Goal: Task Accomplishment & Management: Use online tool/utility

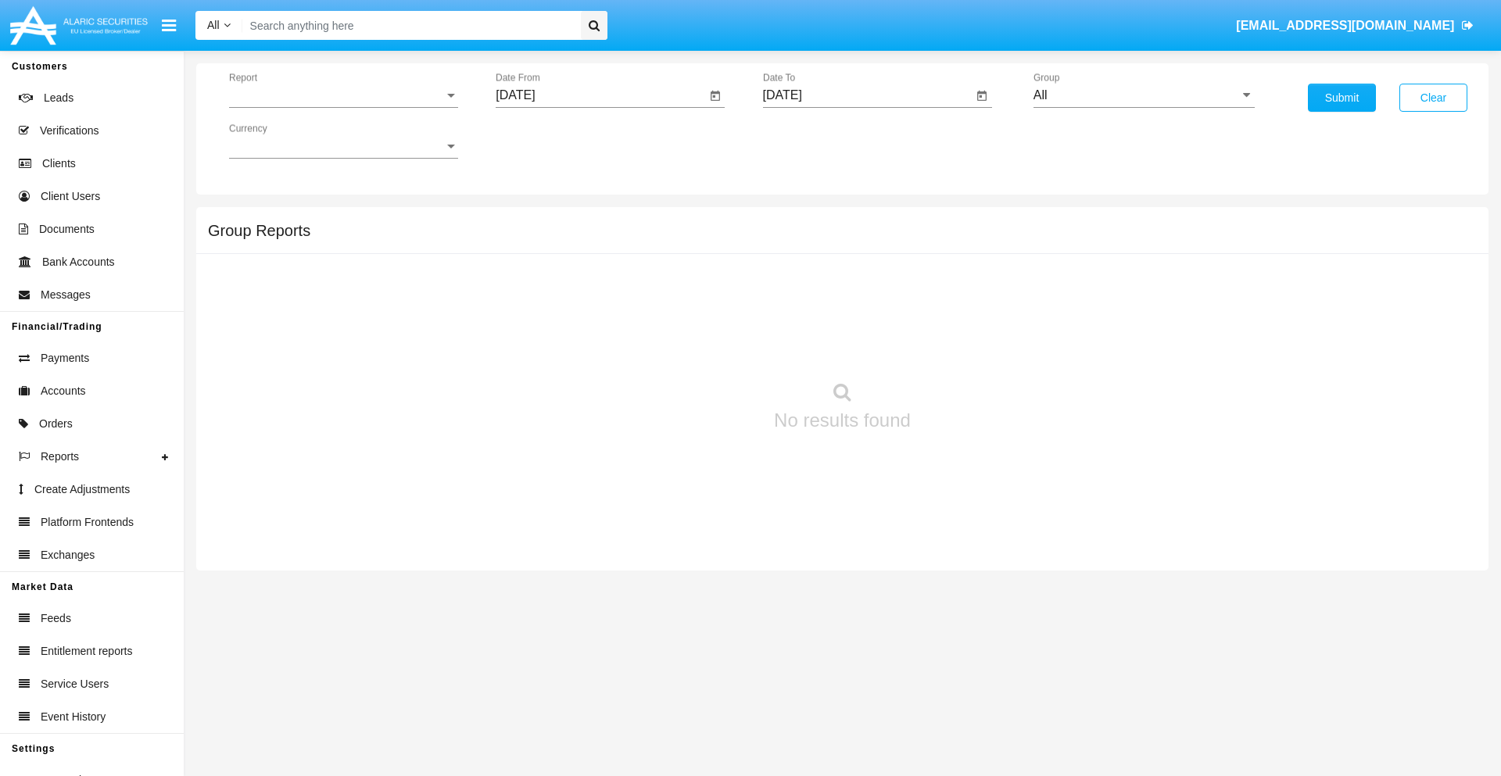
click at [343, 95] on span "Report" at bounding box center [336, 95] width 215 height 14
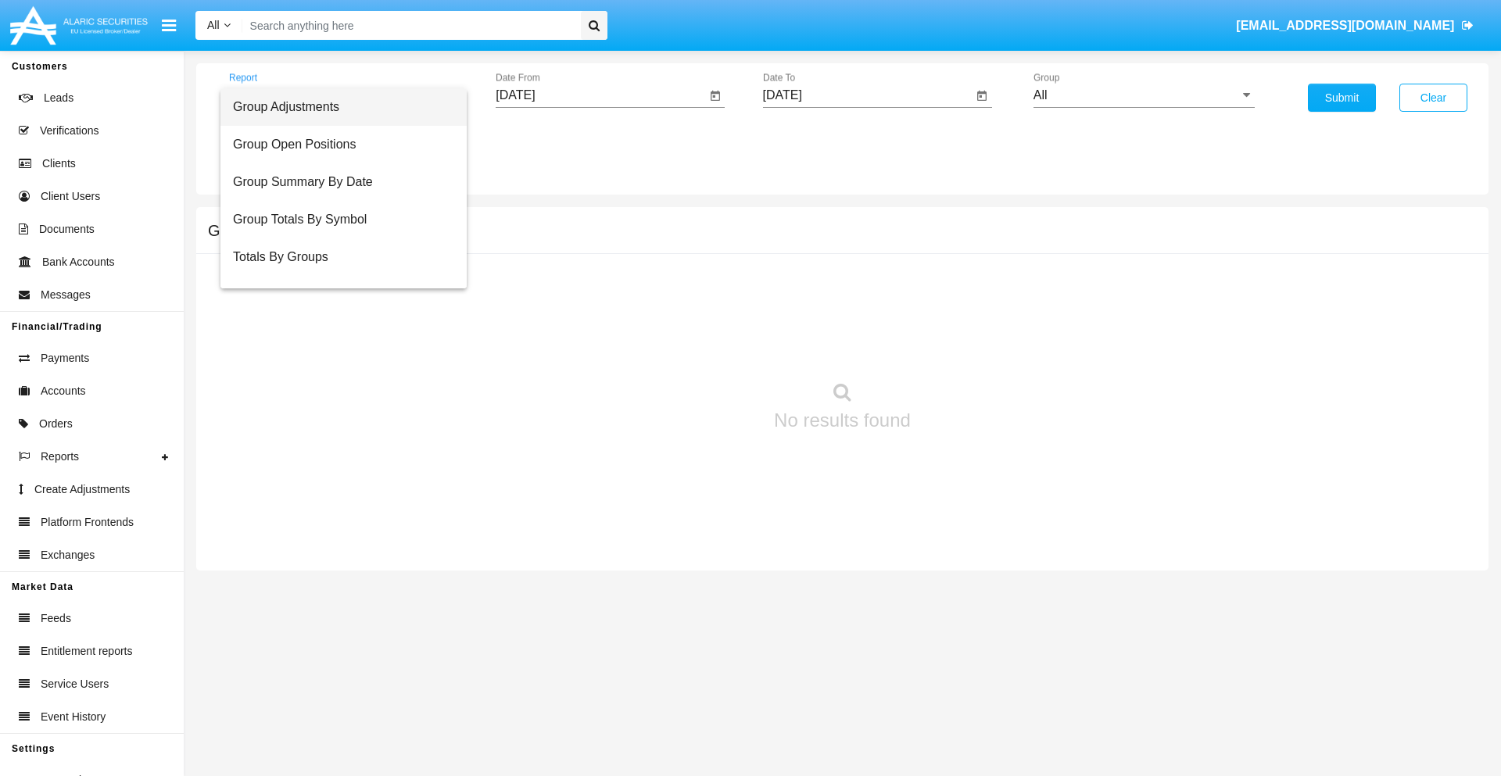
click at [337, 107] on span "Group Adjustments" at bounding box center [343, 107] width 221 height 38
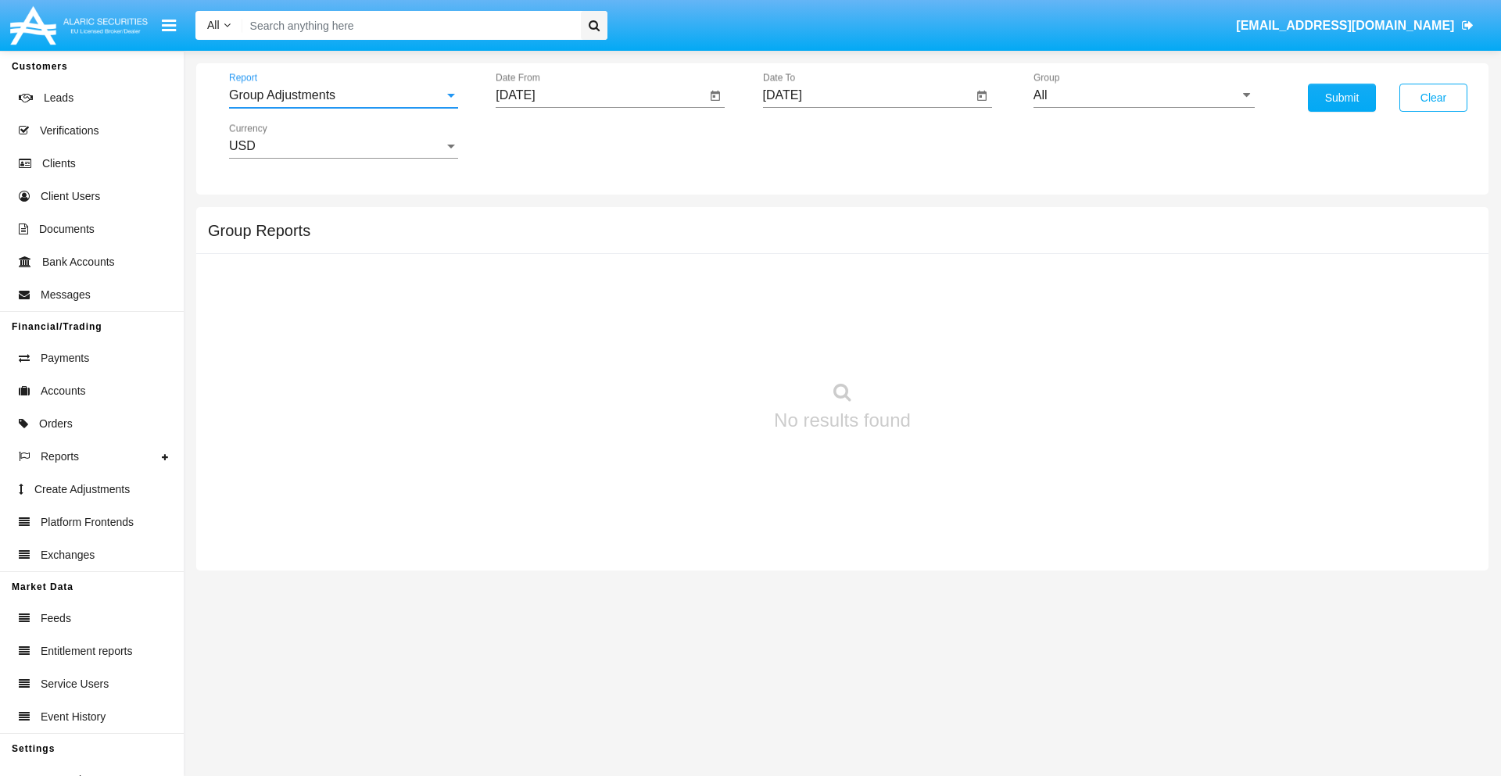
click at [600, 95] on input "[DATE]" at bounding box center [601, 95] width 210 height 14
click at [547, 141] on span "[DATE]" at bounding box center [533, 141] width 34 height 13
click at [697, 346] on div "2025" at bounding box center [697, 346] width 49 height 28
click at [643, 252] on div "[DATE]" at bounding box center [642, 252] width 49 height 28
click at [522, 271] on div "6" at bounding box center [521, 271] width 28 height 28
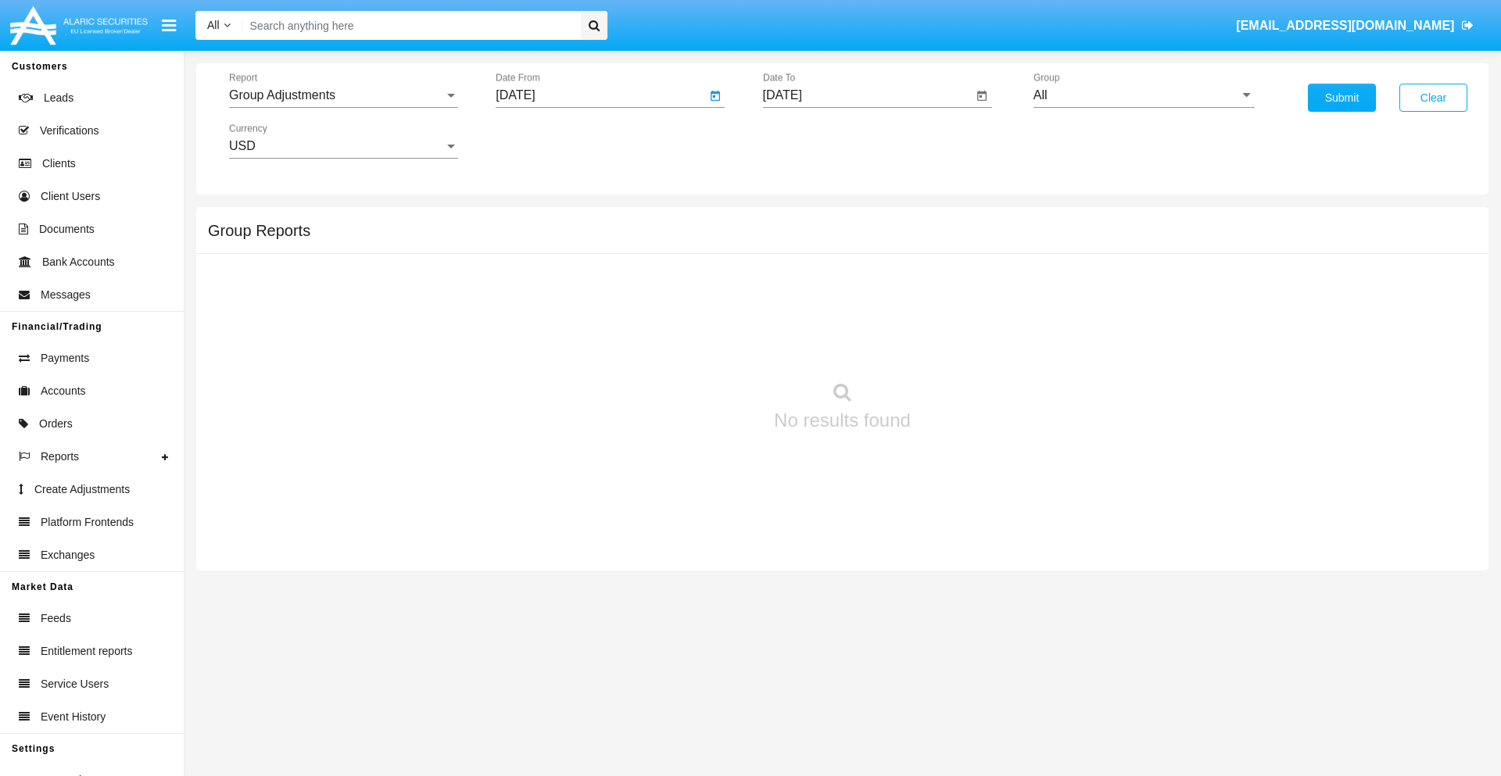
type input "[DATE]"
click at [867, 95] on input "[DATE]" at bounding box center [868, 95] width 210 height 14
click at [814, 141] on span "[DATE]" at bounding box center [800, 141] width 34 height 13
click at [964, 346] on div "2025" at bounding box center [964, 346] width 49 height 28
click at [855, 283] on div "OCT" at bounding box center [854, 283] width 49 height 28
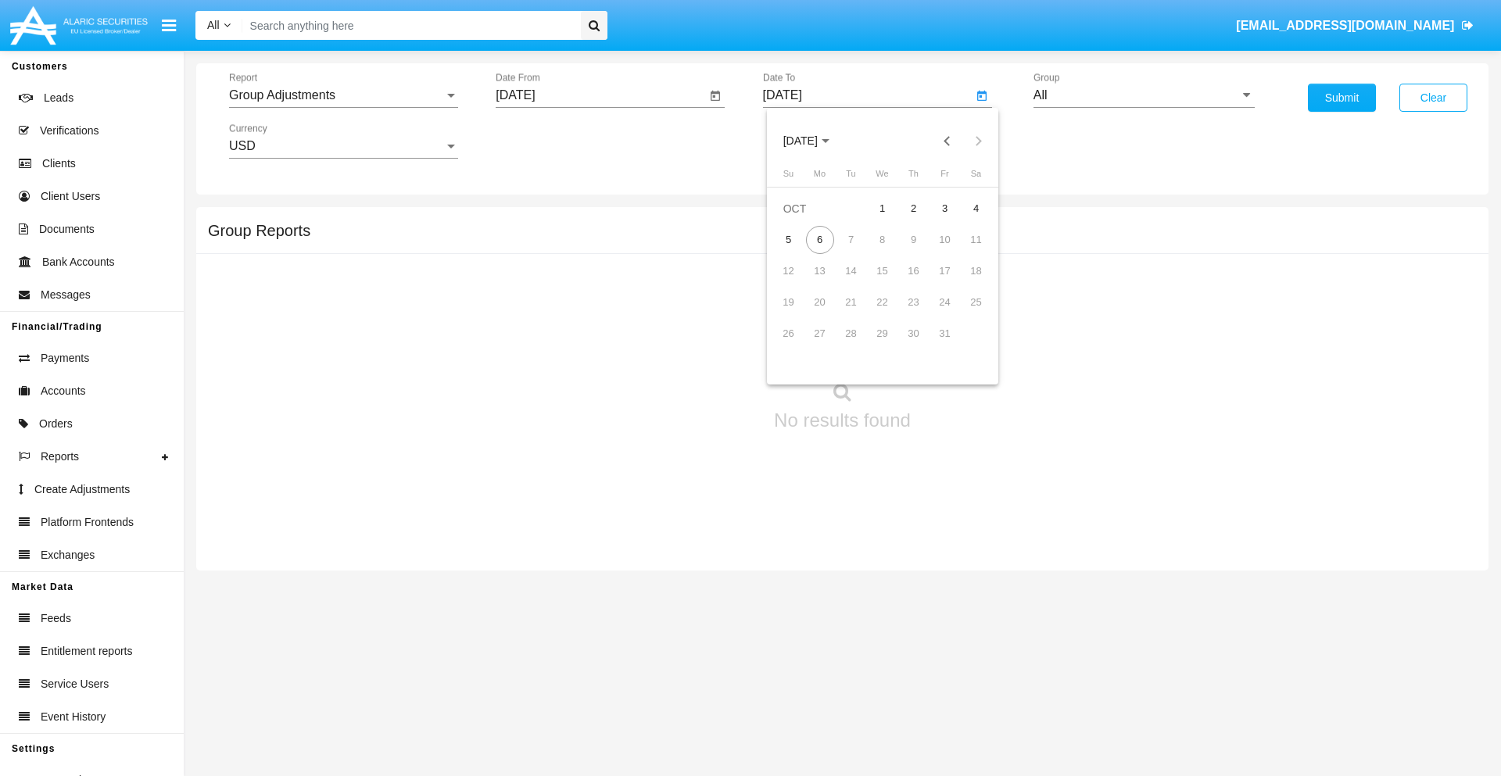
click at [819, 239] on div "6" at bounding box center [820, 240] width 28 height 28
type input "[DATE]"
click at [1144, 95] on input "All" at bounding box center [1144, 95] width 221 height 14
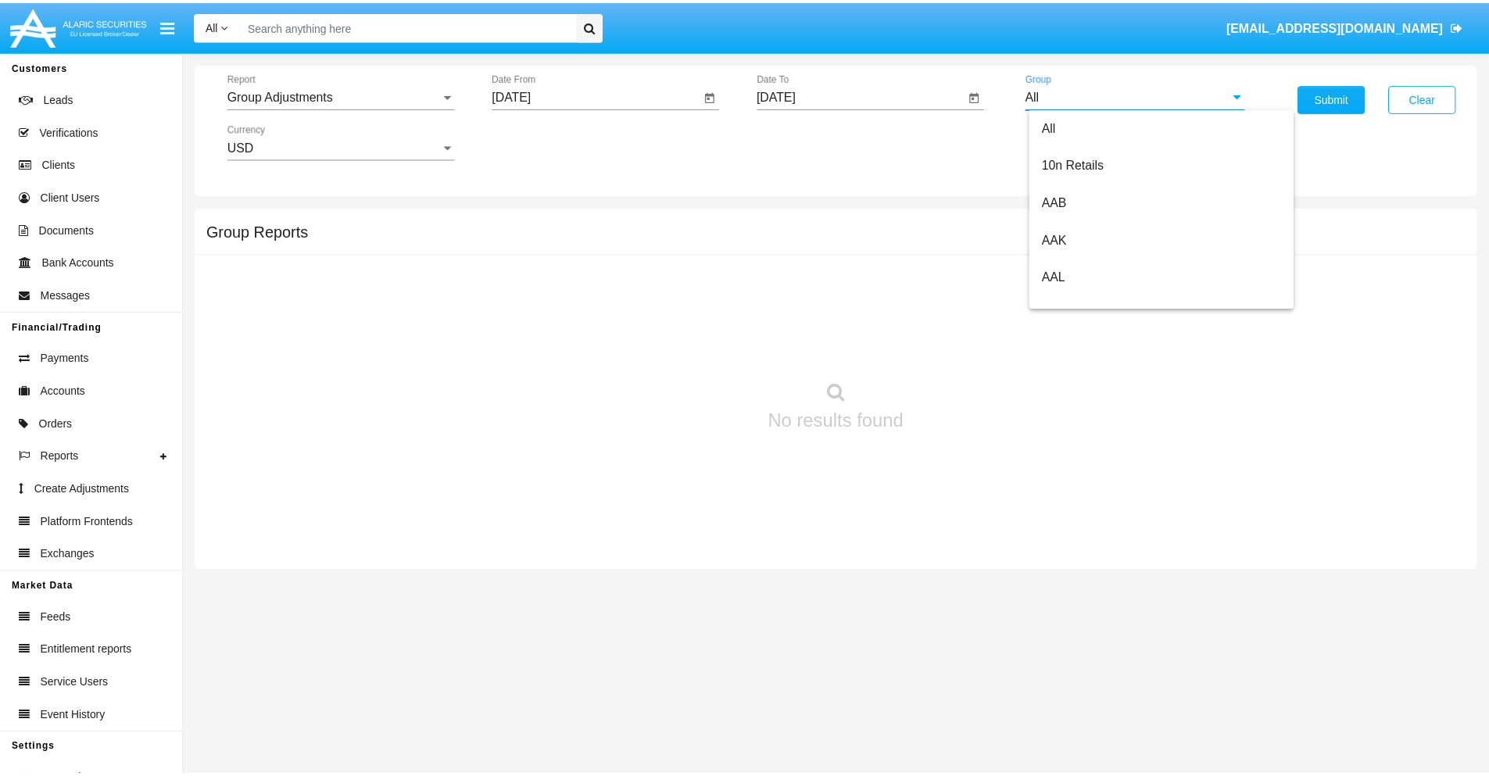
scroll to position [350, 0]
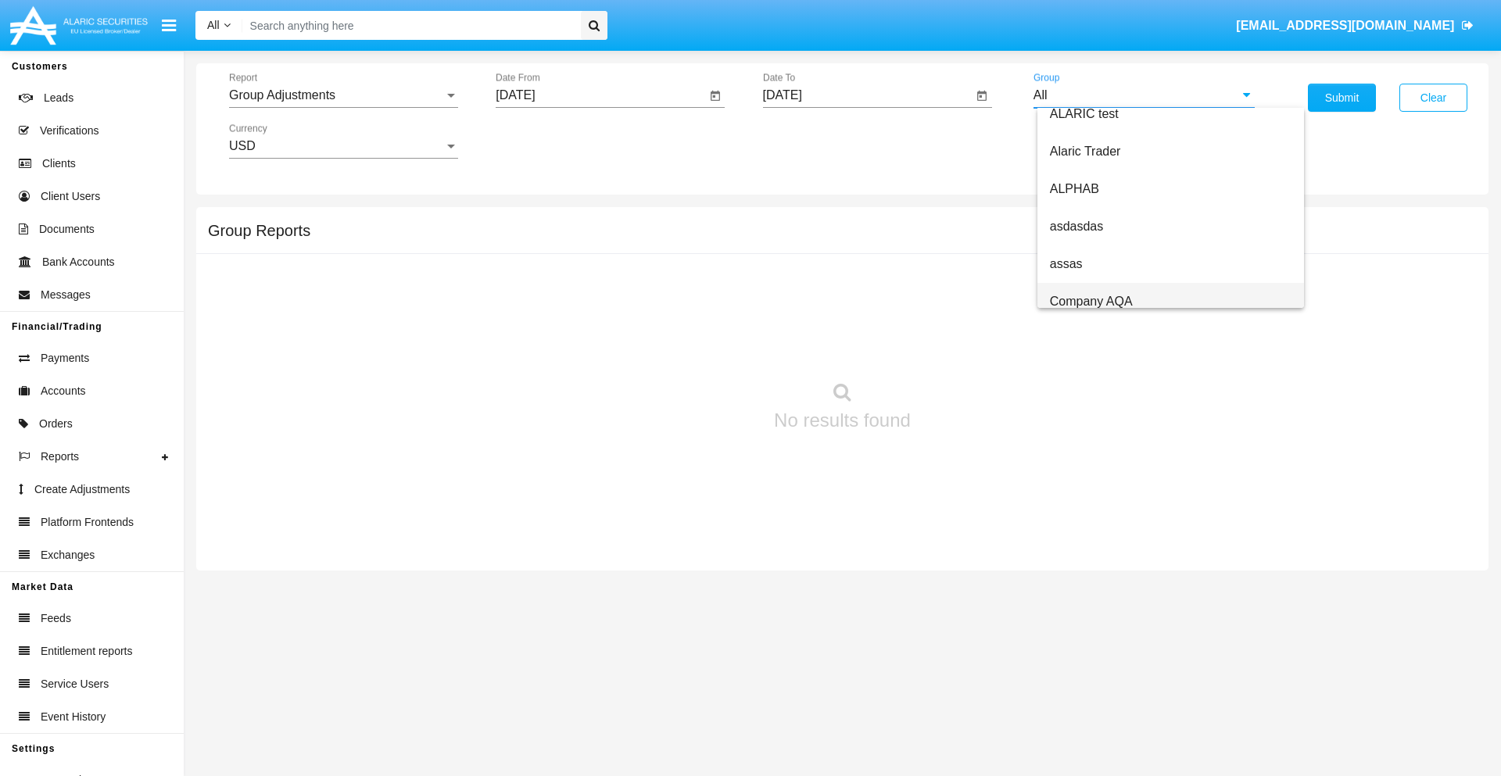
click at [1091, 301] on span "Company AQA" at bounding box center [1091, 301] width 83 height 13
type input "Company AQA"
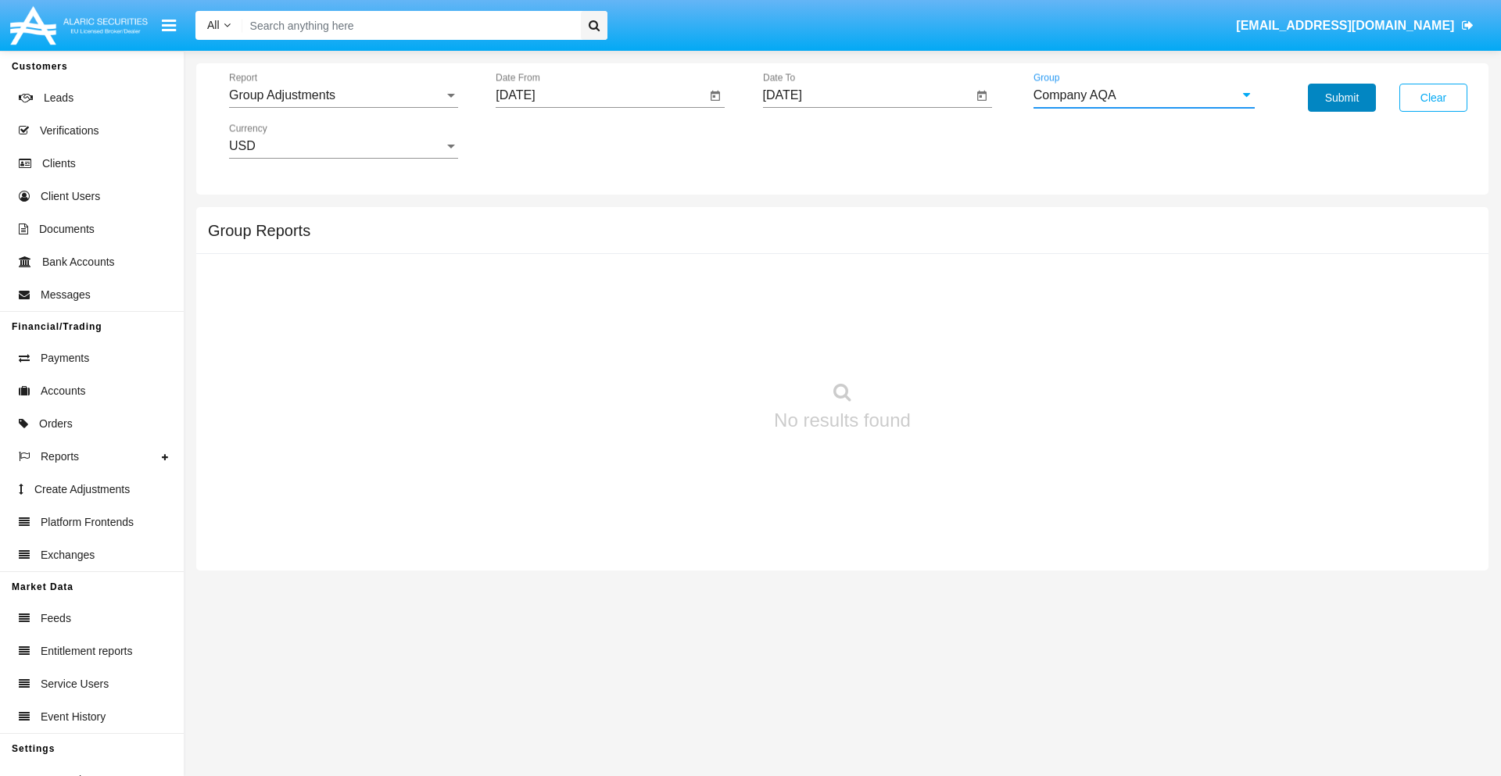
click at [1342, 98] on button "Submit" at bounding box center [1342, 98] width 68 height 28
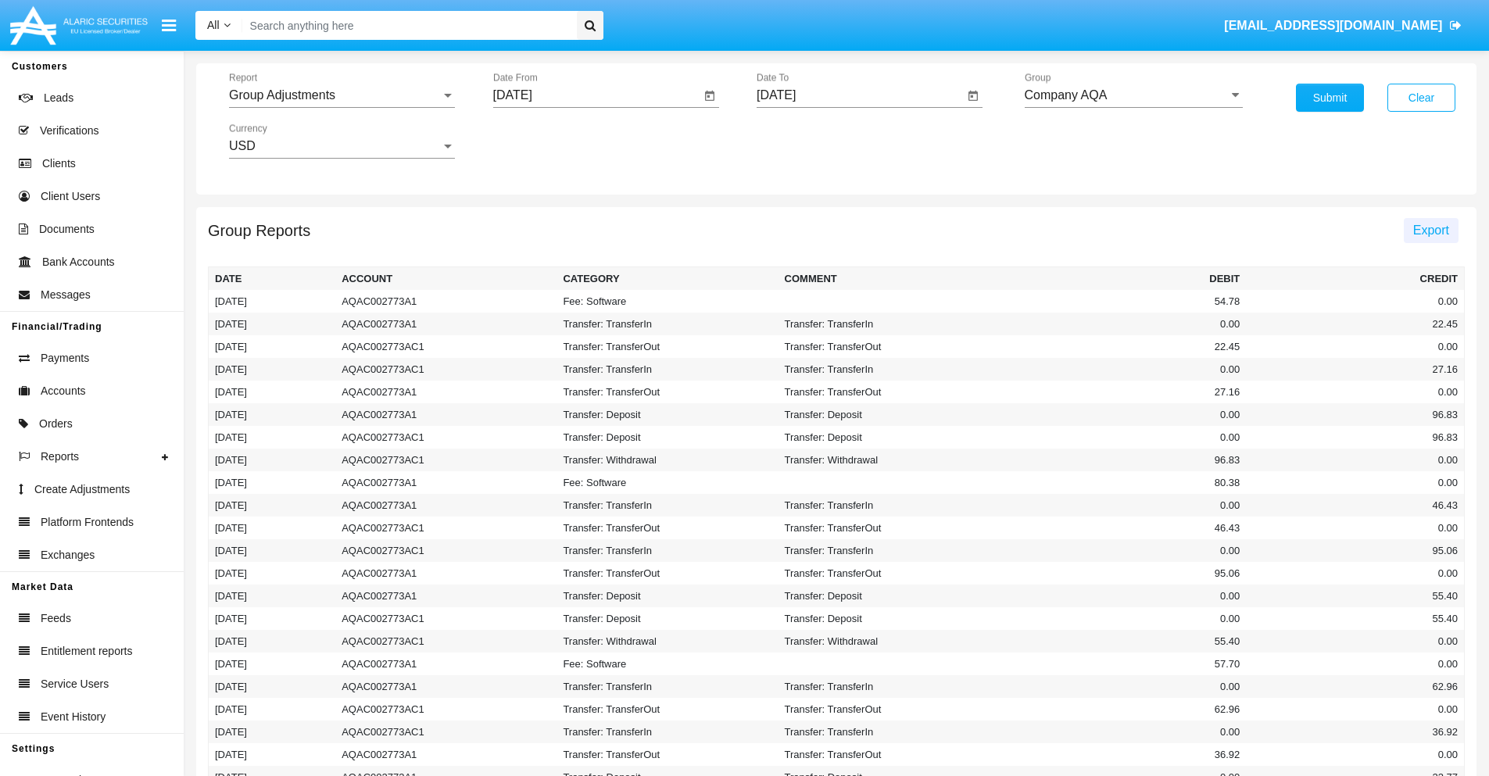
click at [1431, 230] on span "Export" at bounding box center [1432, 230] width 36 height 13
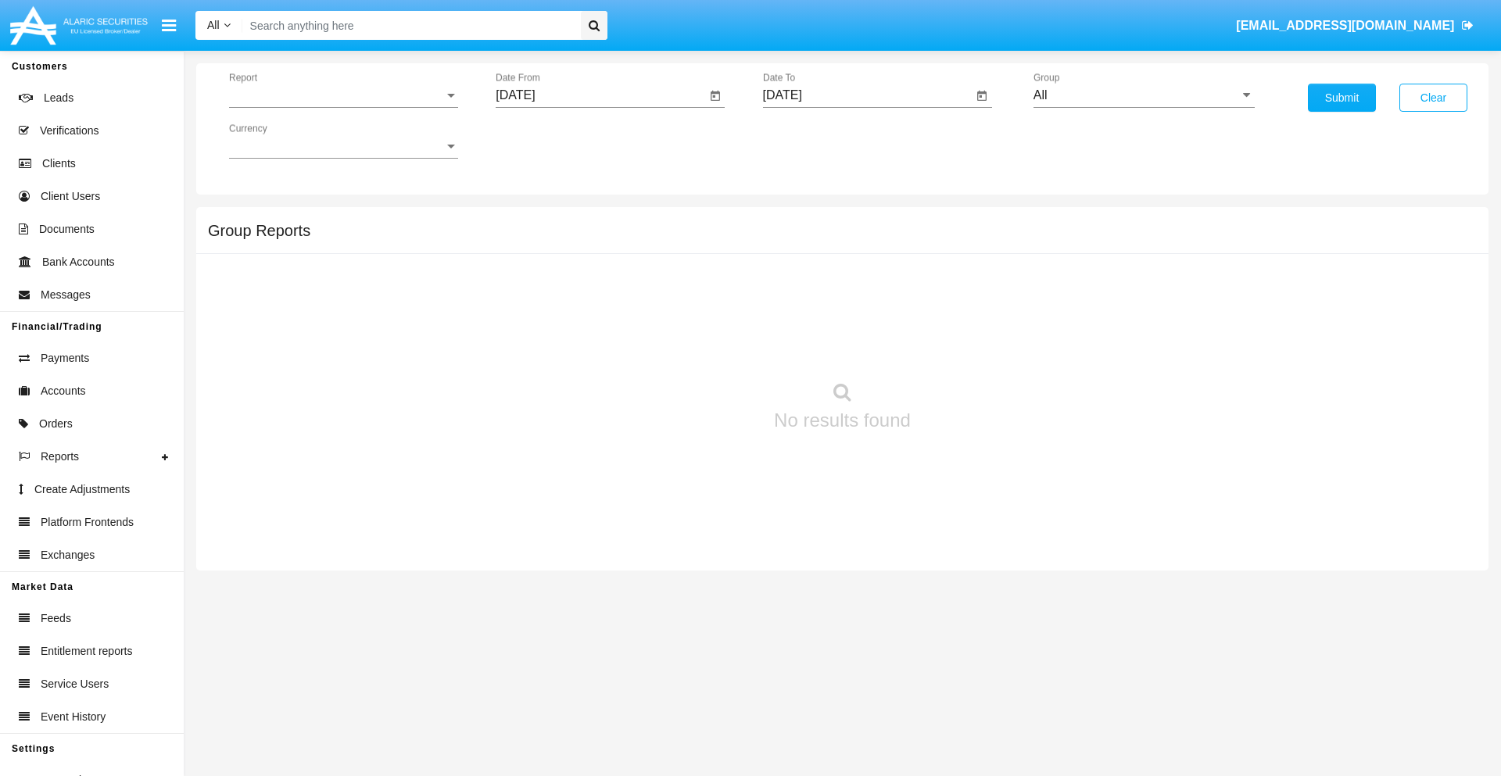
click at [343, 95] on span "Report" at bounding box center [336, 95] width 215 height 14
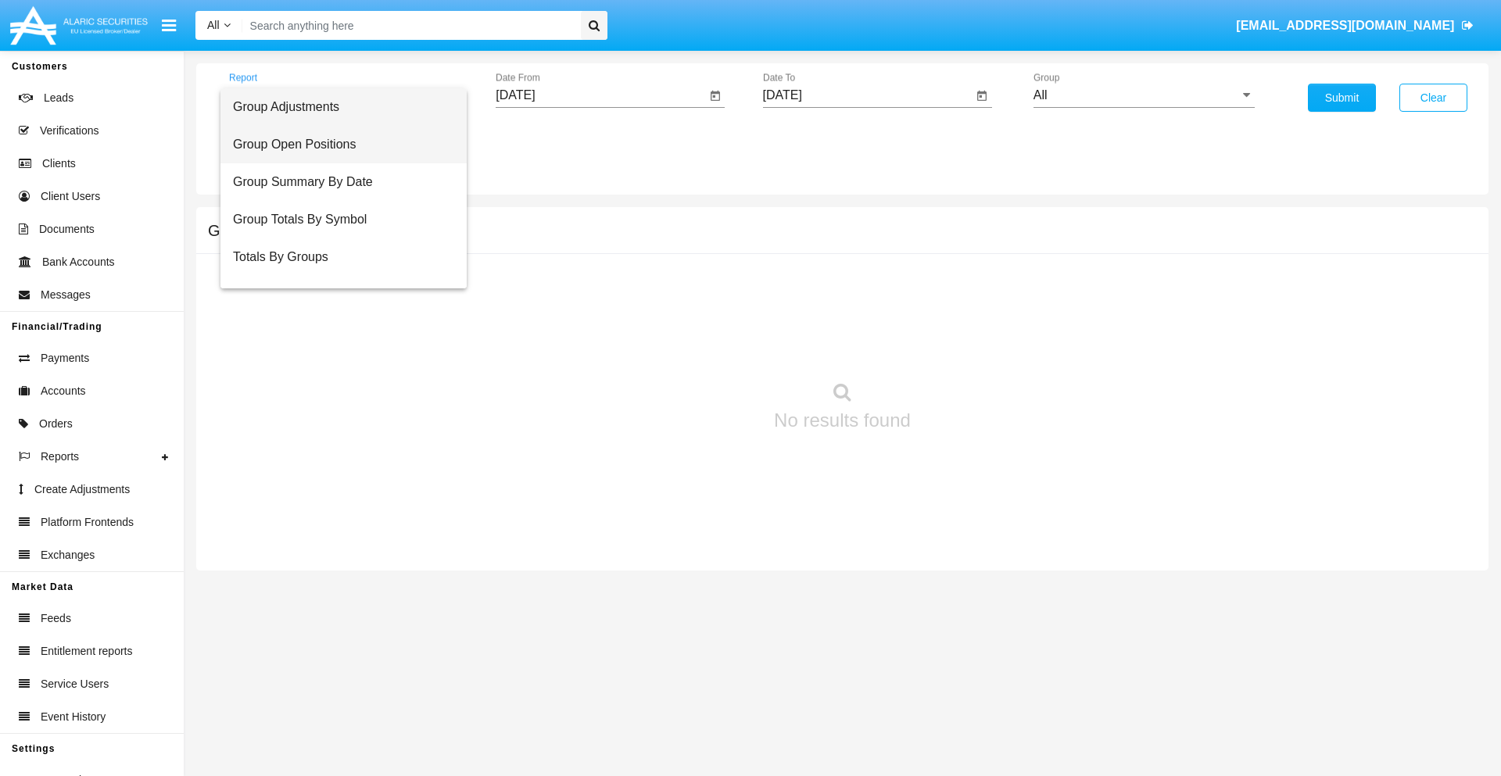
click at [337, 145] on span "Group Open Positions" at bounding box center [343, 145] width 221 height 38
click at [600, 95] on input "[DATE]" at bounding box center [601, 95] width 210 height 14
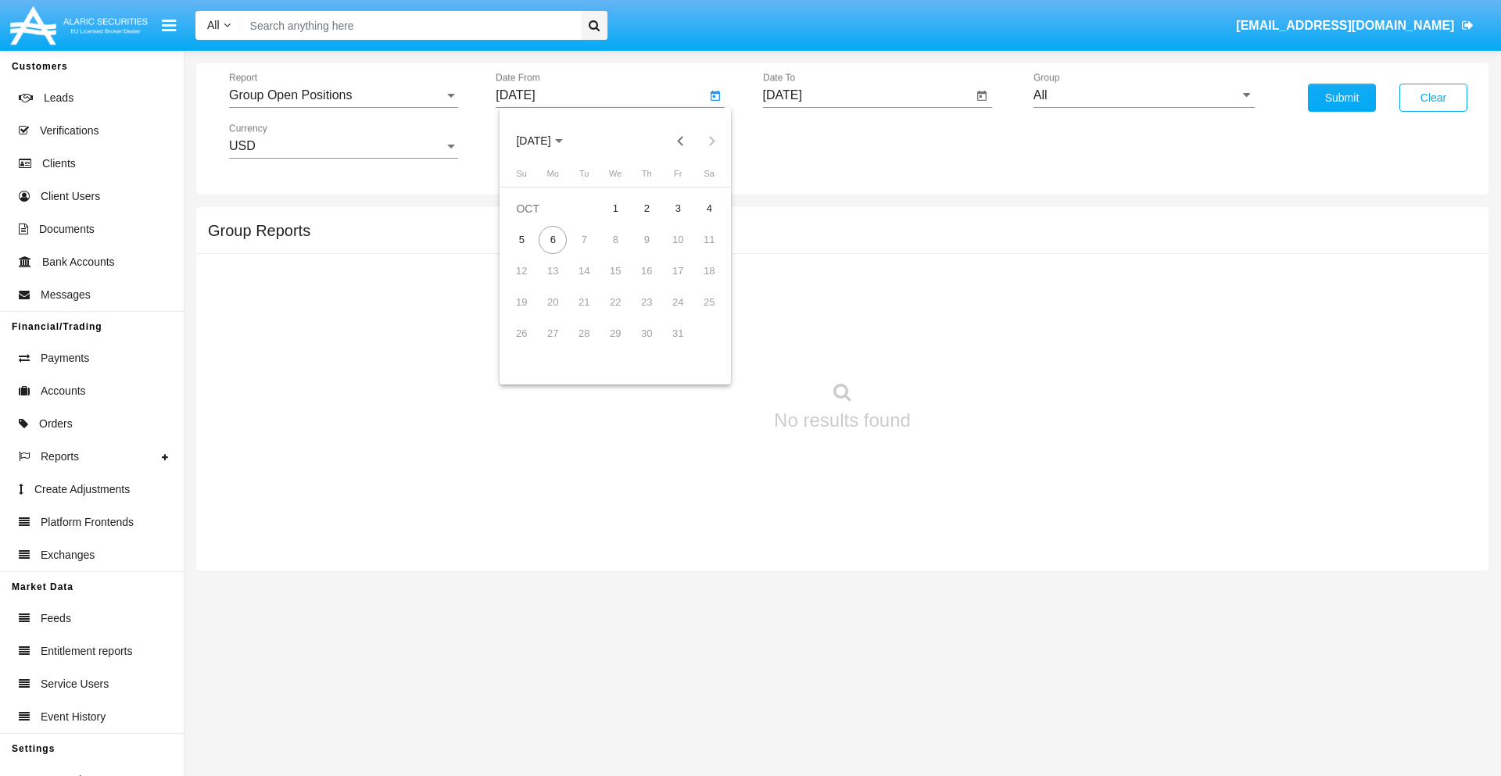
click at [547, 141] on span "[DATE]" at bounding box center [533, 141] width 34 height 13
click at [697, 346] on div "2025" at bounding box center [697, 346] width 49 height 28
click at [533, 283] on div "SEP" at bounding box center [533, 283] width 49 height 28
click at [709, 239] on div "6" at bounding box center [709, 240] width 28 height 28
type input "09/06/25"
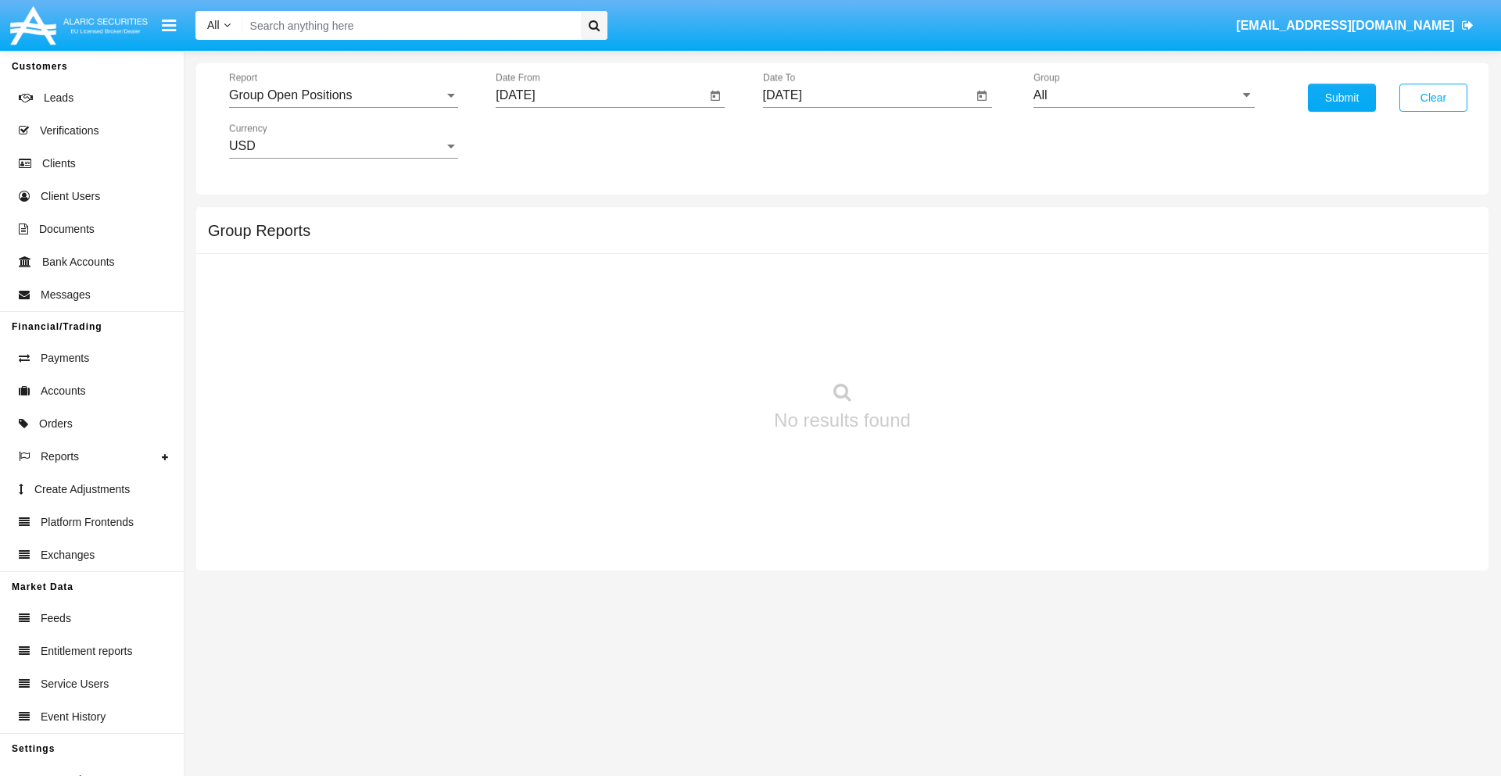
click at [867, 95] on input "[DATE]" at bounding box center [868, 95] width 210 height 14
click at [814, 141] on span "[DATE]" at bounding box center [800, 141] width 34 height 13
click at [964, 346] on div "2025" at bounding box center [964, 346] width 49 height 28
click at [855, 283] on div "OCT" at bounding box center [854, 283] width 49 height 28
click at [819, 239] on div "6" at bounding box center [820, 240] width 28 height 28
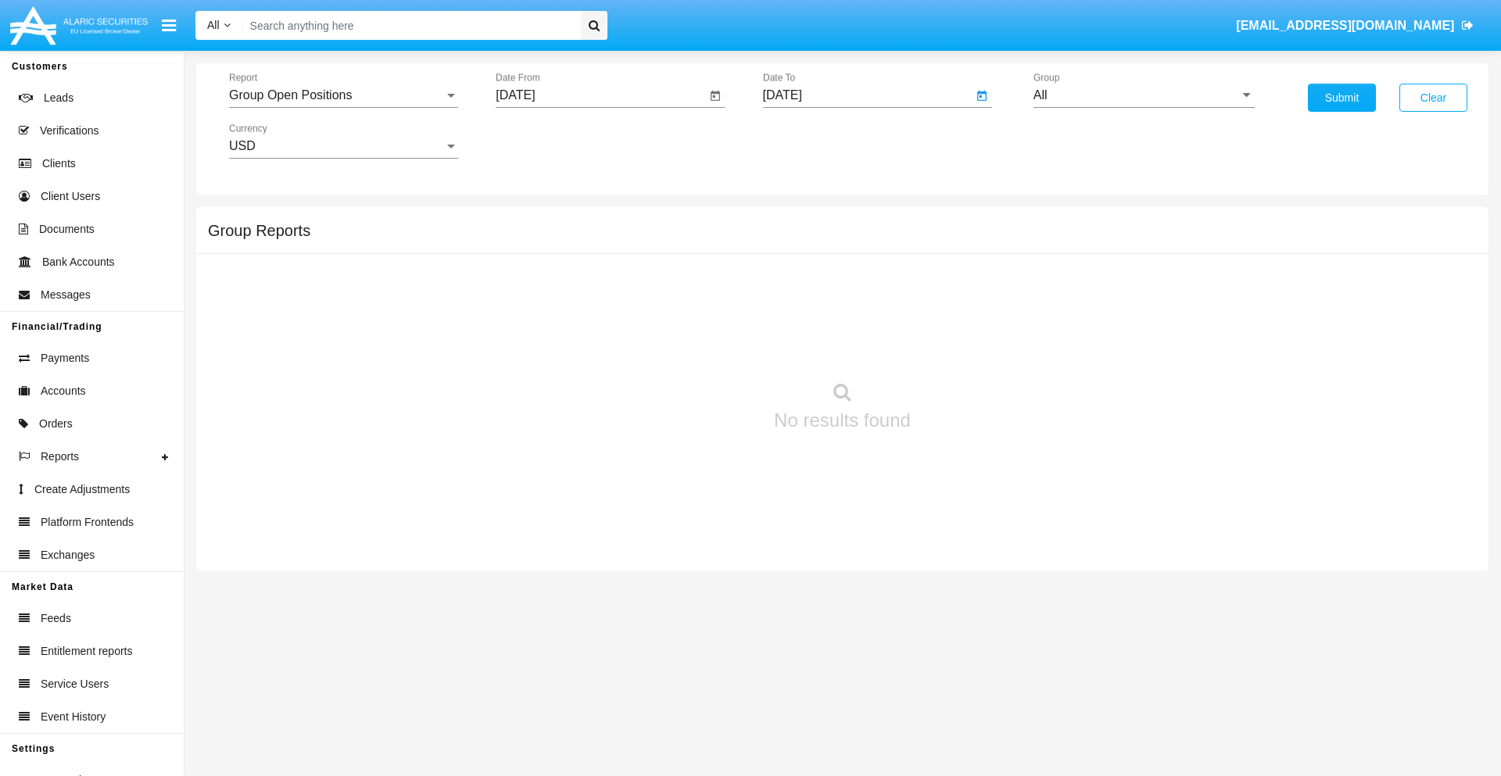
type input "[DATE]"
click at [1144, 95] on input "All" at bounding box center [1144, 95] width 221 height 14
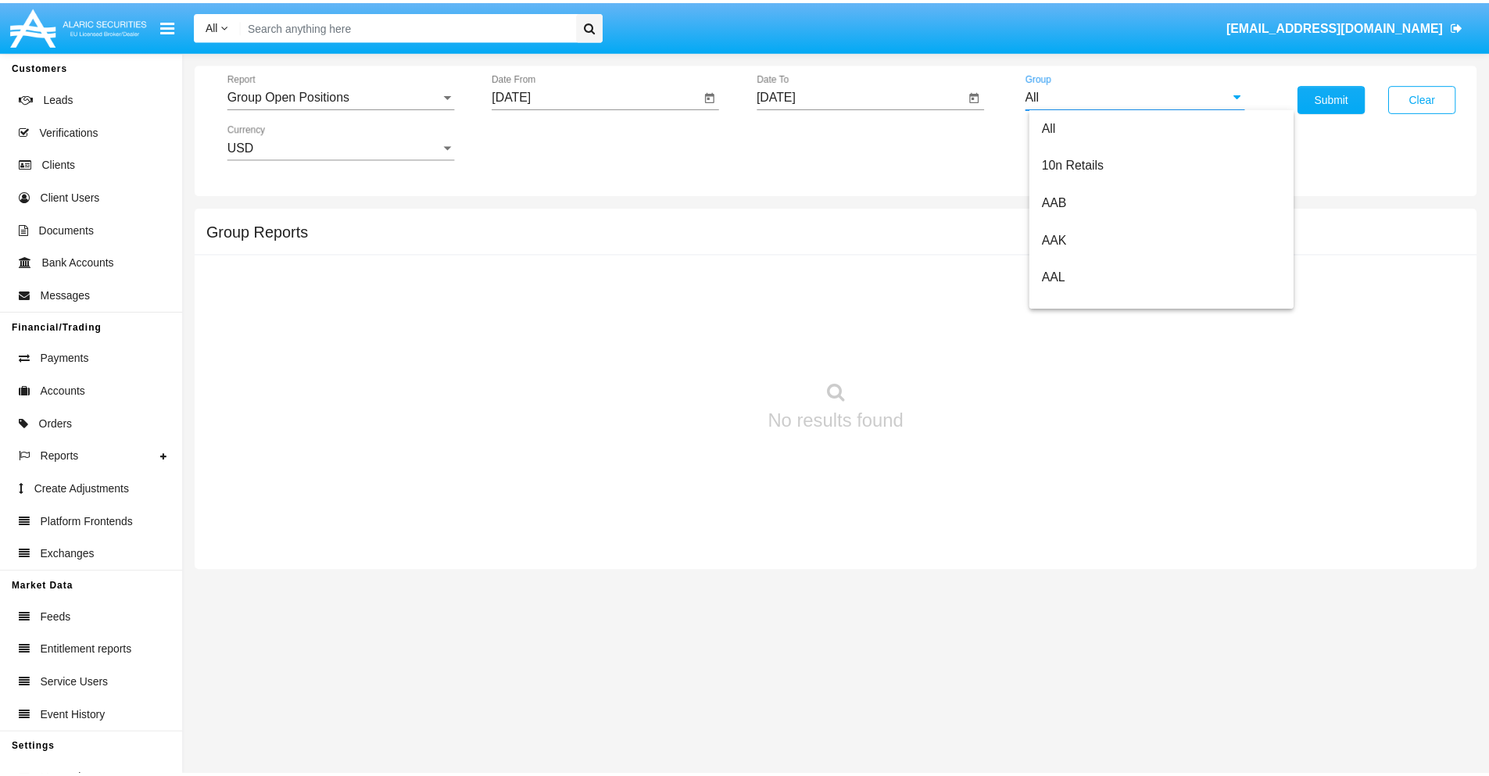
scroll to position [838, 0]
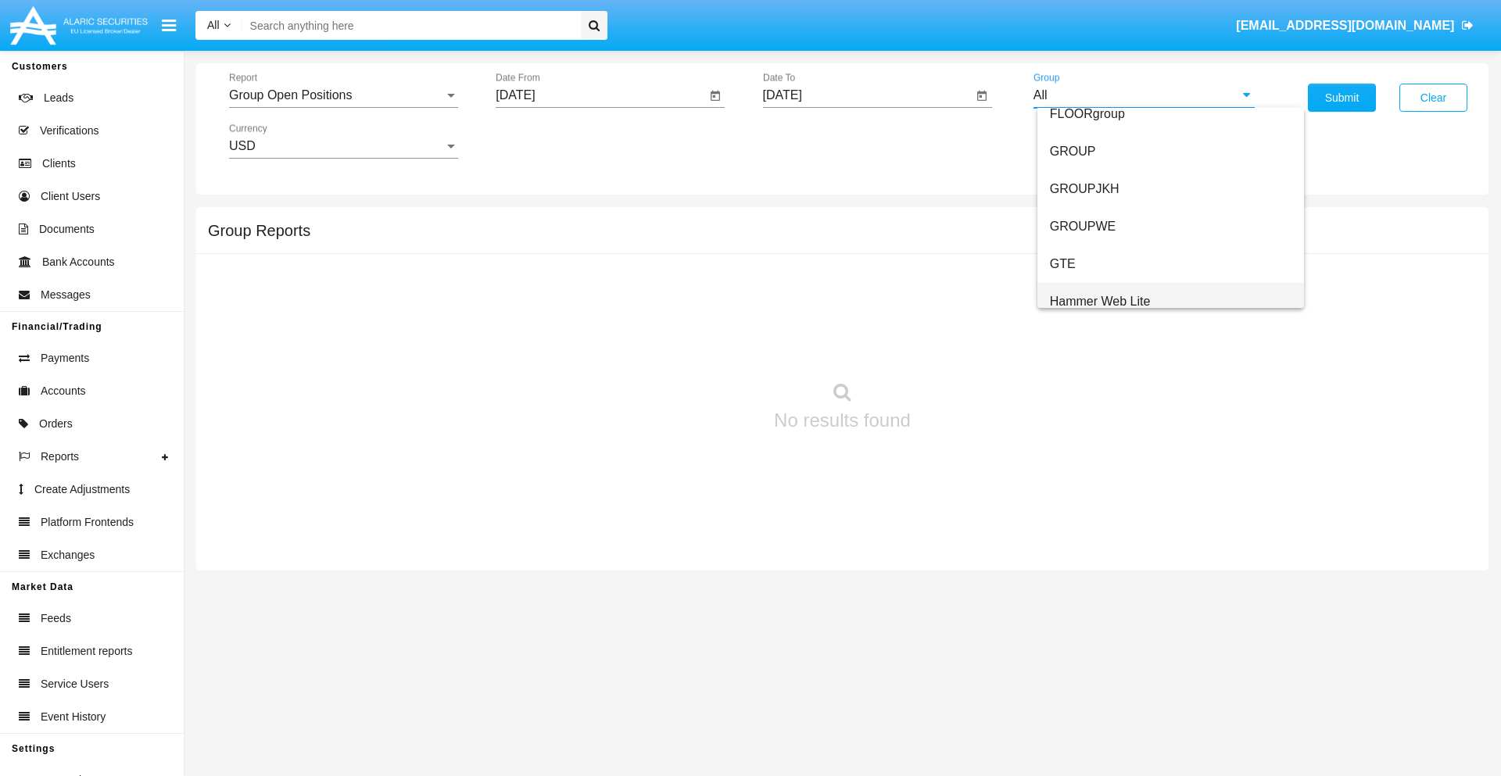
click at [1100, 301] on span "Hammer Web Lite" at bounding box center [1100, 301] width 101 height 13
type input "Hammer Web Lite"
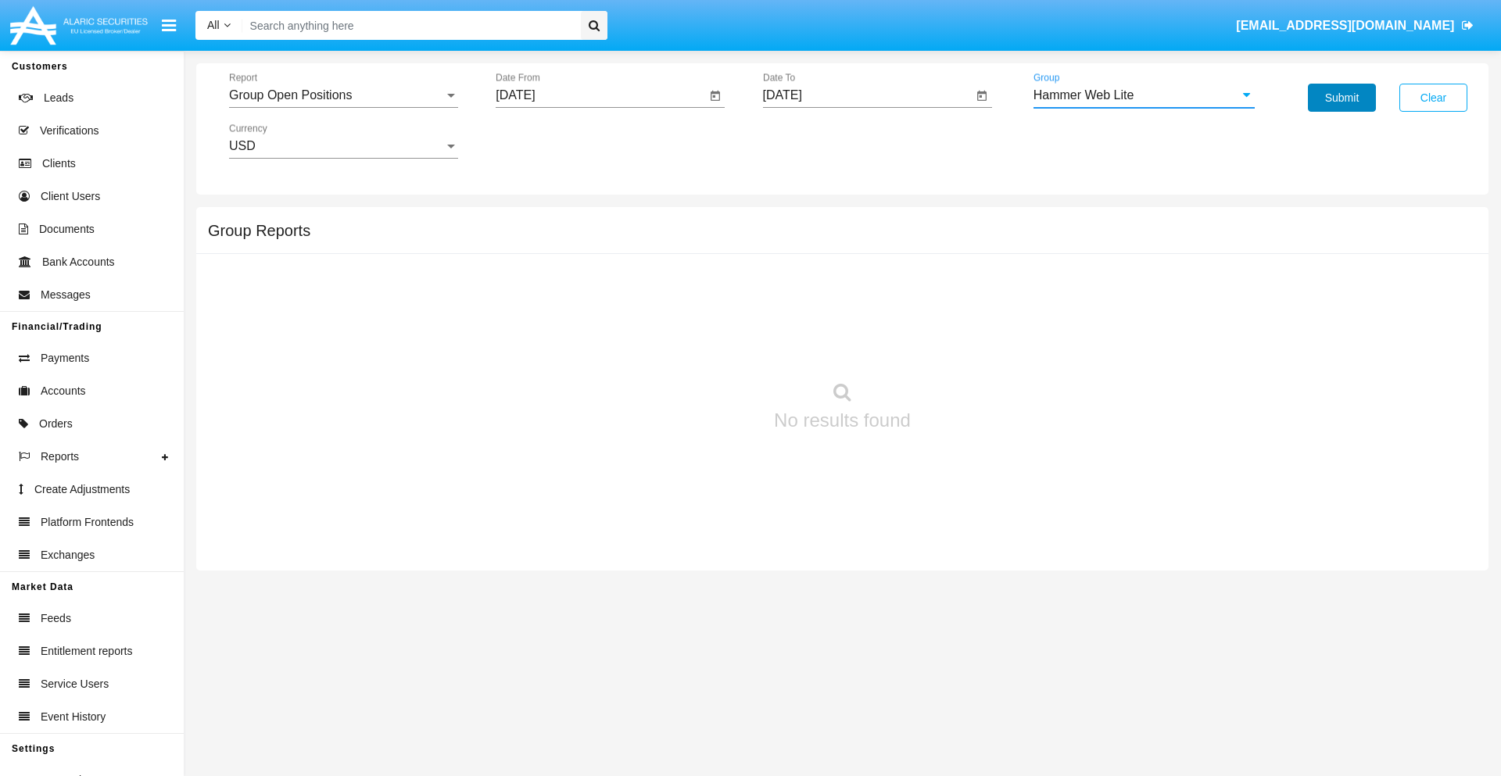
click at [1342, 98] on button "Submit" at bounding box center [1342, 98] width 68 height 28
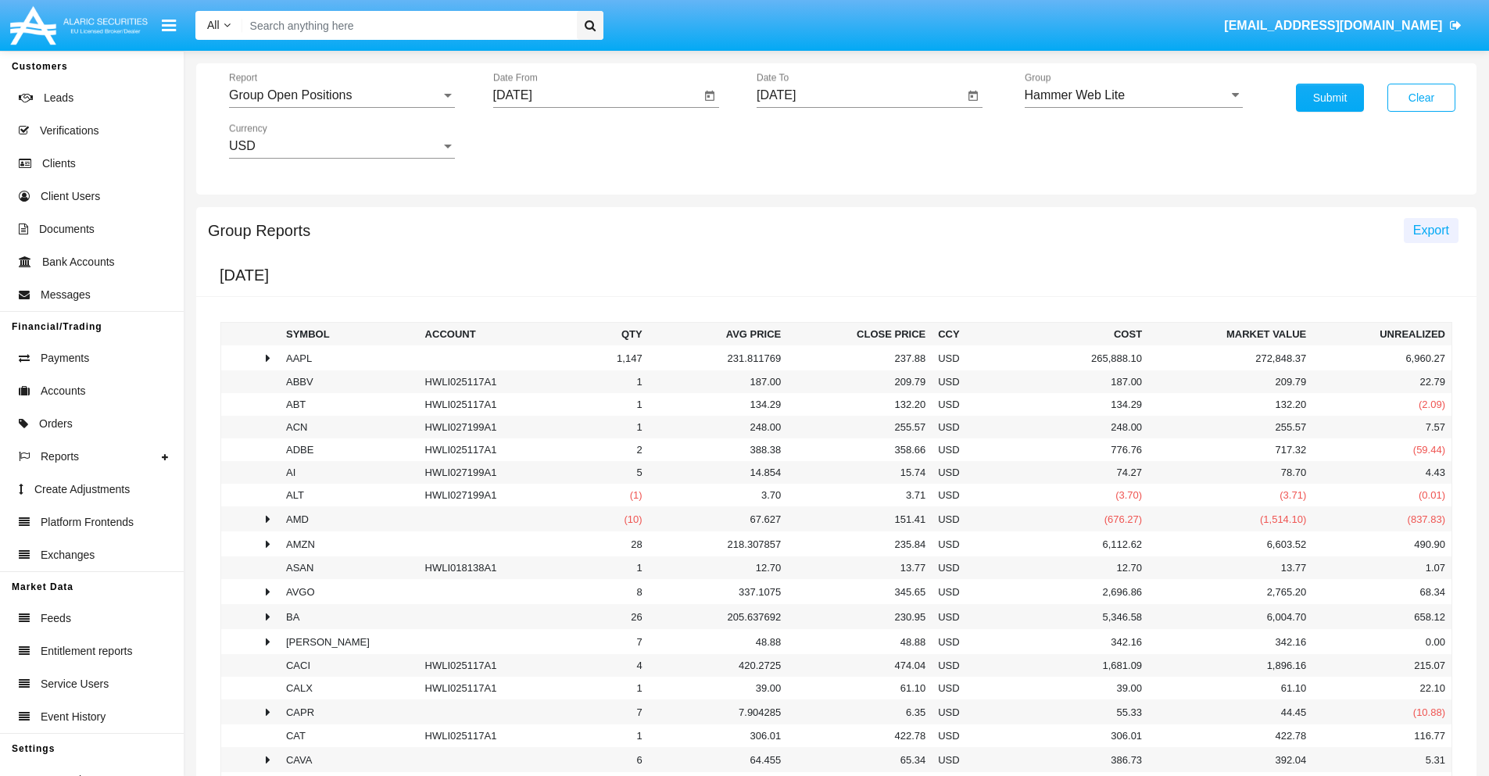
click at [1431, 230] on span "Export" at bounding box center [1432, 230] width 36 height 13
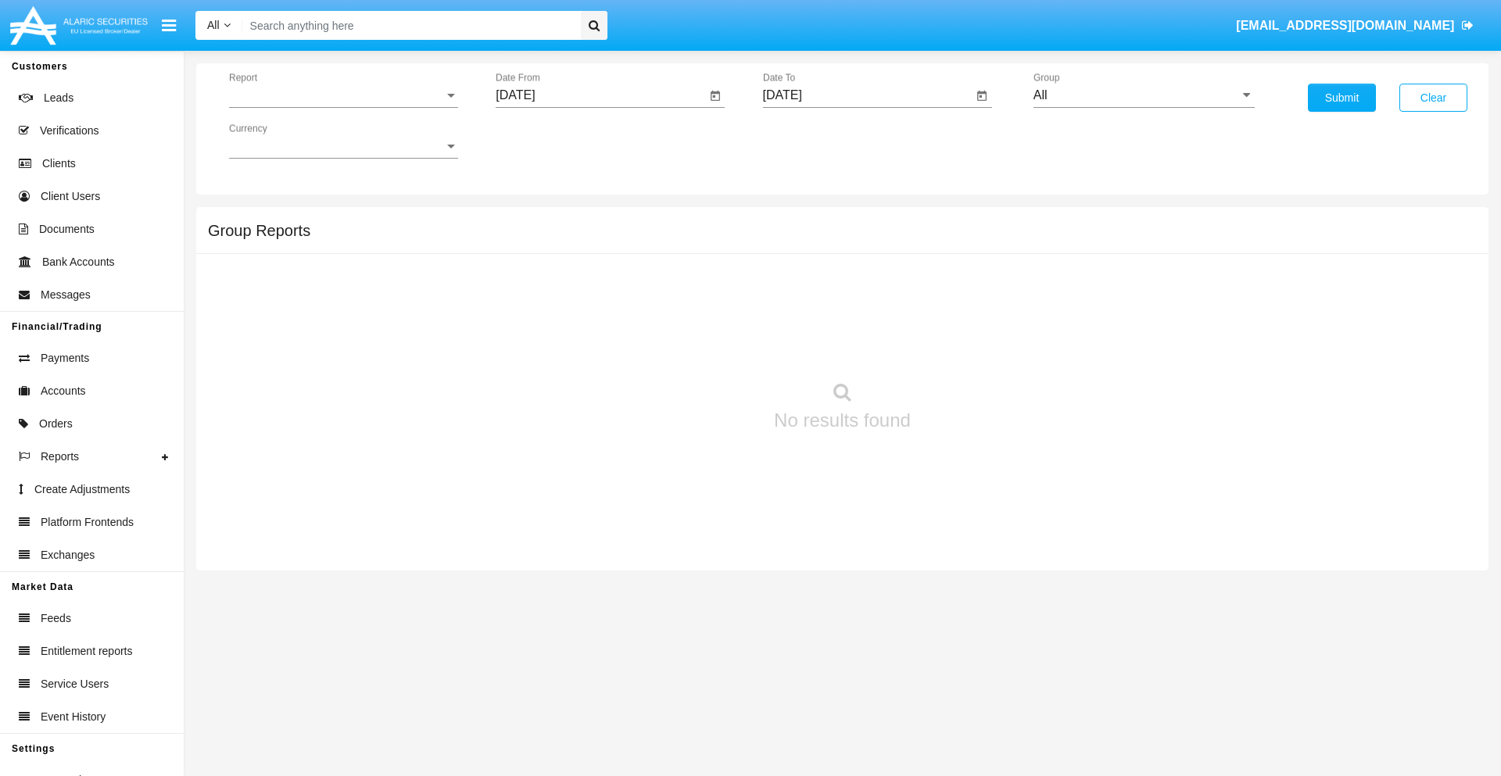
click at [343, 95] on span "Report" at bounding box center [336, 95] width 215 height 14
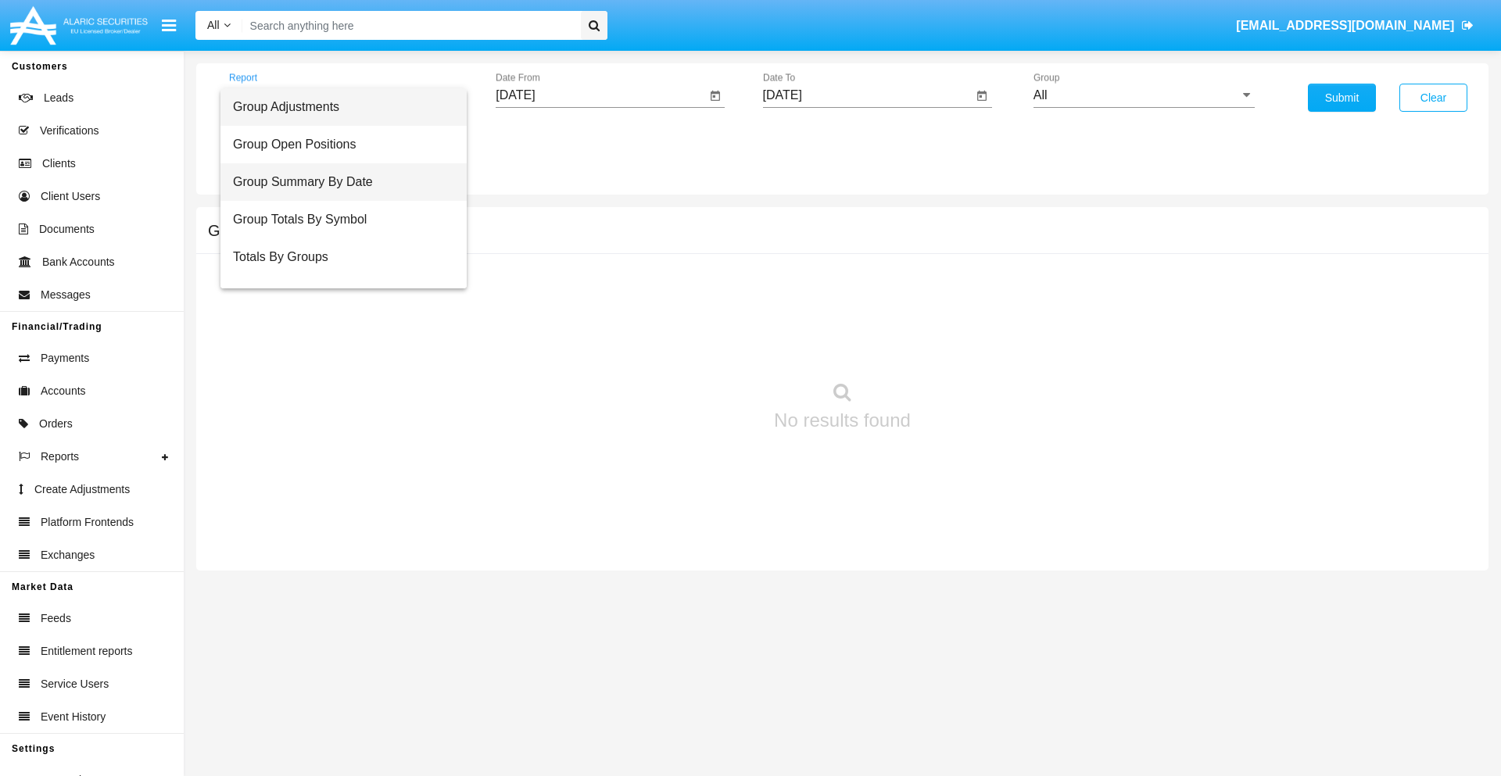
click at [337, 182] on span "Group Summary By Date" at bounding box center [343, 182] width 221 height 38
click at [600, 95] on input "[DATE]" at bounding box center [601, 95] width 210 height 14
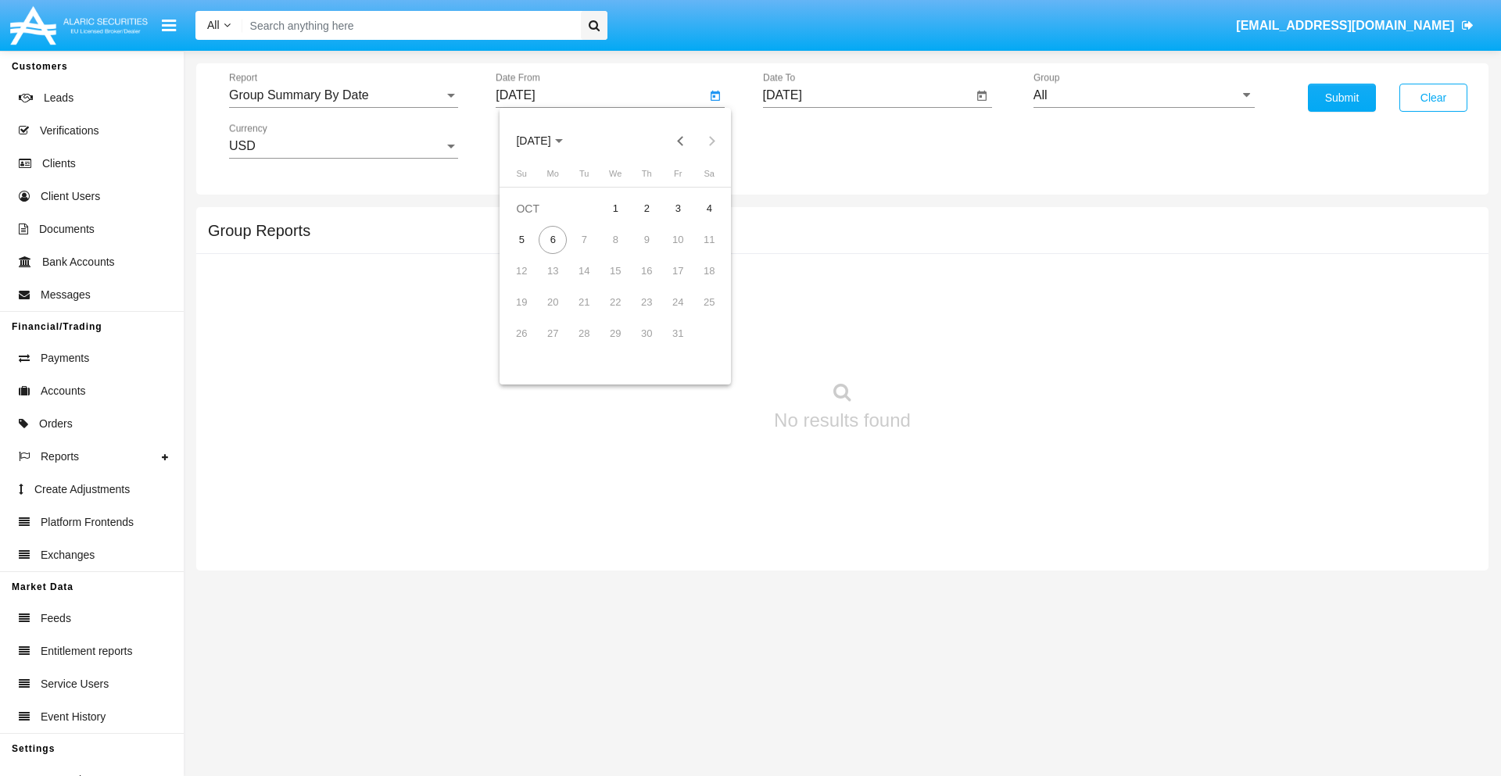
click at [547, 141] on span "[DATE]" at bounding box center [533, 141] width 34 height 13
click at [697, 346] on div "2025" at bounding box center [697, 346] width 49 height 28
click at [533, 283] on div "SEP" at bounding box center [533, 283] width 49 height 28
click at [709, 239] on div "6" at bounding box center [709, 240] width 28 height 28
type input "09/06/25"
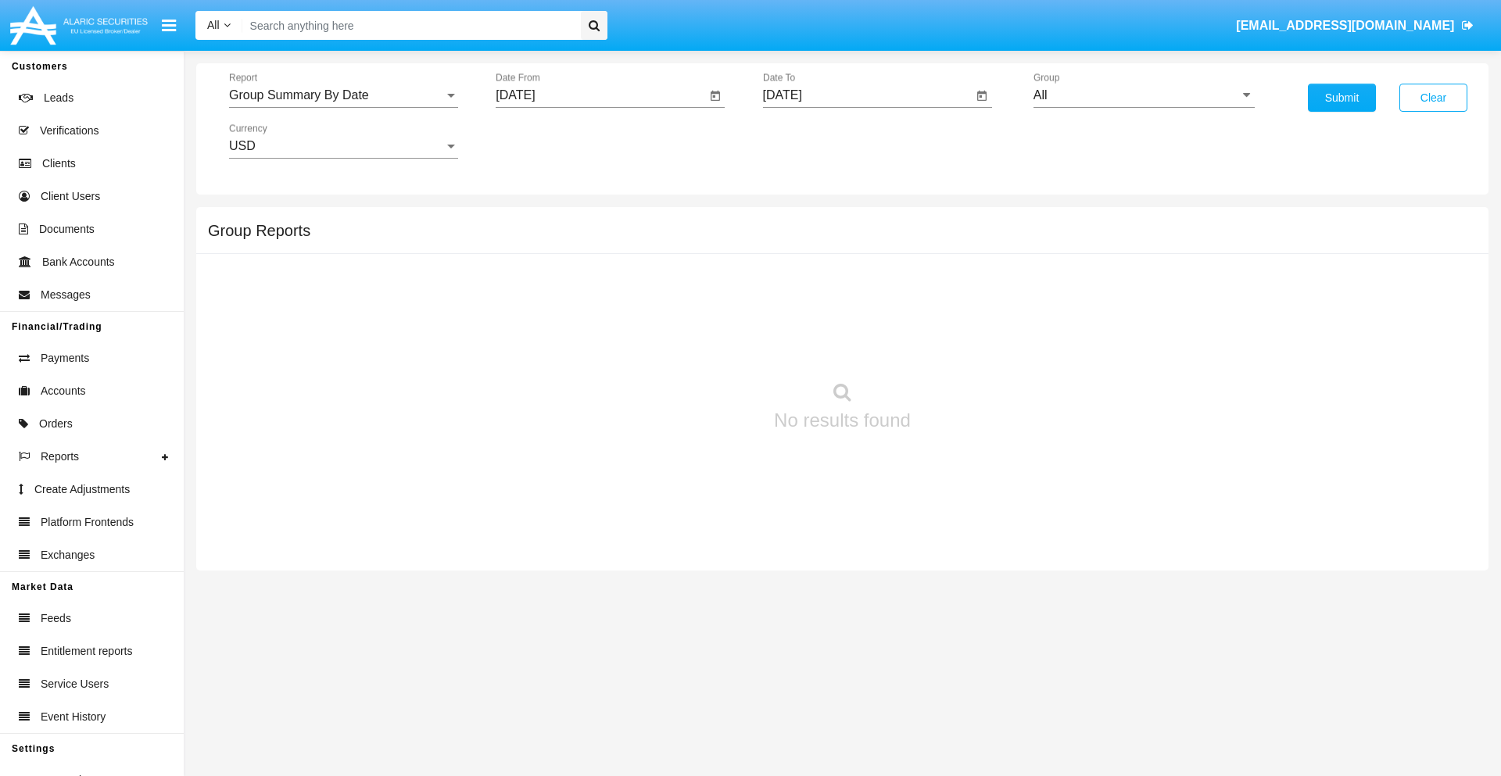
click at [867, 95] on input "[DATE]" at bounding box center [868, 95] width 210 height 14
click at [814, 141] on span "[DATE]" at bounding box center [800, 141] width 34 height 13
click at [964, 346] on div "2025" at bounding box center [964, 346] width 49 height 28
click at [855, 283] on div "OCT" at bounding box center [854, 283] width 49 height 28
click at [819, 239] on div "6" at bounding box center [820, 240] width 28 height 28
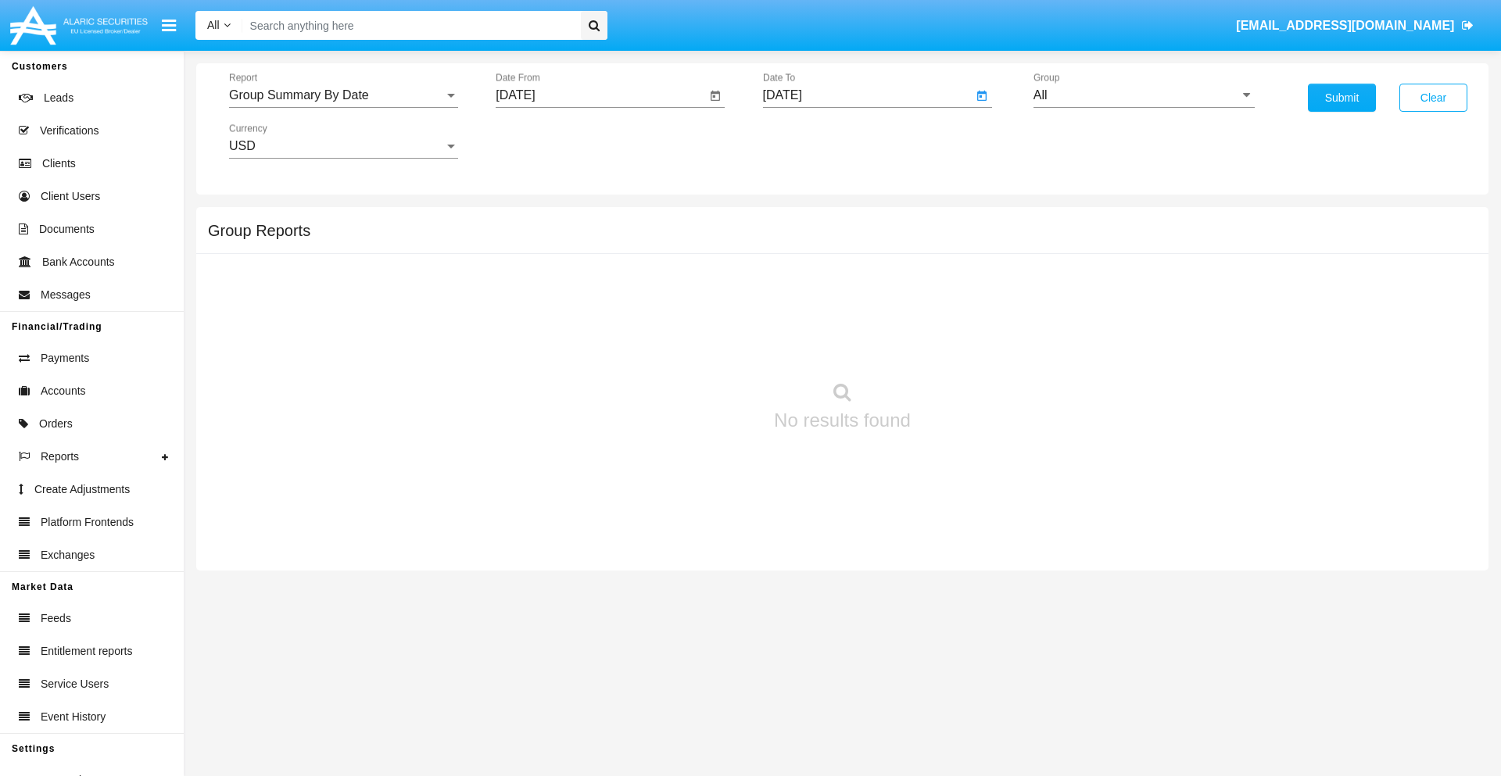
type input "[DATE]"
click at [1144, 95] on input "All" at bounding box center [1144, 95] width 221 height 14
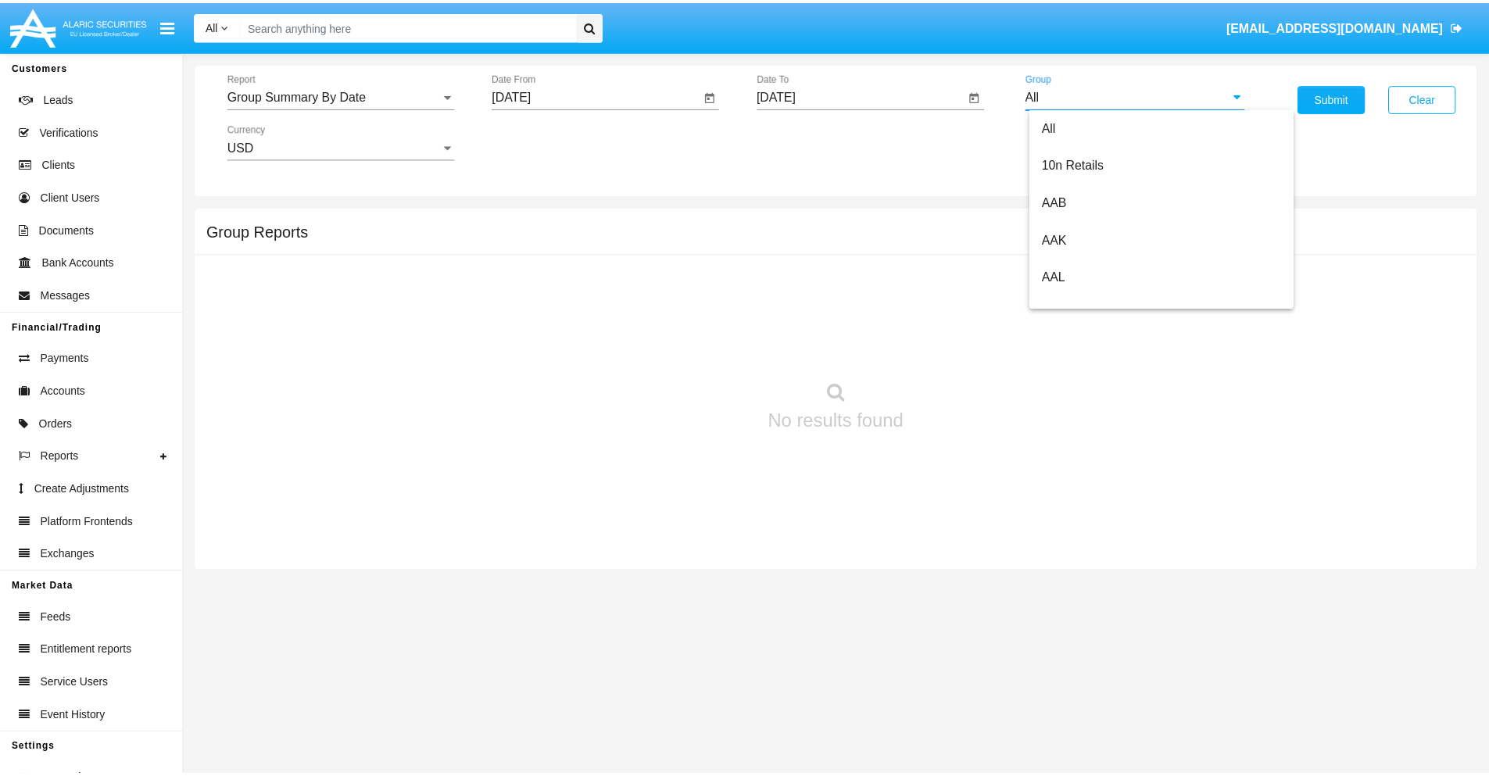
scroll to position [838, 0]
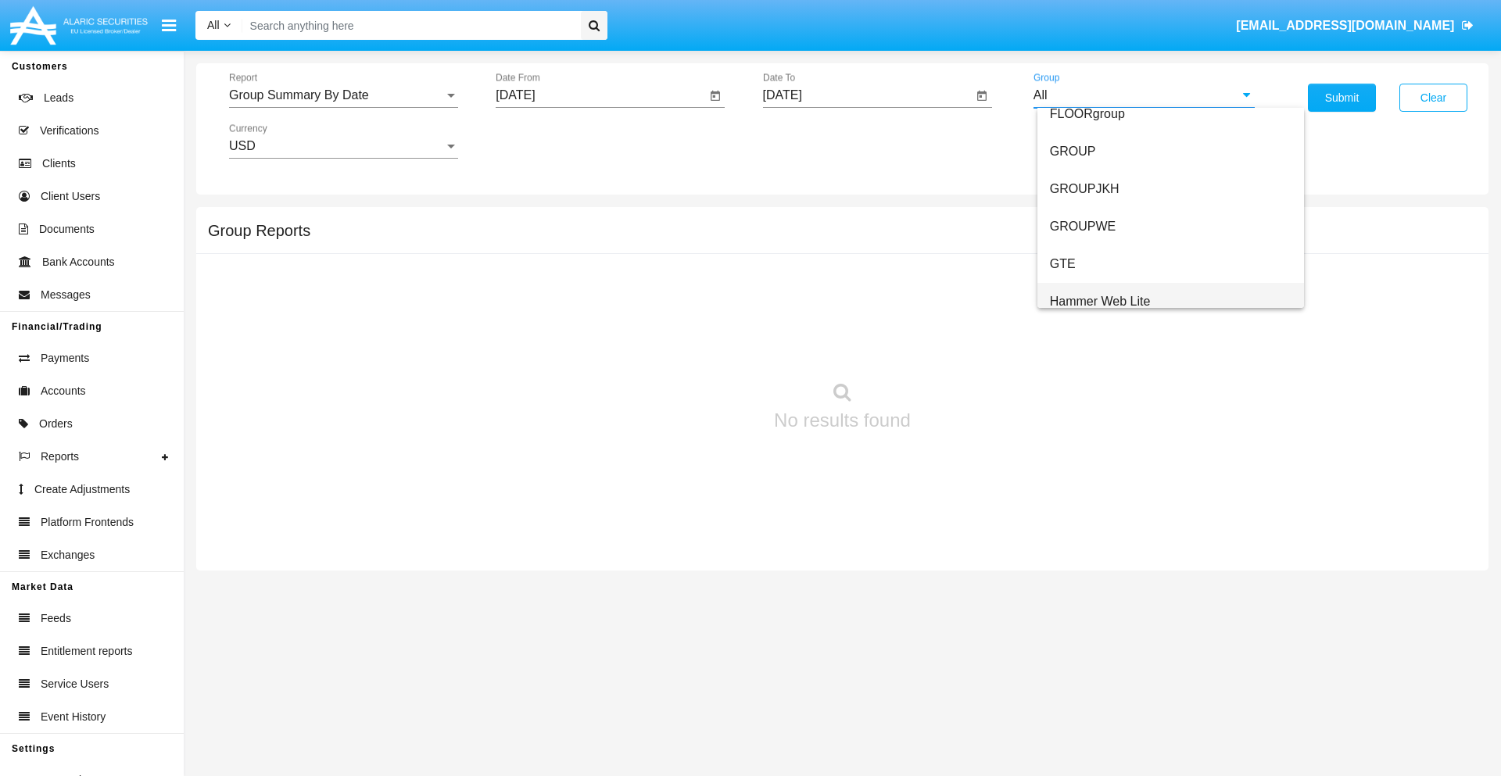
click at [1100, 301] on span "Hammer Web Lite" at bounding box center [1100, 301] width 101 height 13
type input "Hammer Web Lite"
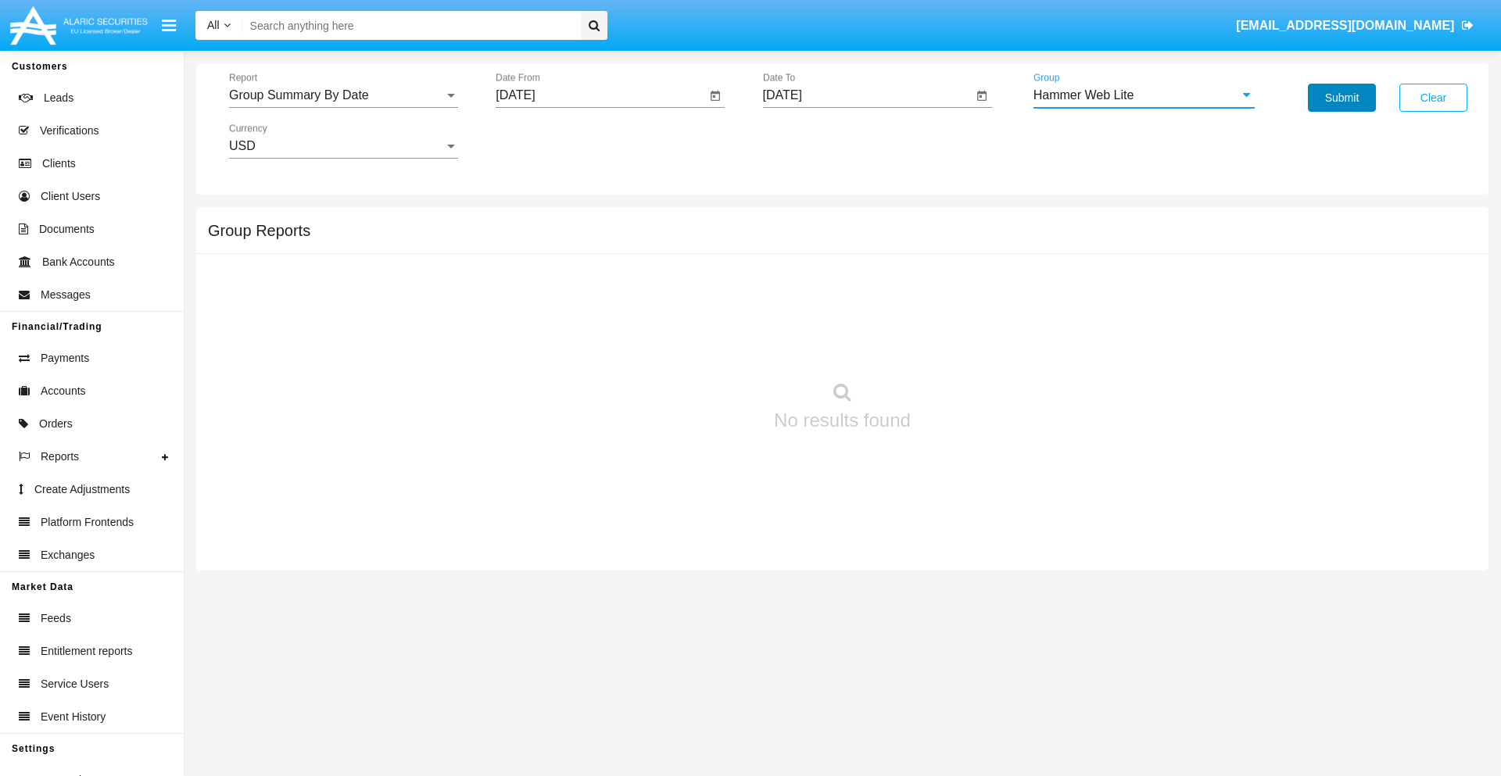
click at [1342, 98] on button "Submit" at bounding box center [1342, 98] width 68 height 28
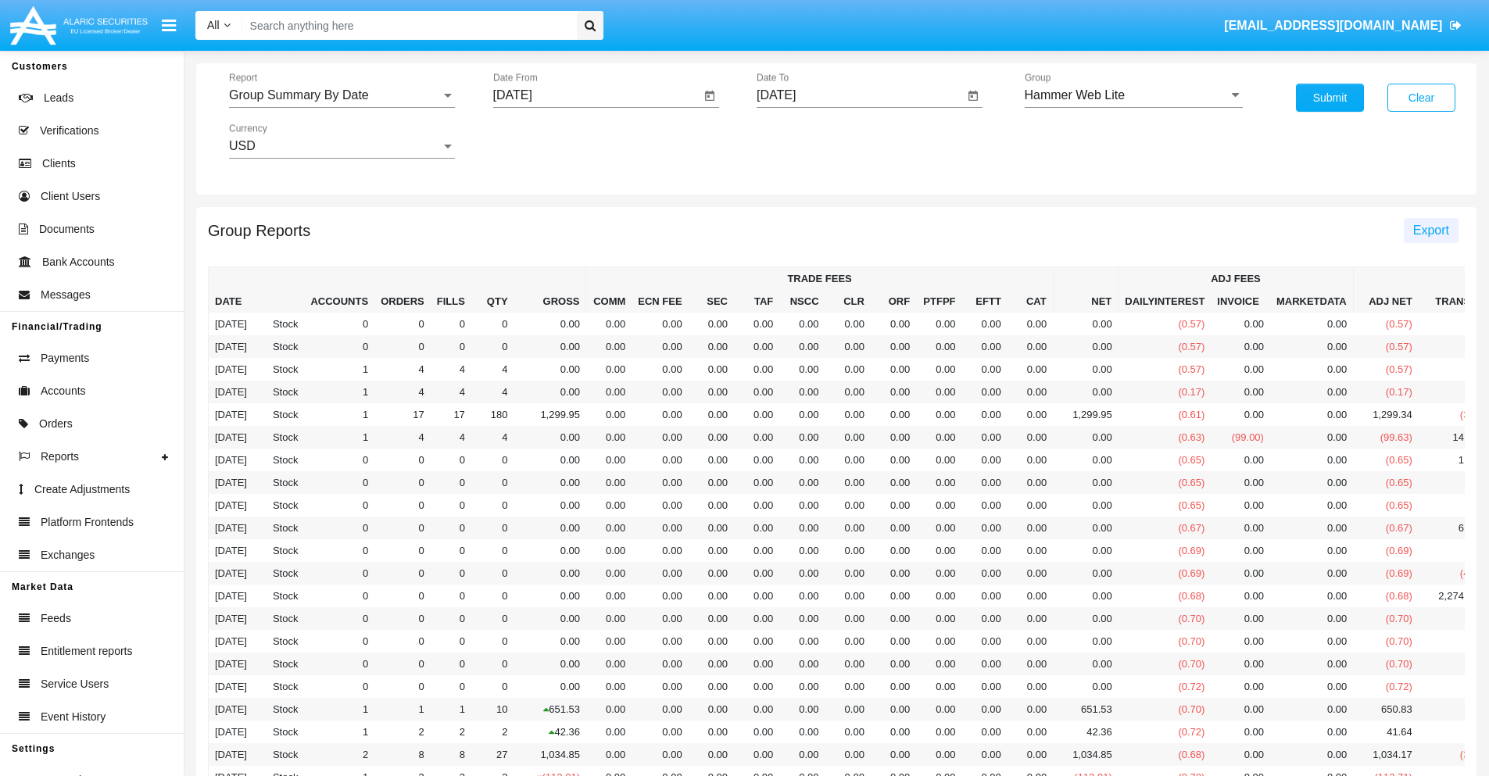
click at [1431, 230] on span "Export" at bounding box center [1432, 230] width 36 height 13
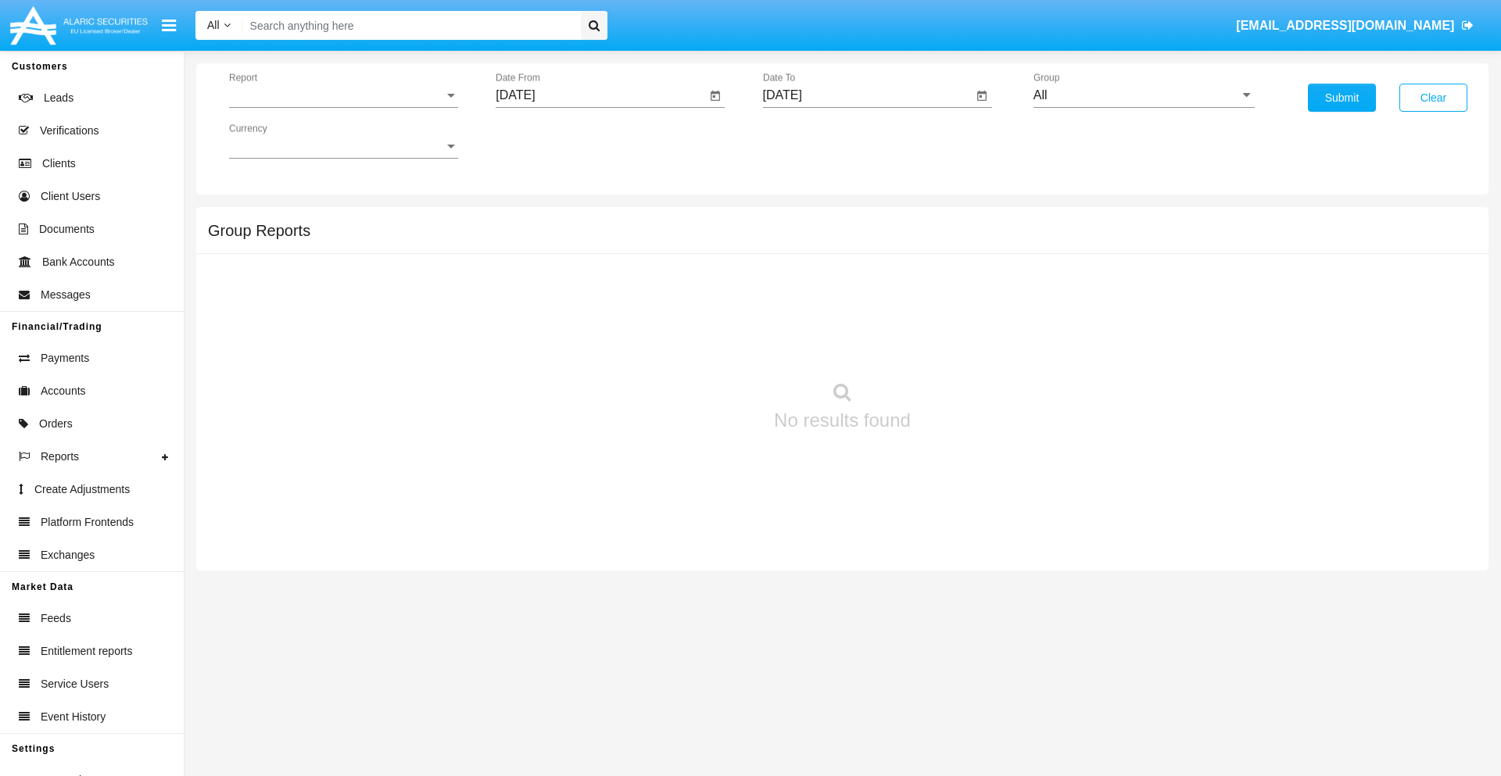
click at [343, 95] on span "Report" at bounding box center [336, 95] width 215 height 14
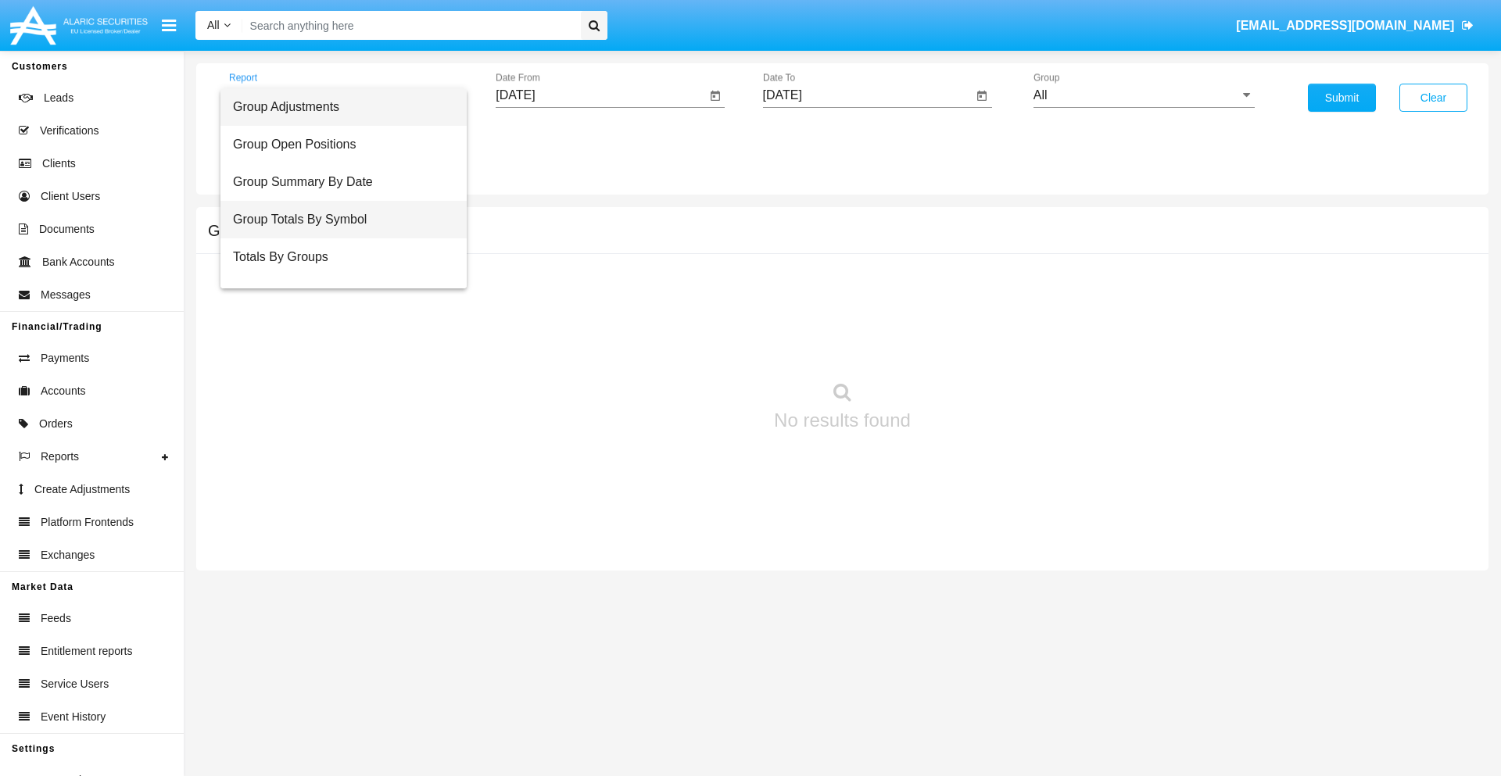
click at [337, 220] on span "Group Totals By Symbol" at bounding box center [343, 220] width 221 height 38
click at [600, 95] on input "[DATE]" at bounding box center [601, 95] width 210 height 14
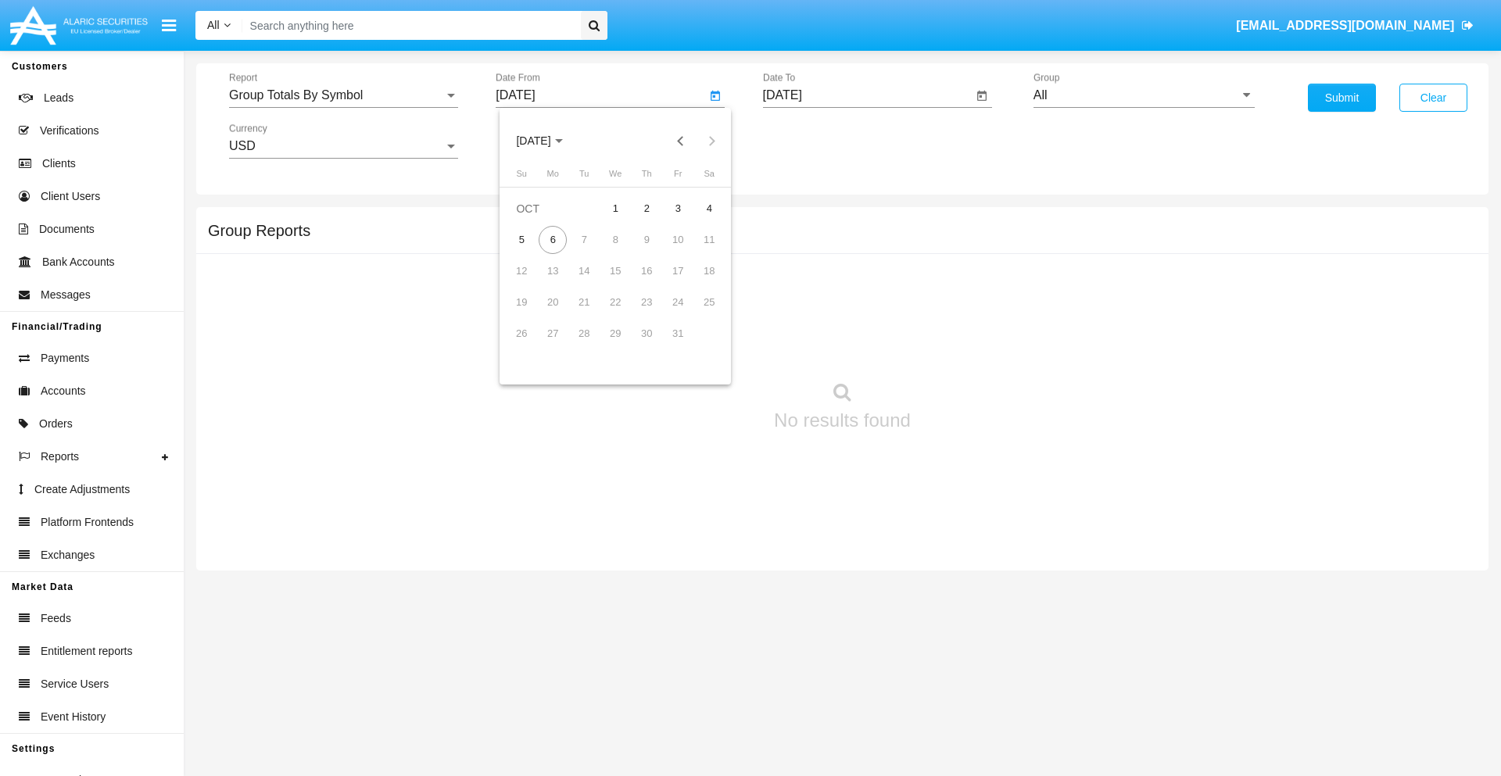
click at [547, 141] on span "[DATE]" at bounding box center [533, 141] width 34 height 13
click at [697, 346] on div "2025" at bounding box center [697, 346] width 49 height 28
click at [533, 283] on div "SEP" at bounding box center [533, 283] width 49 height 28
click at [709, 239] on div "6" at bounding box center [709, 240] width 28 height 28
type input "09/06/25"
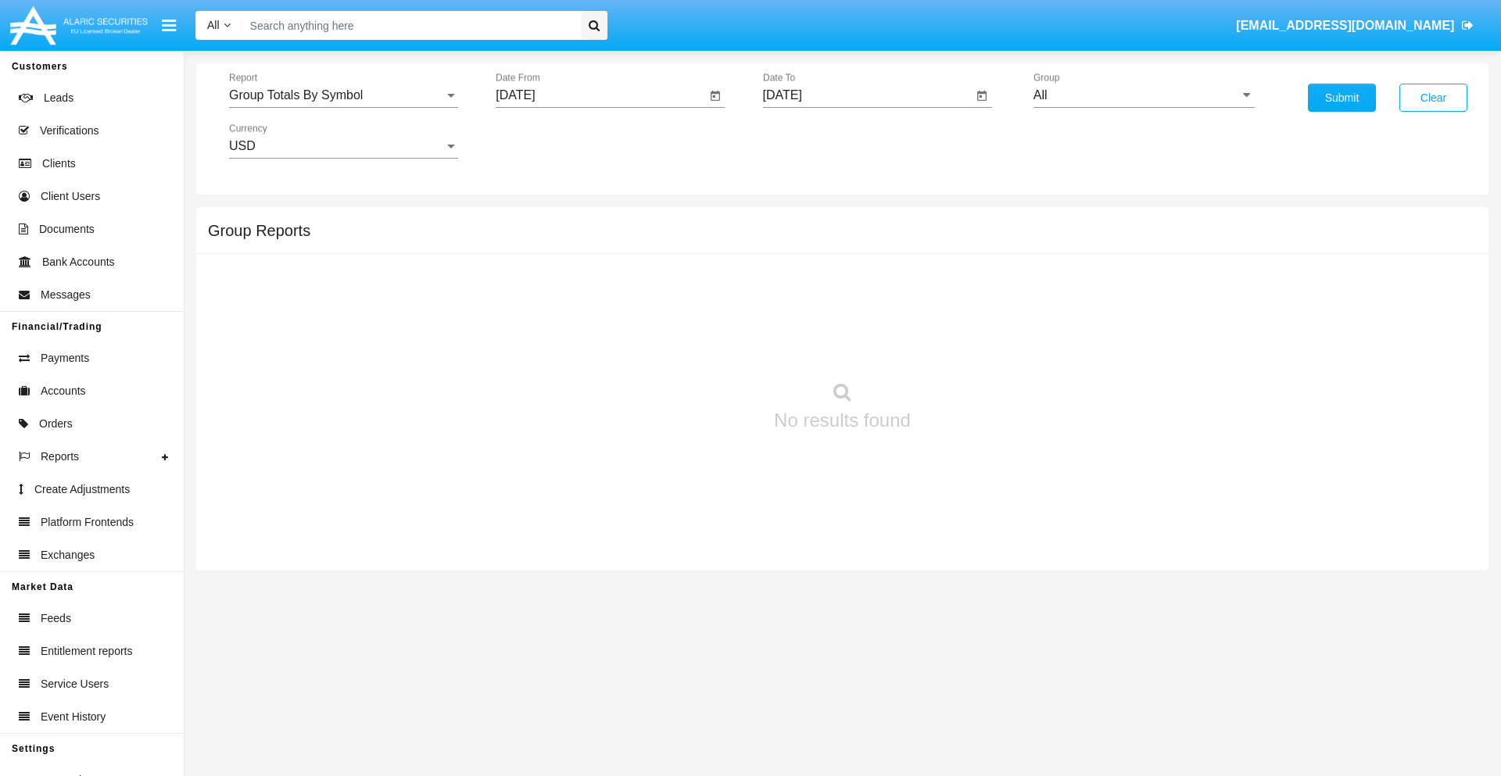
click at [867, 95] on input "[DATE]" at bounding box center [868, 95] width 210 height 14
click at [814, 141] on span "[DATE]" at bounding box center [800, 141] width 34 height 13
click at [964, 346] on div "2025" at bounding box center [964, 346] width 49 height 28
click at [855, 283] on div "OCT" at bounding box center [854, 283] width 49 height 28
click at [819, 239] on div "6" at bounding box center [820, 240] width 28 height 28
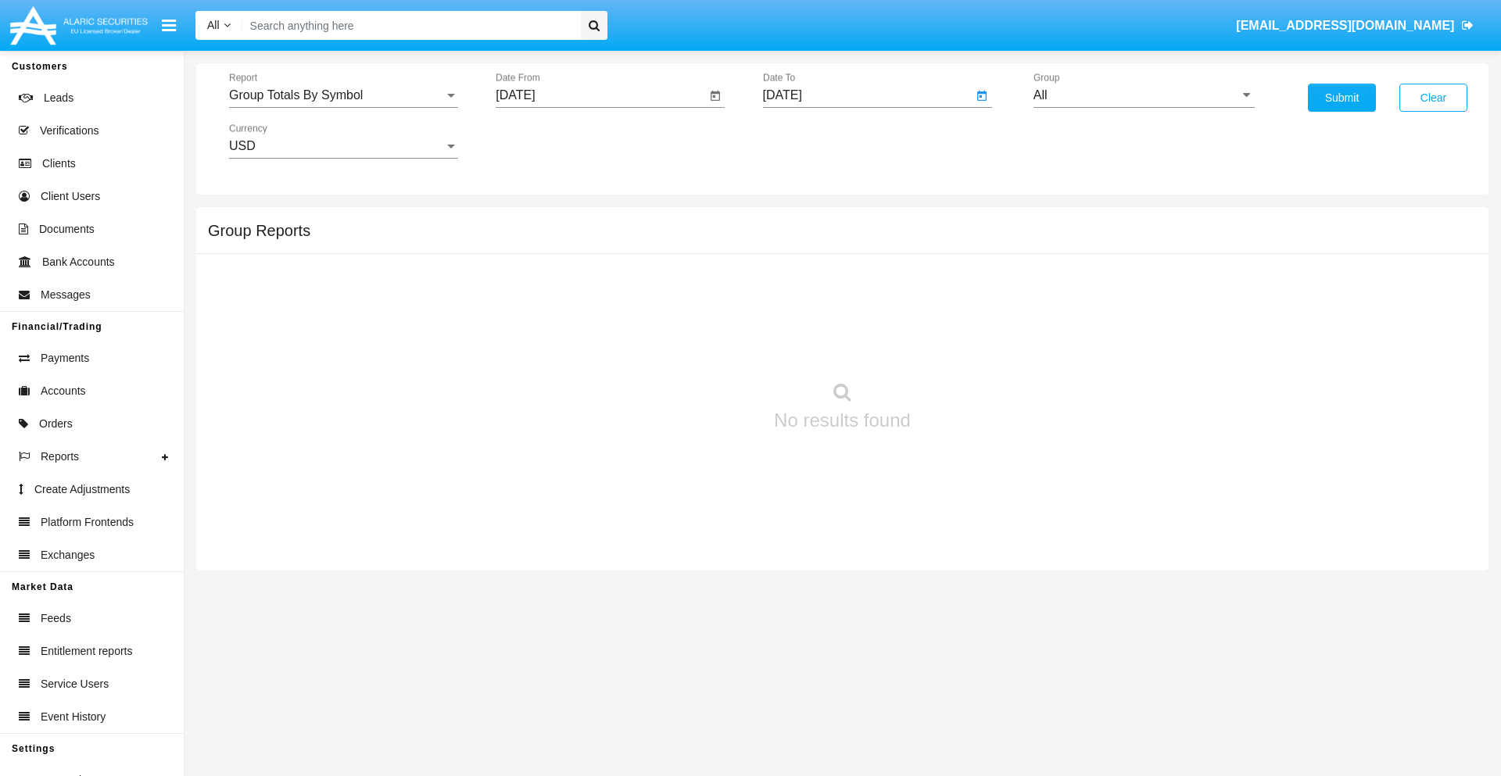
type input "[DATE]"
click at [1144, 95] on input "All" at bounding box center [1144, 95] width 221 height 14
type input "Hammer Web Lite"
click at [1342, 98] on button "Submit" at bounding box center [1342, 98] width 68 height 28
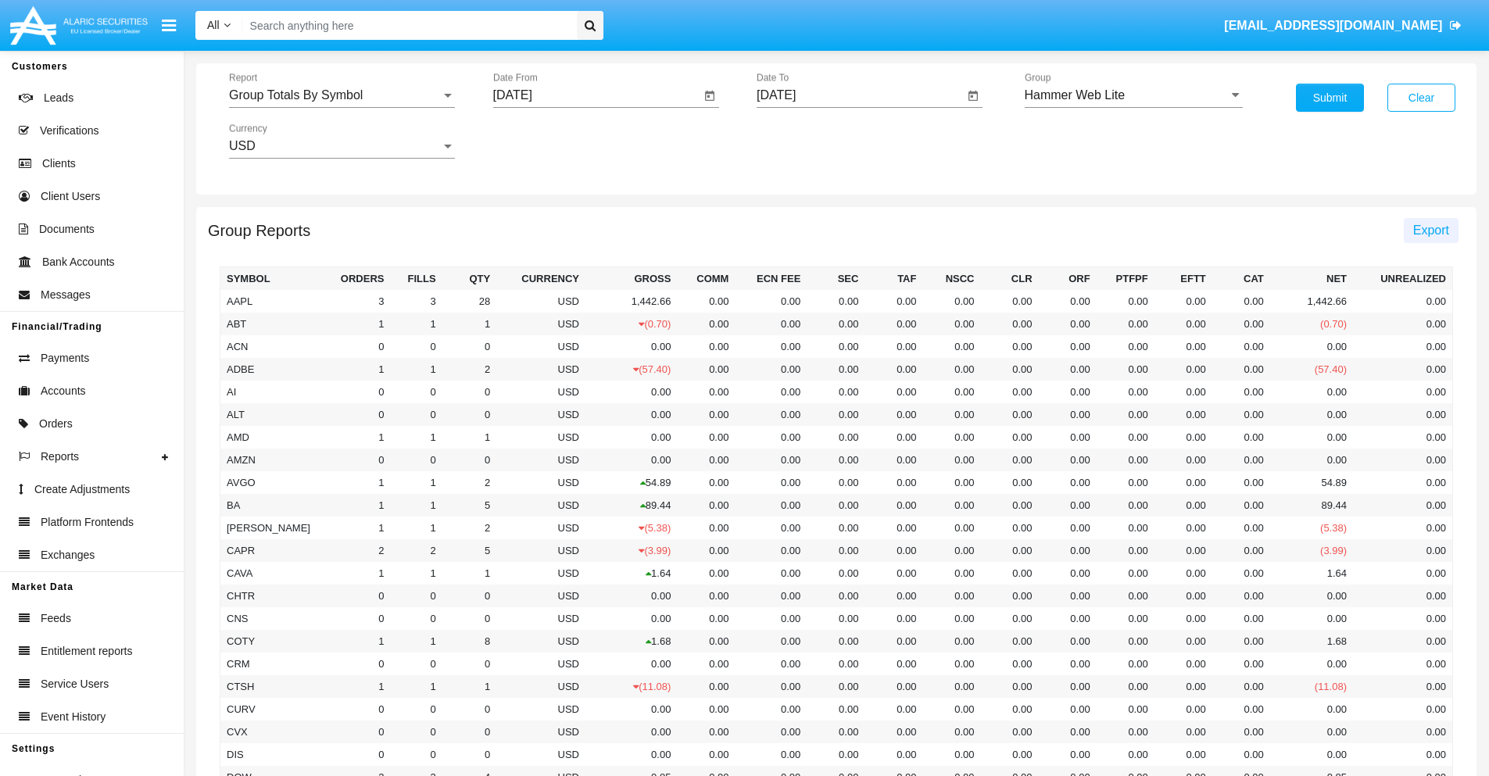
click at [1431, 230] on span "Export" at bounding box center [1432, 230] width 36 height 13
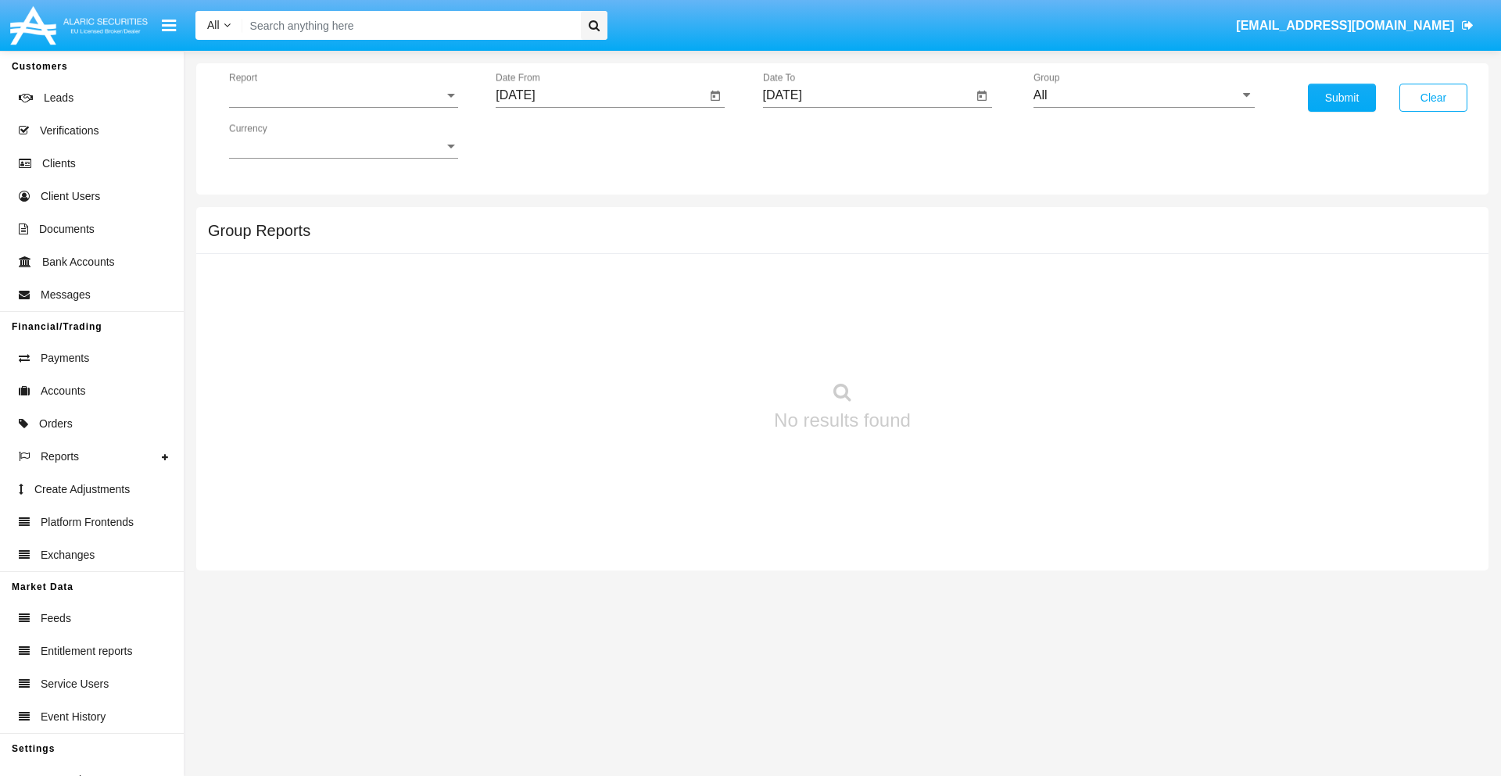
click at [343, 95] on span "Report" at bounding box center [336, 95] width 215 height 14
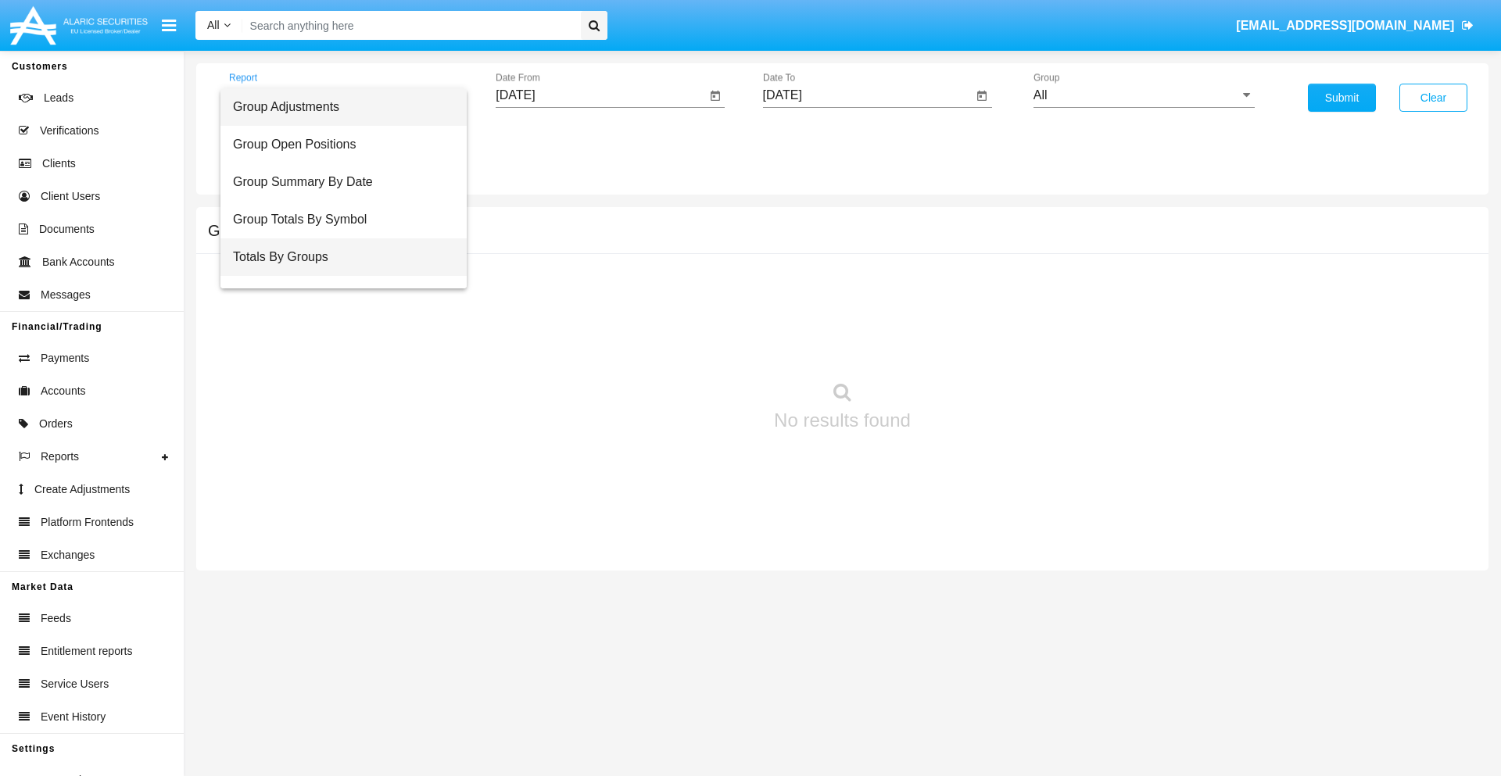
click at [337, 257] on span "Totals By Groups" at bounding box center [343, 257] width 221 height 38
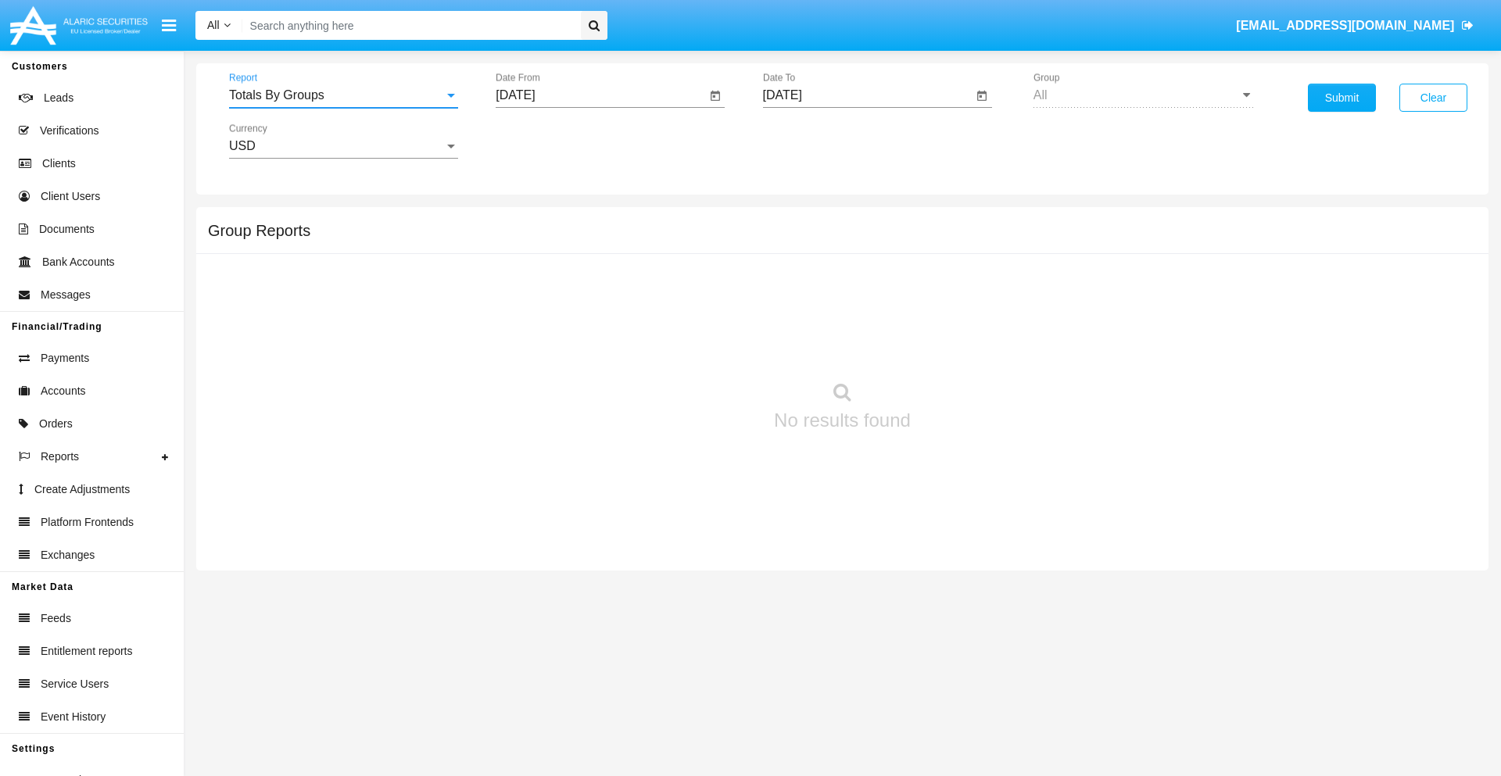
click at [600, 95] on input "[DATE]" at bounding box center [601, 95] width 210 height 14
click at [547, 141] on span "[DATE]" at bounding box center [533, 141] width 34 height 13
click at [697, 346] on div "2025" at bounding box center [697, 346] width 49 height 28
click at [533, 283] on div "SEP" at bounding box center [533, 283] width 49 height 28
click at [522, 333] on div "21" at bounding box center [521, 334] width 28 height 28
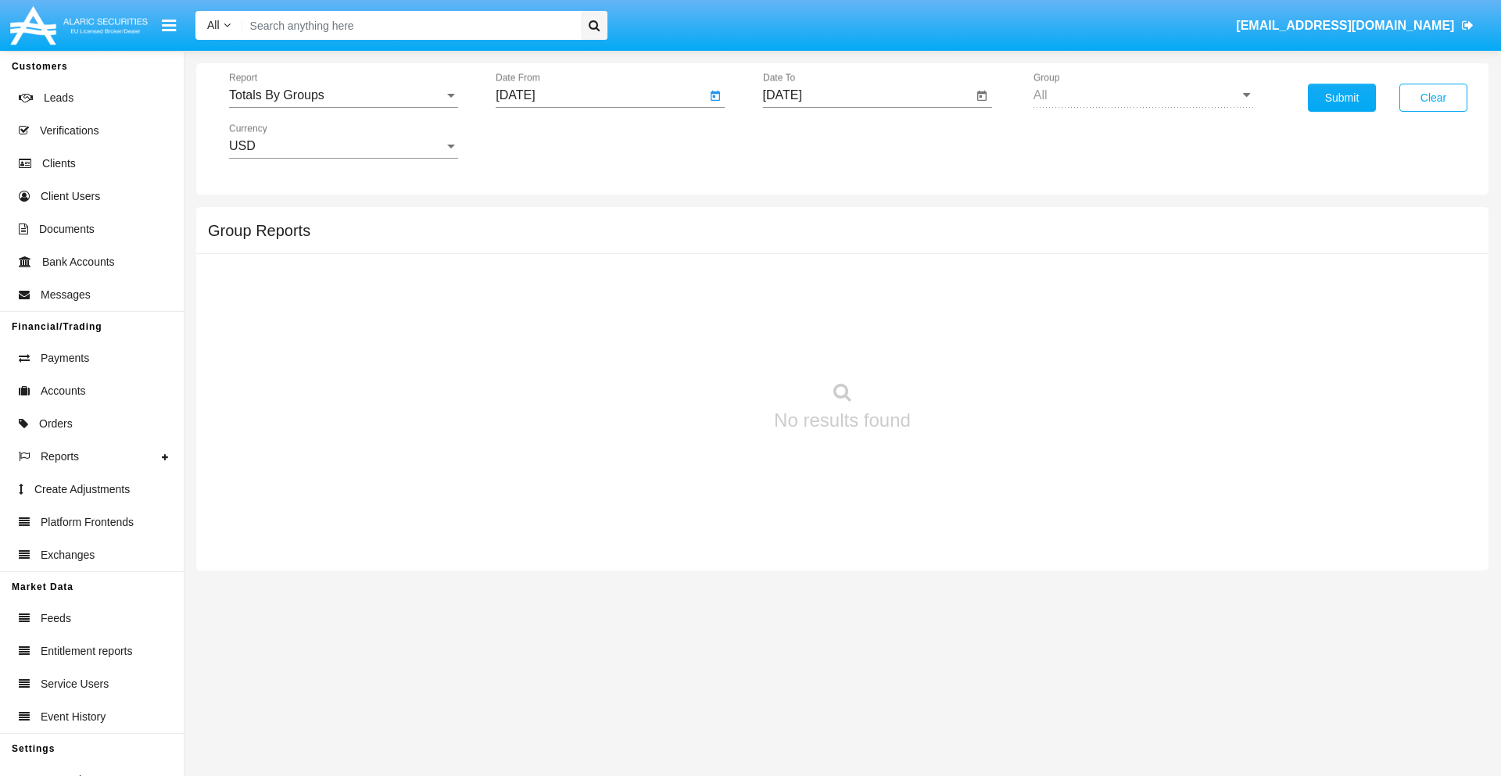
type input "[DATE]"
click at [867, 95] on input "[DATE]" at bounding box center [868, 95] width 210 height 14
click at [814, 141] on span "[DATE]" at bounding box center [800, 141] width 34 height 13
click at [964, 346] on div "2025" at bounding box center [964, 346] width 49 height 28
click at [855, 283] on div "OCT" at bounding box center [854, 283] width 49 height 28
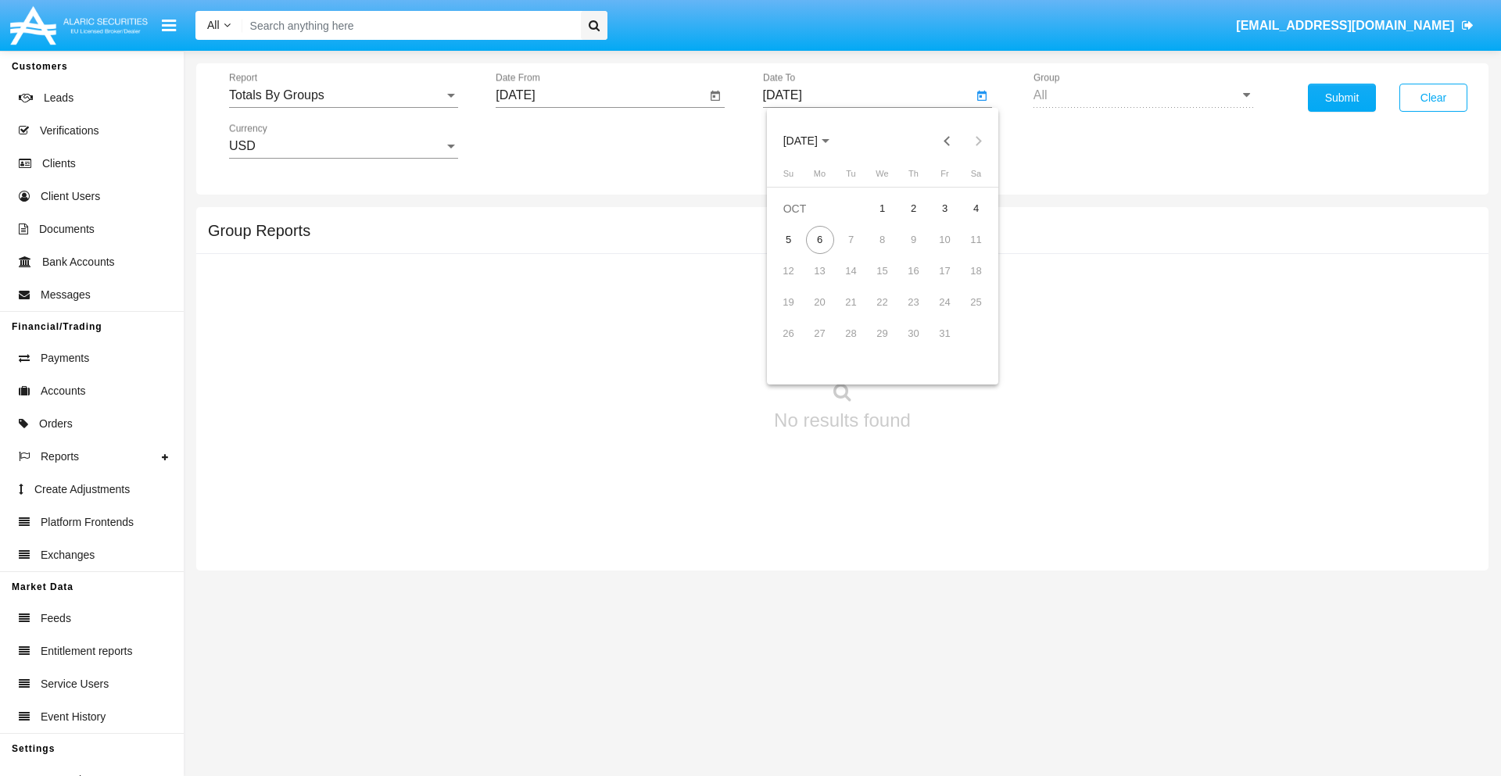
click at [819, 239] on div "6" at bounding box center [820, 240] width 28 height 28
type input "[DATE]"
click at [1342, 98] on button "Submit" at bounding box center [1342, 98] width 68 height 28
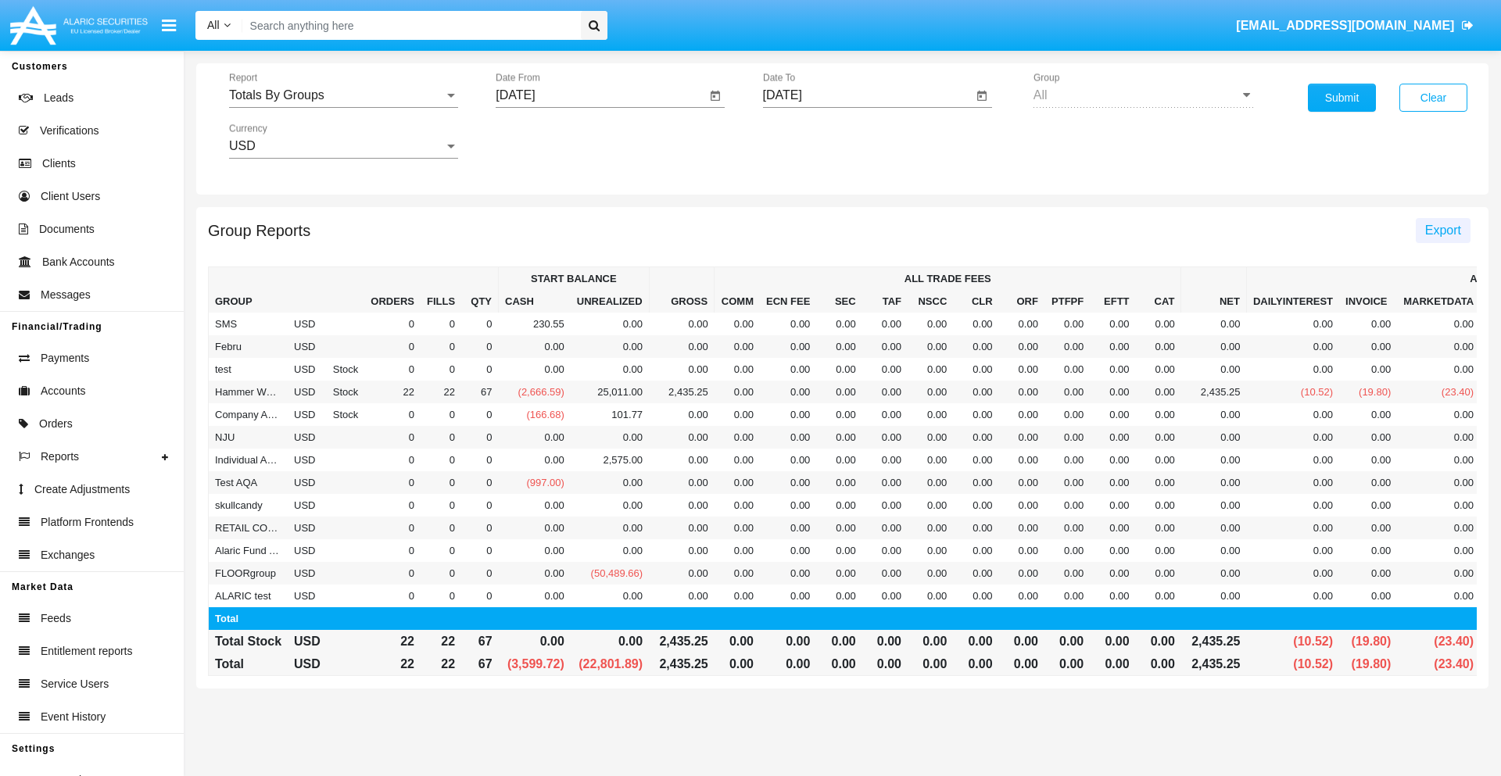
click at [1443, 230] on span "Export" at bounding box center [1443, 230] width 36 height 13
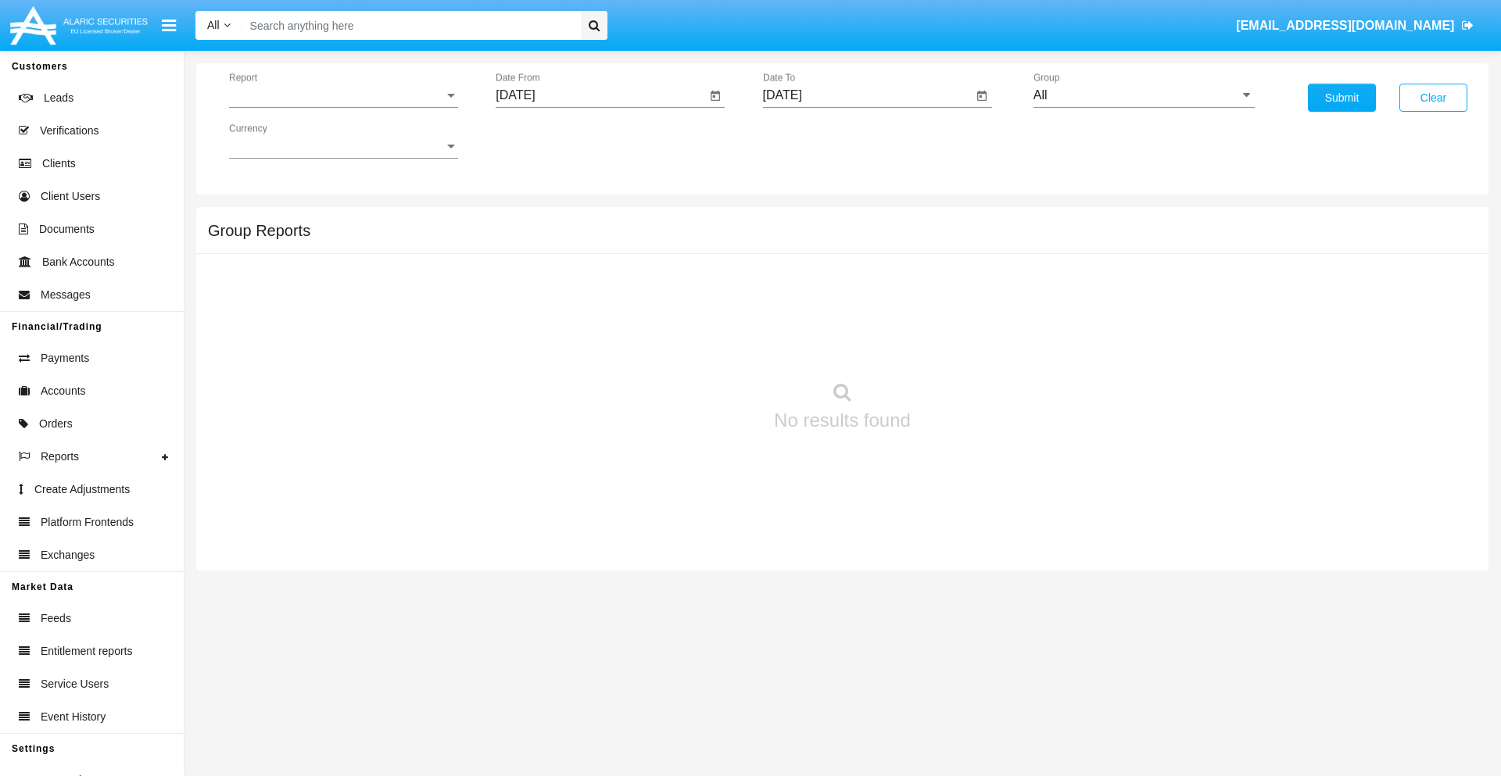
click at [343, 95] on span "Report" at bounding box center [336, 95] width 215 height 14
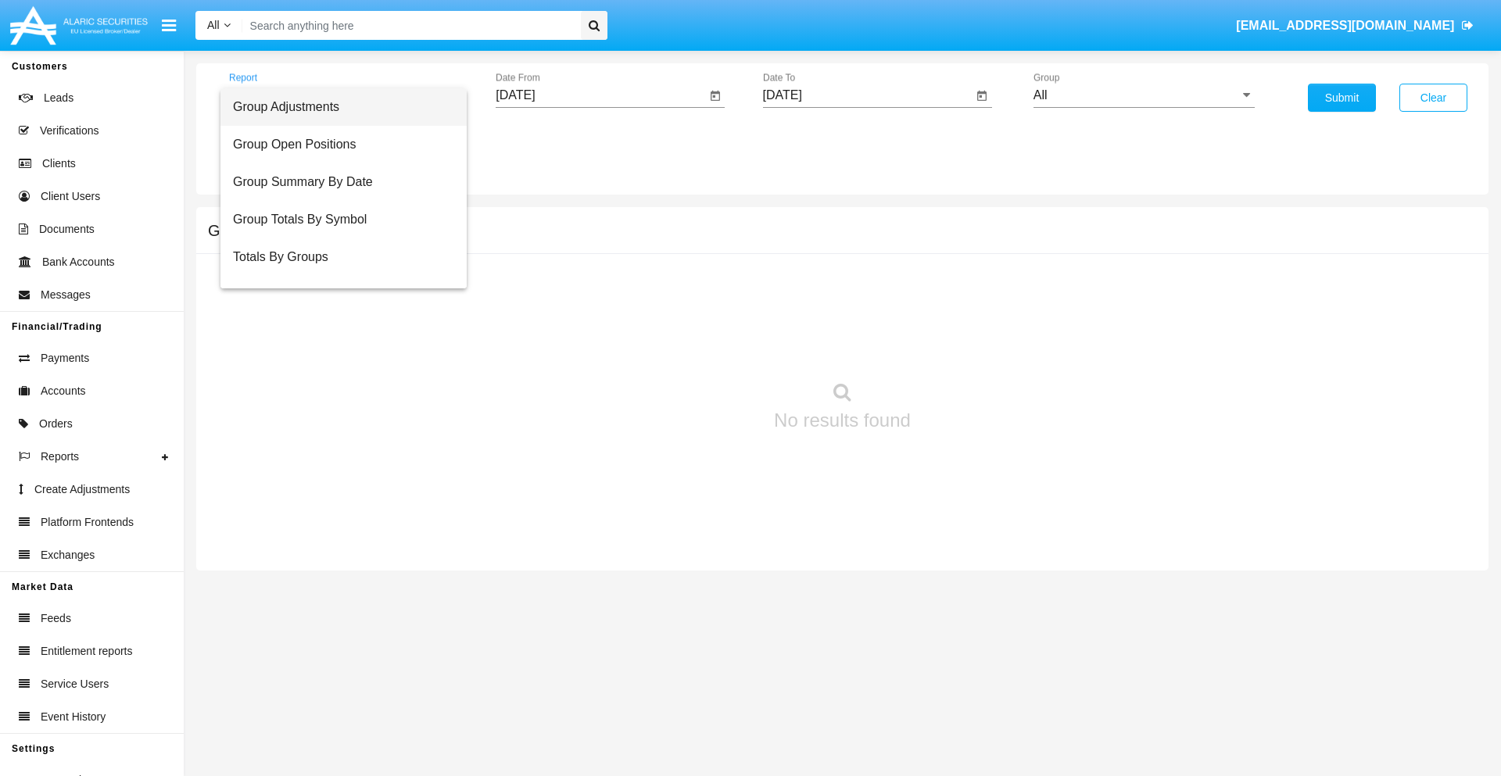
scroll to position [25, 0]
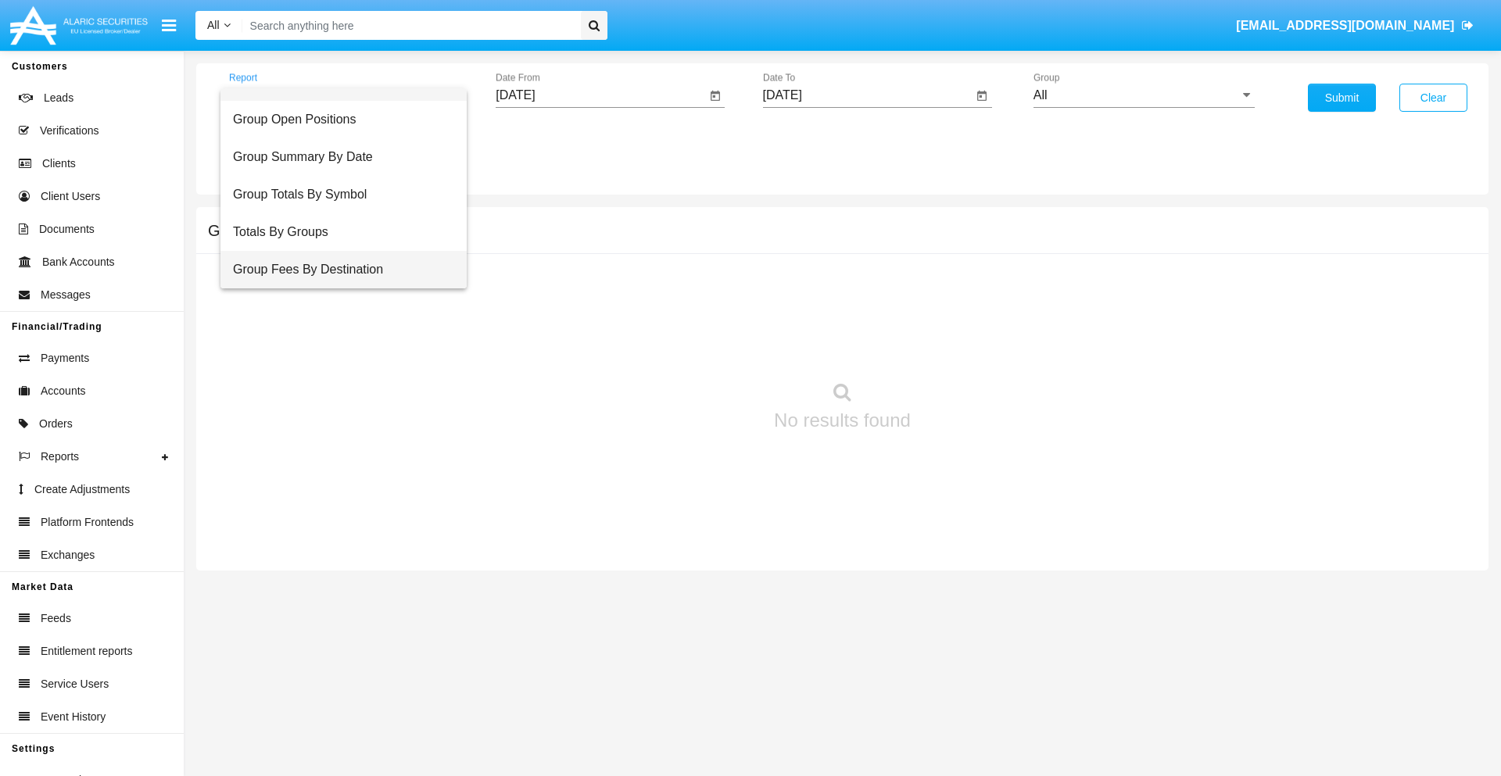
click at [337, 270] on span "Group Fees By Destination" at bounding box center [343, 270] width 221 height 38
click at [600, 95] on input "[DATE]" at bounding box center [601, 95] width 210 height 14
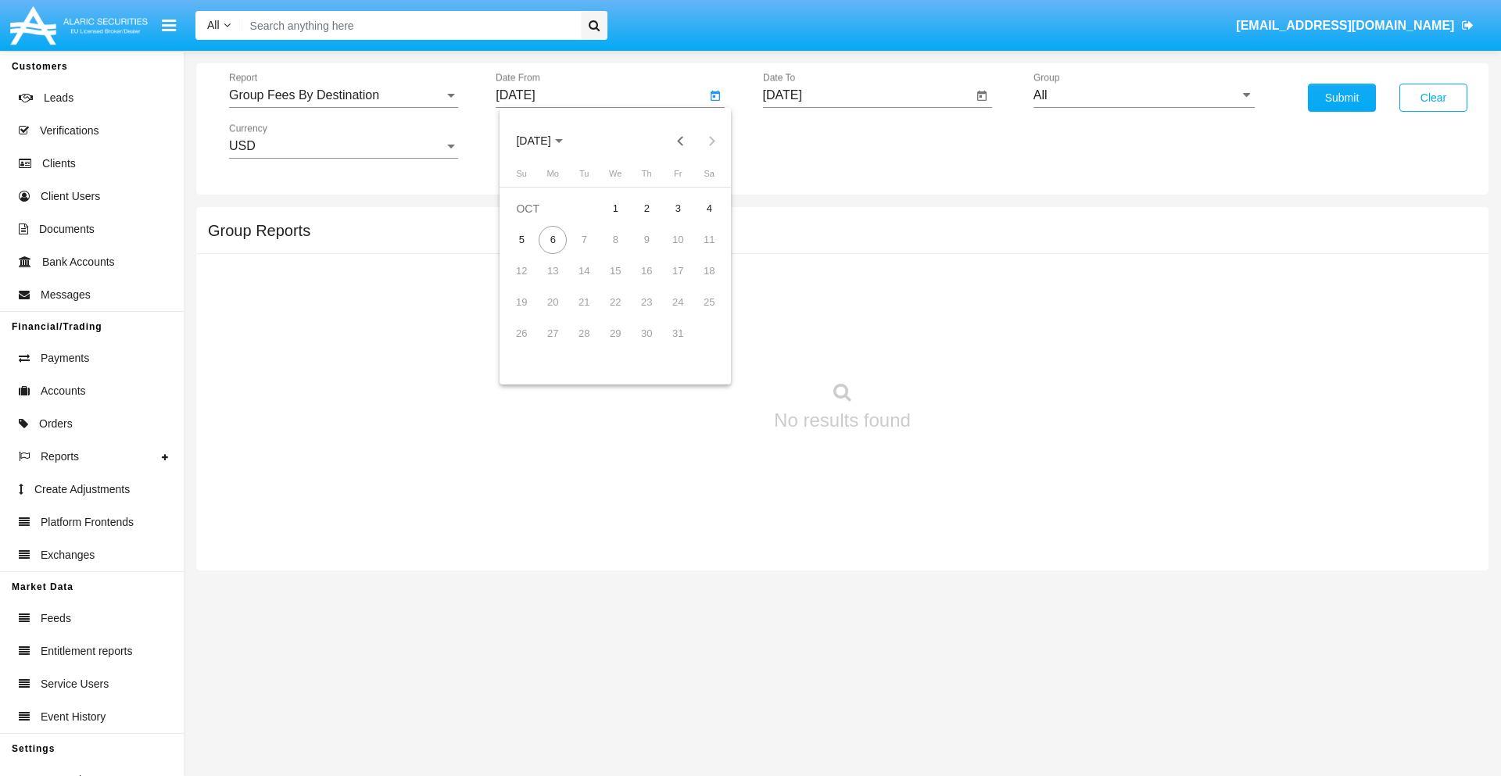
click at [547, 141] on span "[DATE]" at bounding box center [533, 141] width 34 height 13
click at [697, 346] on div "2025" at bounding box center [697, 346] width 49 height 28
click at [697, 252] on div "AUG" at bounding box center [697, 252] width 49 height 28
click at [615, 239] on div "6" at bounding box center [615, 240] width 28 height 28
type input "08/06/25"
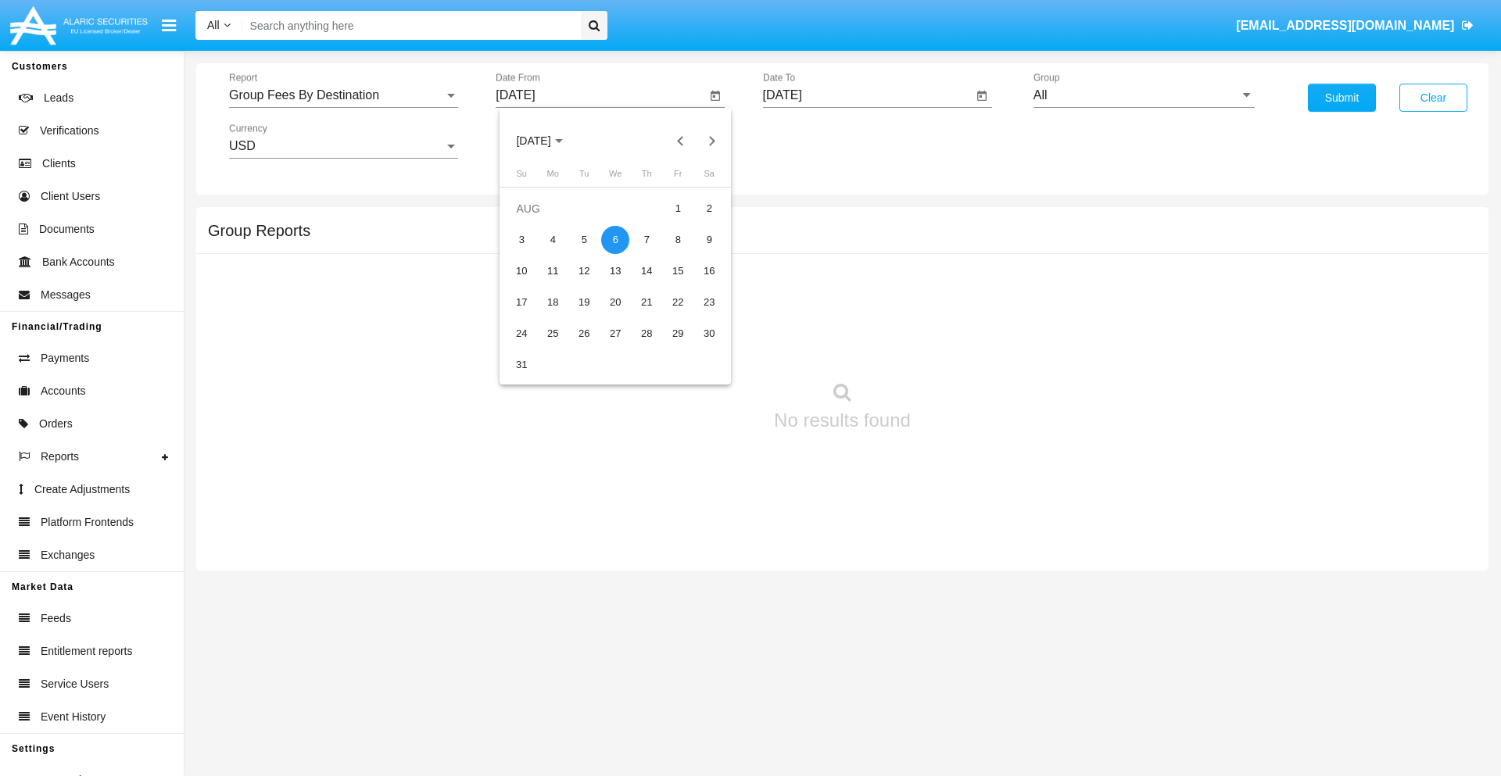
click at [867, 95] on input "[DATE]" at bounding box center [868, 95] width 210 height 14
click at [814, 141] on span "[DATE]" at bounding box center [800, 141] width 34 height 13
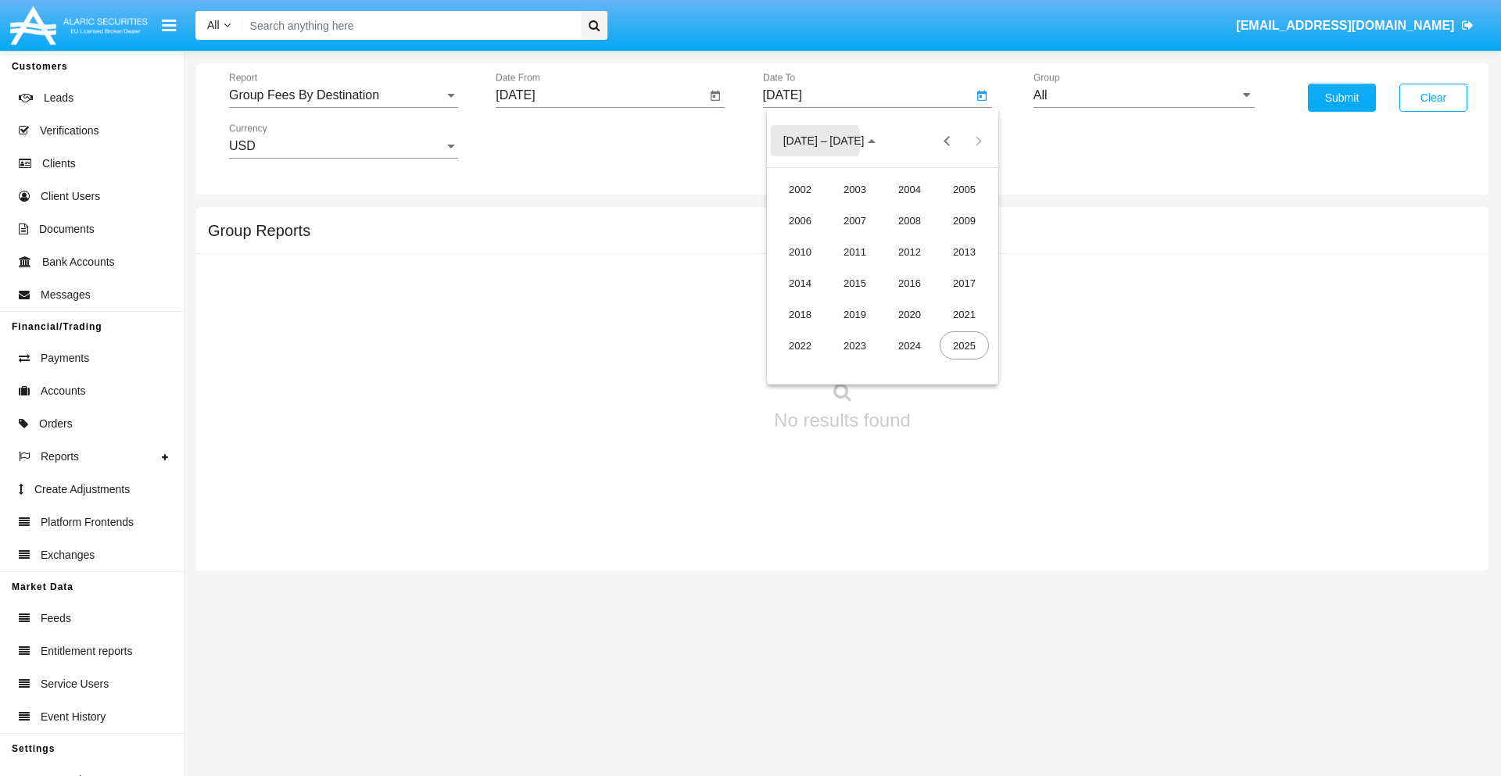
click at [964, 346] on div "2025" at bounding box center [964, 346] width 49 height 28
click at [855, 283] on div "OCT" at bounding box center [854, 283] width 49 height 28
click at [819, 239] on div "6" at bounding box center [820, 240] width 28 height 28
type input "10/06/25"
click at [1144, 95] on input "All" at bounding box center [1144, 95] width 221 height 14
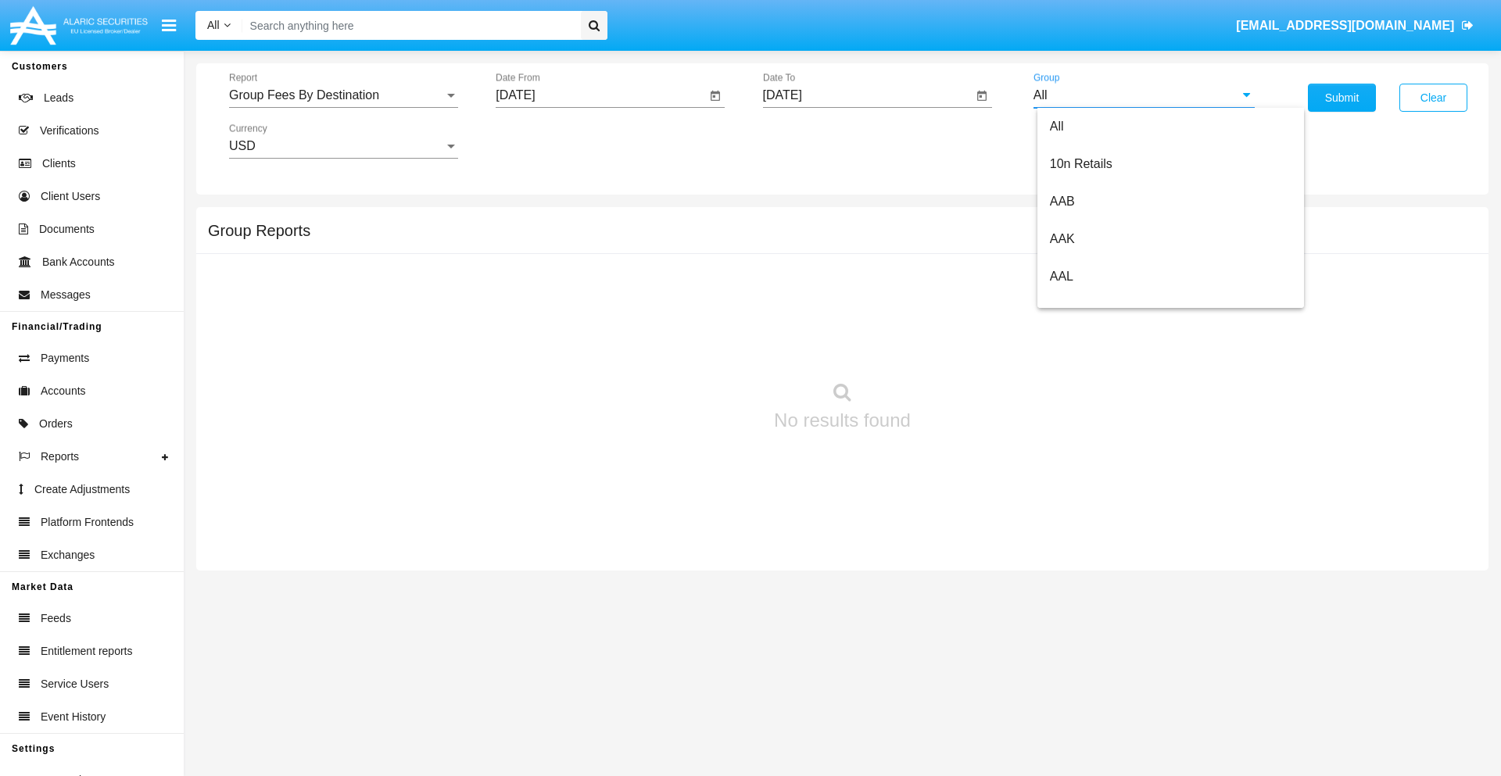
scroll to position [838, 0]
click at [1100, 301] on span "Hammer Web Lite" at bounding box center [1100, 301] width 101 height 13
type input "Hammer Web Lite"
click at [1342, 98] on button "Submit" at bounding box center [1342, 98] width 68 height 28
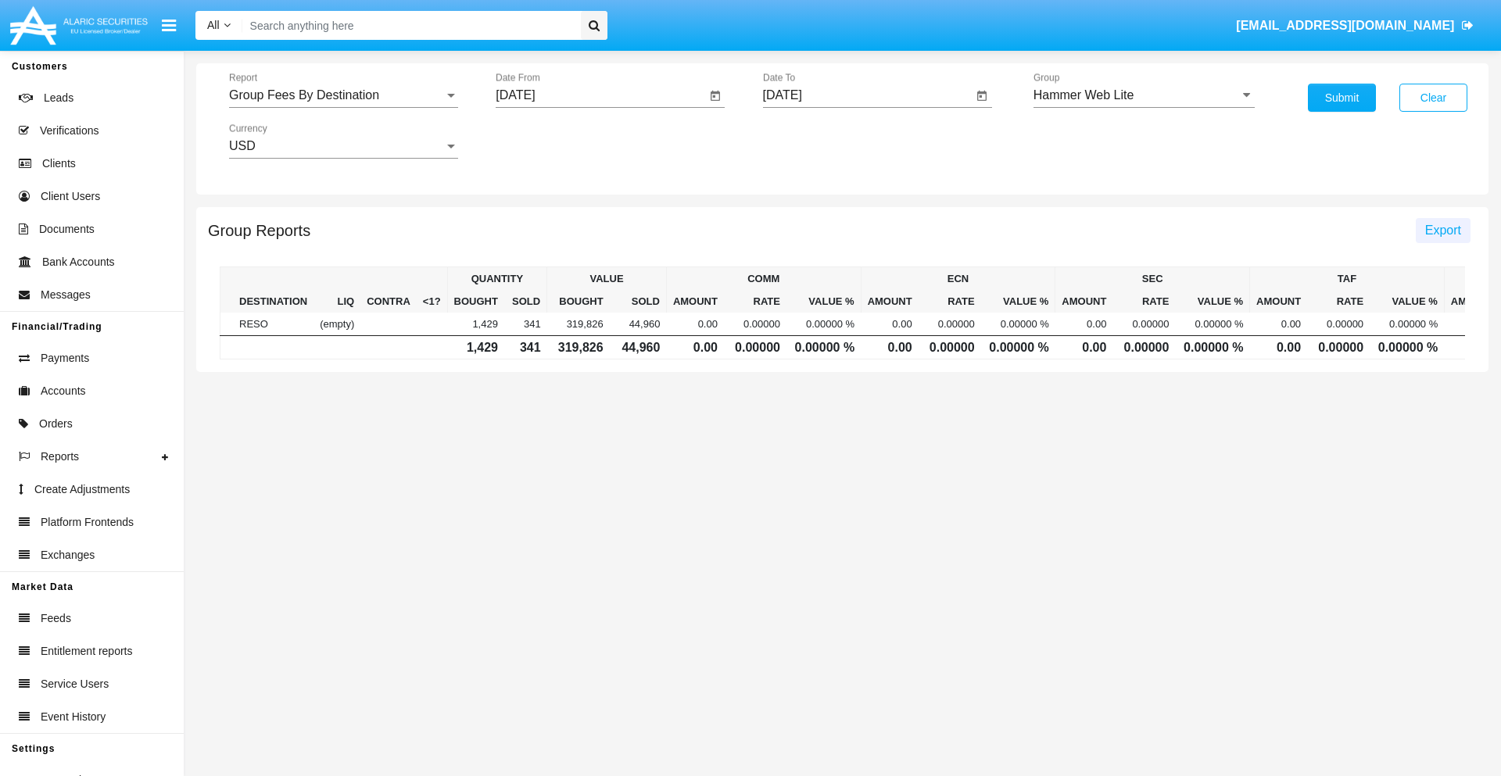
click at [1443, 230] on span "Export" at bounding box center [1443, 230] width 36 height 13
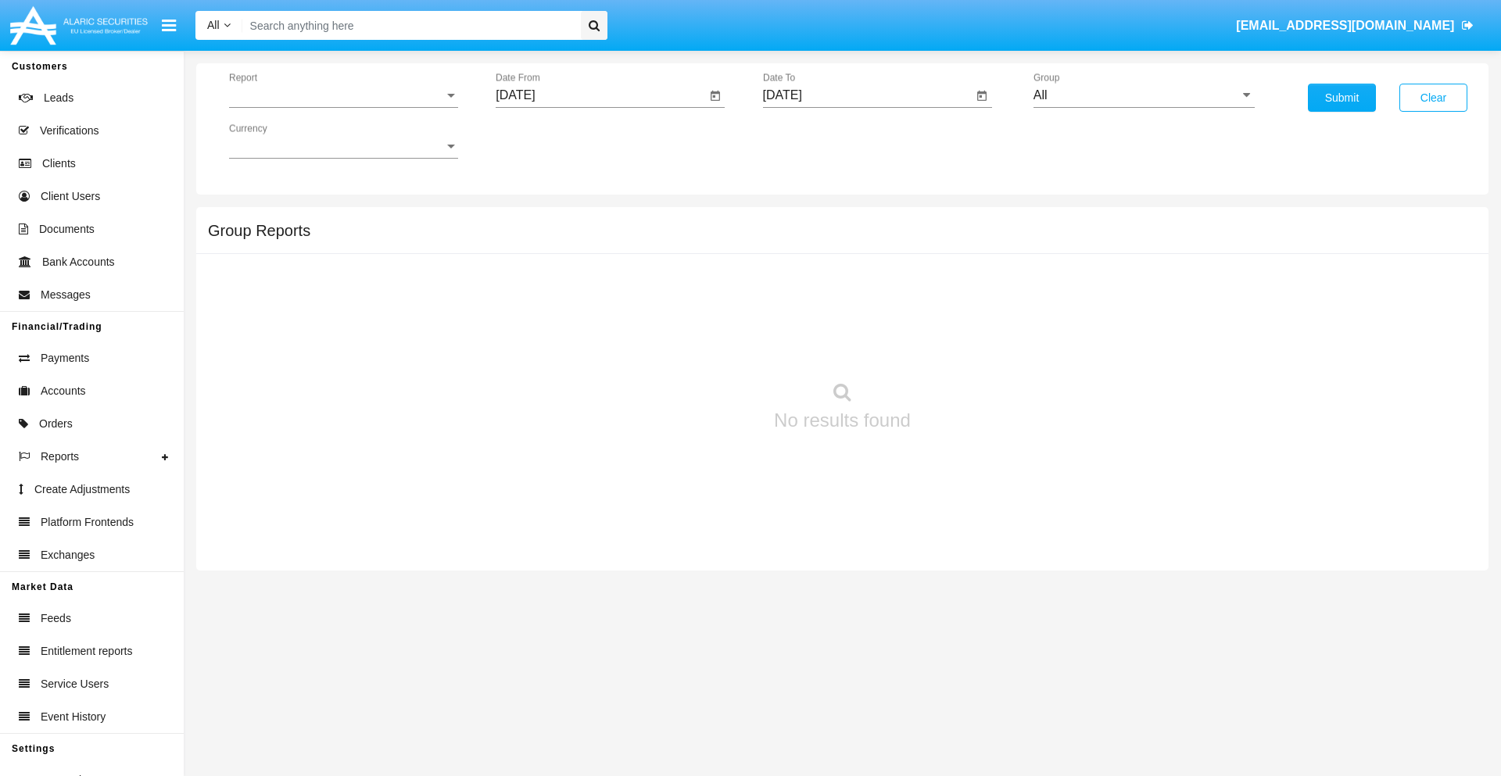
click at [343, 95] on span "Report" at bounding box center [336, 95] width 215 height 14
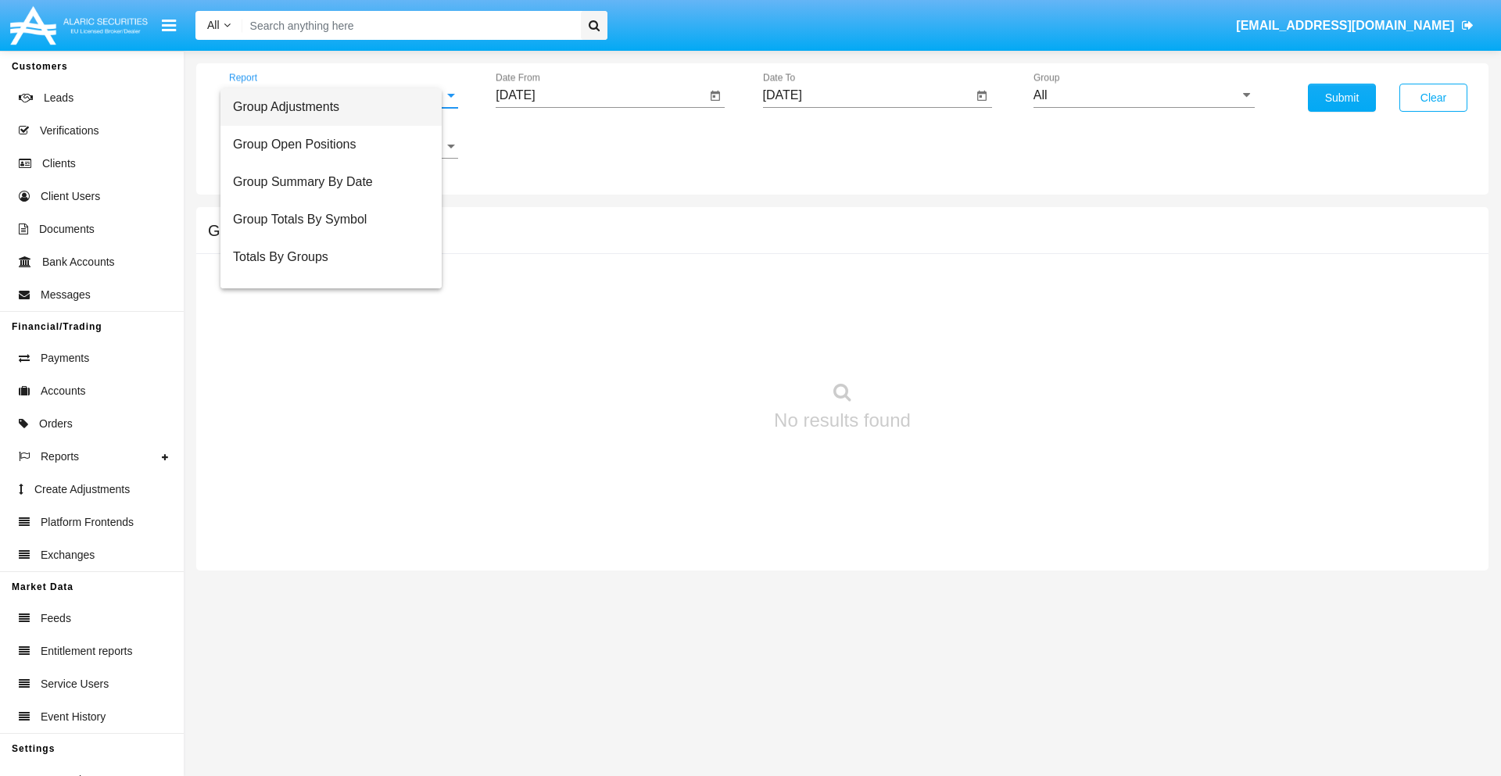
click at [337, 314] on span "Totals By Accounts" at bounding box center [331, 333] width 196 height 38
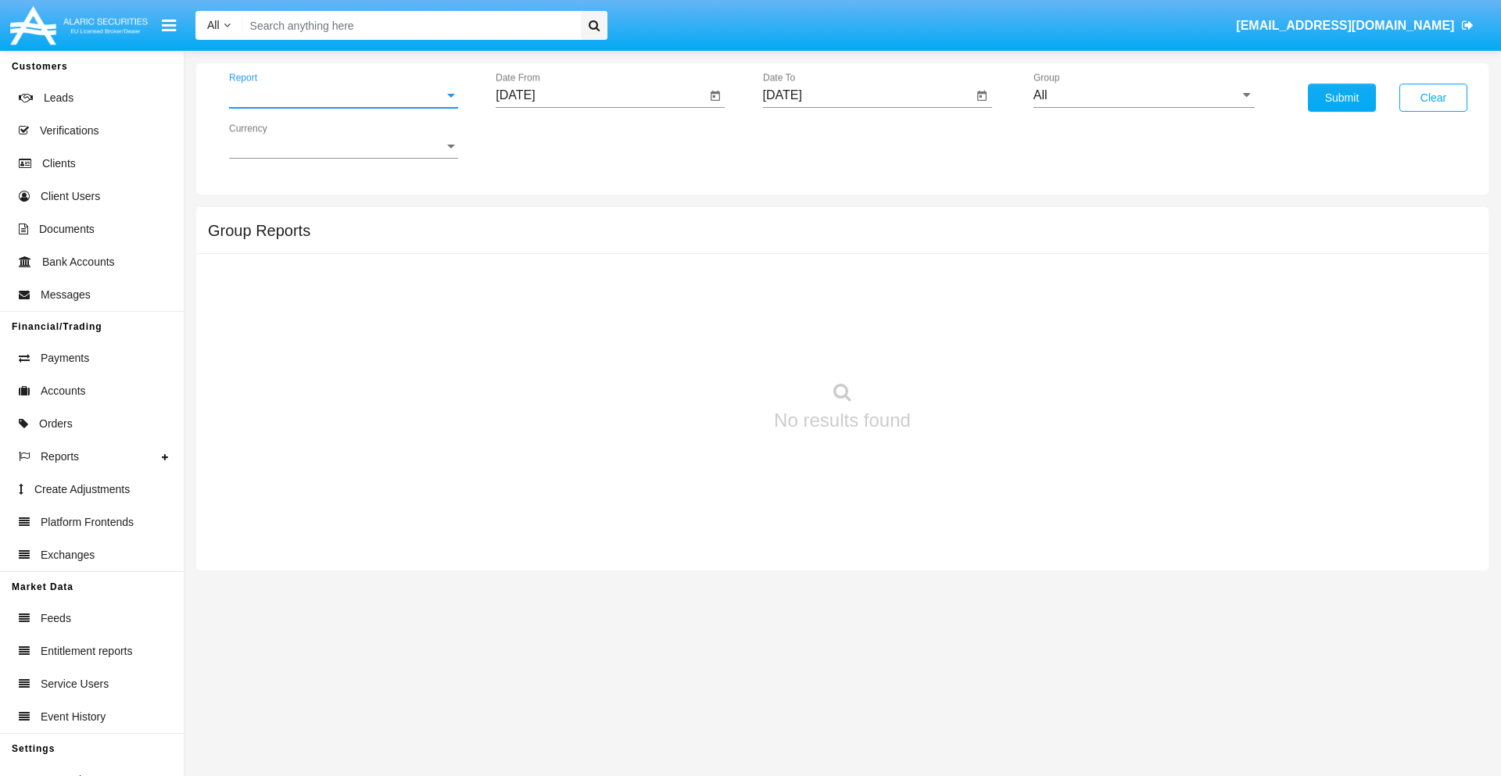
scroll to position [63, 0]
click at [600, 95] on input "[DATE]" at bounding box center [601, 95] width 210 height 14
click at [547, 141] on span "[DATE]" at bounding box center [533, 141] width 34 height 13
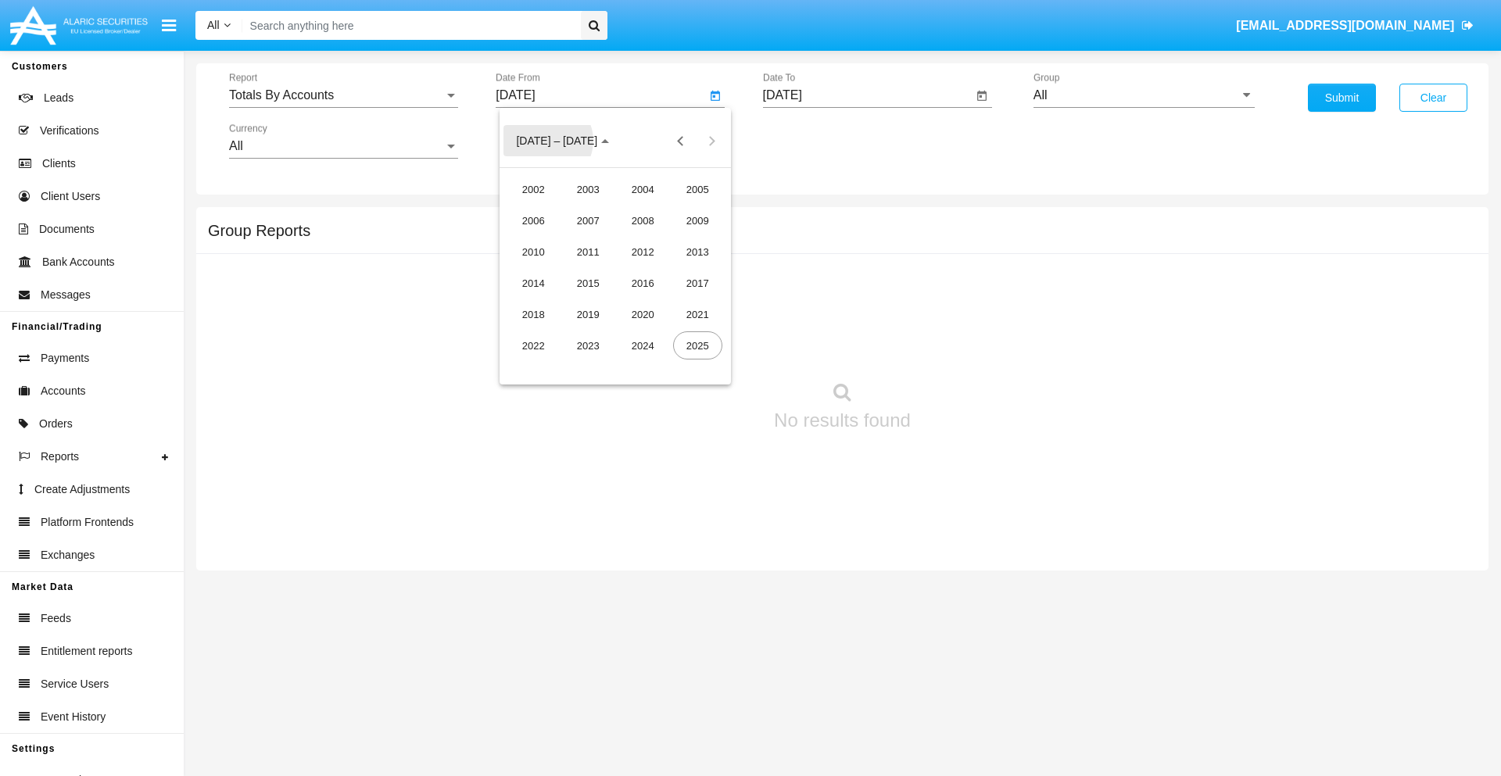
click at [697, 346] on div "2025" at bounding box center [697, 346] width 49 height 28
click at [533, 283] on div "SEP" at bounding box center [533, 283] width 49 height 28
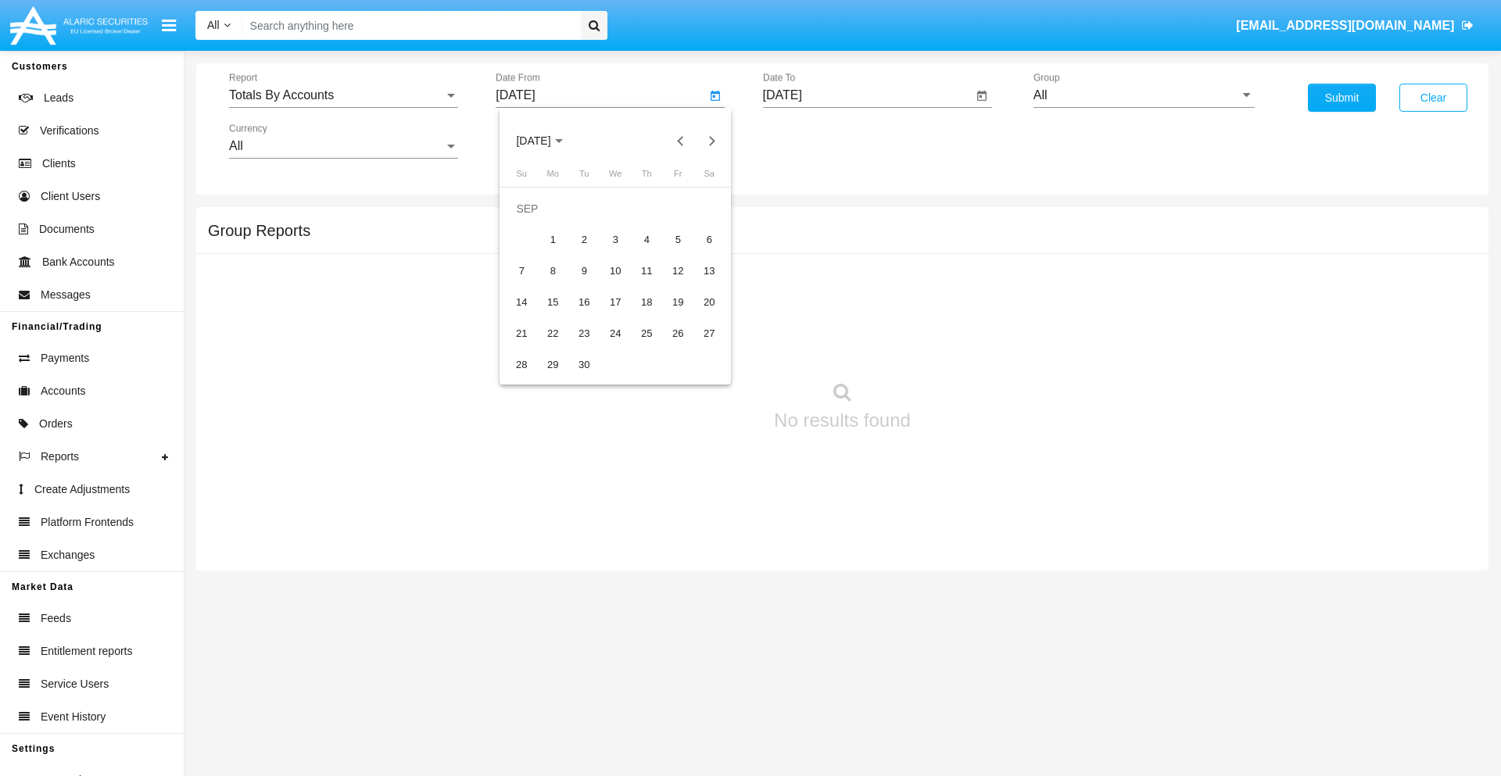
click at [522, 333] on div "21" at bounding box center [521, 334] width 28 height 28
type input "[DATE]"
click at [867, 95] on input "[DATE]" at bounding box center [868, 95] width 210 height 14
click at [814, 141] on span "[DATE]" at bounding box center [800, 141] width 34 height 13
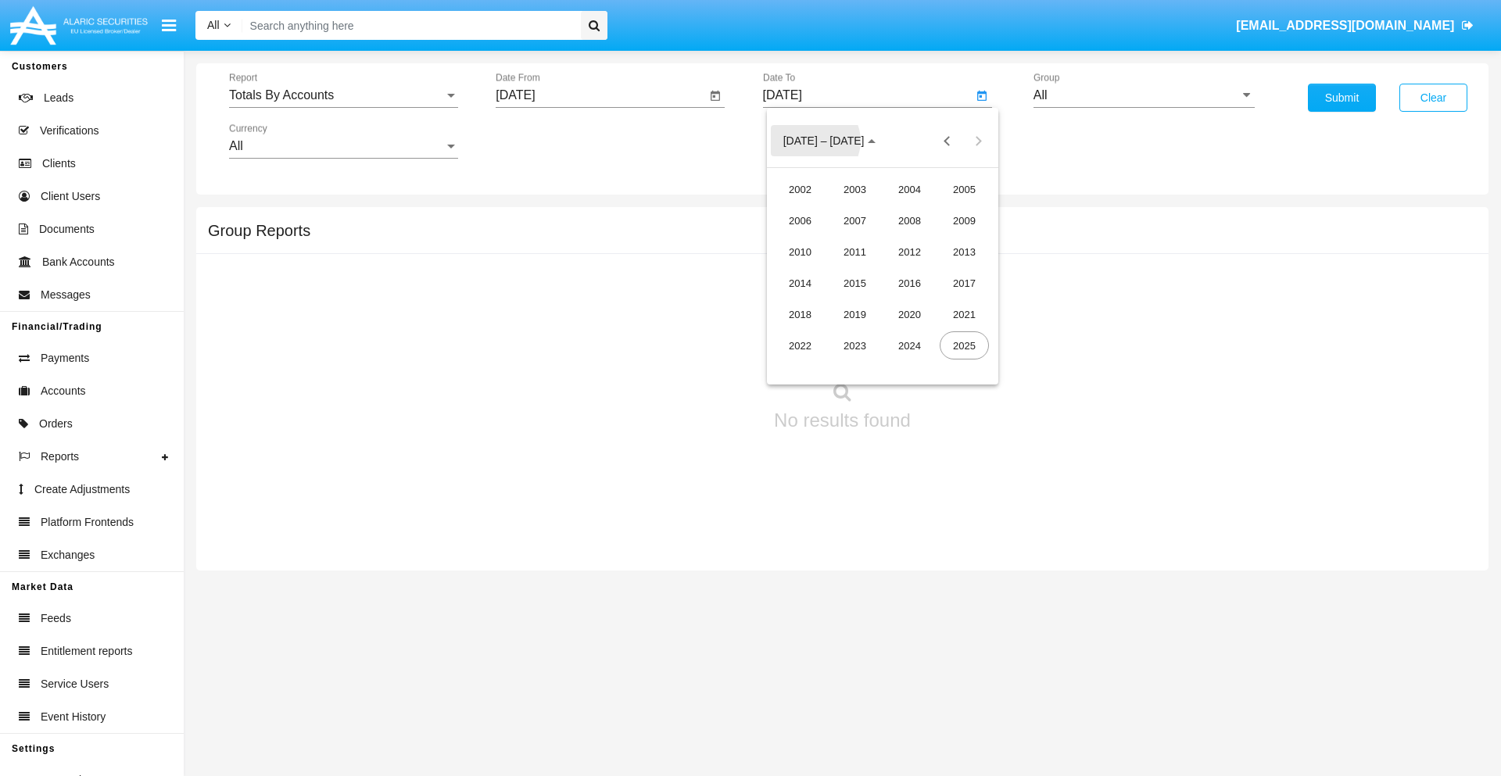
click at [964, 346] on div "2025" at bounding box center [964, 346] width 49 height 28
click at [855, 283] on div "OCT" at bounding box center [854, 283] width 49 height 28
click at [819, 239] on div "6" at bounding box center [820, 240] width 28 height 28
type input "[DATE]"
click at [1144, 95] on input "All" at bounding box center [1144, 95] width 221 height 14
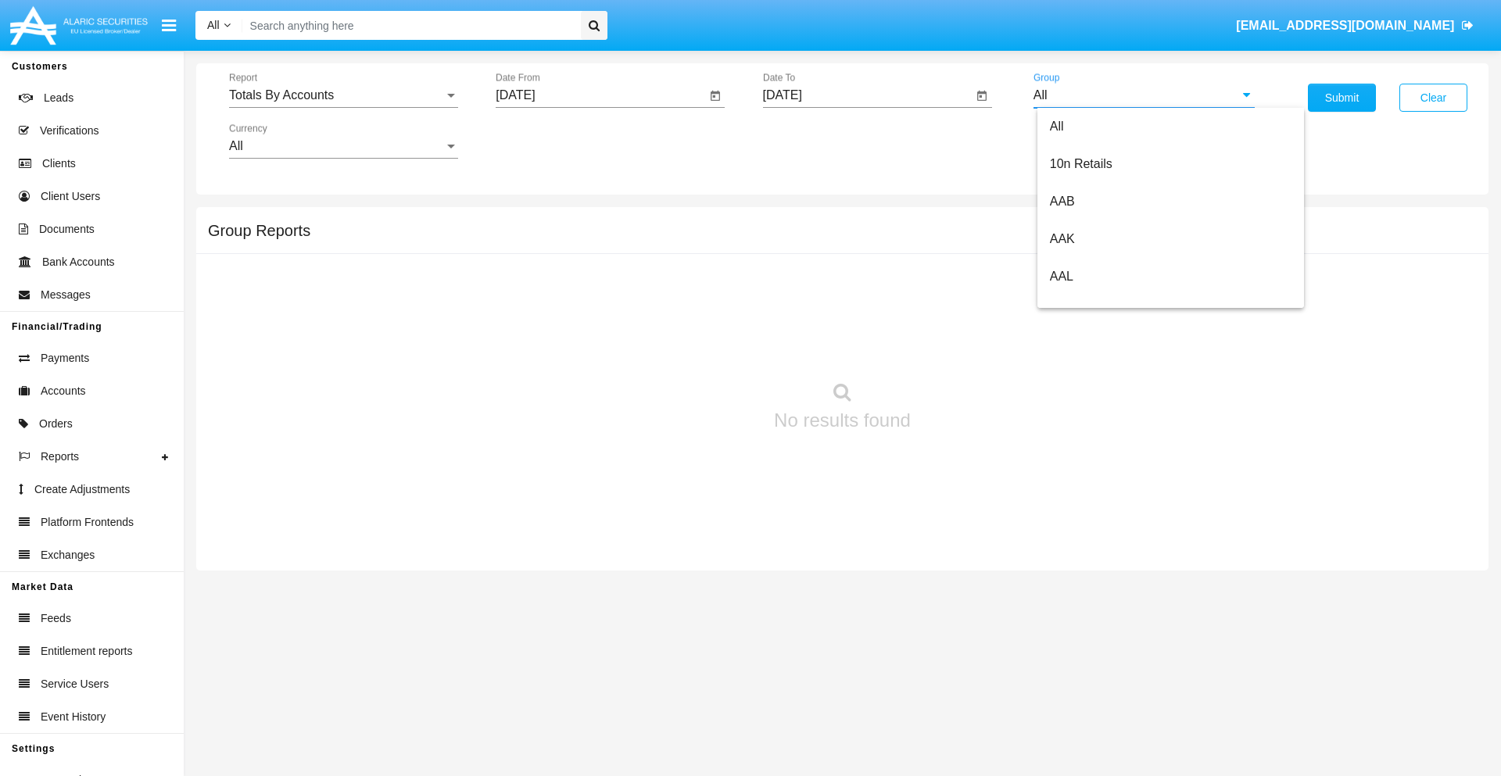
type input "Hammer Web Lite"
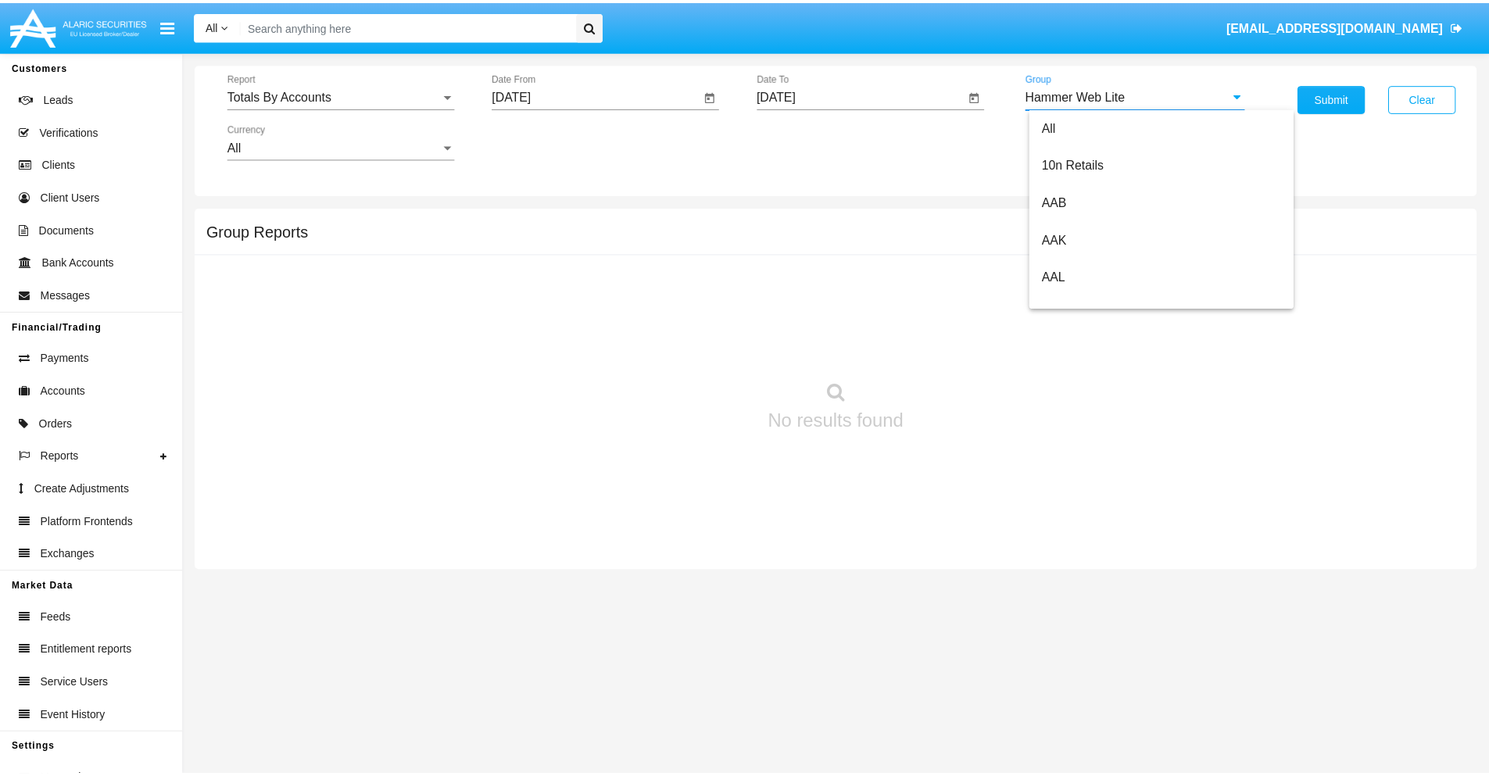
scroll to position [0, 0]
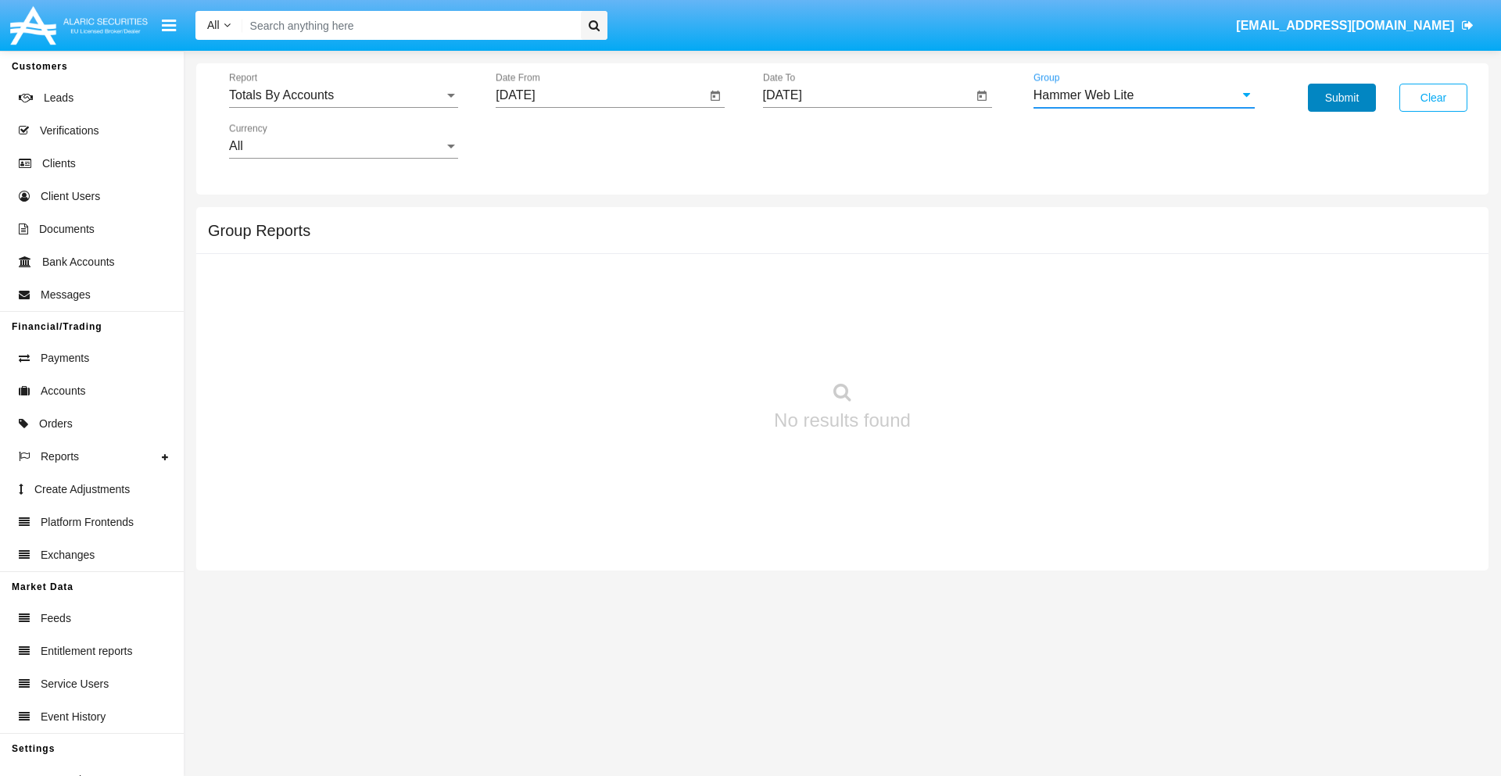
click at [1342, 98] on button "Submit" at bounding box center [1342, 98] width 68 height 28
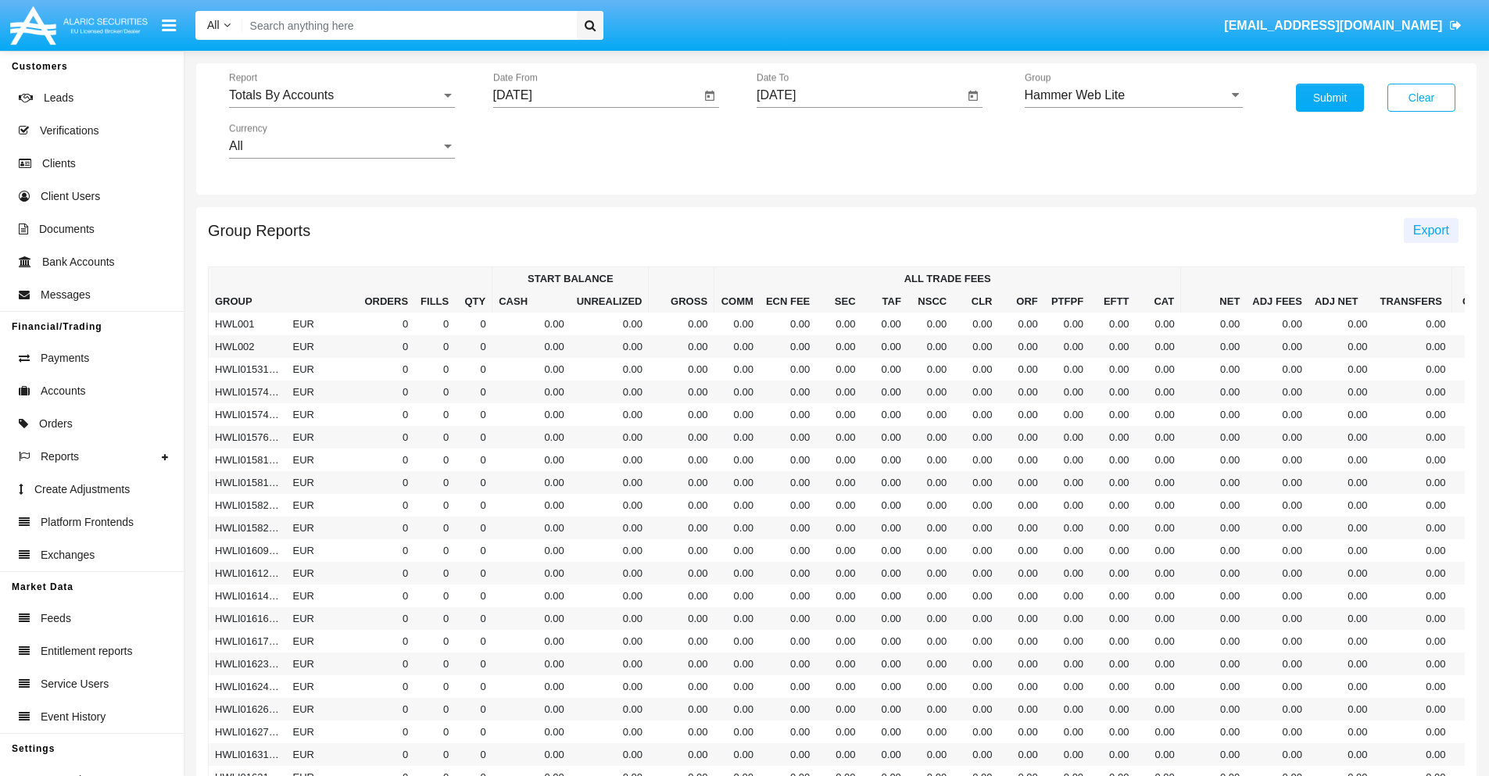
click at [1431, 230] on span "Export" at bounding box center [1432, 230] width 36 height 13
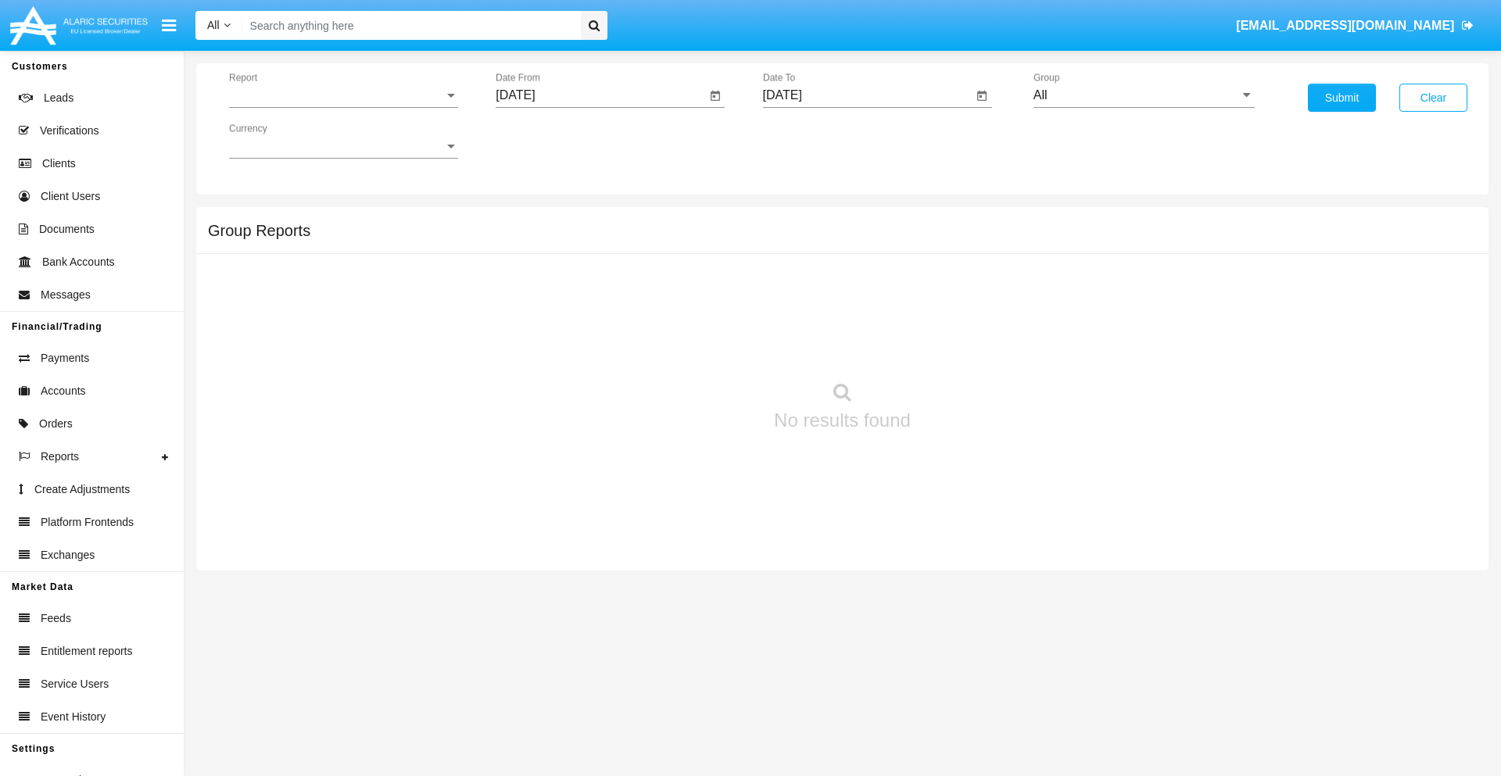
click at [343, 95] on span "Report" at bounding box center [336, 95] width 215 height 14
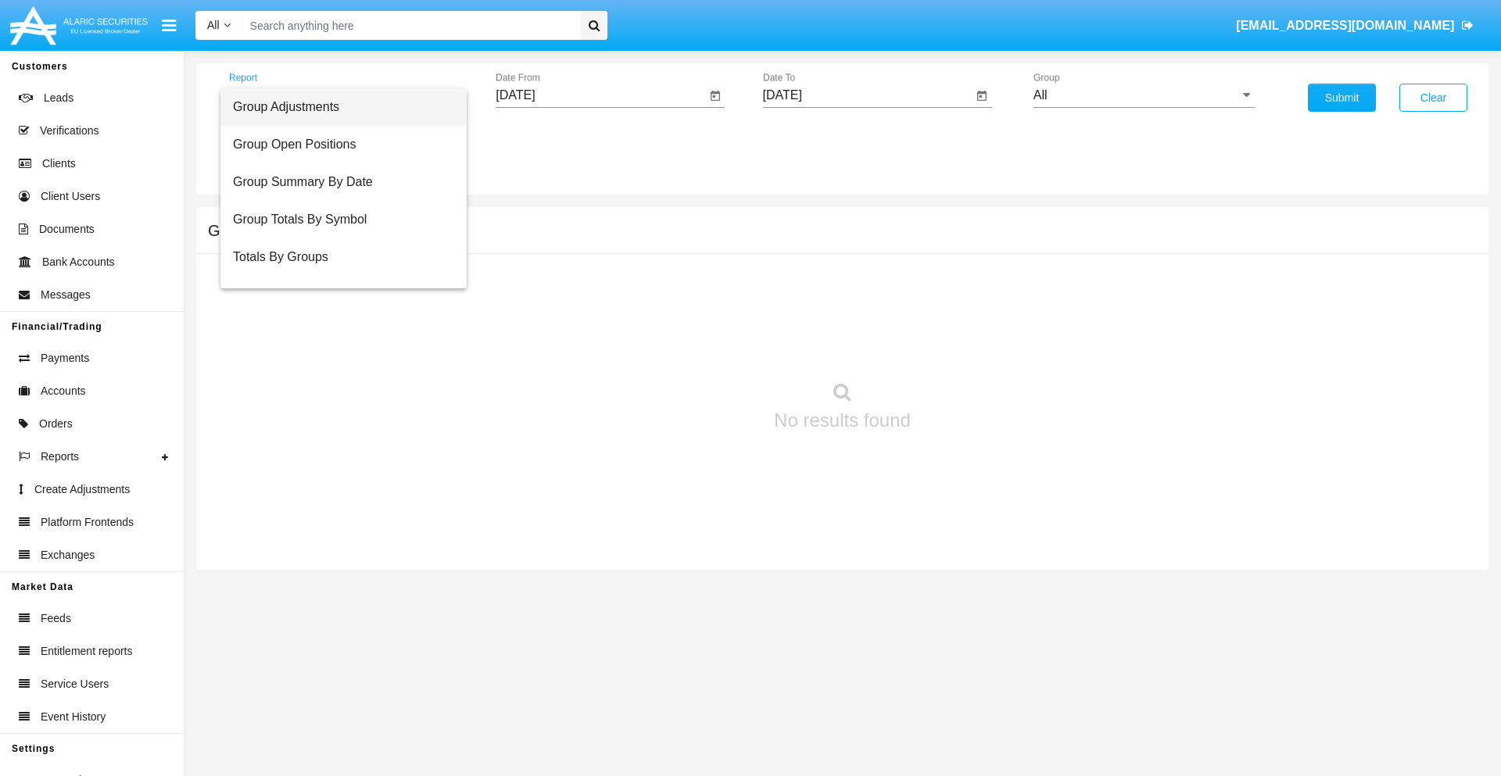
click at [337, 107] on span "Group Adjustments" at bounding box center [343, 107] width 221 height 38
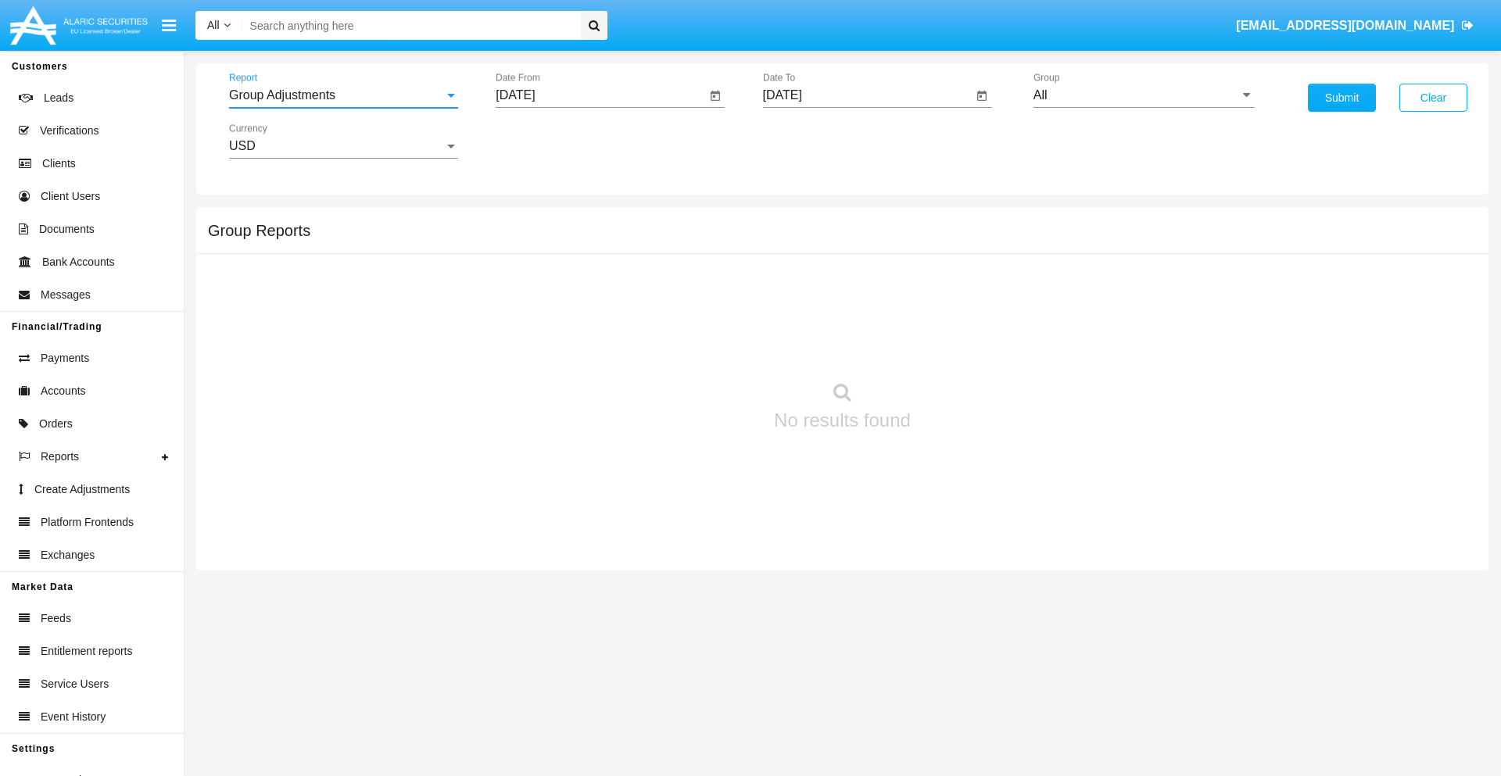
click at [600, 95] on input "[DATE]" at bounding box center [601, 95] width 210 height 14
click at [547, 141] on span "[DATE]" at bounding box center [533, 141] width 34 height 13
click at [588, 314] on div "2019" at bounding box center [588, 314] width 49 height 28
click at [533, 220] on div "JAN" at bounding box center [533, 220] width 49 height 28
click at [584, 239] on div "1" at bounding box center [584, 240] width 28 height 28
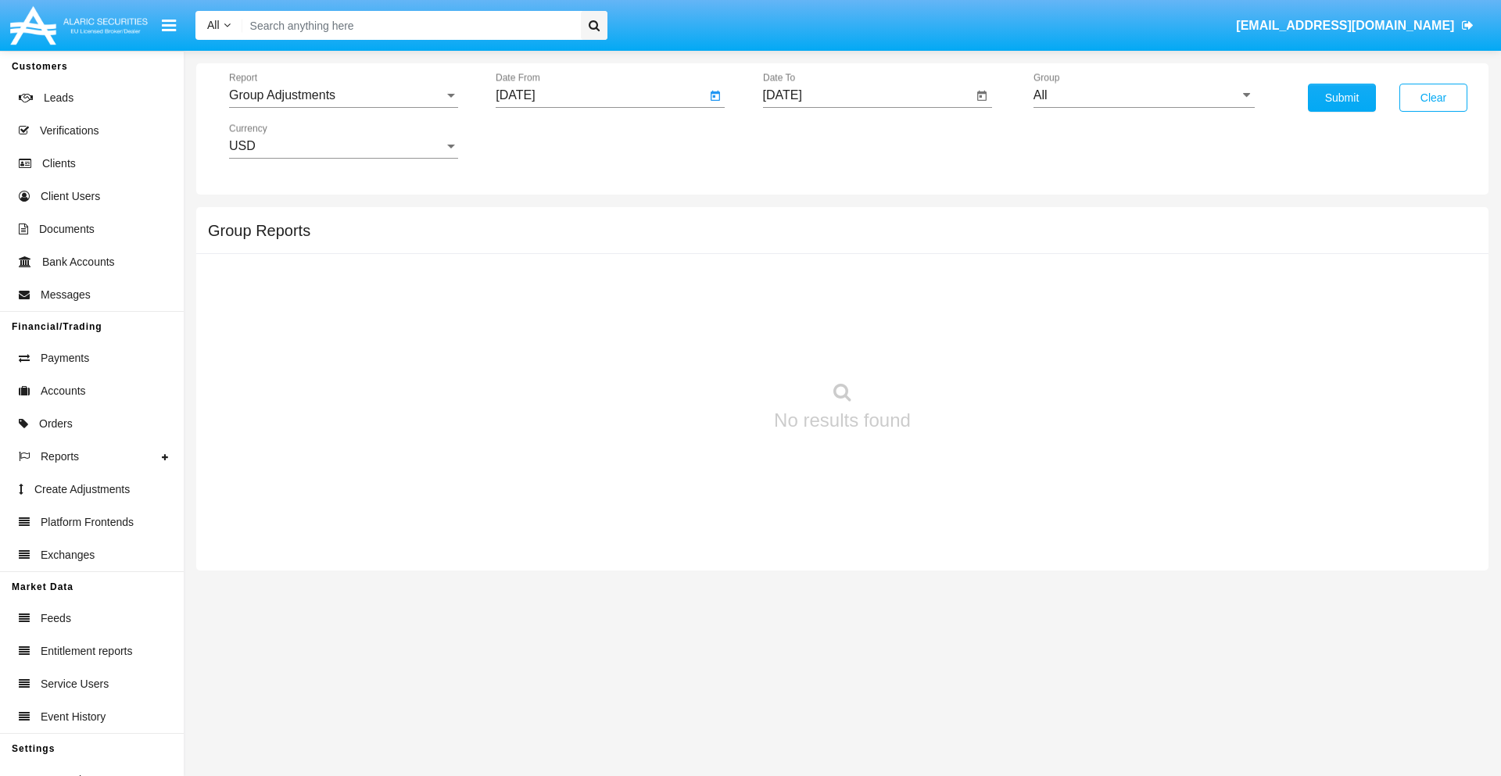
type input "[DATE]"
click at [867, 95] on input "[DATE]" at bounding box center [868, 95] width 210 height 14
click at [814, 141] on span "[DATE]" at bounding box center [800, 141] width 34 height 13
click at [855, 314] on div "2019" at bounding box center [854, 314] width 49 height 28
click at [800, 220] on div "JAN" at bounding box center [800, 220] width 49 height 28
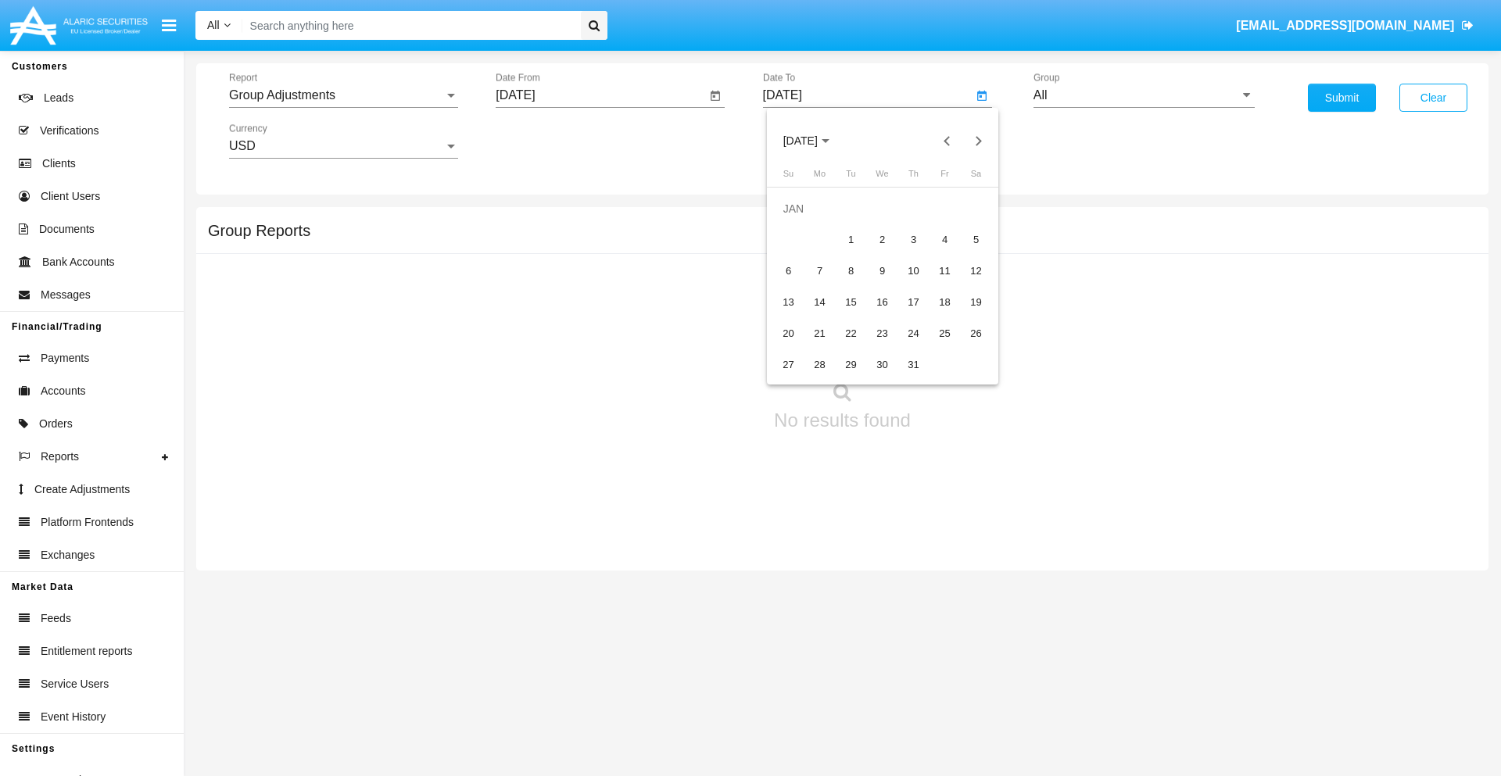
click at [851, 239] on div "1" at bounding box center [851, 240] width 28 height 28
type input "[DATE]"
click at [1144, 95] on input "All" at bounding box center [1144, 95] width 221 height 14
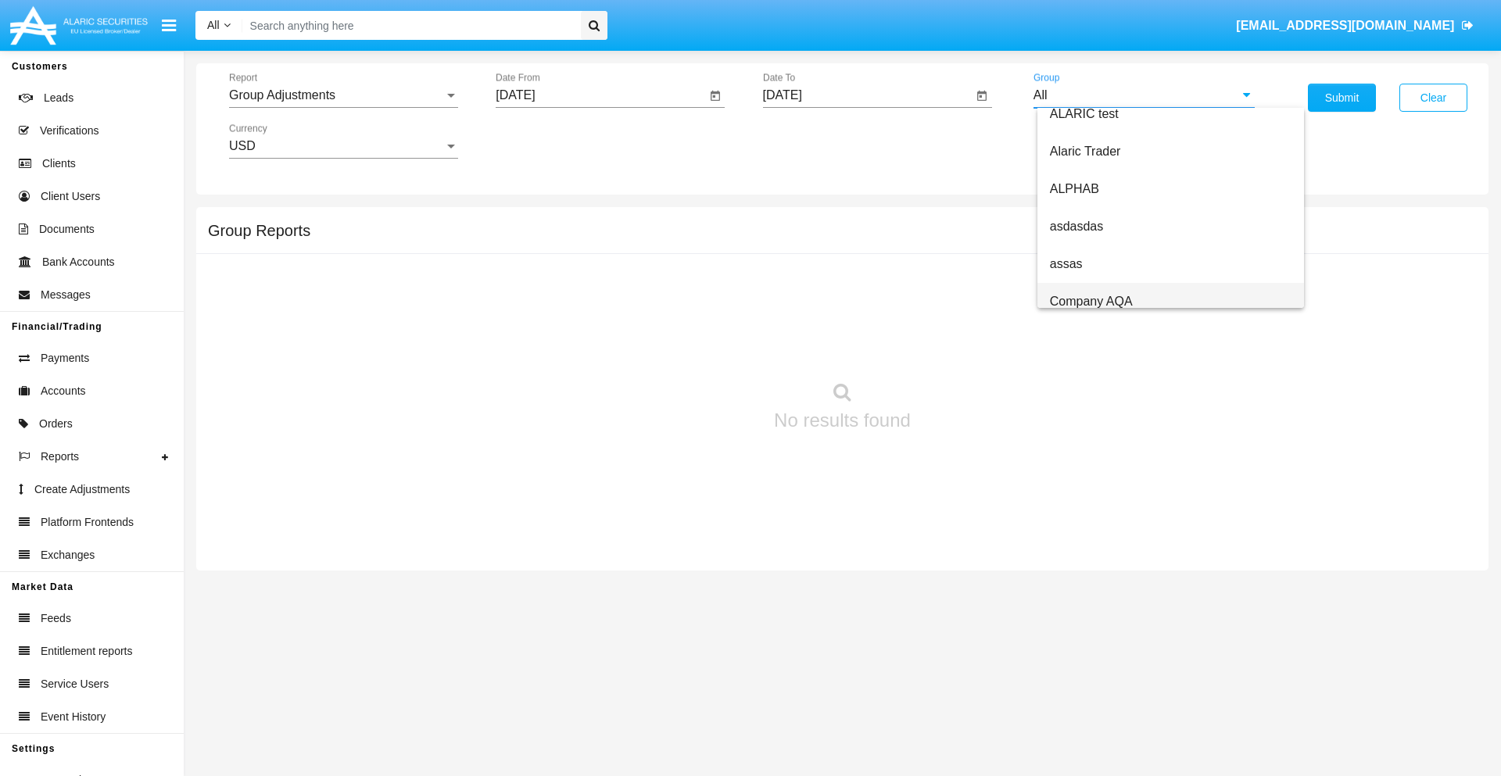
click at [1091, 301] on span "Company AQA" at bounding box center [1091, 301] width 83 height 13
type input "Company AQA"
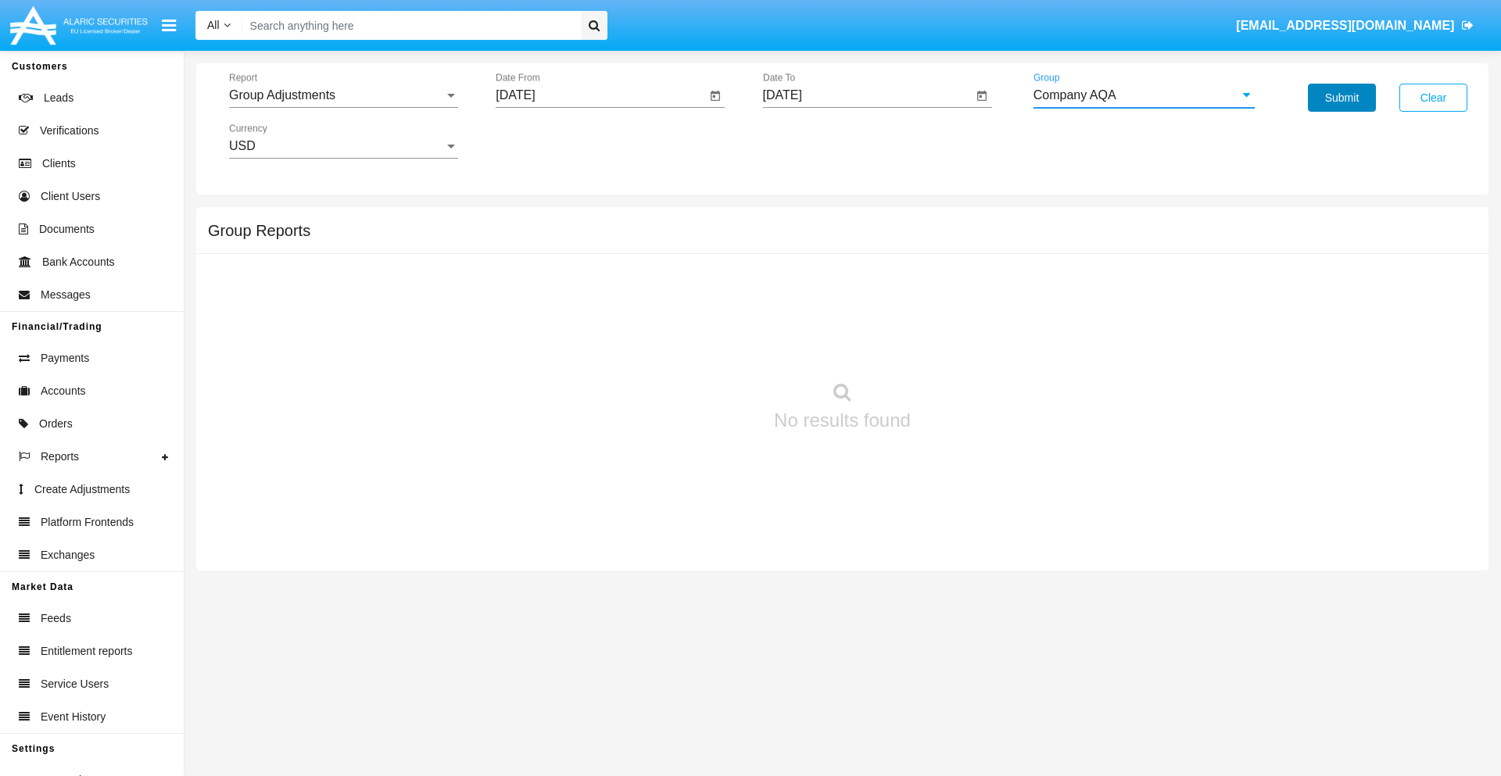
click at [1342, 98] on button "Submit" at bounding box center [1342, 98] width 68 height 28
click at [343, 95] on span "Report" at bounding box center [336, 95] width 215 height 14
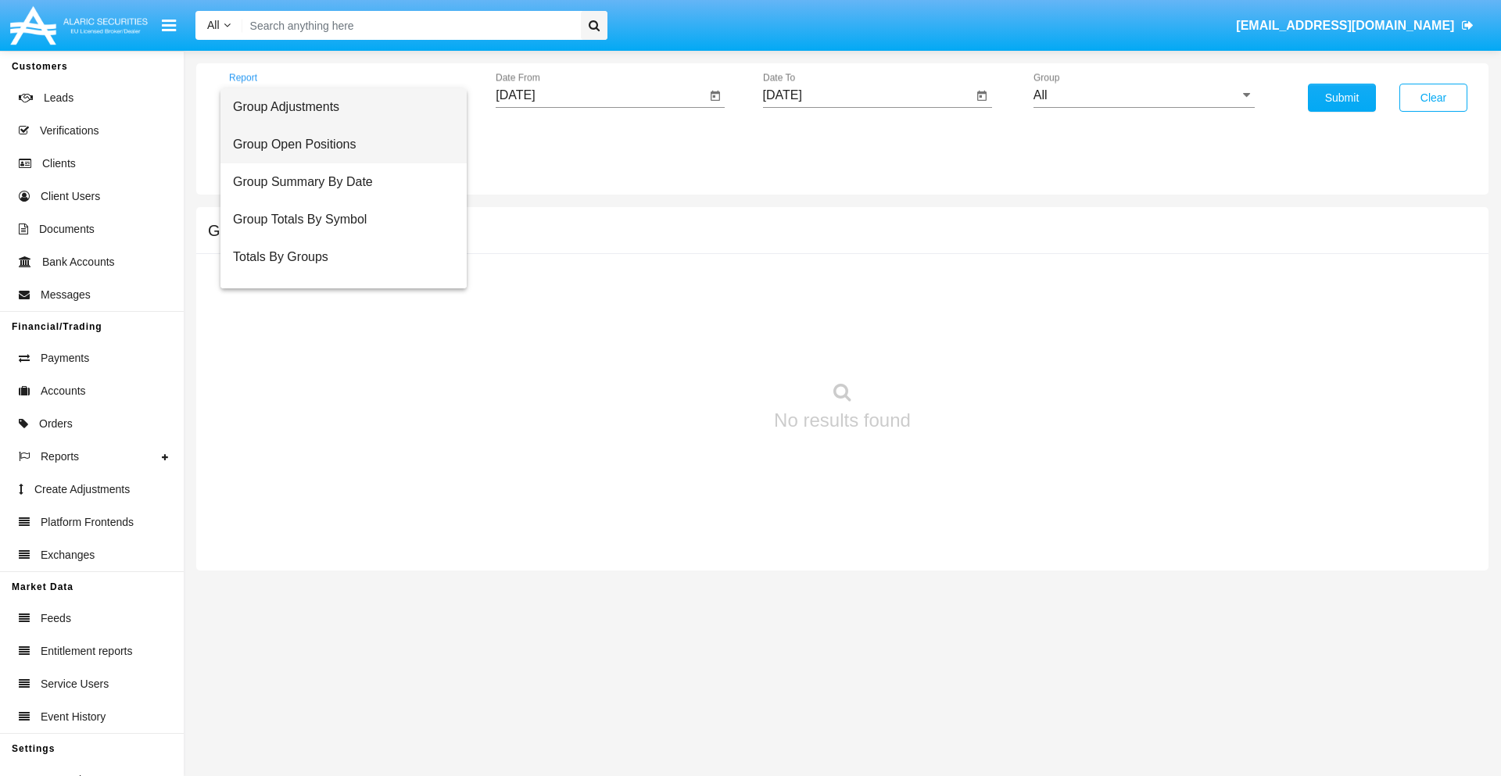
click at [337, 145] on span "Group Open Positions" at bounding box center [343, 145] width 221 height 38
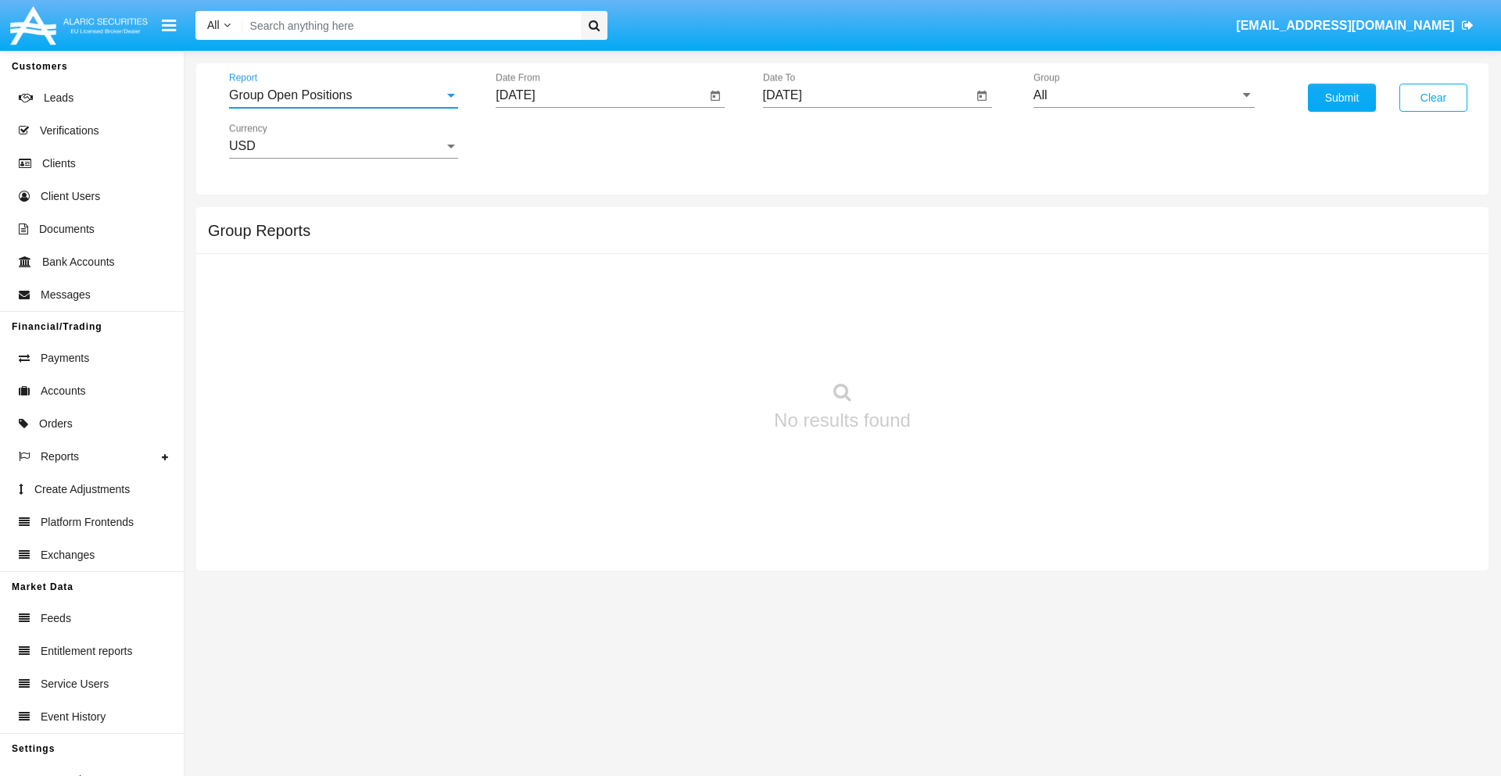
click at [600, 95] on input "[DATE]" at bounding box center [601, 95] width 210 height 14
click at [547, 141] on span "[DATE]" at bounding box center [533, 141] width 34 height 13
click at [588, 314] on div "2019" at bounding box center [588, 314] width 49 height 28
click at [533, 220] on div "JAN" at bounding box center [533, 220] width 49 height 28
click at [584, 239] on div "1" at bounding box center [584, 240] width 28 height 28
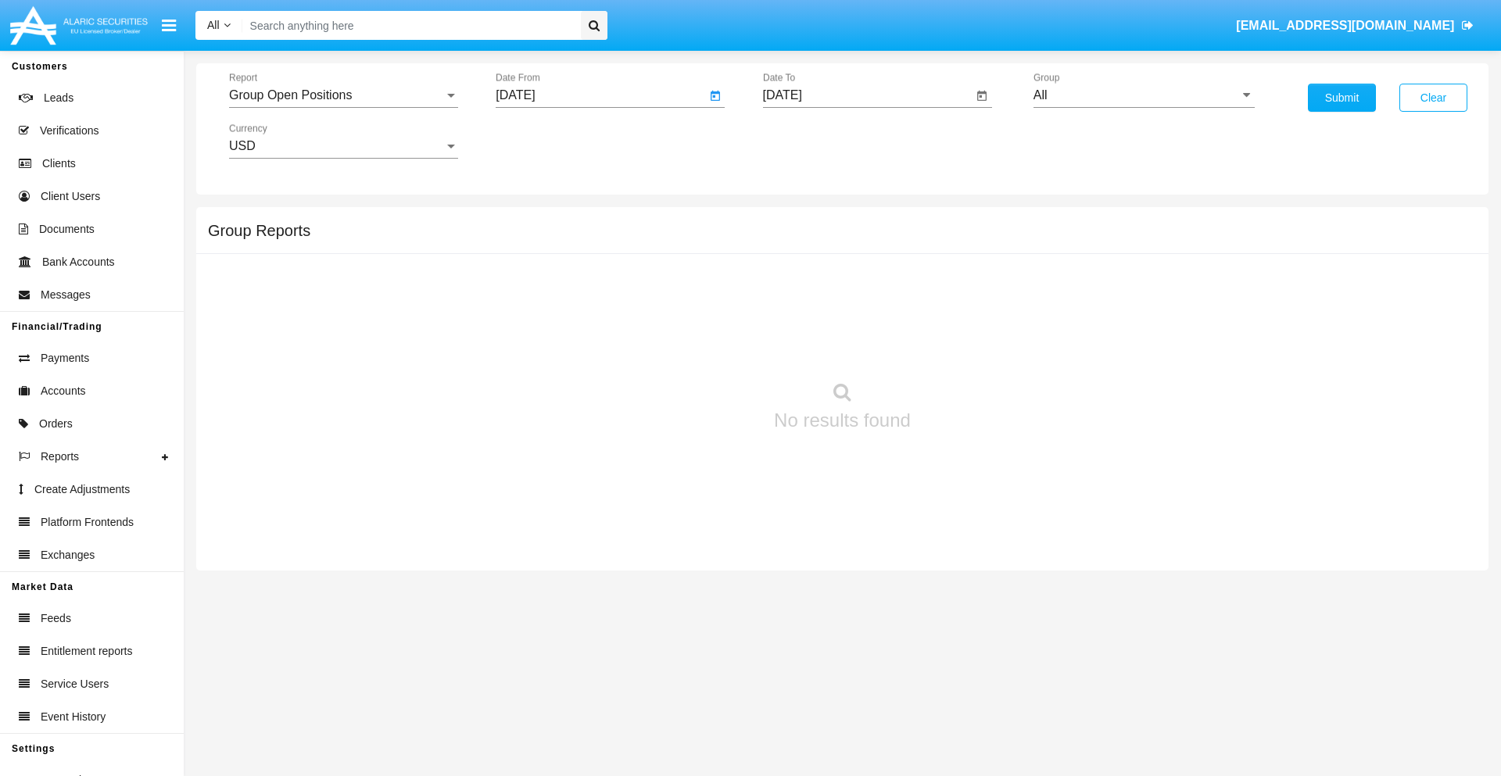
type input "[DATE]"
click at [867, 95] on input "[DATE]" at bounding box center [868, 95] width 210 height 14
click at [814, 141] on span "[DATE]" at bounding box center [800, 141] width 34 height 13
click at [855, 314] on div "2019" at bounding box center [854, 314] width 49 height 28
click at [800, 220] on div "JAN" at bounding box center [800, 220] width 49 height 28
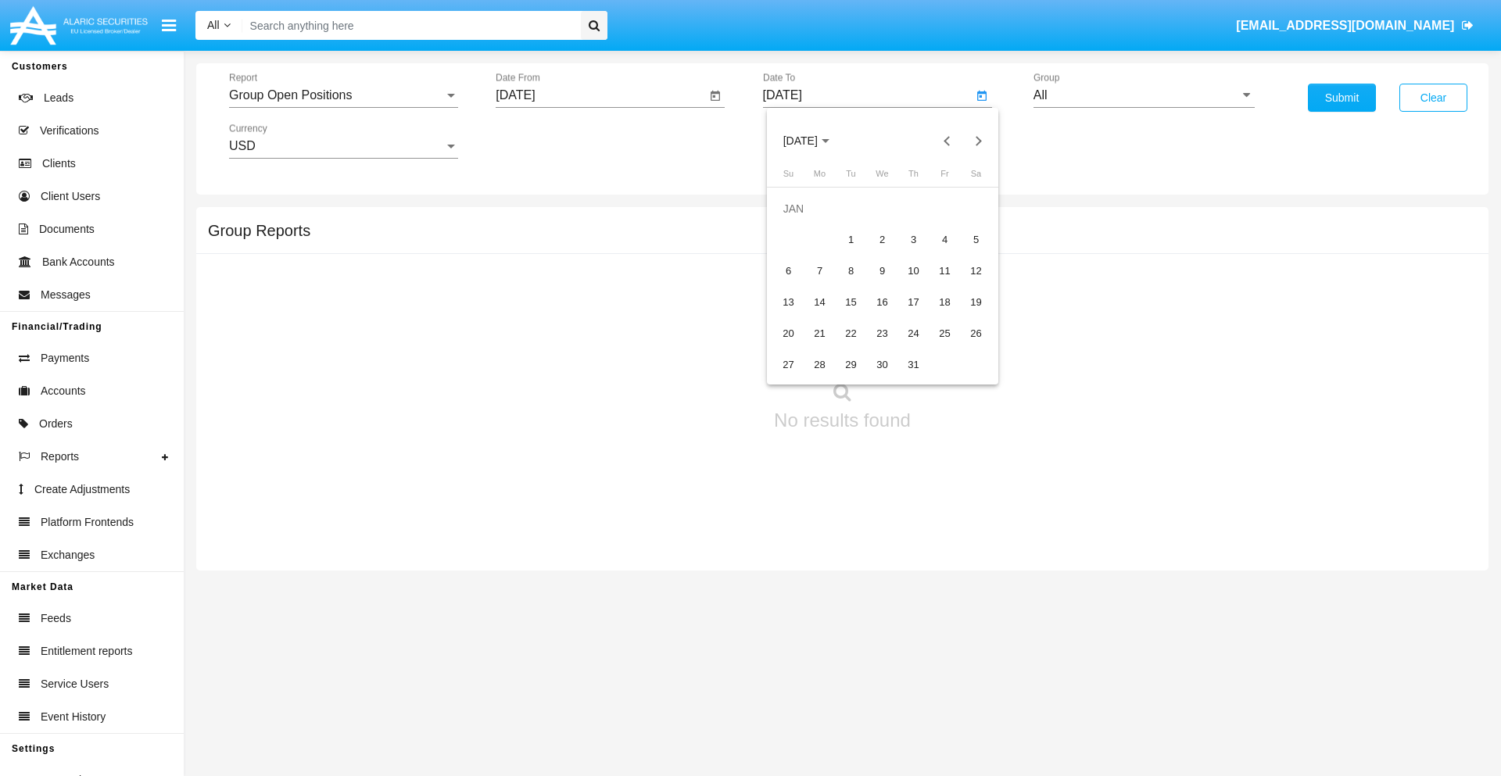
click at [851, 239] on div "1" at bounding box center [851, 240] width 28 height 28
type input "[DATE]"
click at [1144, 95] on input "All" at bounding box center [1144, 95] width 221 height 14
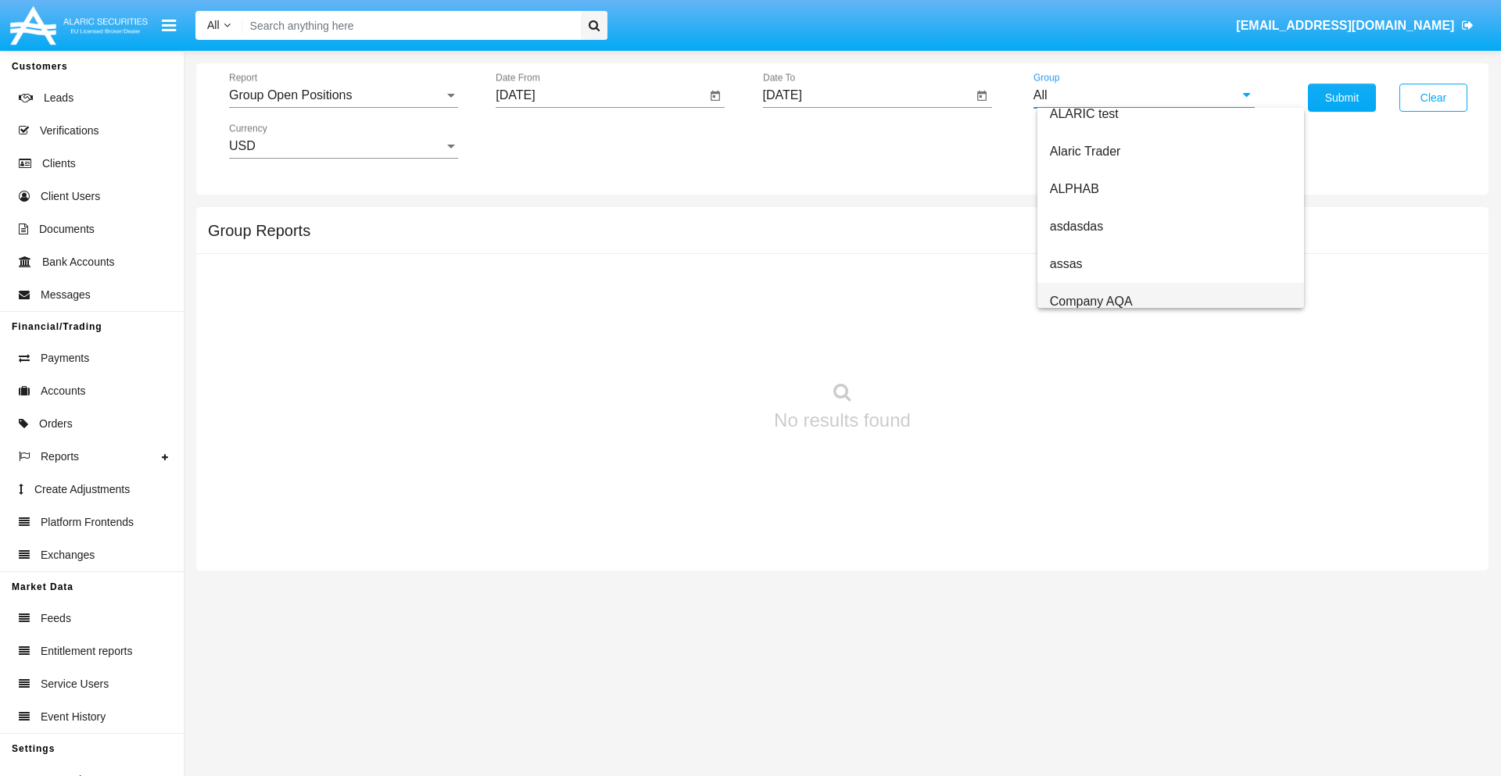
click at [1091, 301] on span "Company AQA" at bounding box center [1091, 301] width 83 height 13
type input "Company AQA"
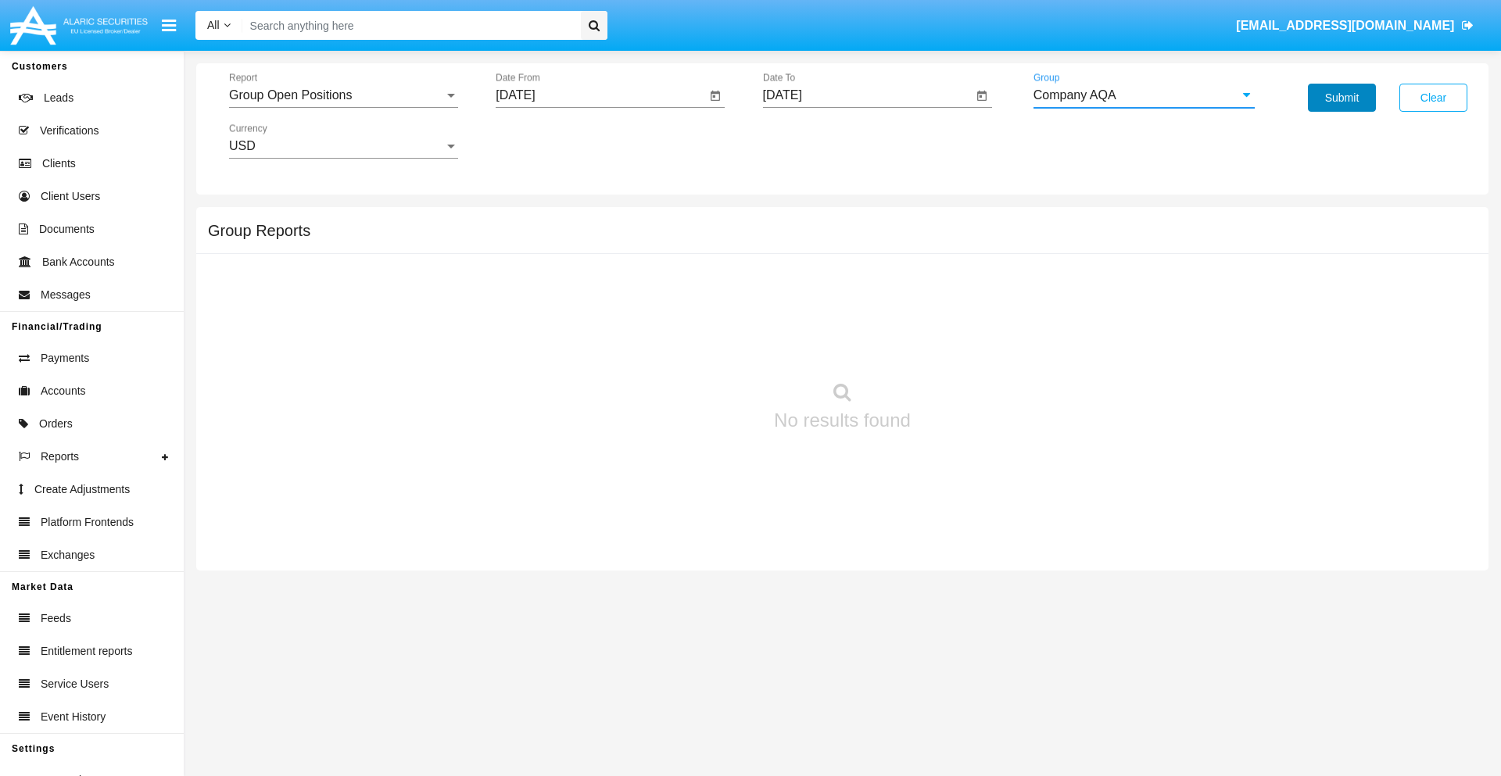
click at [1342, 98] on button "Submit" at bounding box center [1342, 98] width 68 height 28
click at [343, 95] on span "Report" at bounding box center [336, 95] width 215 height 14
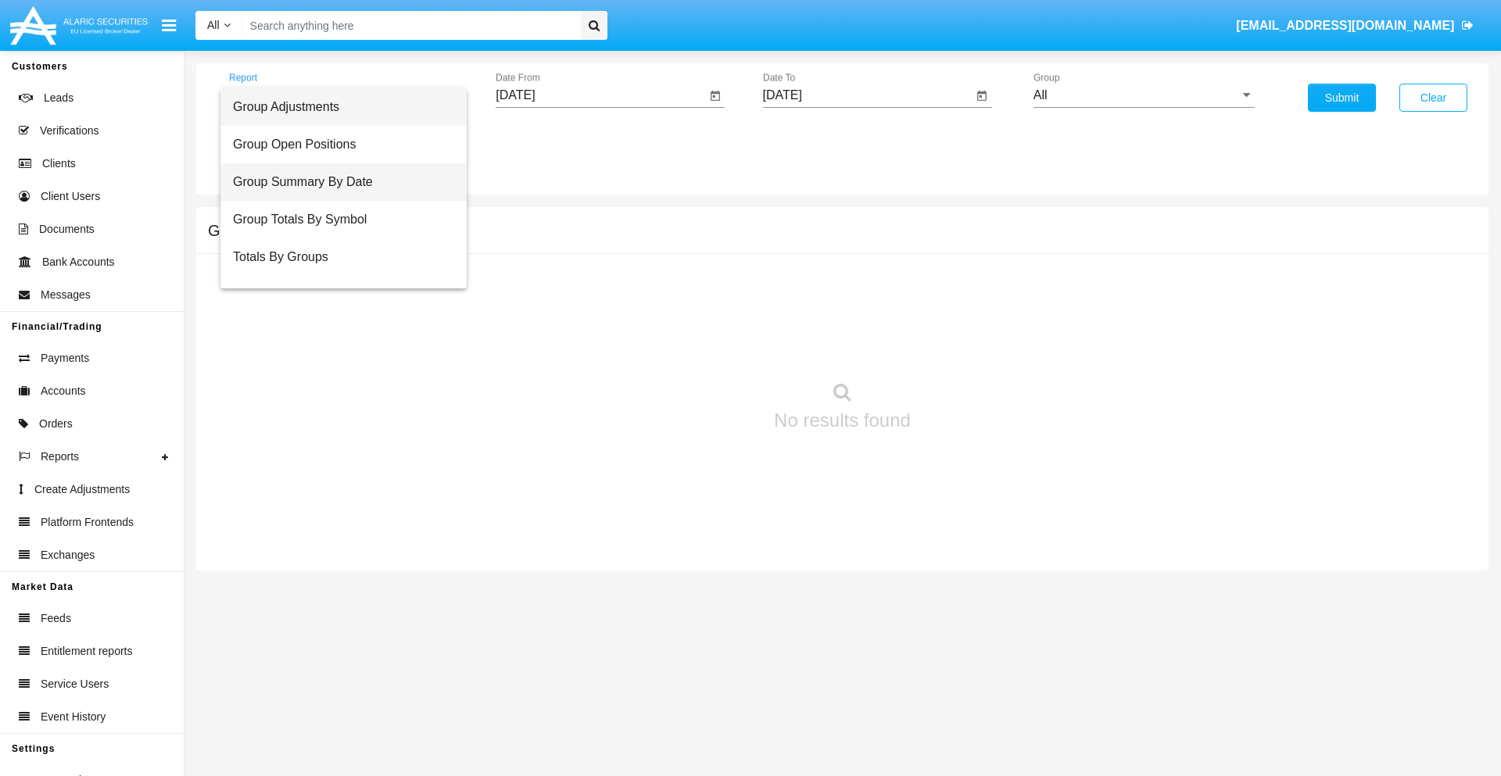
click at [337, 182] on span "Group Summary By Date" at bounding box center [343, 182] width 221 height 38
click at [600, 95] on input "[DATE]" at bounding box center [601, 95] width 210 height 14
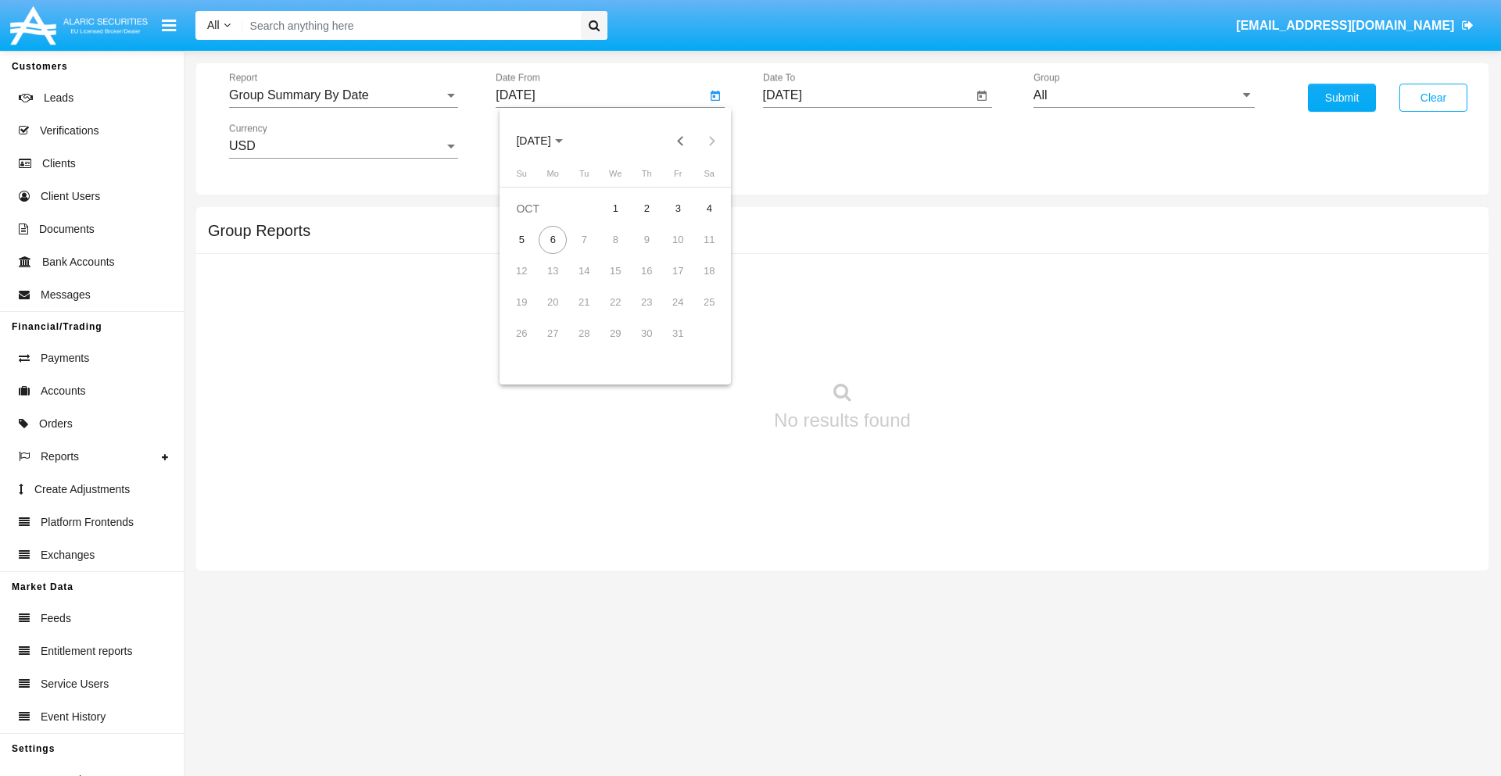
click at [547, 141] on span "[DATE]" at bounding box center [533, 141] width 34 height 13
click at [588, 314] on div "2019" at bounding box center [588, 314] width 49 height 28
click at [533, 220] on div "JAN" at bounding box center [533, 220] width 49 height 28
click at [584, 239] on div "1" at bounding box center [584, 240] width 28 height 28
type input "[DATE]"
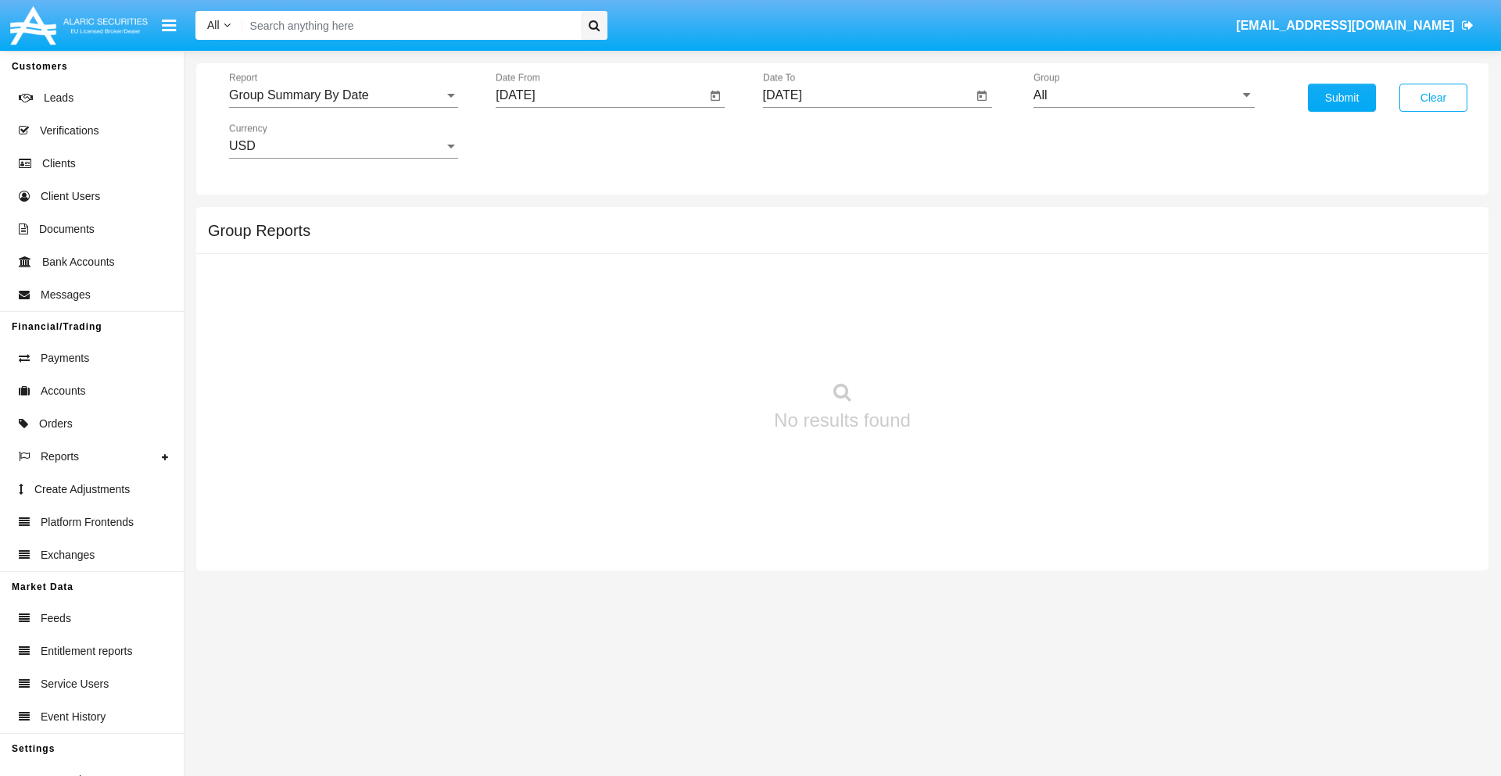
click at [867, 95] on input "[DATE]" at bounding box center [868, 95] width 210 height 14
click at [814, 141] on span "[DATE]" at bounding box center [800, 141] width 34 height 13
click at [855, 314] on div "2019" at bounding box center [854, 314] width 49 height 28
click at [800, 220] on div "JAN" at bounding box center [800, 220] width 49 height 28
click at [851, 239] on div "1" at bounding box center [851, 240] width 28 height 28
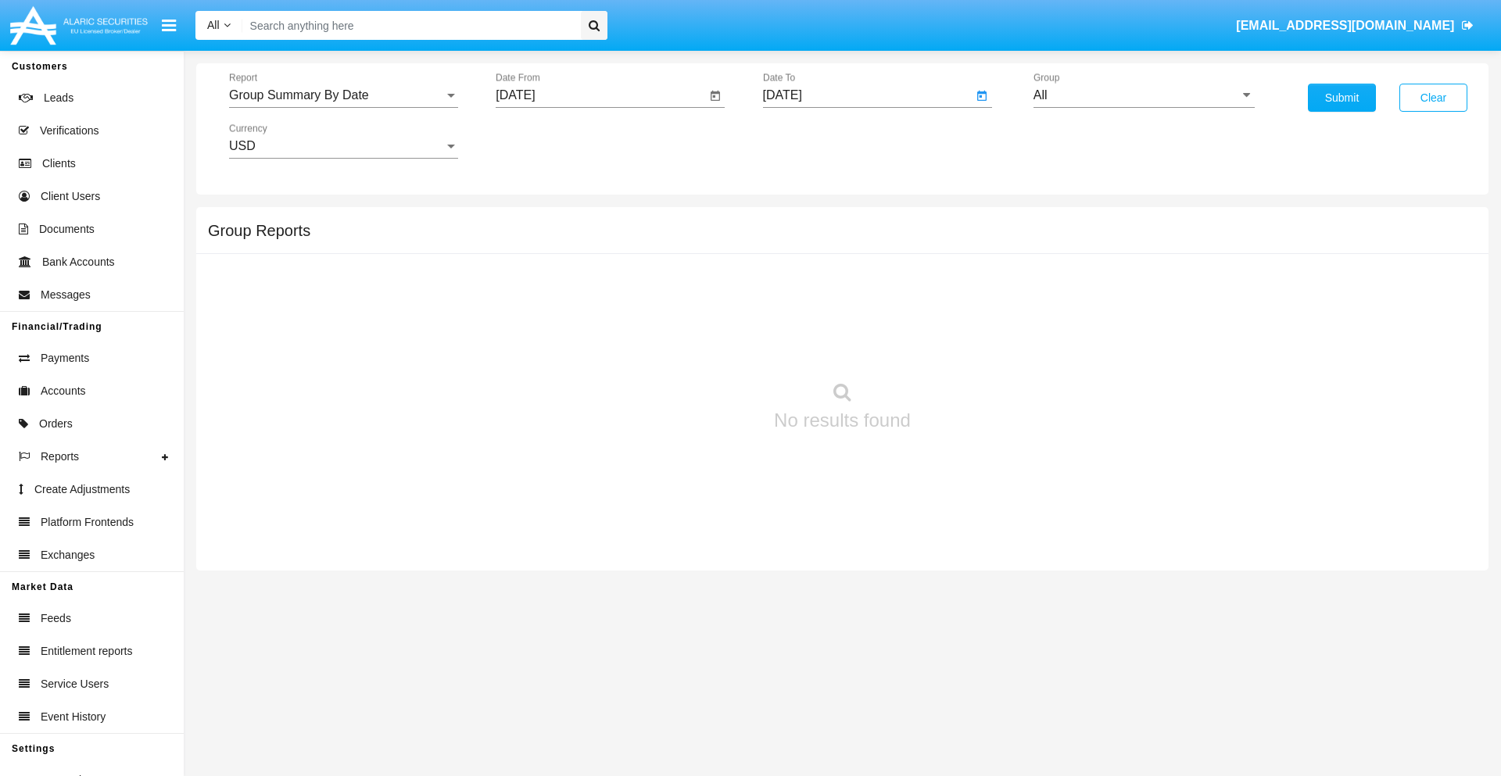
type input "[DATE]"
click at [1144, 95] on input "All" at bounding box center [1144, 95] width 221 height 14
click at [1091, 301] on span "Company AQA" at bounding box center [1091, 301] width 83 height 13
type input "Company AQA"
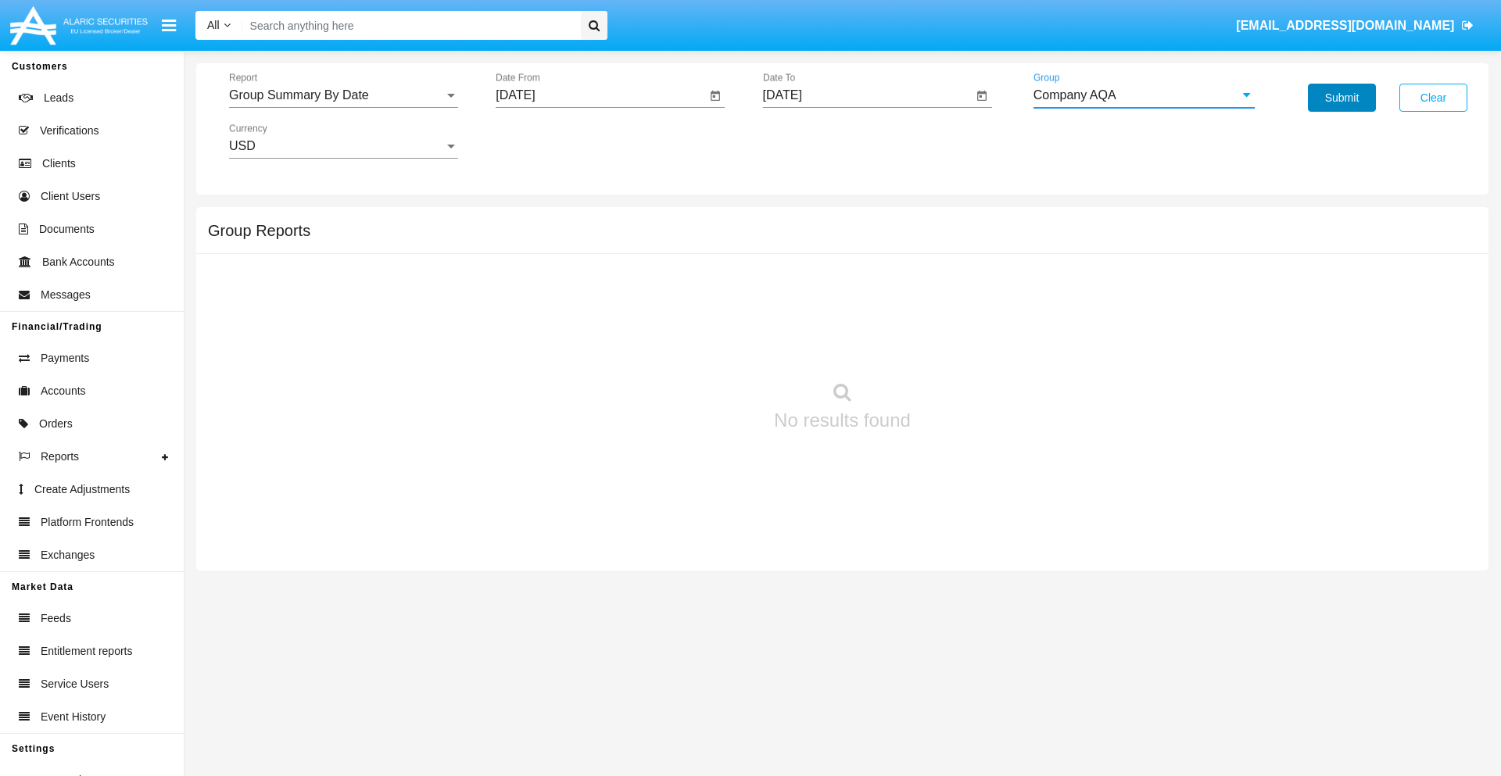
click at [1342, 98] on button "Submit" at bounding box center [1342, 98] width 68 height 28
click at [343, 95] on span "Report" at bounding box center [336, 95] width 215 height 14
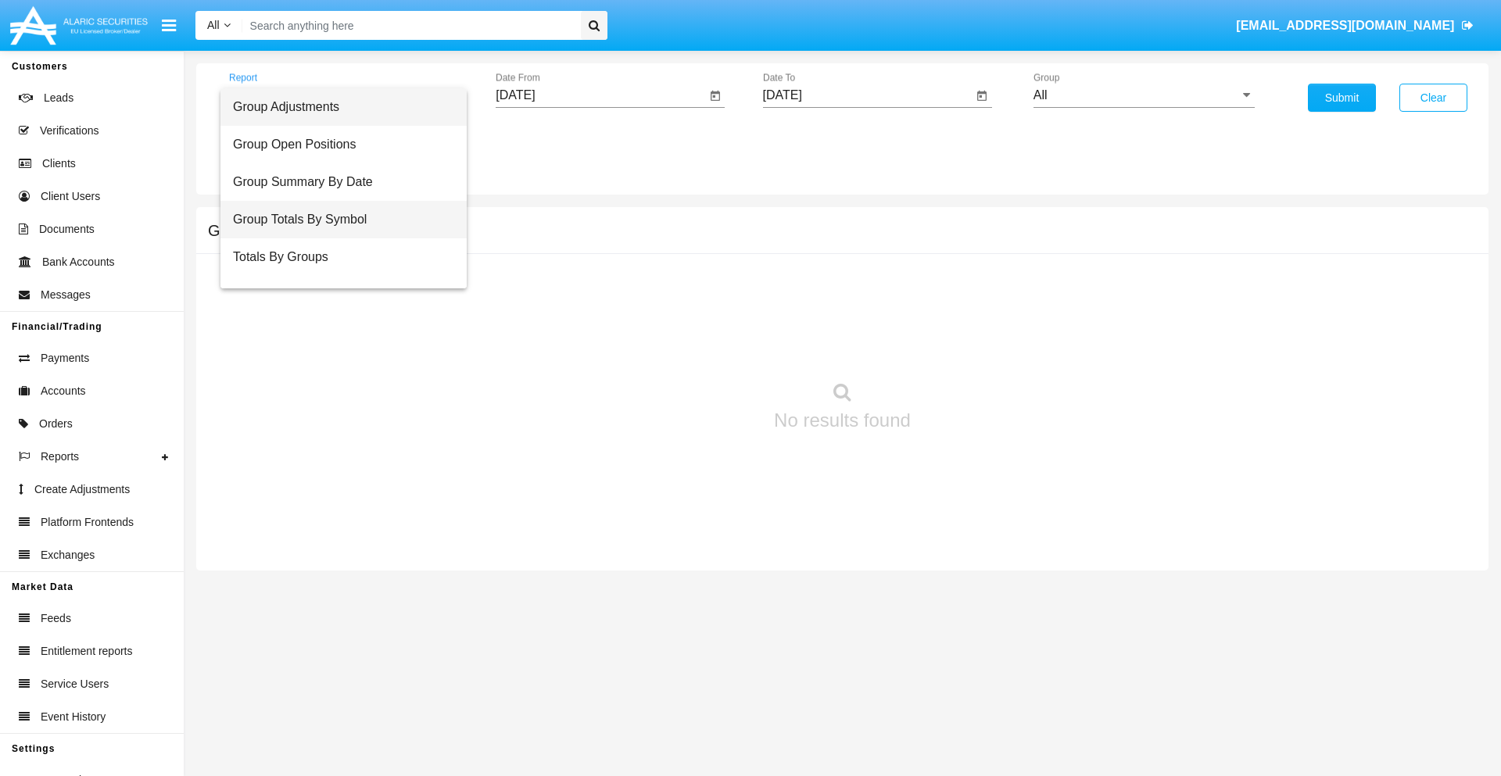
click at [337, 220] on span "Group Totals By Symbol" at bounding box center [343, 220] width 221 height 38
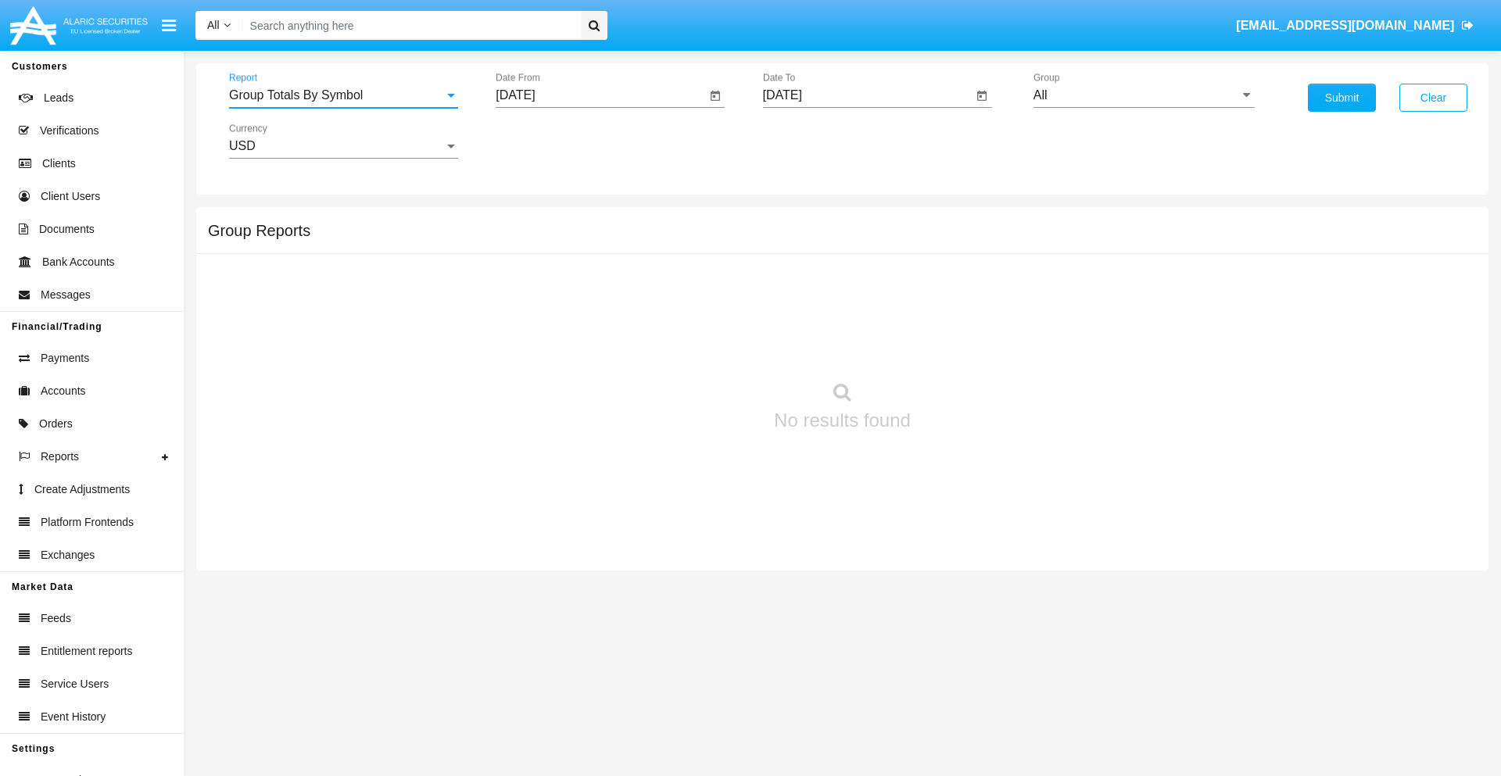
click at [600, 95] on input "[DATE]" at bounding box center [601, 95] width 210 height 14
click at [547, 141] on span "[DATE]" at bounding box center [533, 141] width 34 height 13
click at [588, 314] on div "2019" at bounding box center [588, 314] width 49 height 28
click at [533, 220] on div "JAN" at bounding box center [533, 220] width 49 height 28
click at [584, 239] on div "1" at bounding box center [584, 240] width 28 height 28
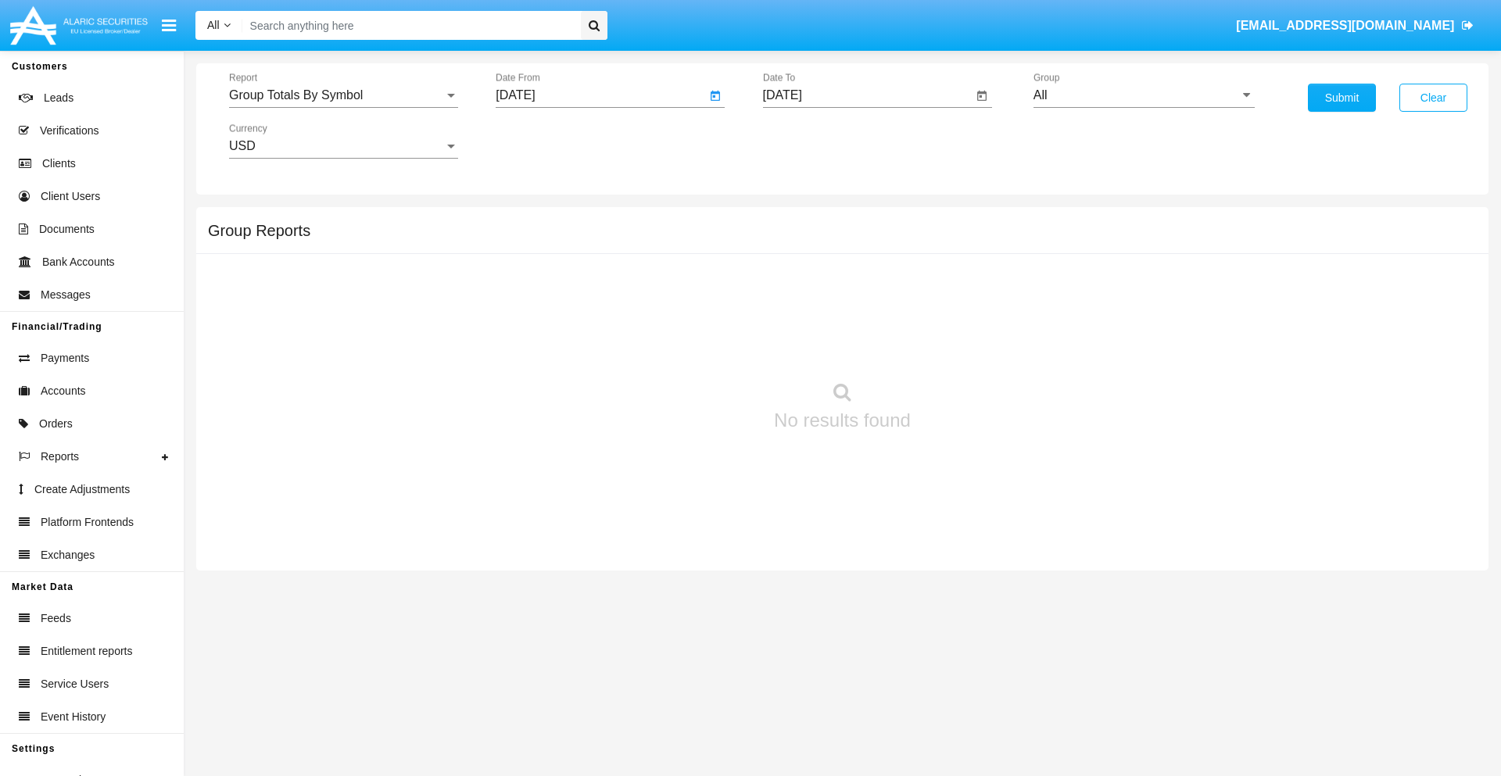
type input "[DATE]"
click at [867, 95] on input "[DATE]" at bounding box center [868, 95] width 210 height 14
click at [814, 141] on span "[DATE]" at bounding box center [800, 141] width 34 height 13
click at [855, 314] on div "2019" at bounding box center [854, 314] width 49 height 28
click at [800, 220] on div "JAN" at bounding box center [800, 220] width 49 height 28
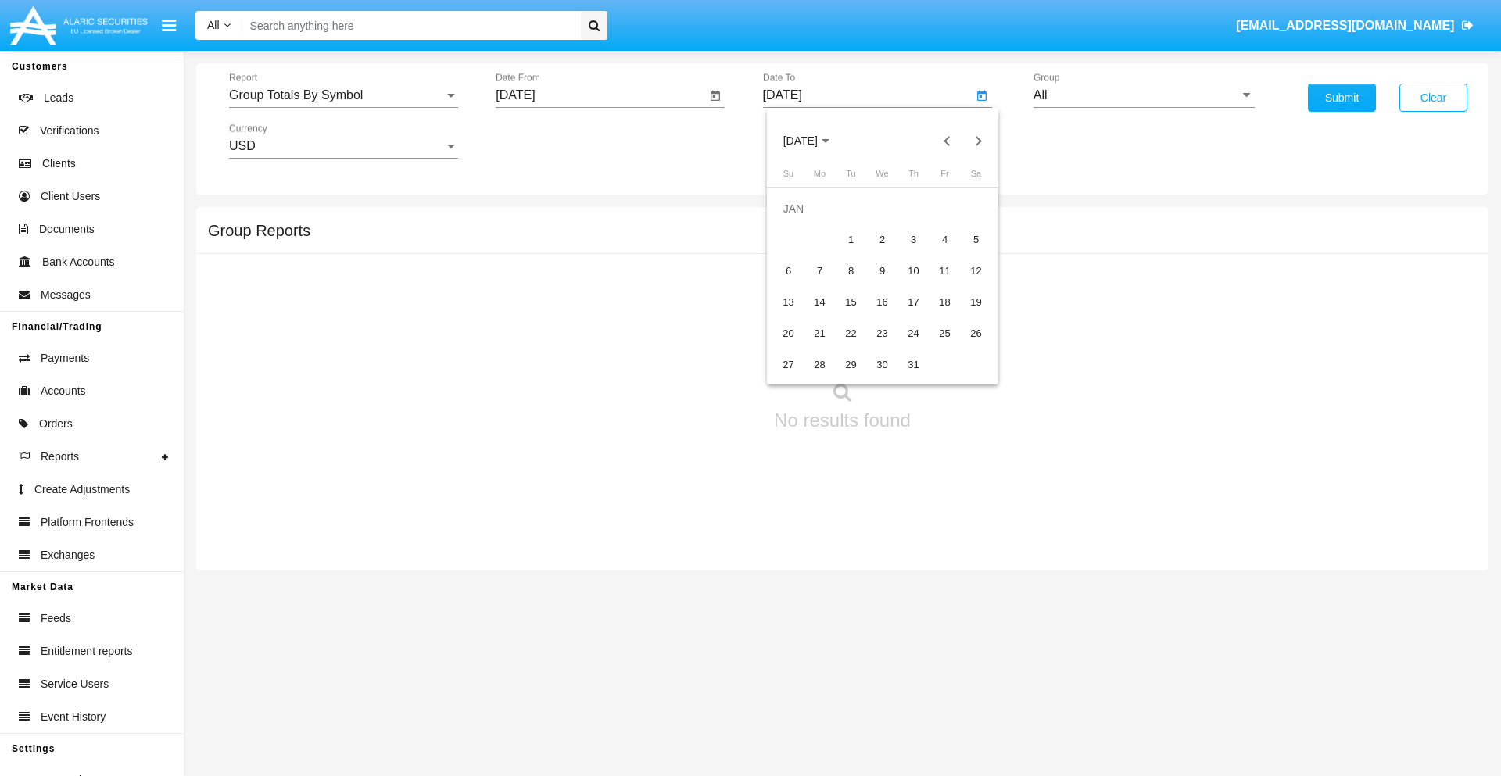
click at [851, 239] on div "1" at bounding box center [851, 240] width 28 height 28
type input "[DATE]"
click at [1144, 95] on input "All" at bounding box center [1144, 95] width 221 height 14
click at [1091, 645] on span "Company AQA" at bounding box center [1091, 651] width 83 height 13
type input "Company AQA"
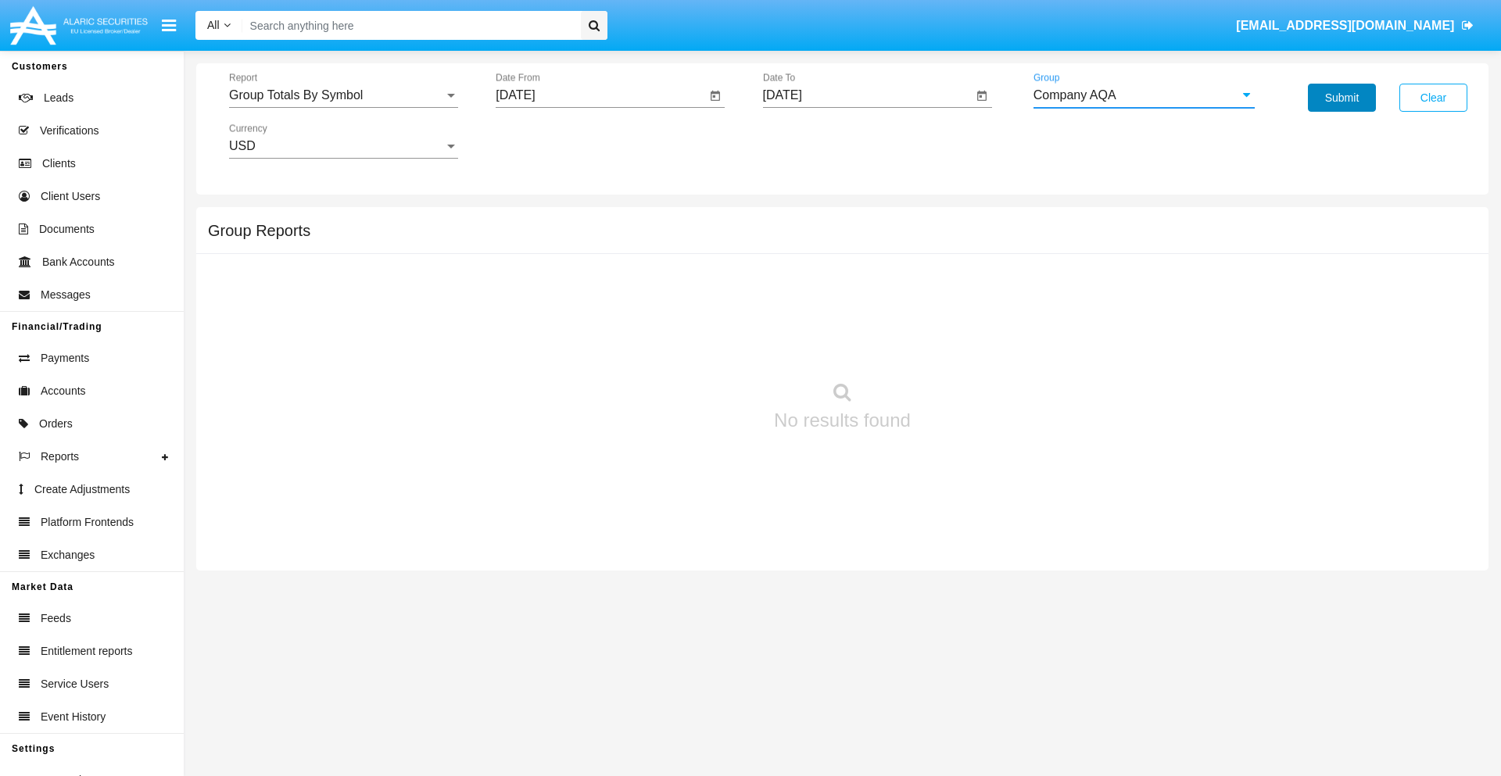
click at [1342, 98] on button "Submit" at bounding box center [1342, 98] width 68 height 28
click at [343, 95] on span "Report" at bounding box center [336, 95] width 215 height 14
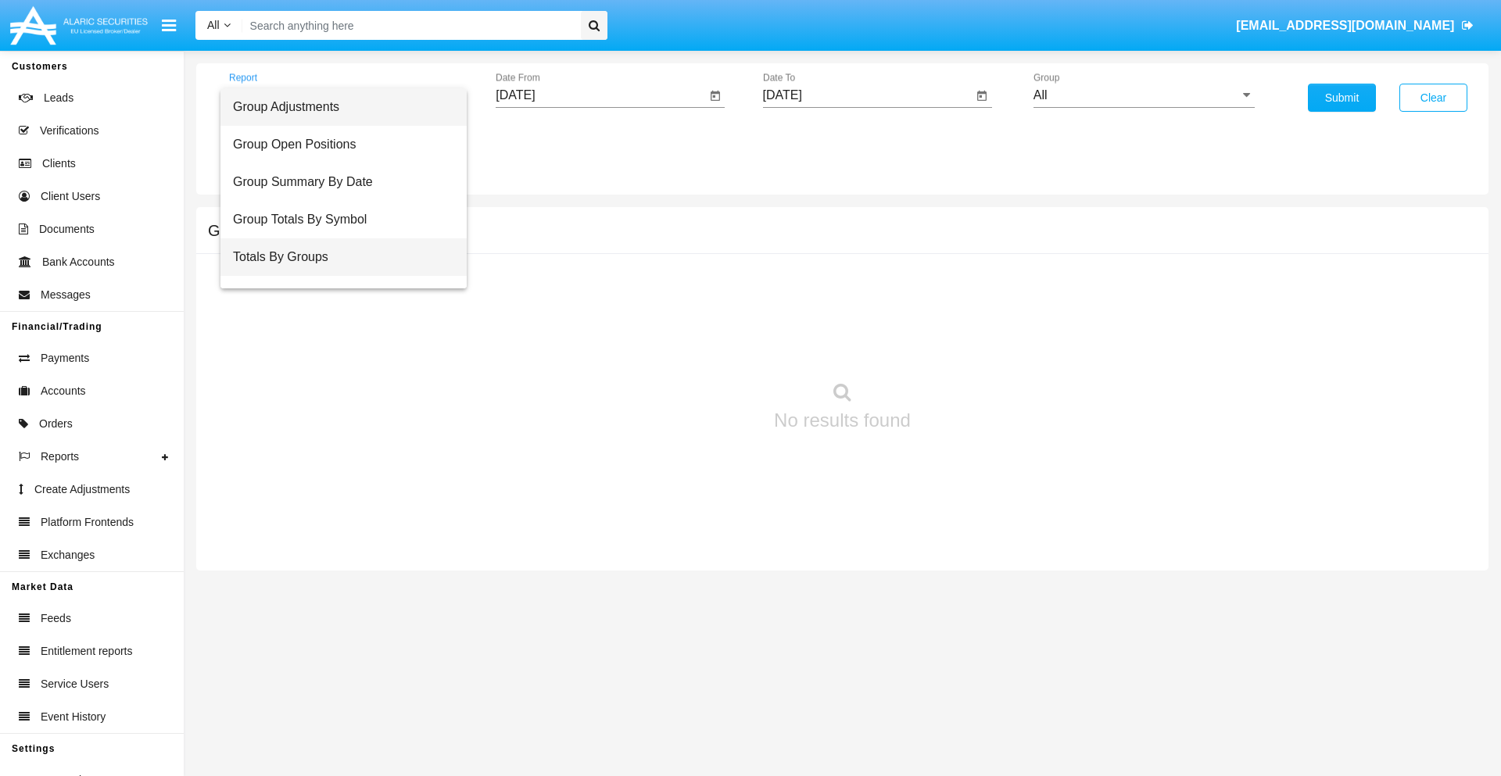
click at [337, 257] on span "Totals By Groups" at bounding box center [343, 257] width 221 height 38
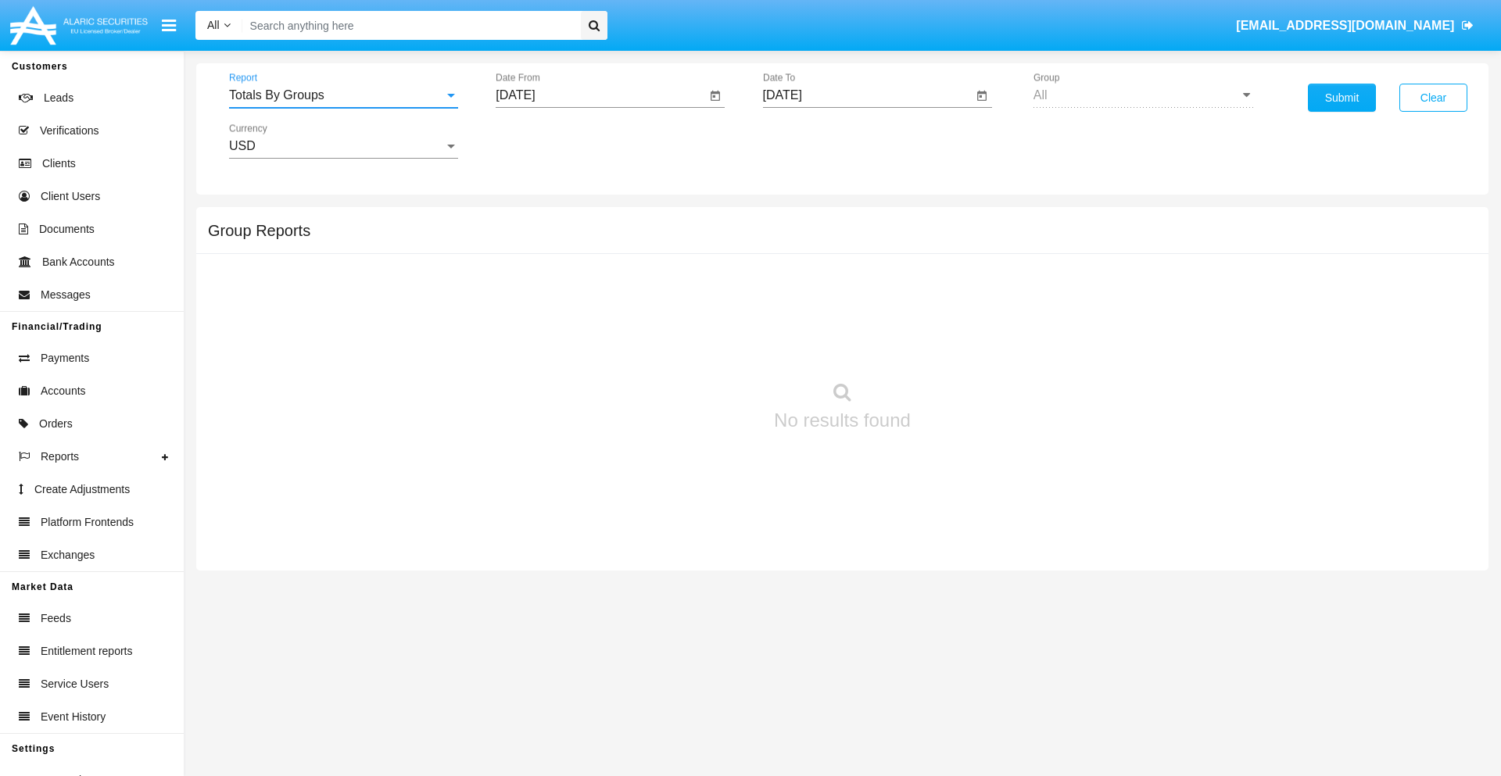
click at [600, 95] on input "[DATE]" at bounding box center [601, 95] width 210 height 14
click at [547, 141] on span "[DATE]" at bounding box center [533, 141] width 34 height 13
click at [588, 314] on div "2019" at bounding box center [588, 314] width 49 height 28
click at [533, 220] on div "JAN" at bounding box center [533, 220] width 49 height 28
click at [584, 239] on div "1" at bounding box center [584, 240] width 28 height 28
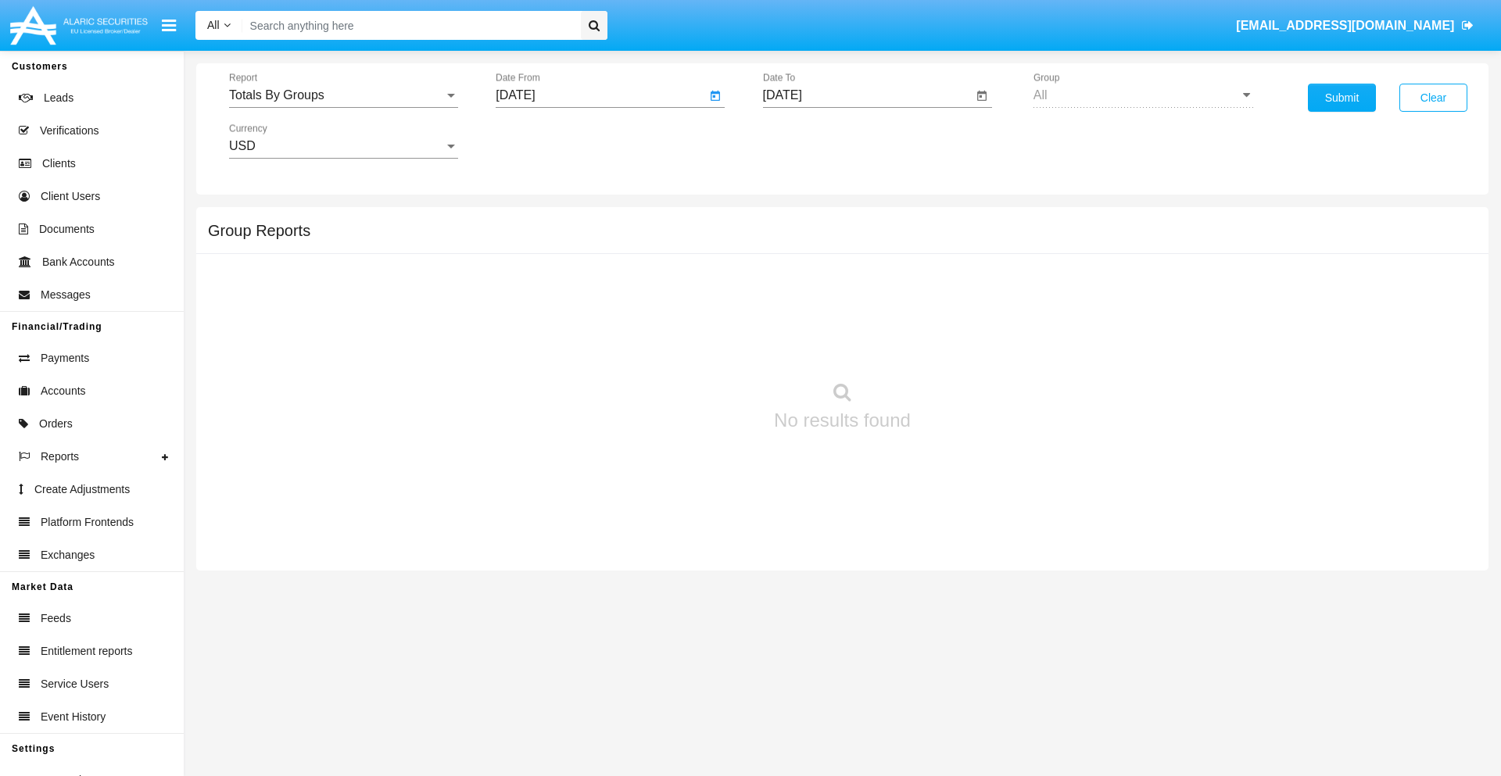
type input "[DATE]"
click at [867, 95] on input "[DATE]" at bounding box center [868, 95] width 210 height 14
click at [814, 141] on span "[DATE]" at bounding box center [800, 141] width 34 height 13
click at [855, 314] on div "2019" at bounding box center [854, 314] width 49 height 28
click at [800, 220] on div "JAN" at bounding box center [800, 220] width 49 height 28
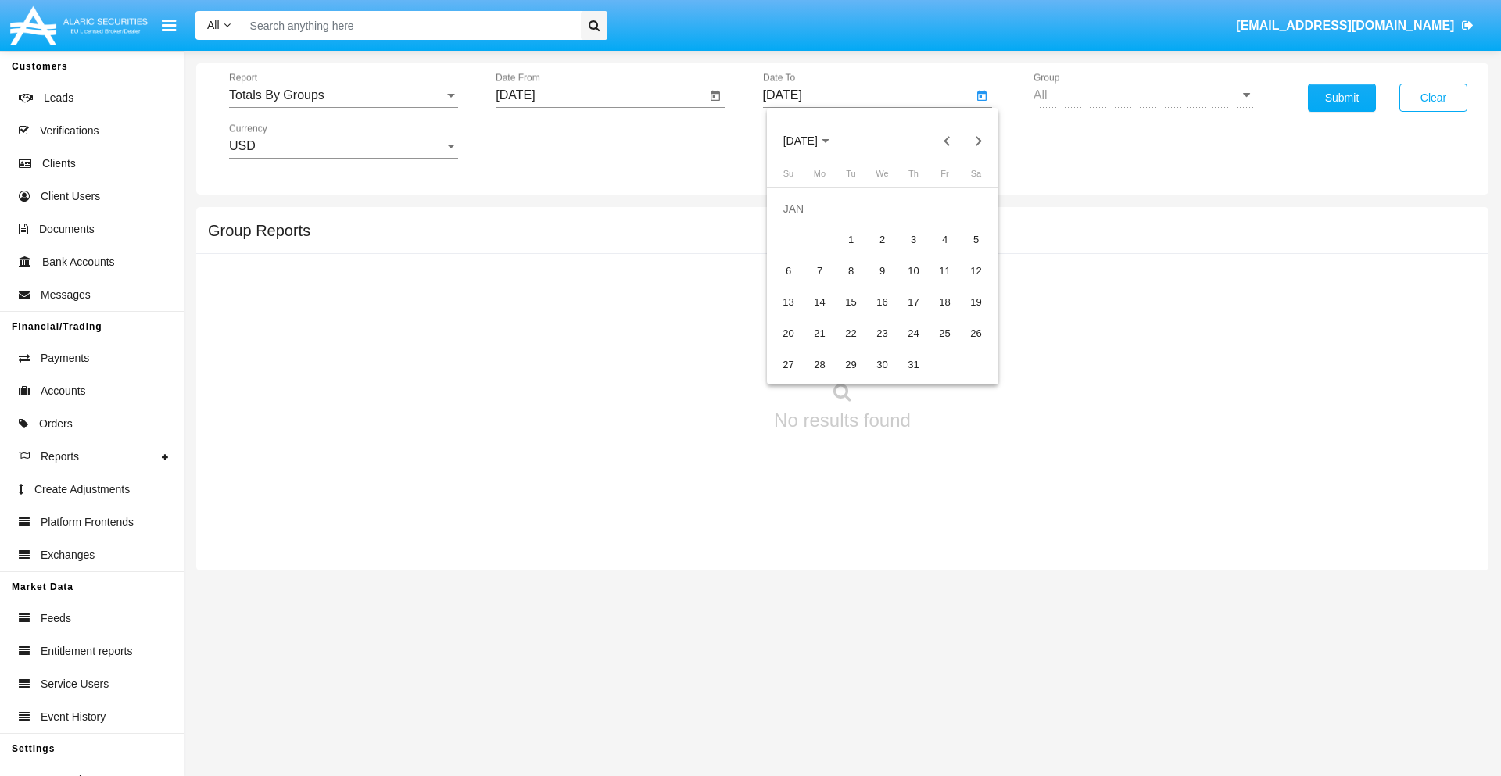
click at [851, 239] on div "1" at bounding box center [851, 240] width 28 height 28
type input "[DATE]"
click at [1342, 98] on button "Submit" at bounding box center [1342, 98] width 68 height 28
click at [343, 95] on span "Report" at bounding box center [336, 95] width 215 height 14
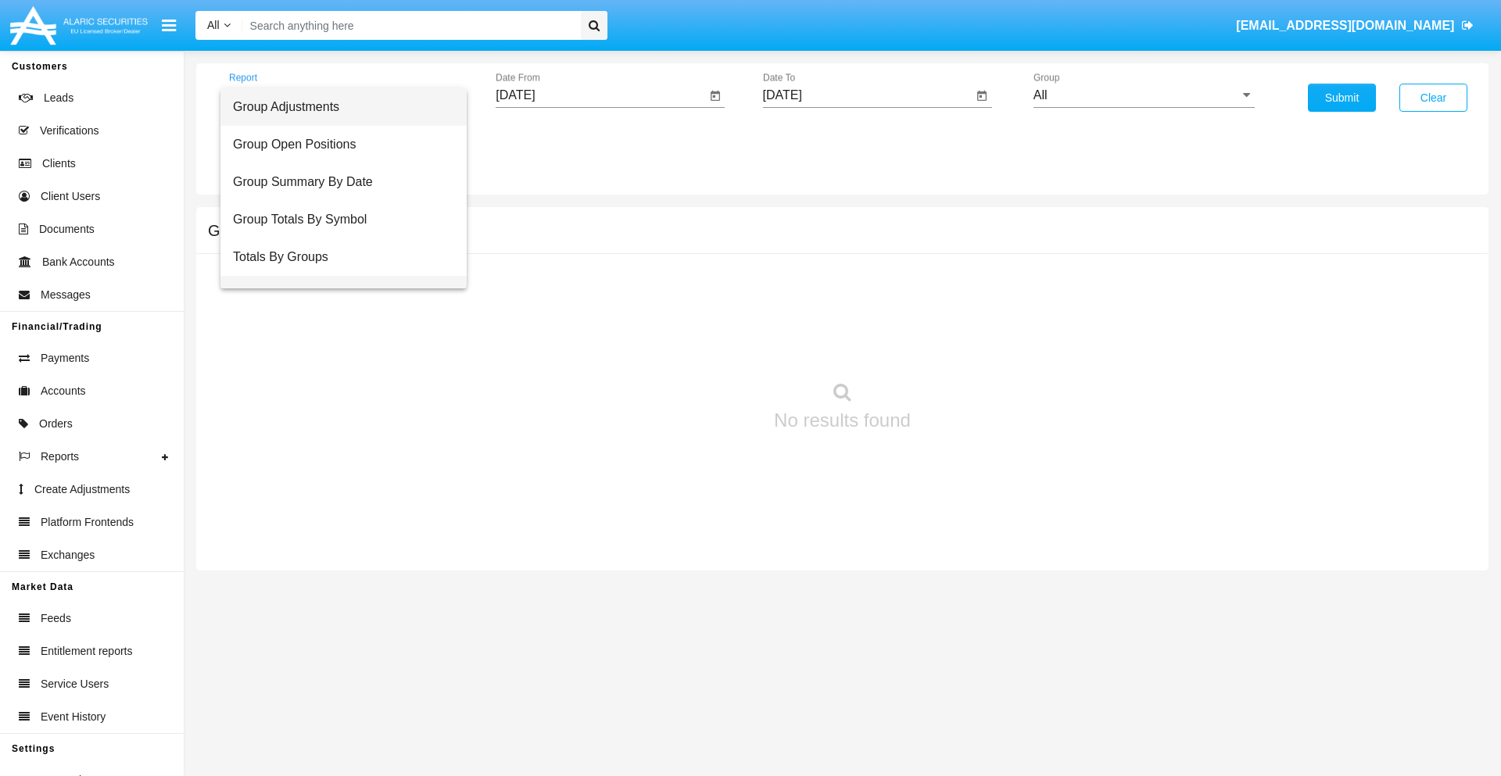
click at [337, 276] on span "Group Fees By Destination" at bounding box center [343, 295] width 221 height 38
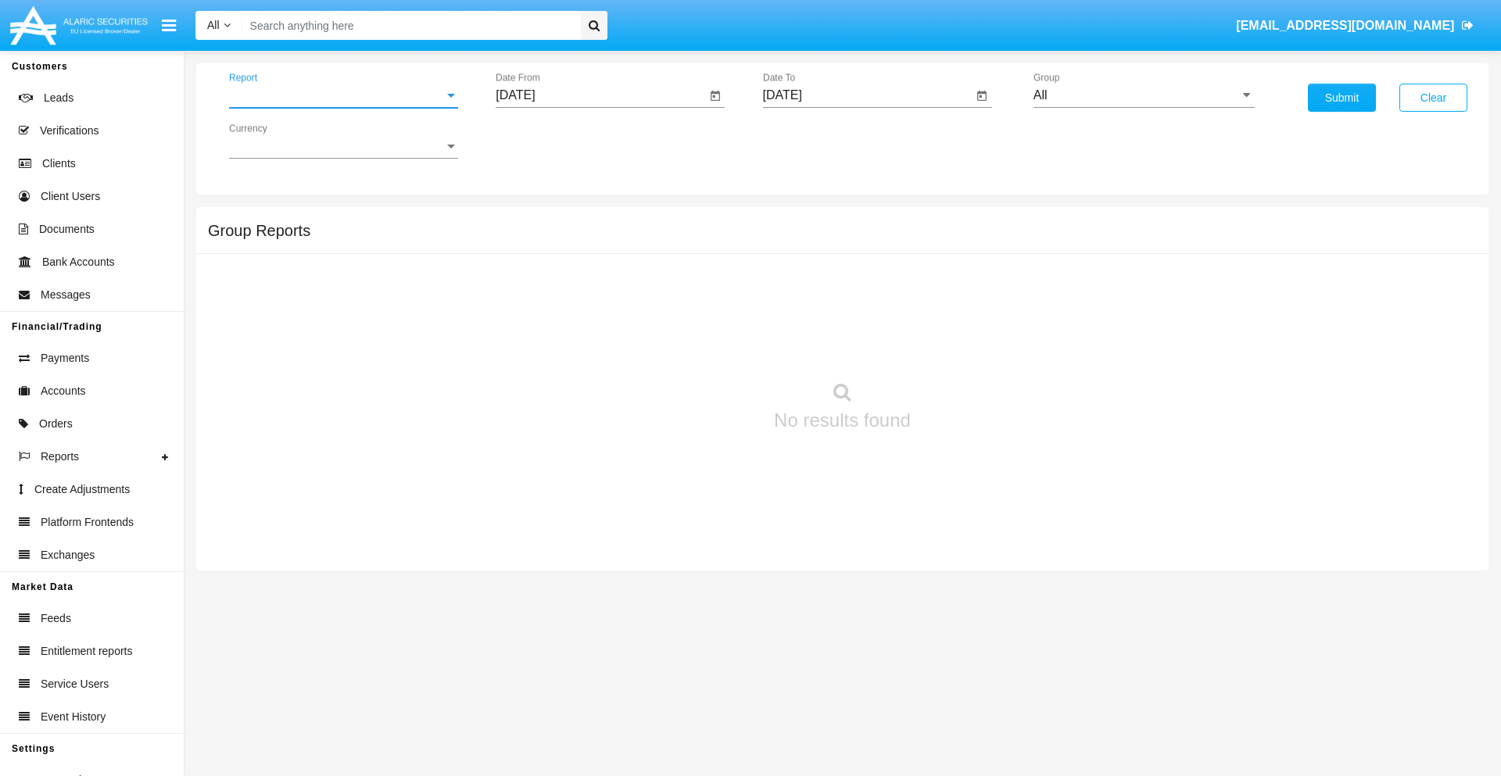
scroll to position [25, 0]
click at [600, 95] on input "[DATE]" at bounding box center [601, 95] width 210 height 14
click at [547, 141] on span "[DATE]" at bounding box center [533, 141] width 34 height 13
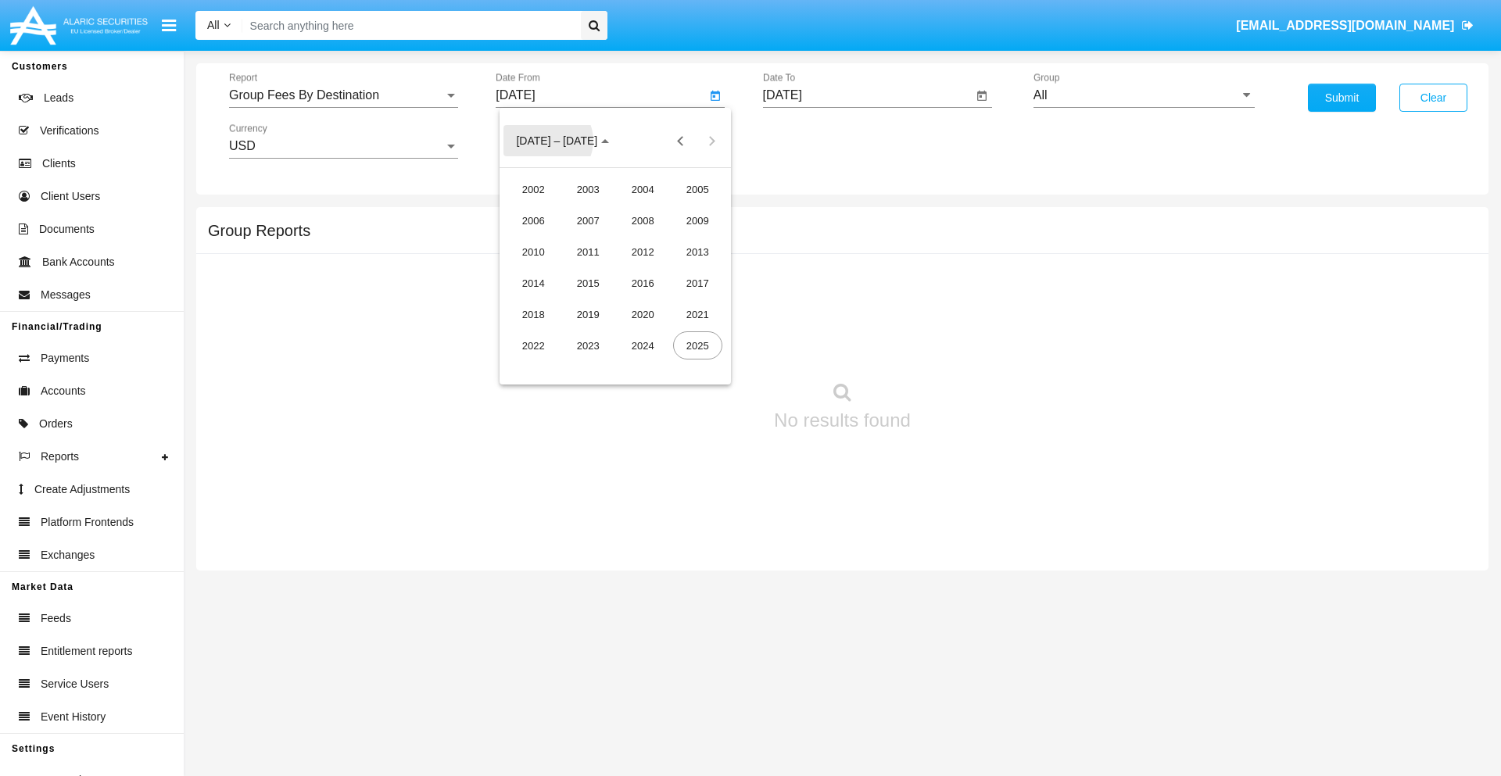
click at [588, 314] on div "2019" at bounding box center [588, 314] width 49 height 28
click at [533, 220] on div "JAN" at bounding box center [533, 220] width 49 height 28
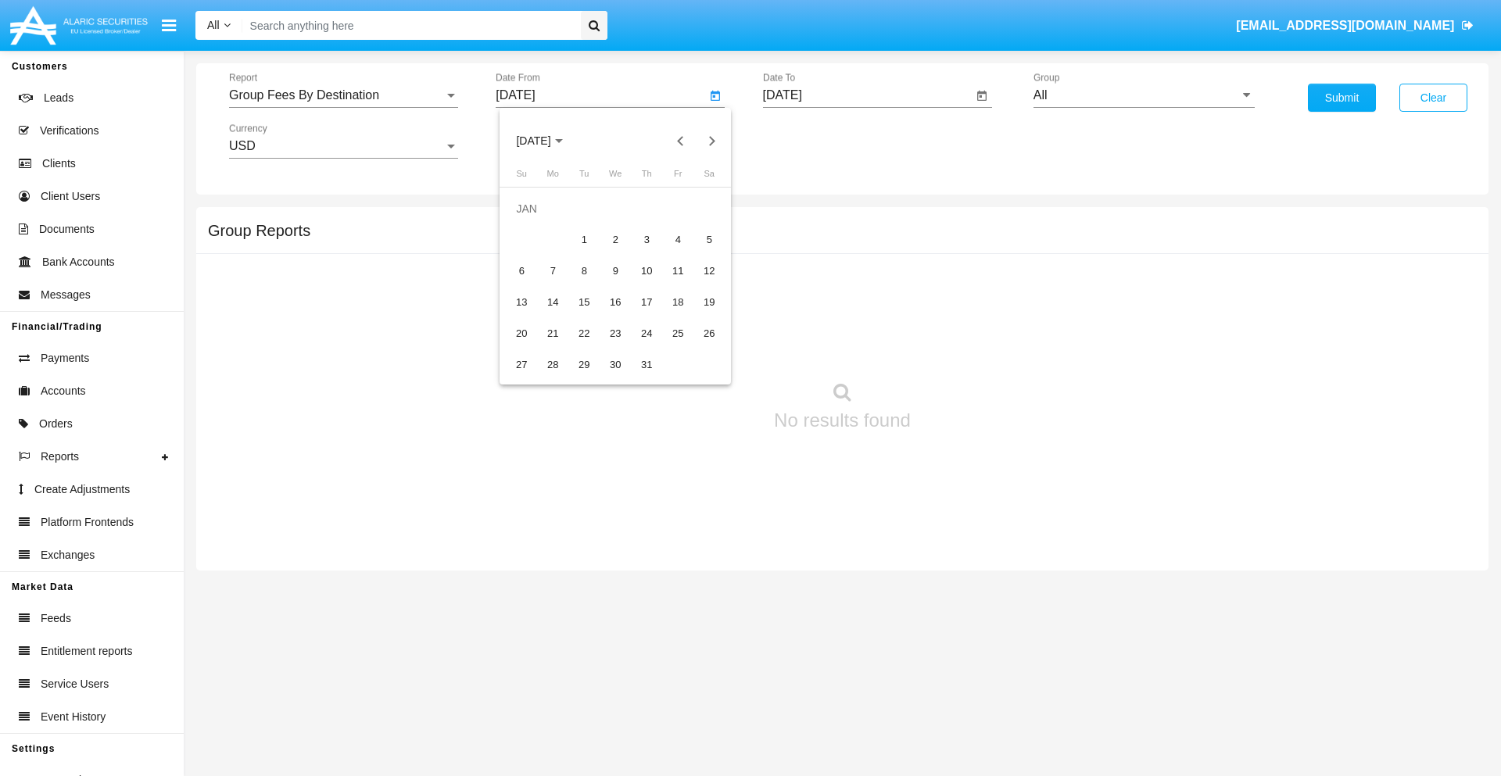
click at [584, 239] on div "1" at bounding box center [584, 240] width 28 height 28
type input "[DATE]"
click at [867, 95] on input "[DATE]" at bounding box center [868, 95] width 210 height 14
click at [814, 141] on span "[DATE]" at bounding box center [800, 141] width 34 height 13
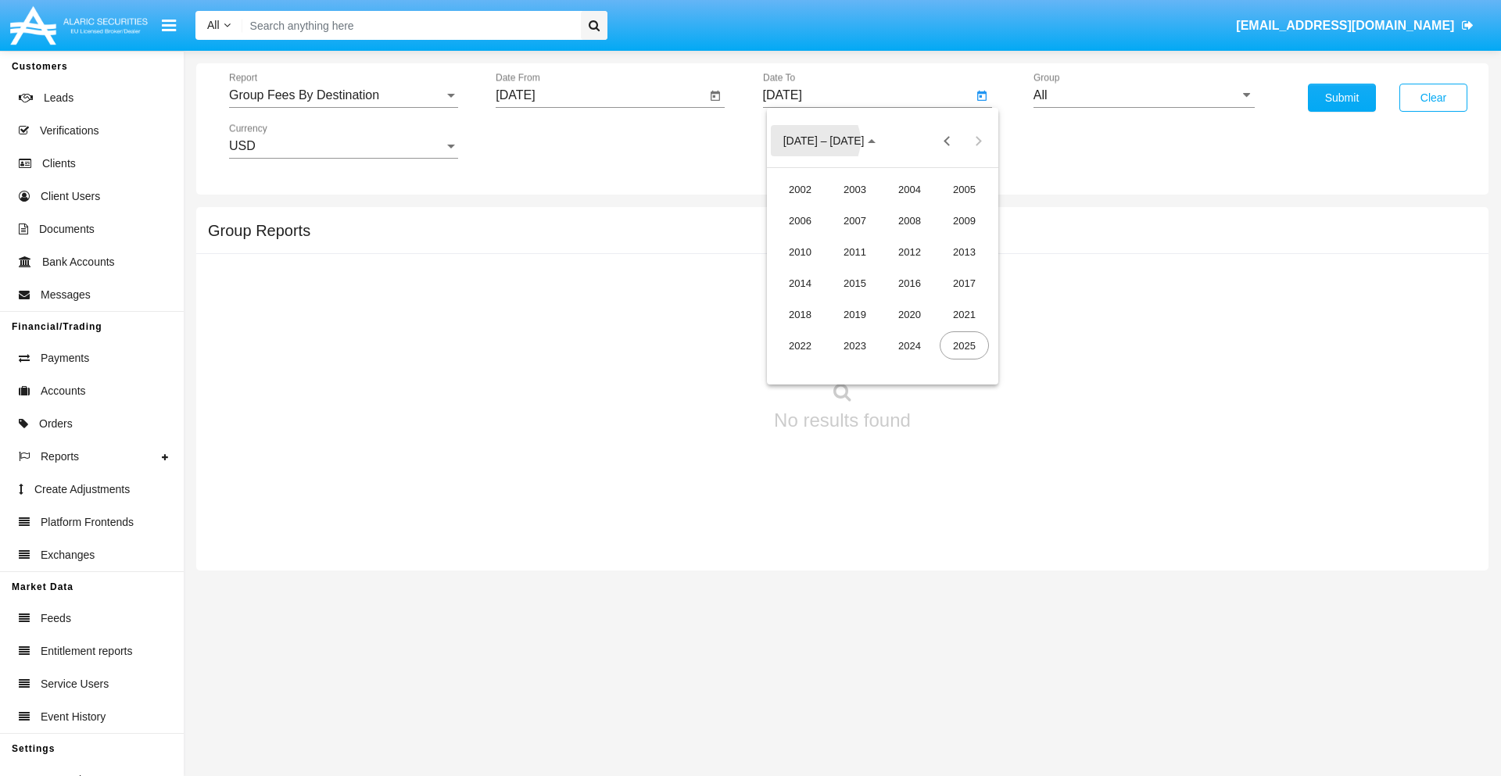
click at [855, 314] on div "2019" at bounding box center [854, 314] width 49 height 28
click at [800, 220] on div "JAN" at bounding box center [800, 220] width 49 height 28
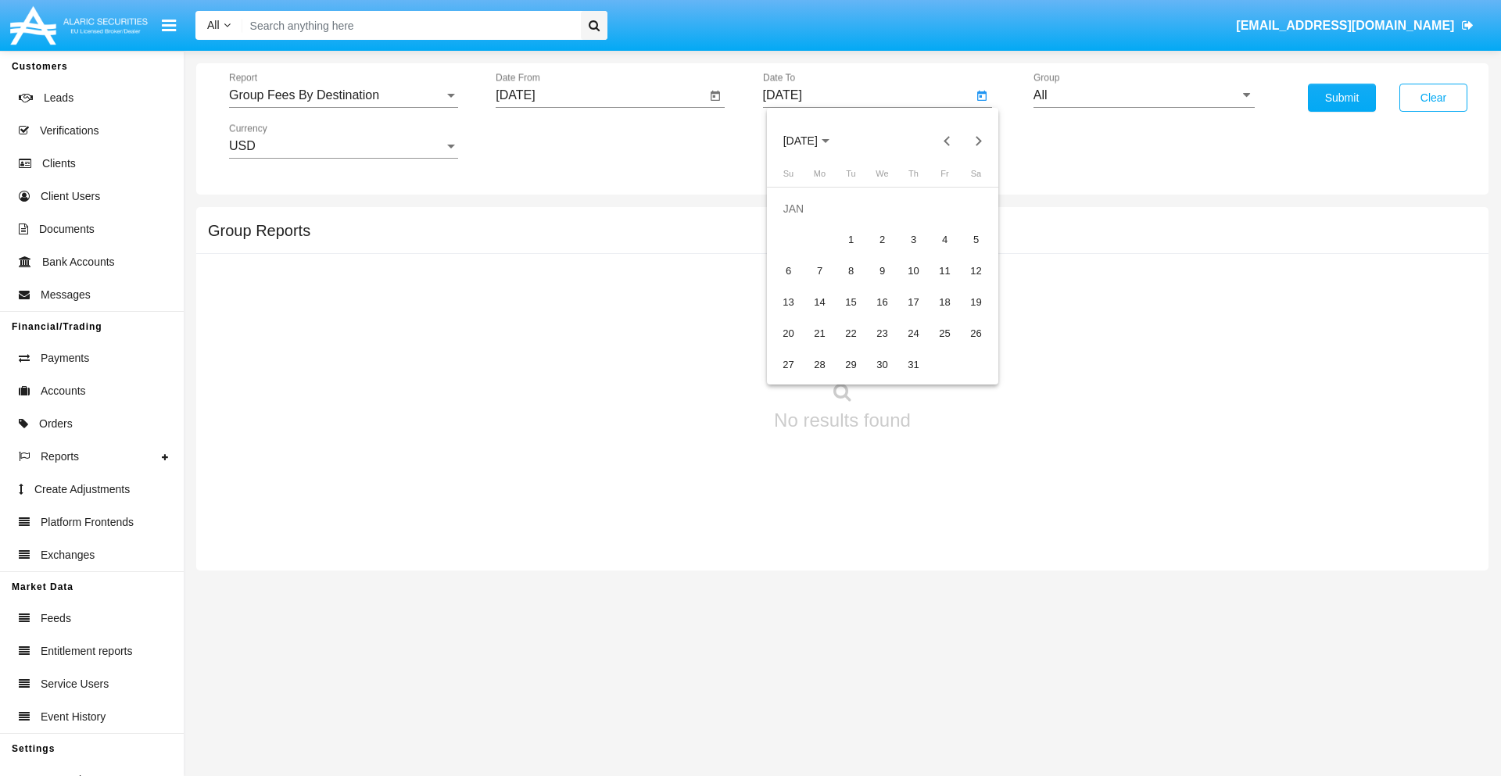
click at [851, 239] on div "1" at bounding box center [851, 240] width 28 height 28
type input "[DATE]"
click at [1144, 95] on input "All" at bounding box center [1144, 95] width 221 height 14
click at [1091, 645] on span "Company AQA" at bounding box center [1091, 651] width 83 height 13
type input "Company AQA"
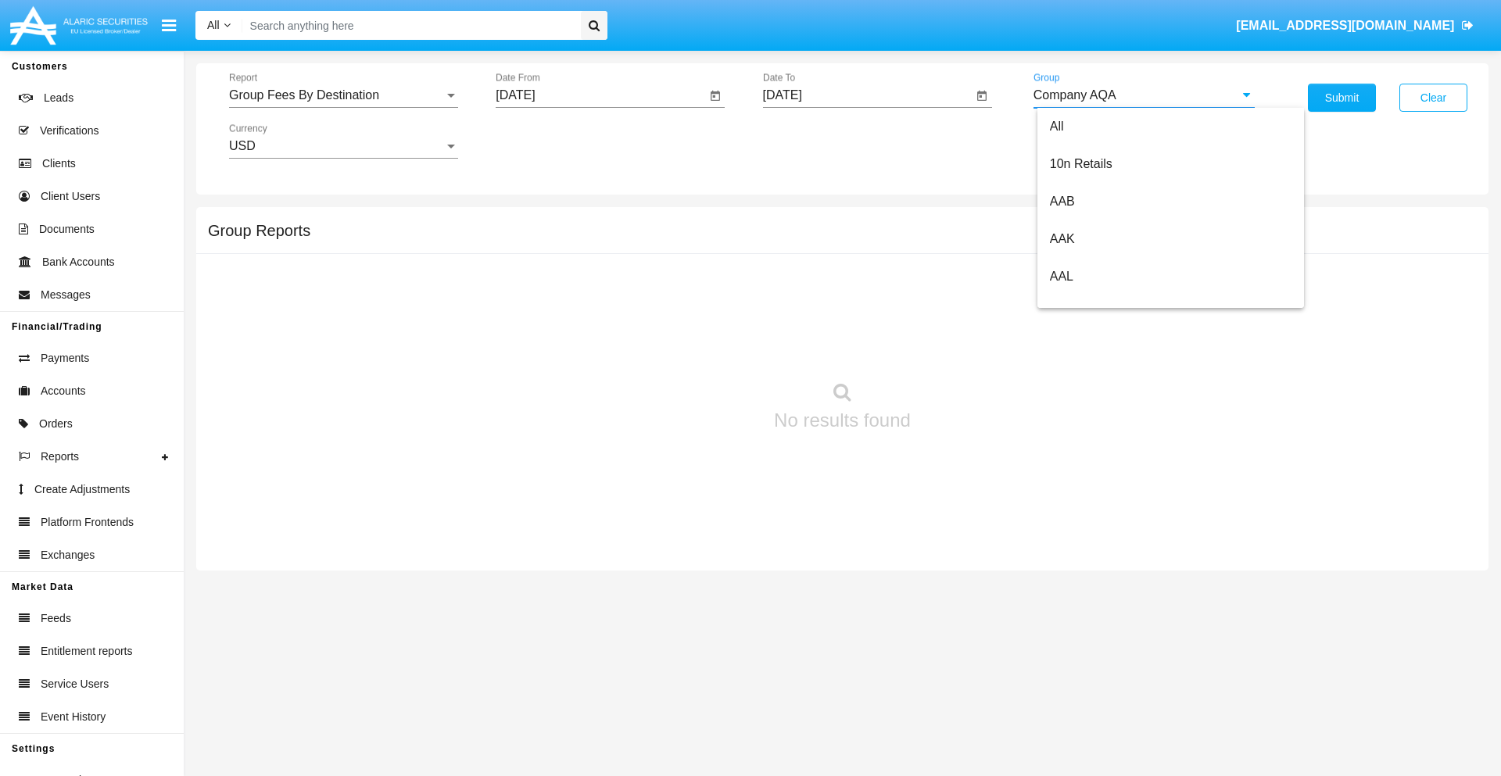
scroll to position [0, 0]
click at [1342, 98] on button "Submit" at bounding box center [1342, 98] width 68 height 28
click at [343, 95] on span "Report" at bounding box center [336, 95] width 215 height 14
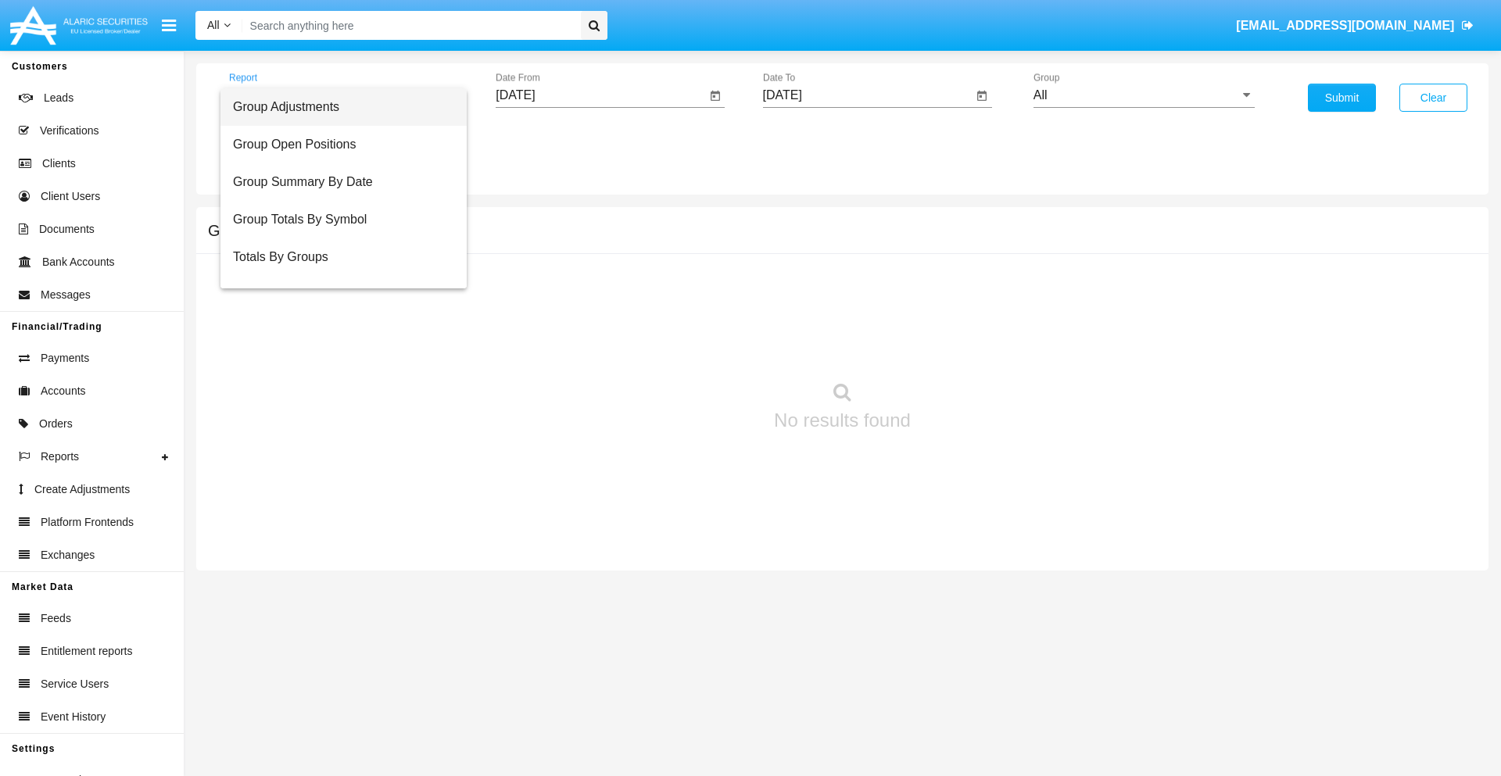
scroll to position [63, 0]
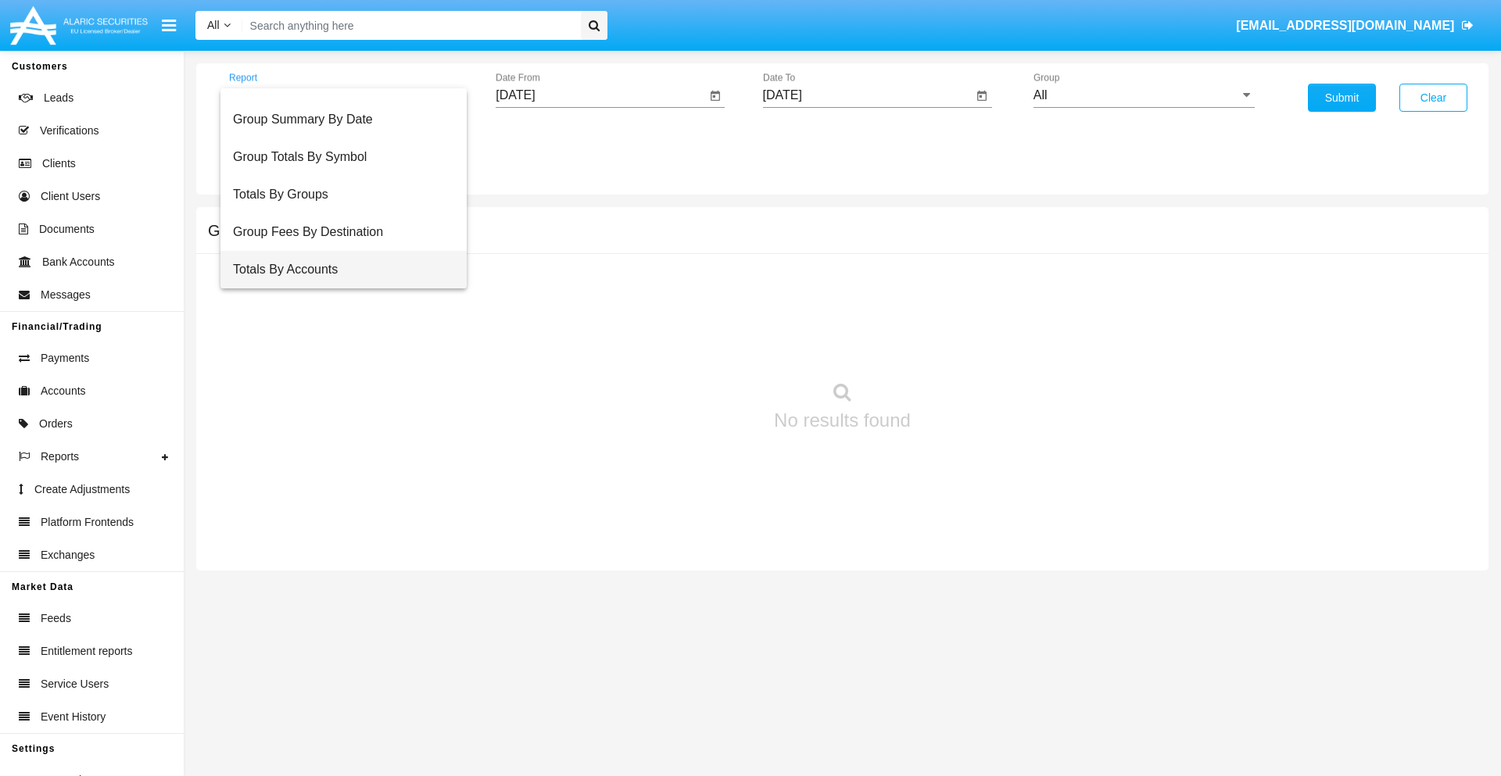
click at [337, 270] on span "Totals By Accounts" at bounding box center [343, 270] width 221 height 38
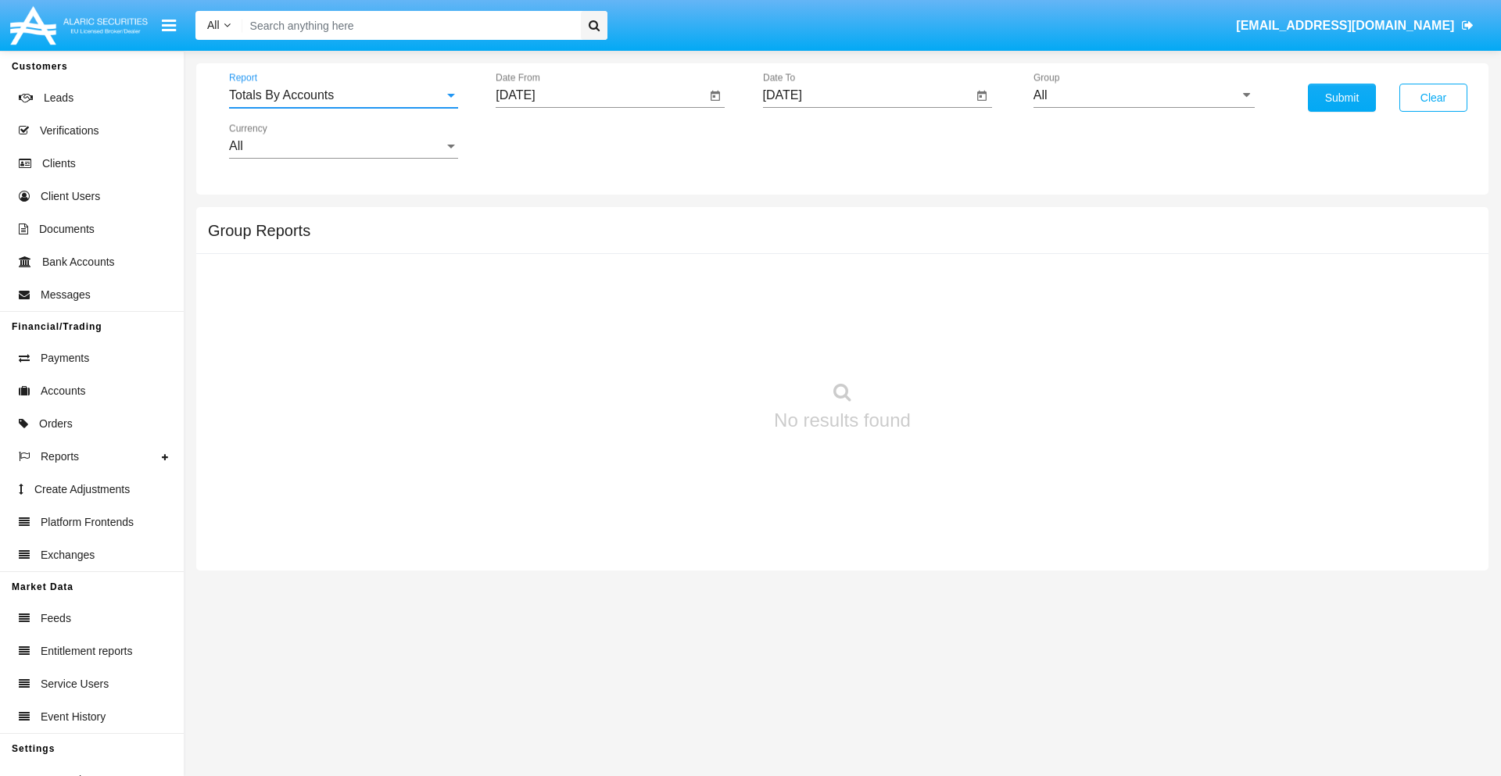
click at [600, 95] on input "[DATE]" at bounding box center [601, 95] width 210 height 14
click at [547, 141] on span "[DATE]" at bounding box center [533, 141] width 34 height 13
click at [588, 314] on div "2019" at bounding box center [588, 314] width 49 height 28
click at [533, 220] on div "JAN" at bounding box center [533, 220] width 49 height 28
click at [584, 239] on div "1" at bounding box center [584, 240] width 28 height 28
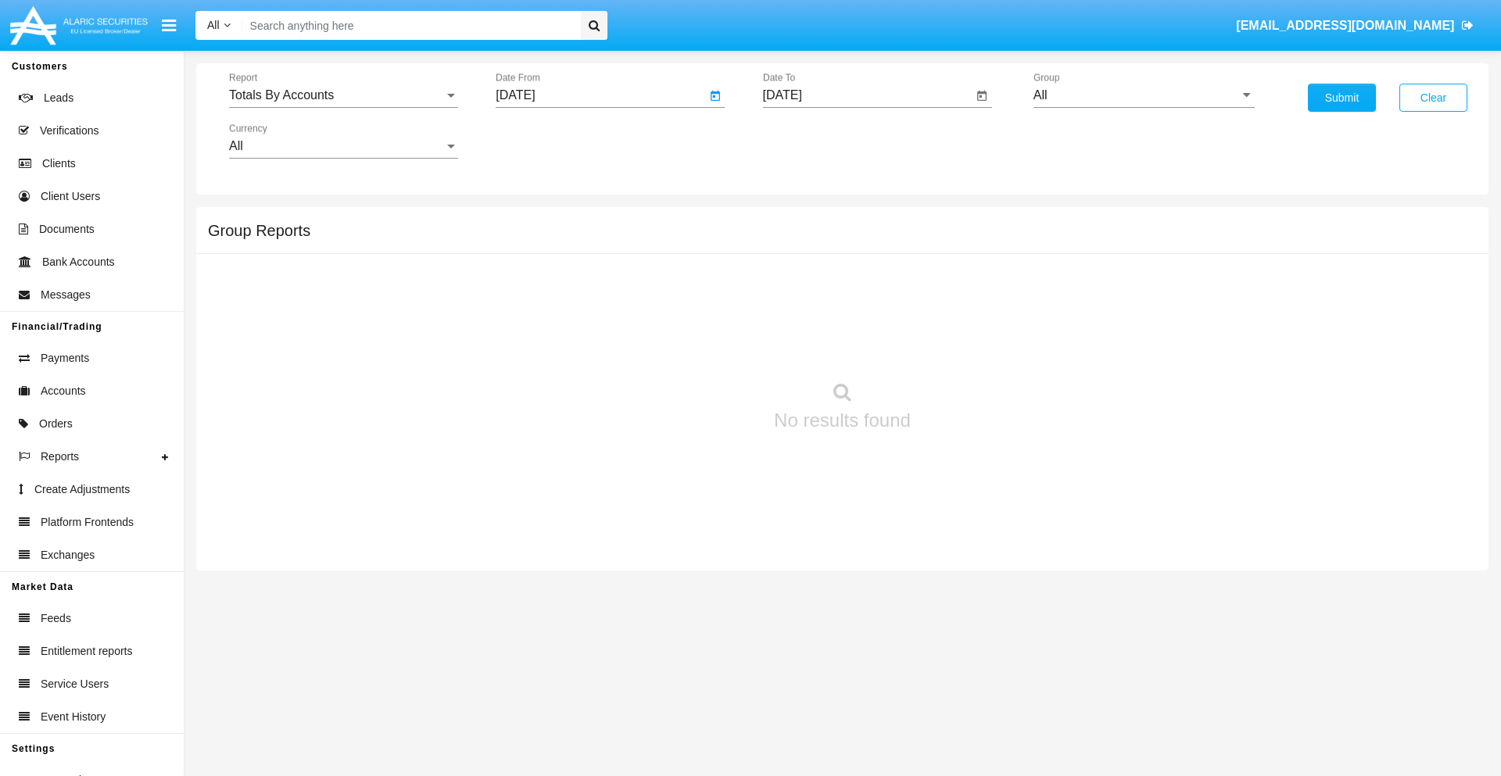
type input "01/01/19"
click at [867, 95] on input "[DATE]" at bounding box center [868, 95] width 210 height 14
click at [814, 141] on span "[DATE]" at bounding box center [800, 141] width 34 height 13
click at [855, 314] on div "2019" at bounding box center [854, 314] width 49 height 28
click at [800, 220] on div "JAN" at bounding box center [800, 220] width 49 height 28
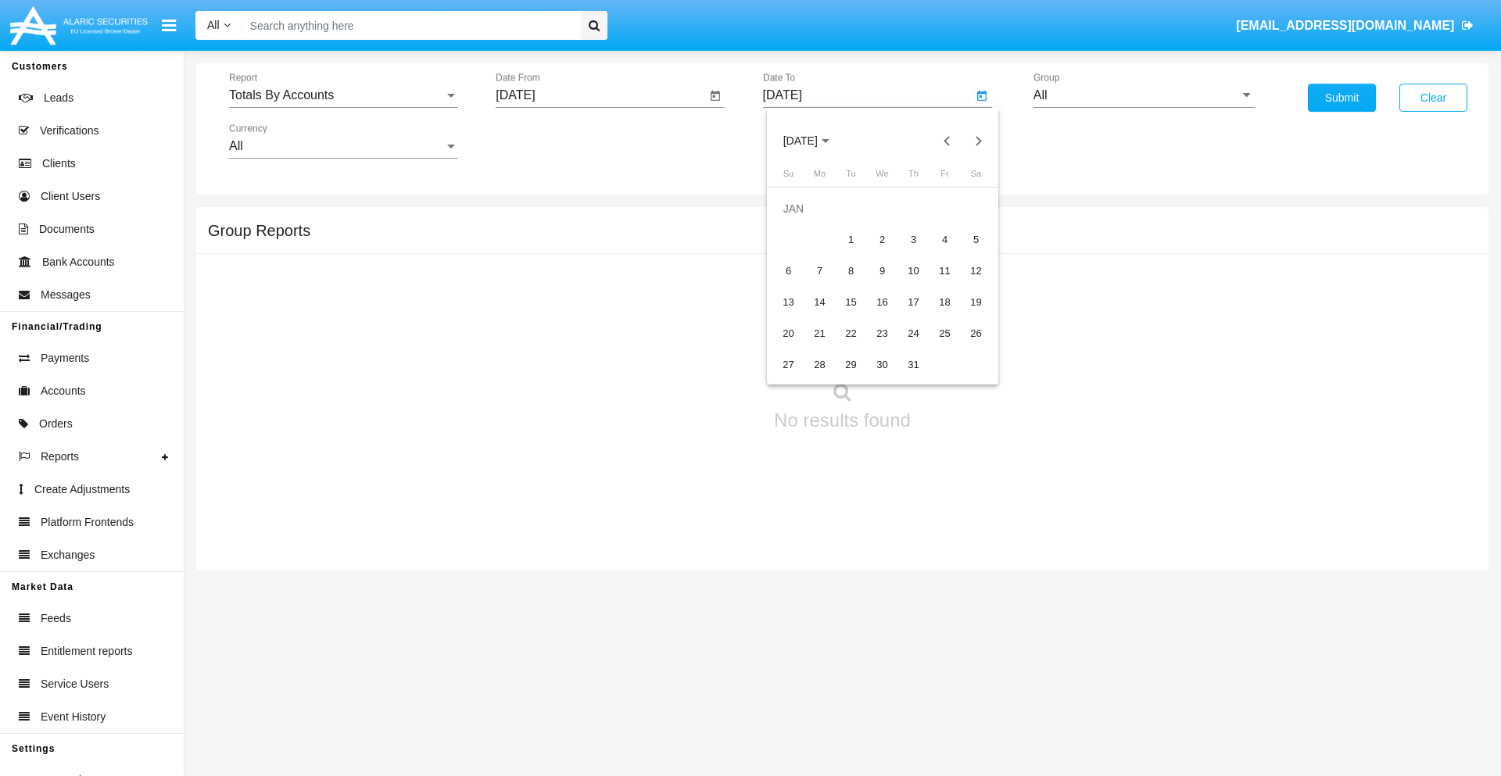
click at [851, 239] on div "1" at bounding box center [851, 240] width 28 height 28
type input "01/01/19"
click at [1144, 95] on input "All" at bounding box center [1144, 95] width 221 height 14
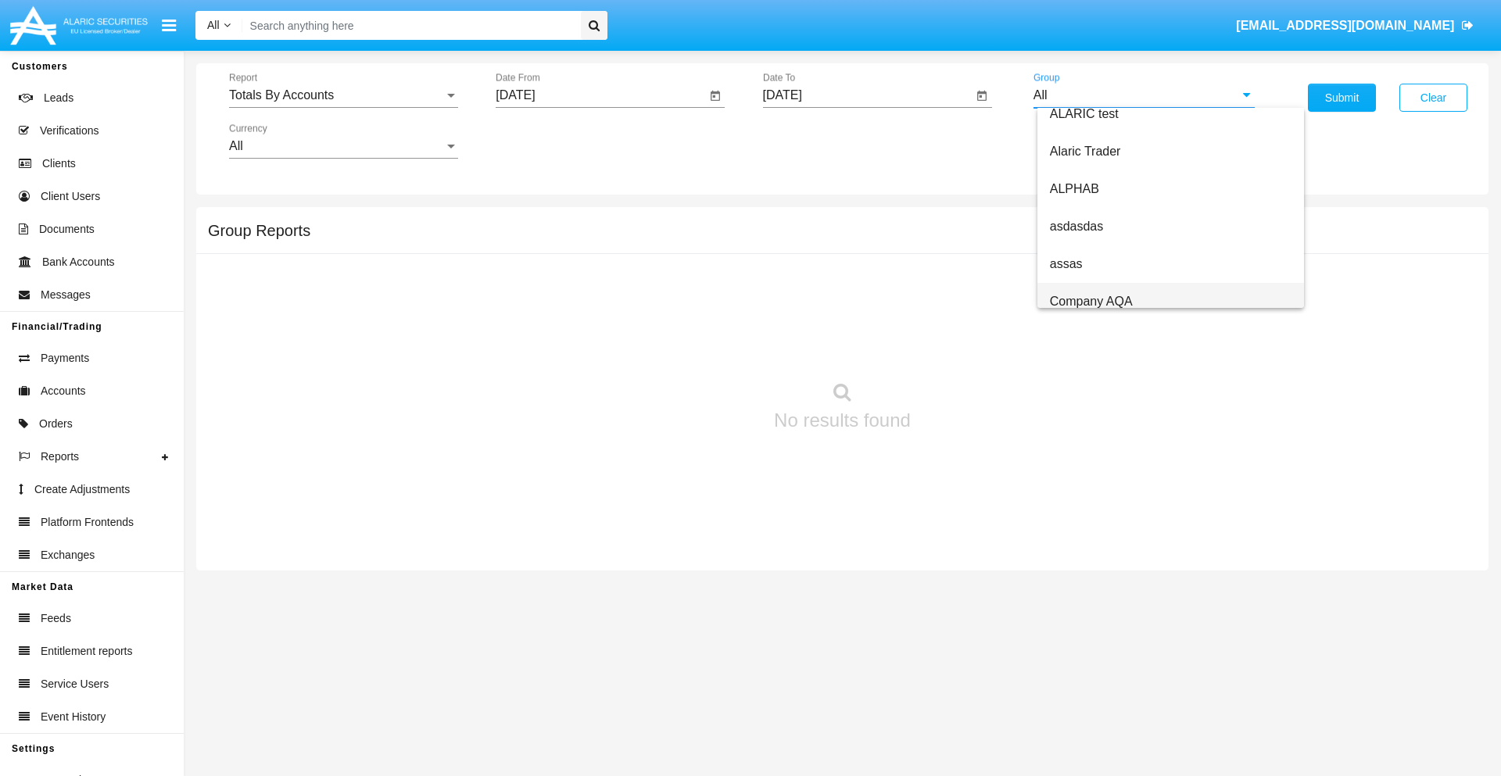
click at [1091, 301] on span "Company AQA" at bounding box center [1091, 301] width 83 height 13
type input "Company AQA"
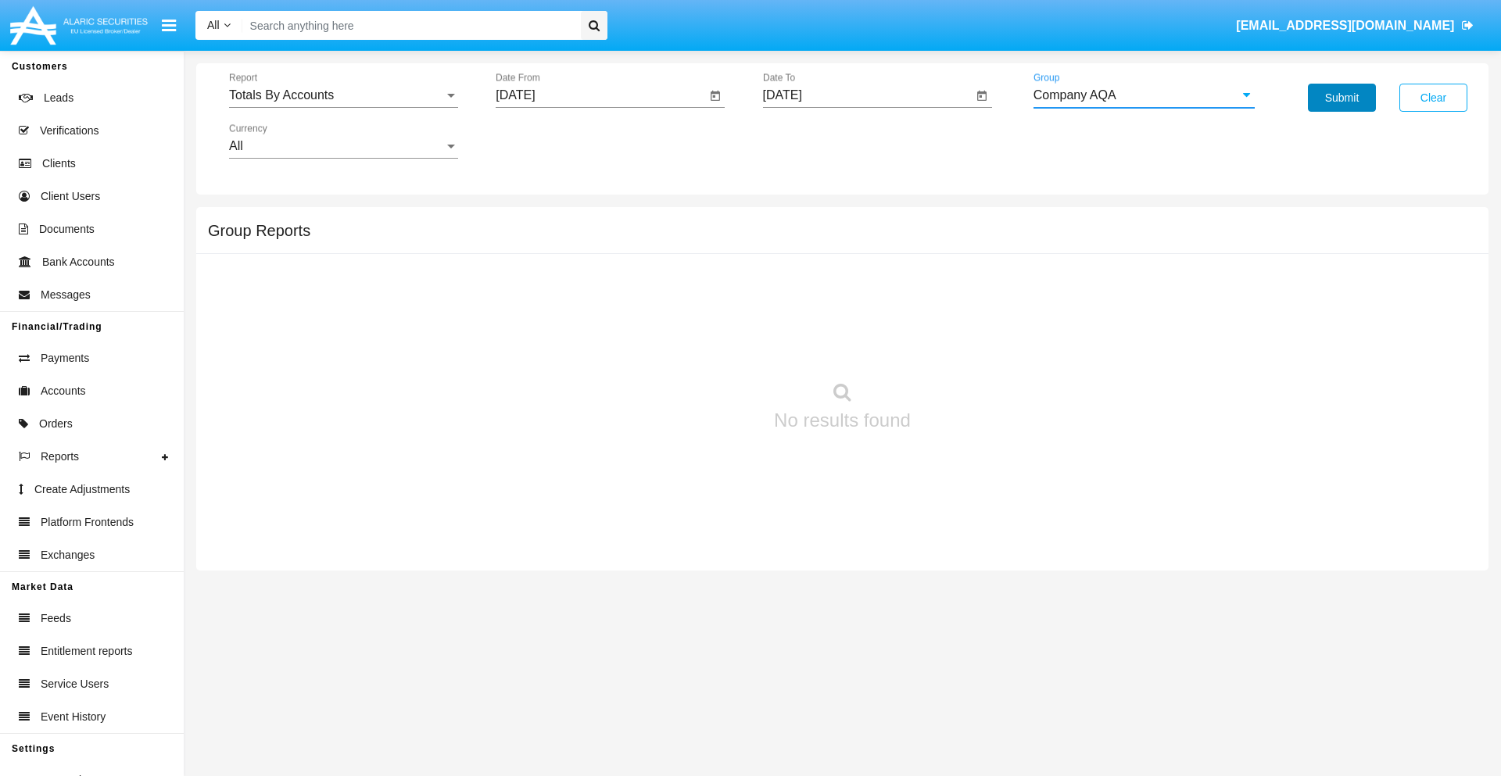
click at [1342, 98] on button "Submit" at bounding box center [1342, 98] width 68 height 28
click at [343, 95] on span "Report" at bounding box center [336, 95] width 215 height 14
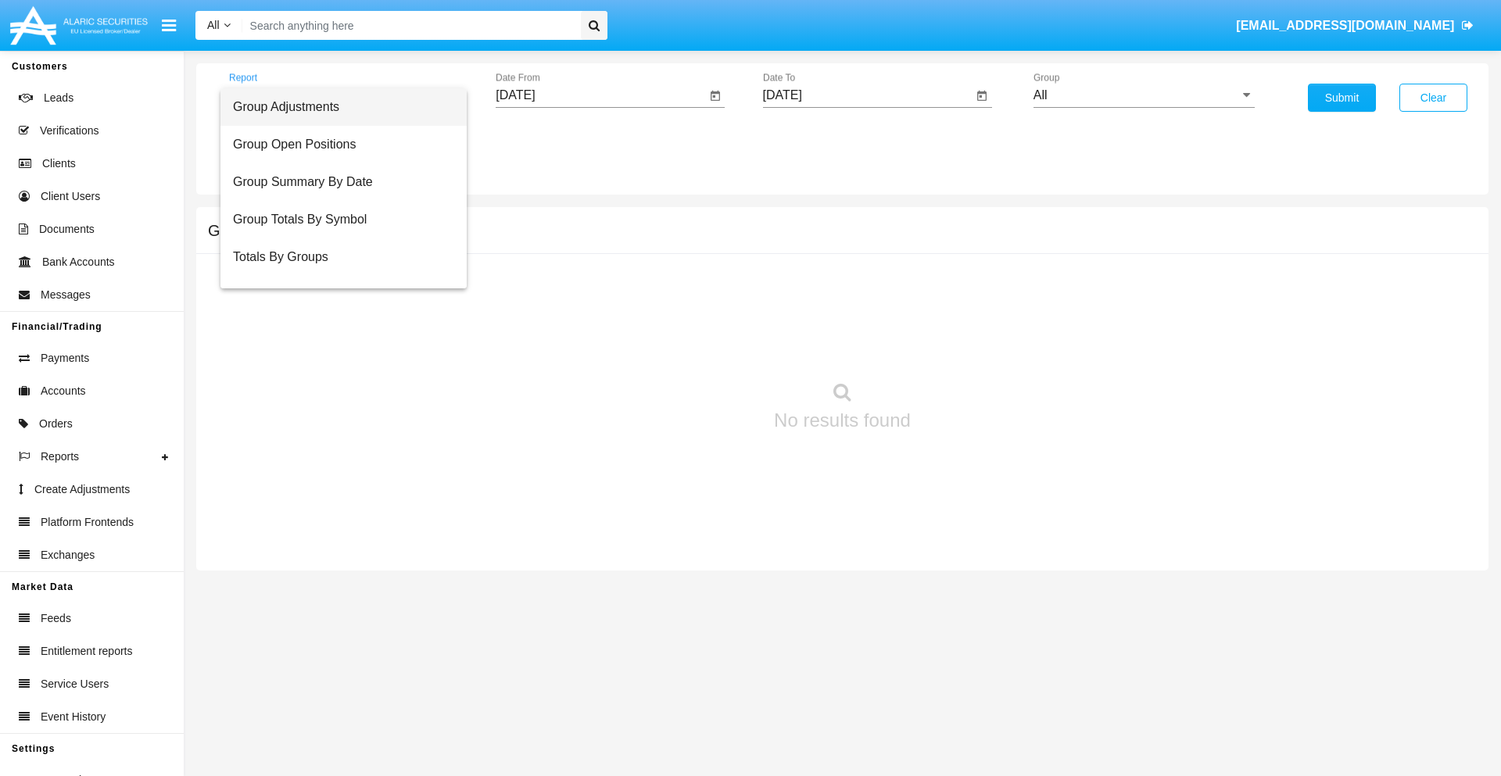
click at [337, 107] on span "Group Adjustments" at bounding box center [343, 107] width 221 height 38
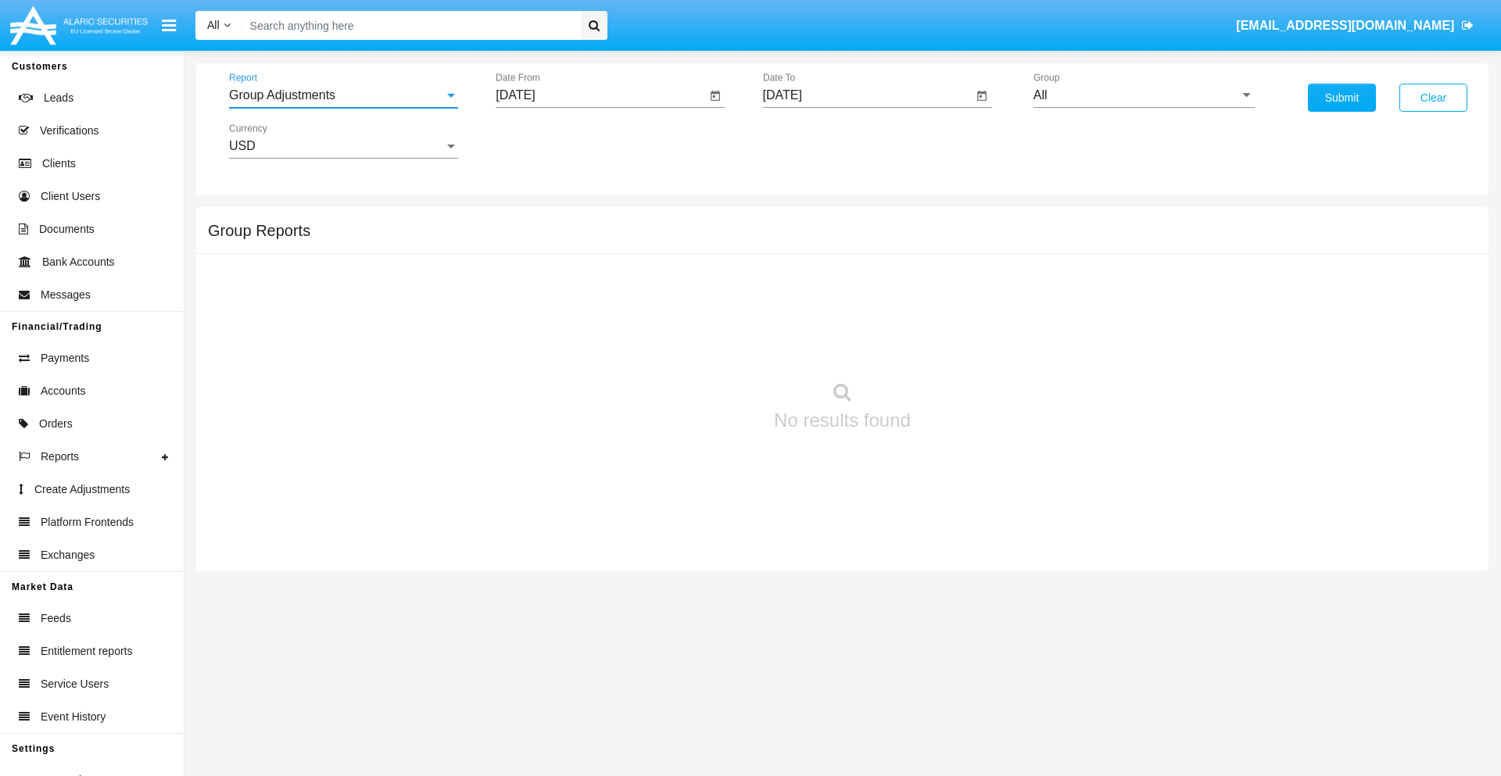
click at [600, 95] on input "[DATE]" at bounding box center [601, 95] width 210 height 14
click at [547, 141] on span "[DATE]" at bounding box center [533, 141] width 34 height 13
click at [697, 346] on div "2025" at bounding box center [697, 346] width 49 height 28
click at [643, 252] on div "[DATE]" at bounding box center [642, 252] width 49 height 28
click at [522, 271] on div "6" at bounding box center [521, 271] width 28 height 28
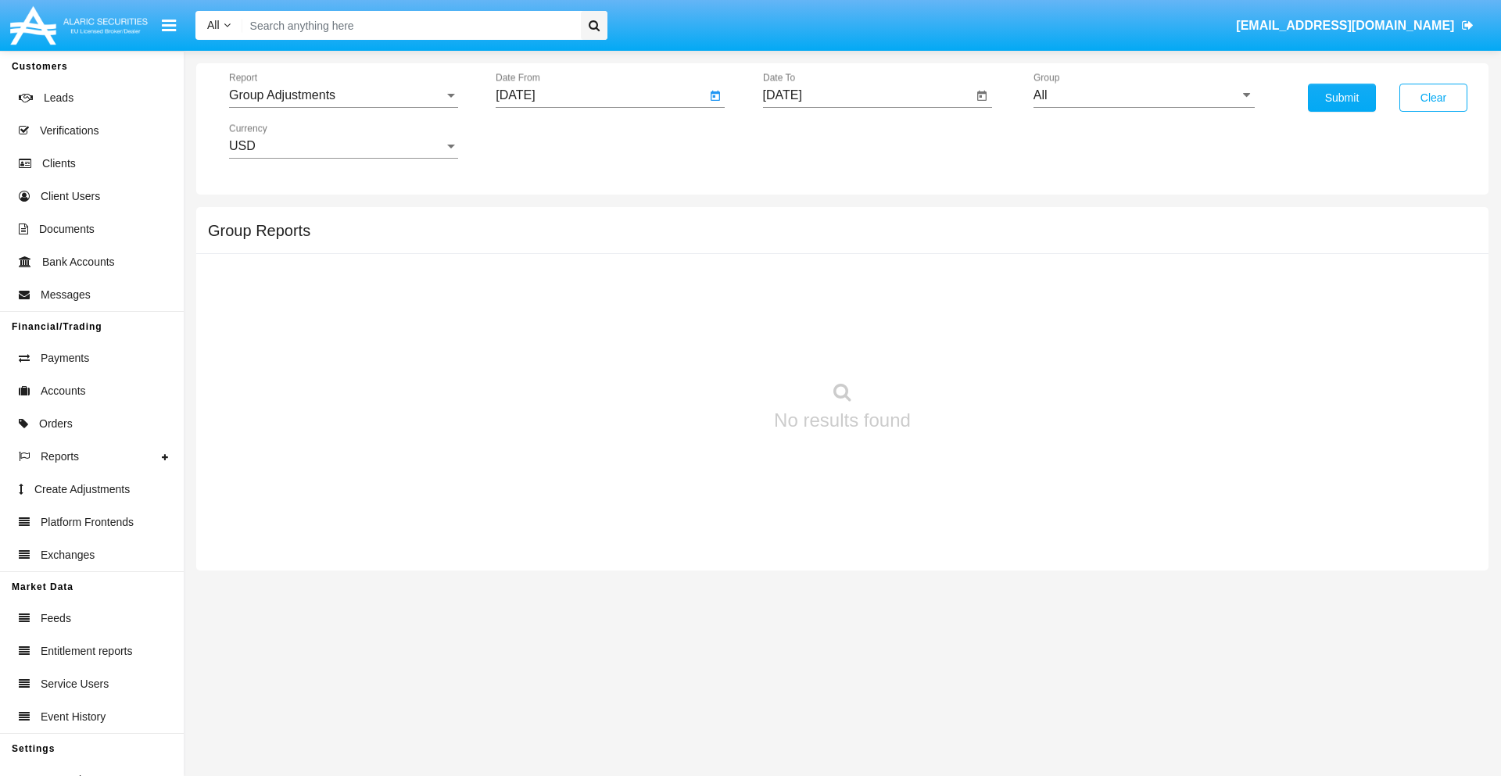
type input "07/06/25"
click at [867, 95] on input "[DATE]" at bounding box center [868, 95] width 210 height 14
click at [814, 141] on span "[DATE]" at bounding box center [800, 141] width 34 height 13
click at [964, 346] on div "2025" at bounding box center [964, 346] width 49 height 28
click at [855, 283] on div "OCT" at bounding box center [854, 283] width 49 height 28
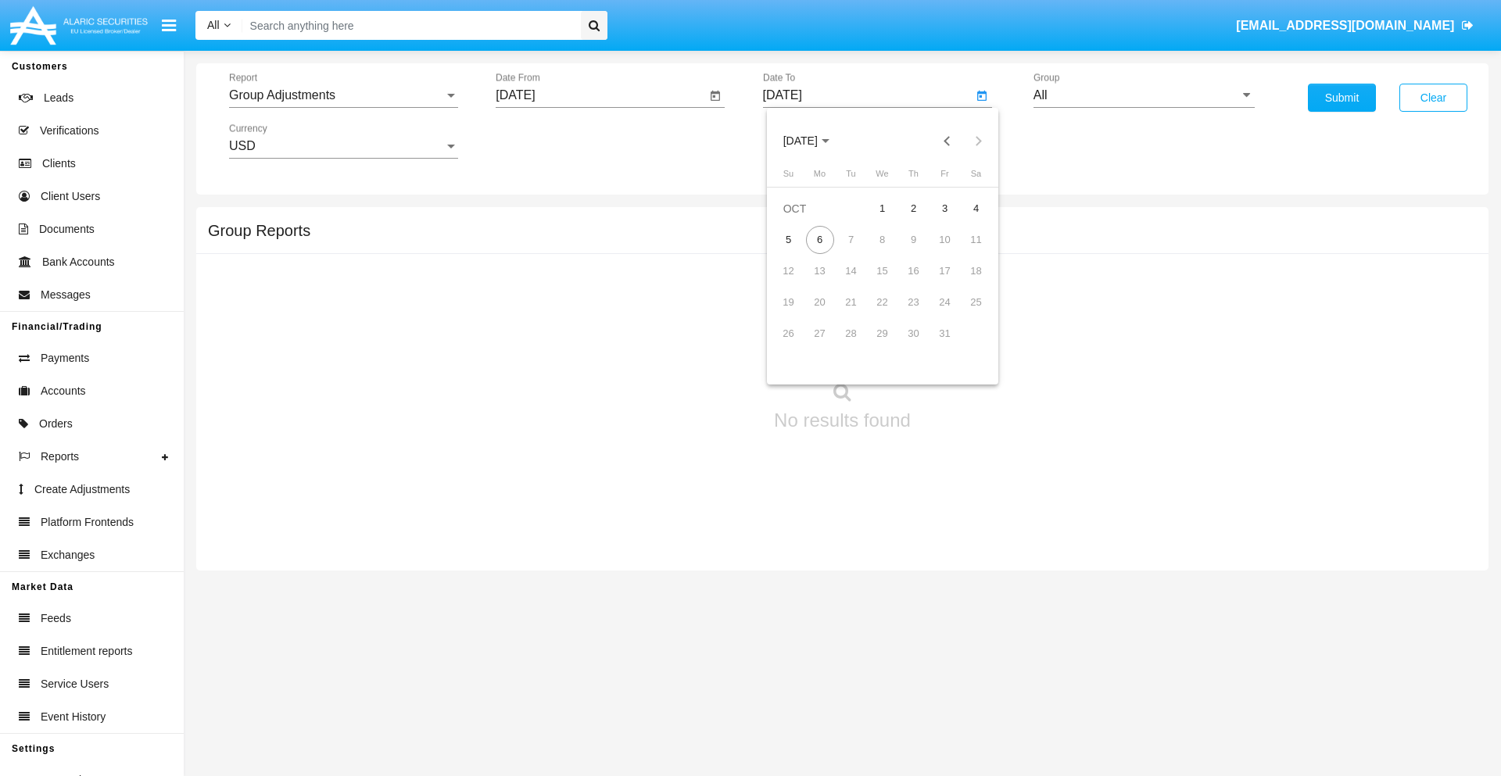
click at [819, 239] on div "6" at bounding box center [820, 240] width 28 height 28
type input "[DATE]"
click at [1144, 95] on input "All" at bounding box center [1144, 95] width 221 height 14
click at [1091, 645] on span "Company AQA" at bounding box center [1091, 651] width 83 height 13
type input "Company AQA"
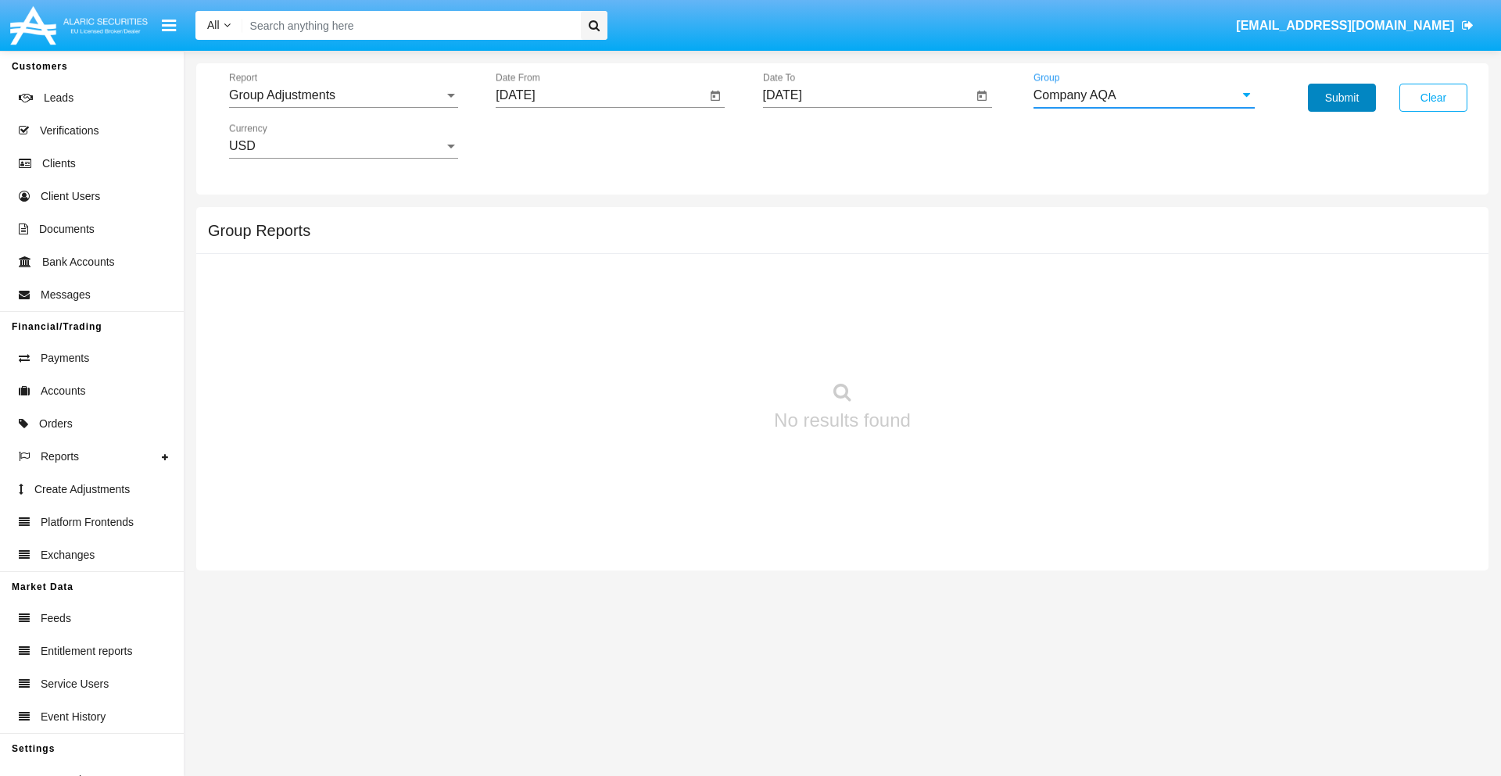
click at [1342, 98] on button "Submit" at bounding box center [1342, 98] width 68 height 28
click at [343, 95] on span "Report" at bounding box center [336, 95] width 215 height 14
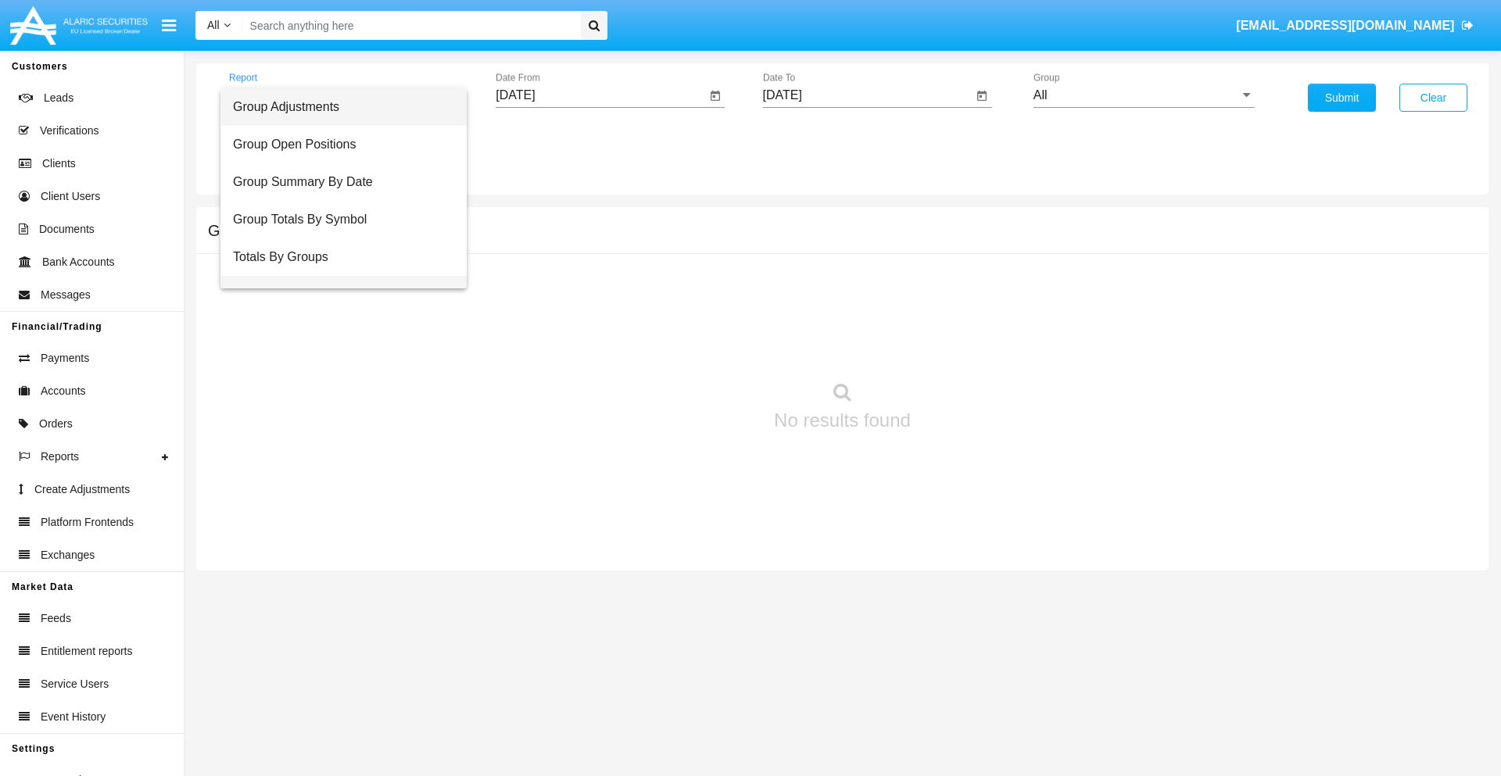
click at [337, 276] on span "Group Fees By Destination" at bounding box center [343, 295] width 221 height 38
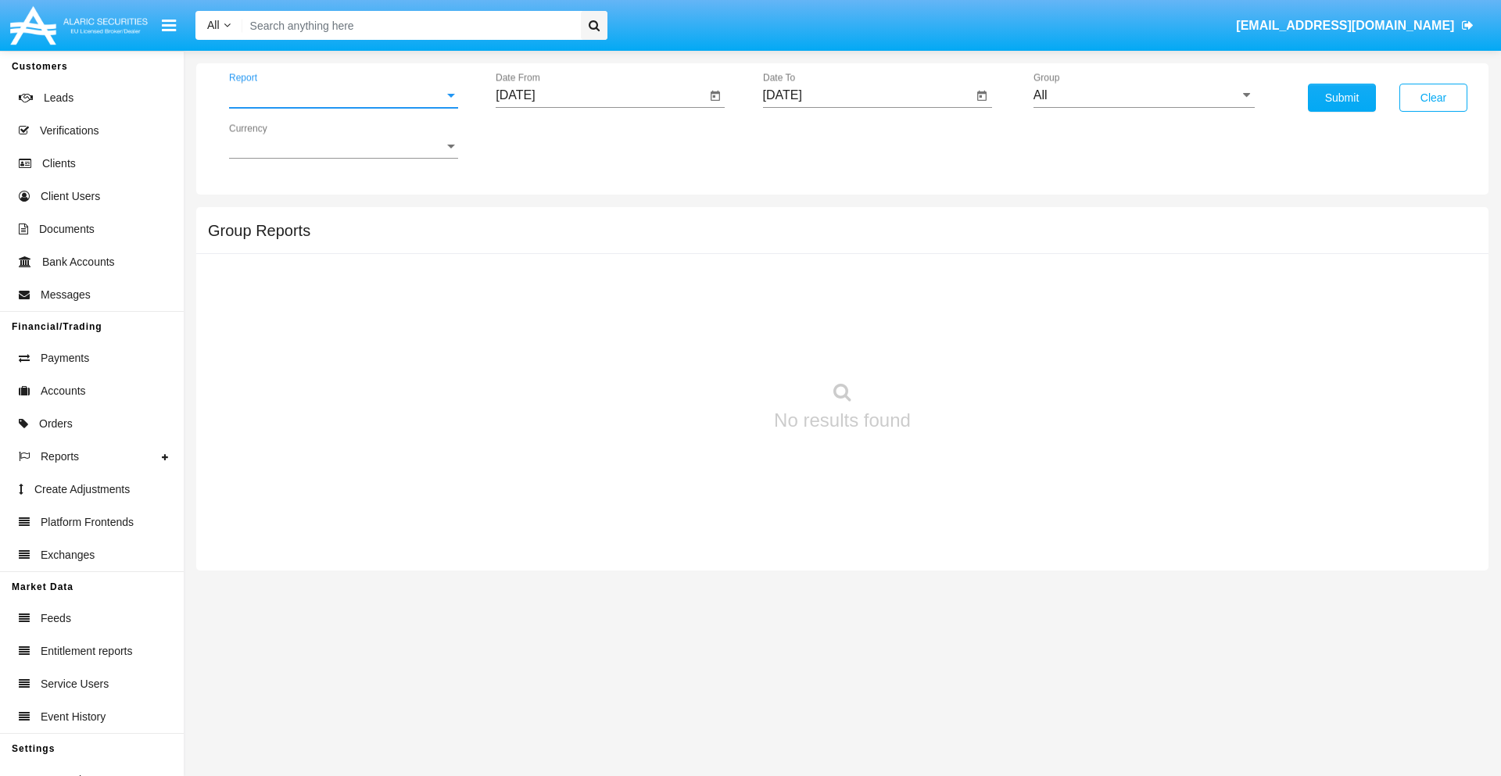
scroll to position [25, 0]
click at [600, 95] on input "[DATE]" at bounding box center [601, 95] width 210 height 14
click at [547, 141] on span "[DATE]" at bounding box center [533, 141] width 34 height 13
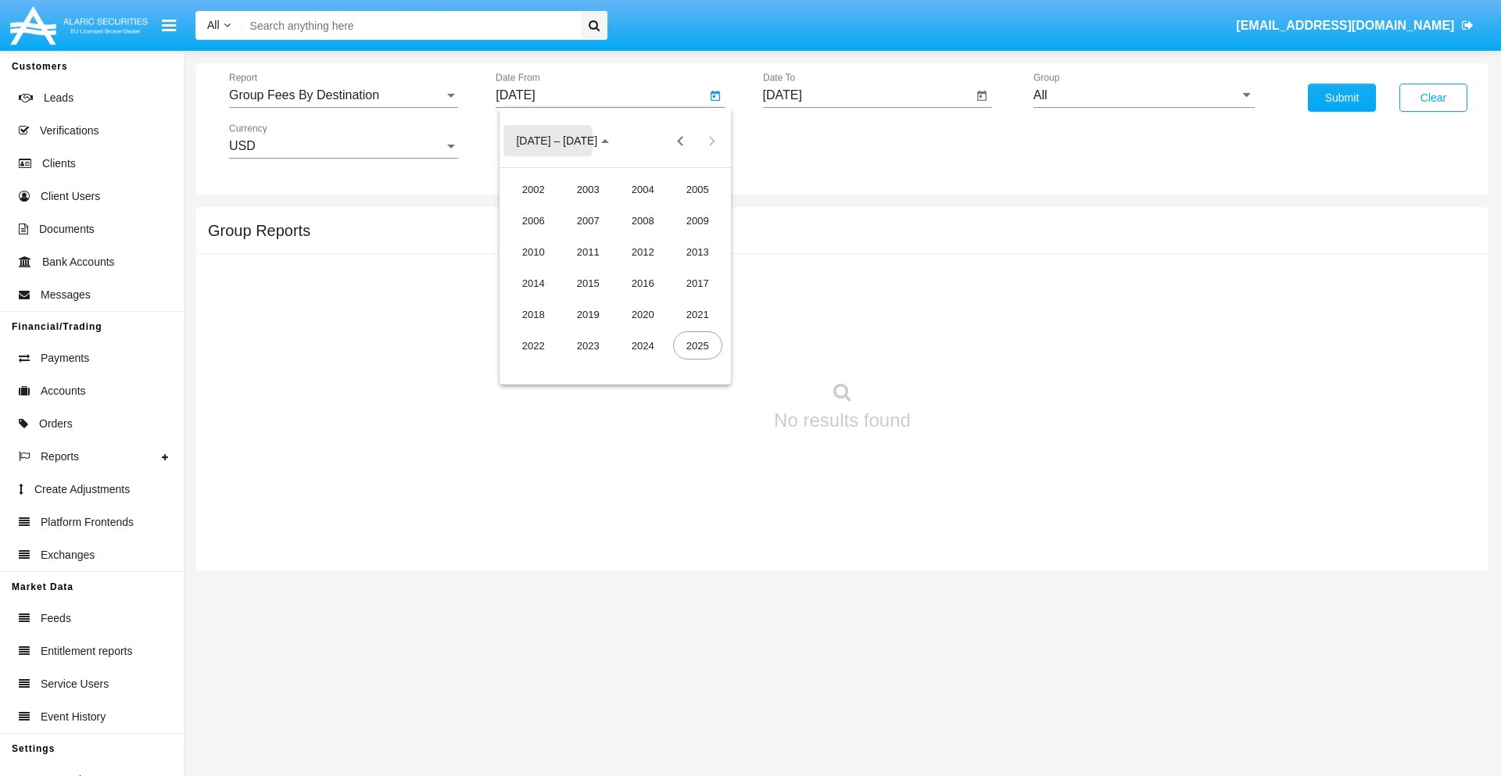
click at [697, 346] on div "2025" at bounding box center [697, 346] width 49 height 28
click at [697, 252] on div "AUG" at bounding box center [697, 252] width 49 height 28
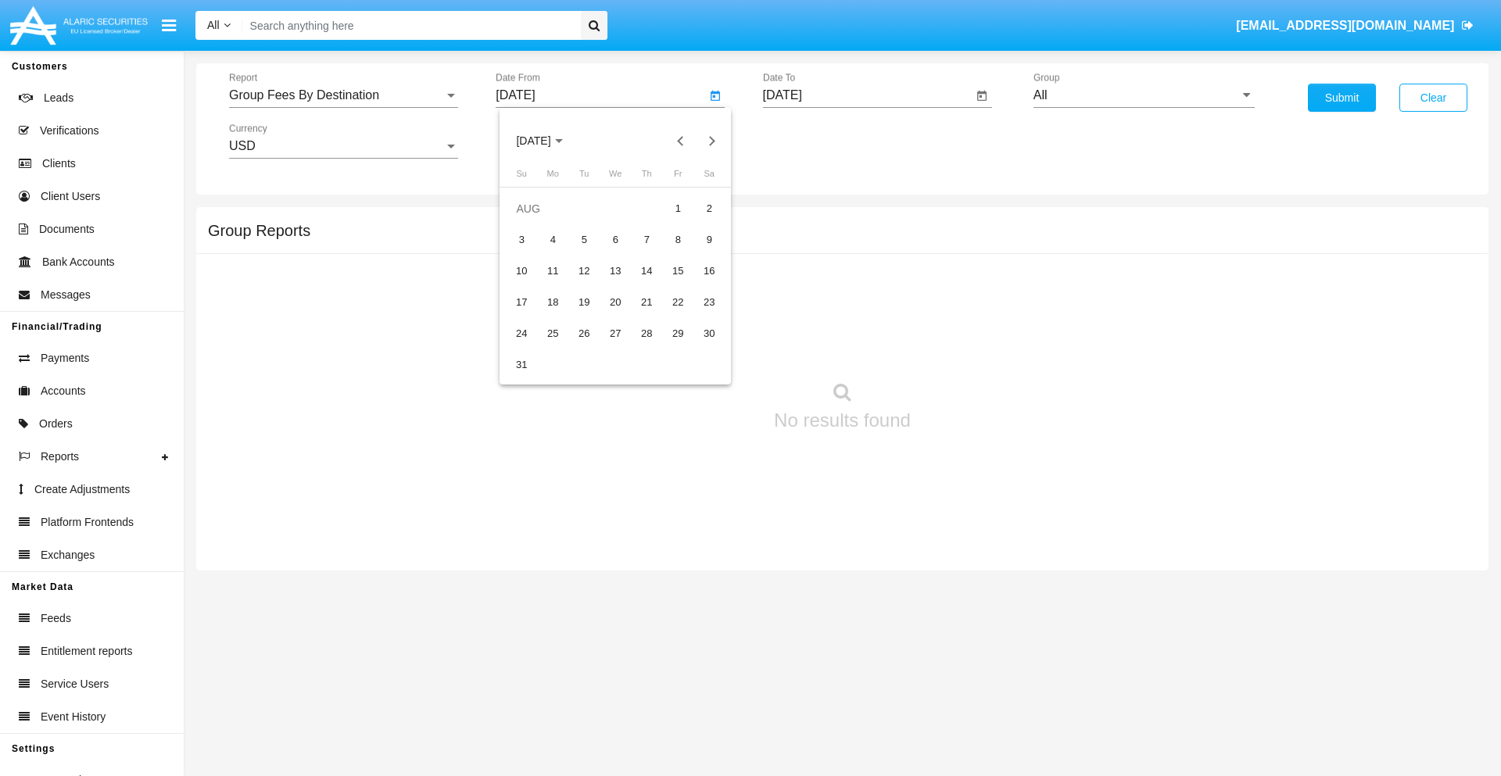
click at [615, 239] on div "6" at bounding box center [615, 240] width 28 height 28
type input "08/06/25"
click at [867, 95] on input "[DATE]" at bounding box center [868, 95] width 210 height 14
click at [814, 141] on span "[DATE]" at bounding box center [800, 141] width 34 height 13
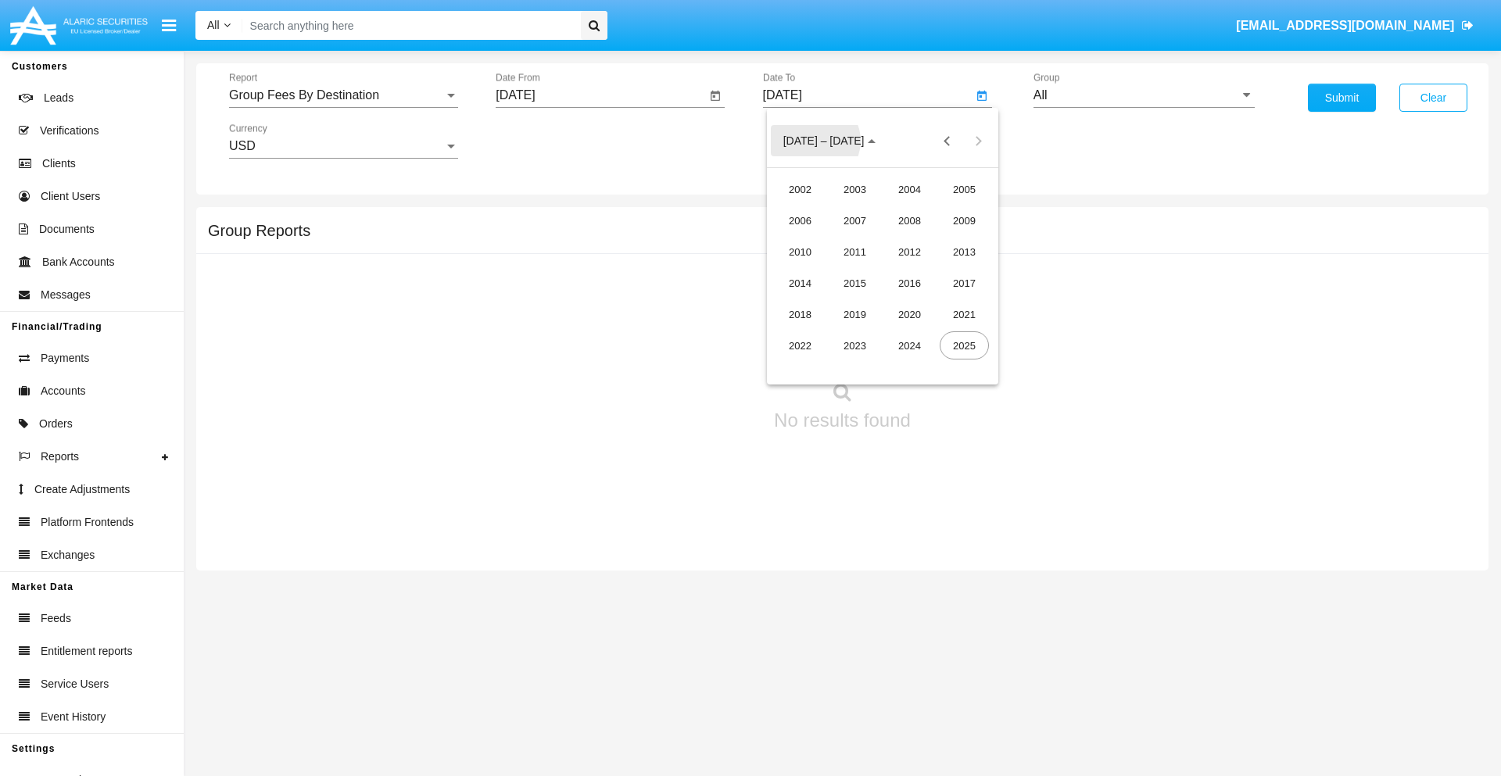
click at [964, 346] on div "2025" at bounding box center [964, 346] width 49 height 28
click at [855, 283] on div "OCT" at bounding box center [854, 283] width 49 height 28
click at [819, 239] on div "6" at bounding box center [820, 240] width 28 height 28
type input "[DATE]"
click at [1144, 95] on input "All" at bounding box center [1144, 95] width 221 height 14
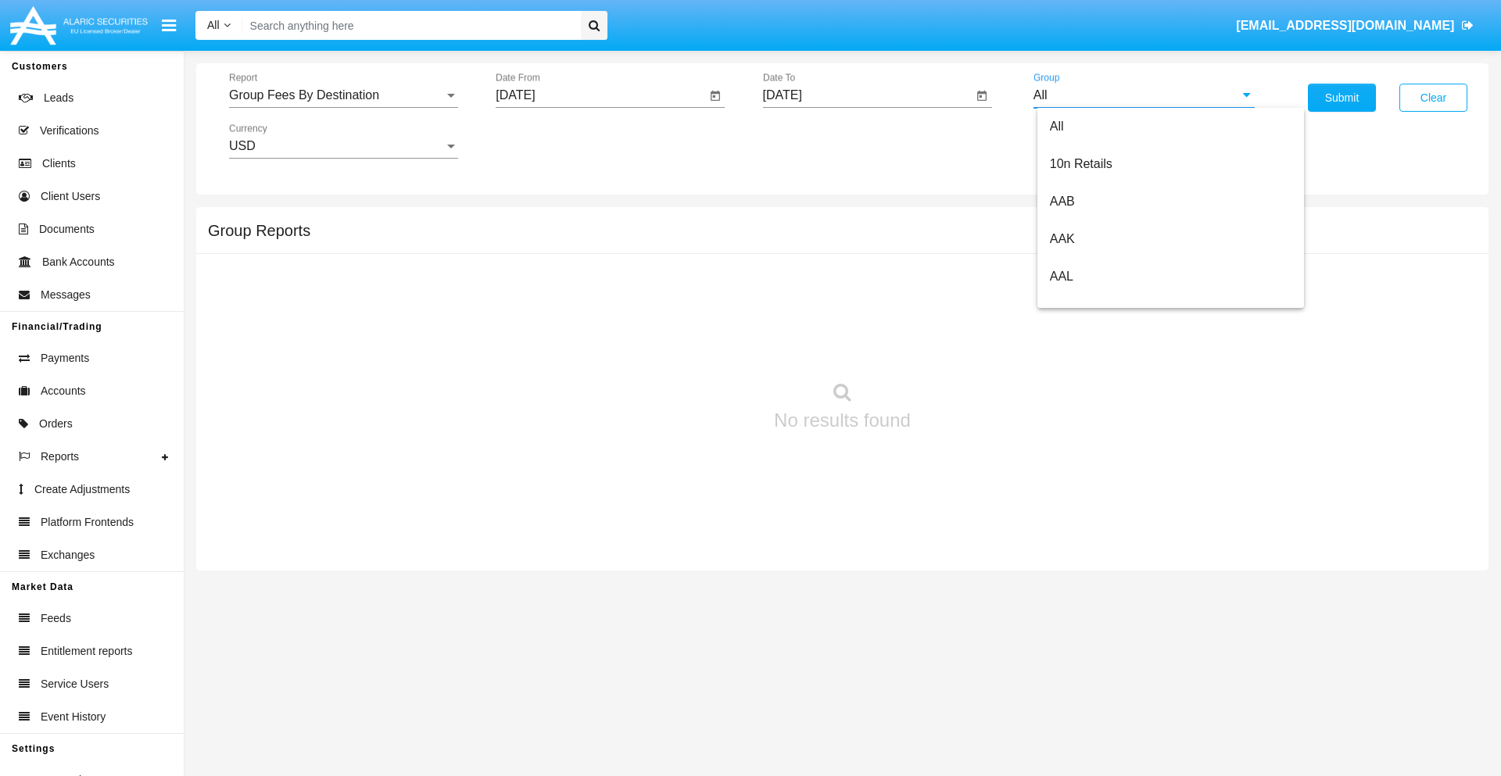
scroll to position [838, 0]
click at [1100, 301] on span "Hammer Web Lite" at bounding box center [1100, 301] width 101 height 13
type input "Hammer Web Lite"
click at [1342, 98] on button "Submit" at bounding box center [1342, 98] width 68 height 28
click at [343, 95] on span "Report" at bounding box center [336, 95] width 215 height 14
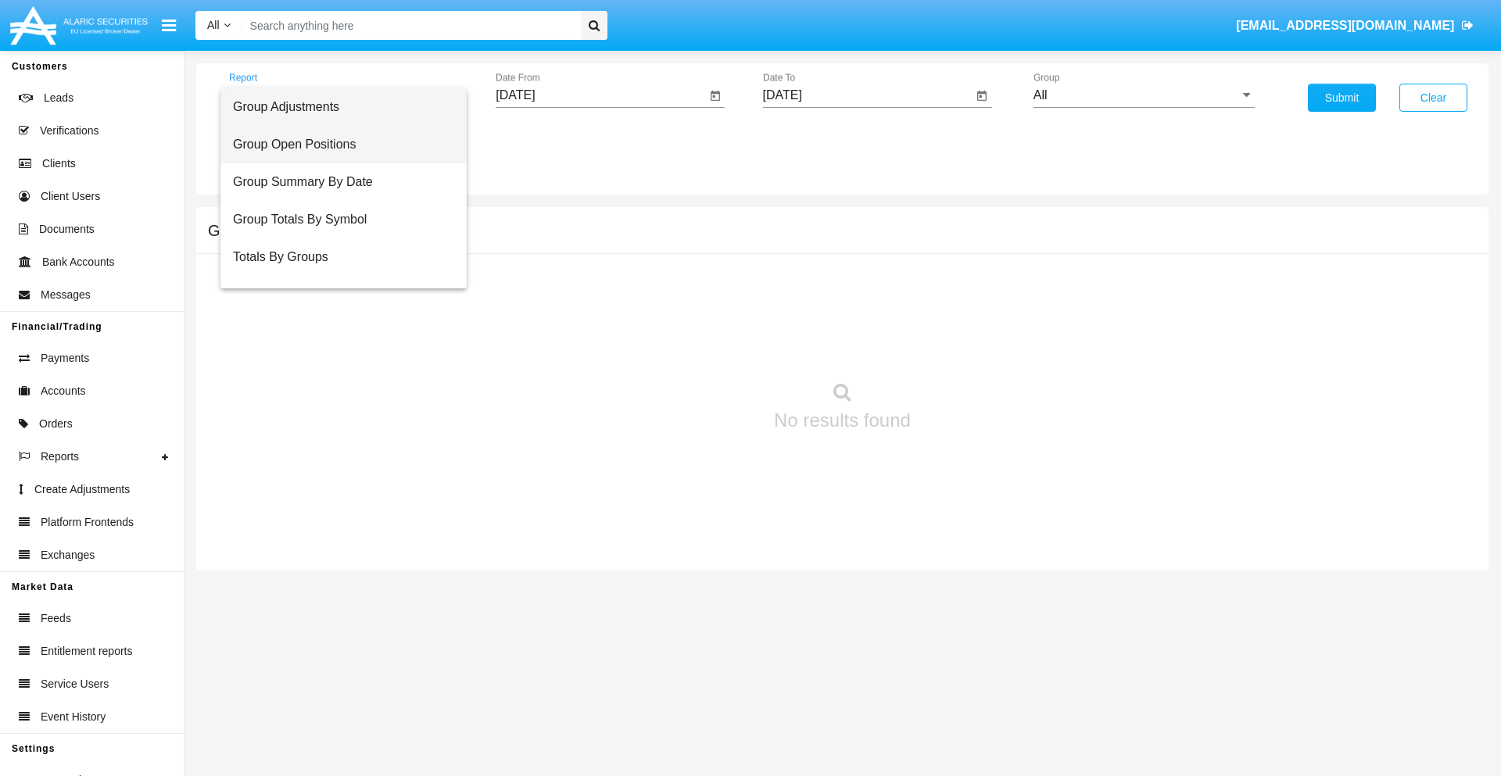
click at [337, 145] on span "Group Open Positions" at bounding box center [343, 145] width 221 height 38
click at [600, 95] on input "[DATE]" at bounding box center [601, 95] width 210 height 14
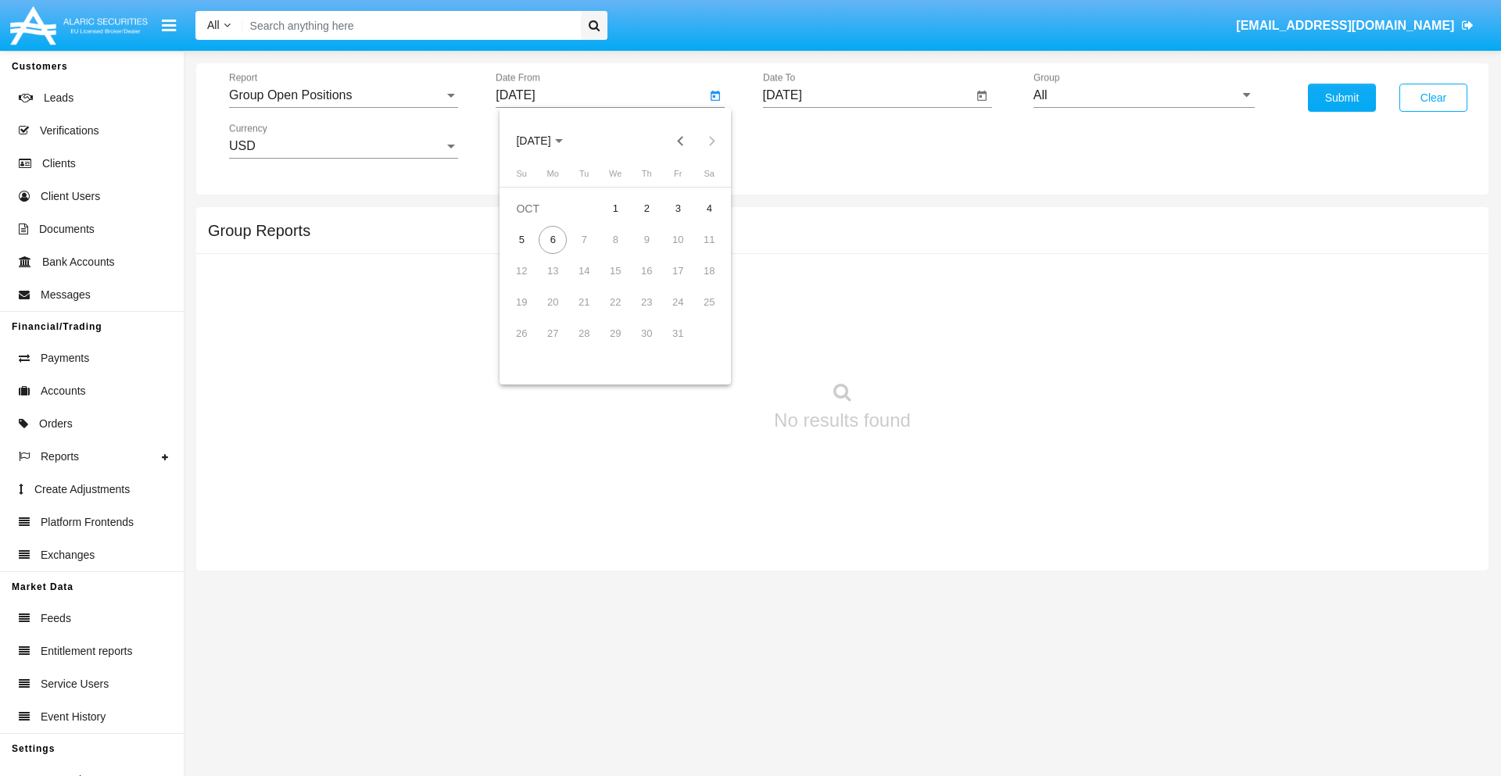
click at [547, 141] on span "[DATE]" at bounding box center [533, 141] width 34 height 13
click at [697, 346] on div "2025" at bounding box center [697, 346] width 49 height 28
click at [533, 283] on div "SEP" at bounding box center [533, 283] width 49 height 28
click at [709, 239] on div "6" at bounding box center [709, 240] width 28 height 28
type input "[DATE]"
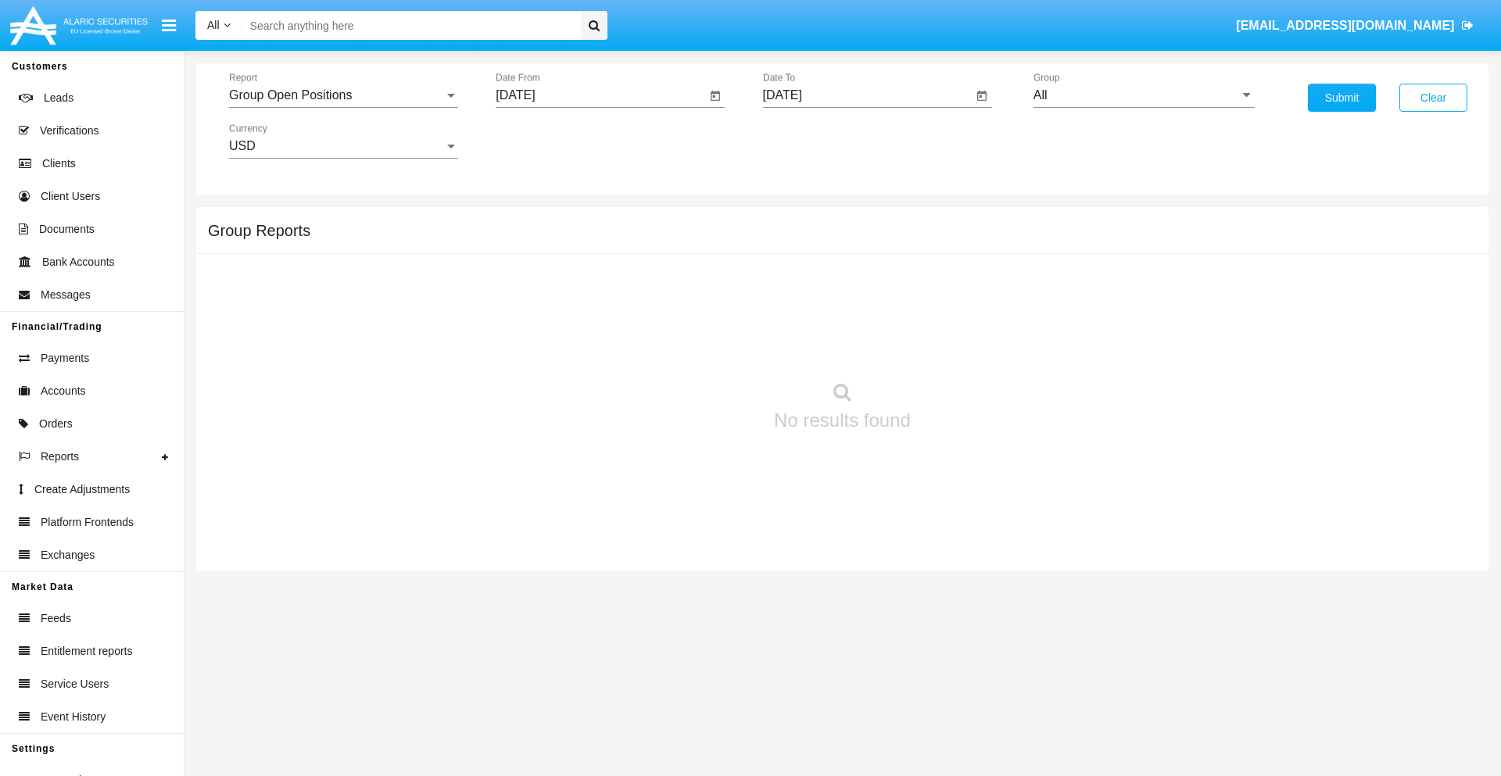
click at [867, 95] on input "[DATE]" at bounding box center [868, 95] width 210 height 14
click at [814, 141] on span "[DATE]" at bounding box center [800, 141] width 34 height 13
click at [964, 346] on div "2025" at bounding box center [964, 346] width 49 height 28
click at [855, 283] on div "OCT" at bounding box center [854, 283] width 49 height 28
click at [819, 239] on div "6" at bounding box center [820, 240] width 28 height 28
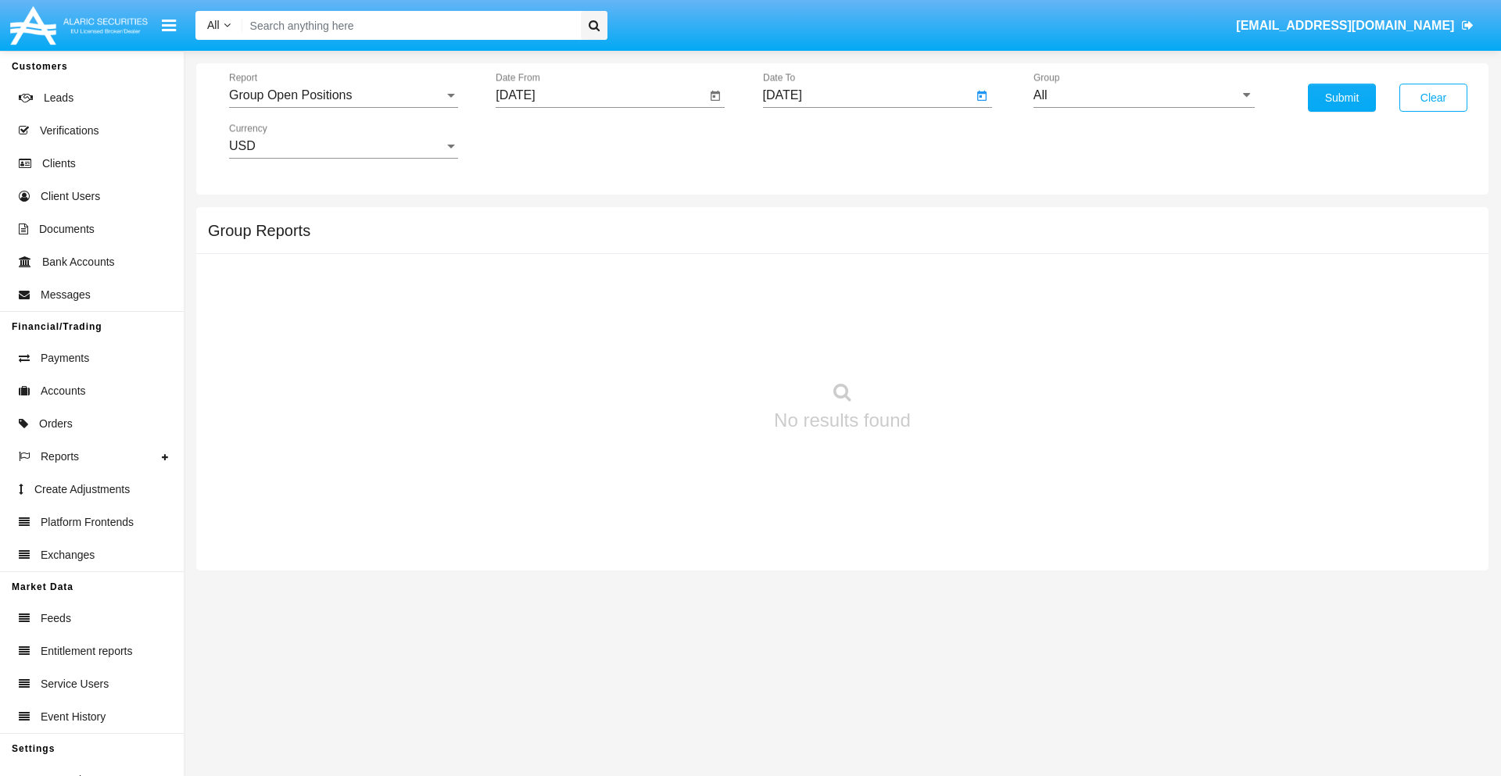
type input "[DATE]"
click at [1144, 95] on input "All" at bounding box center [1144, 95] width 221 height 14
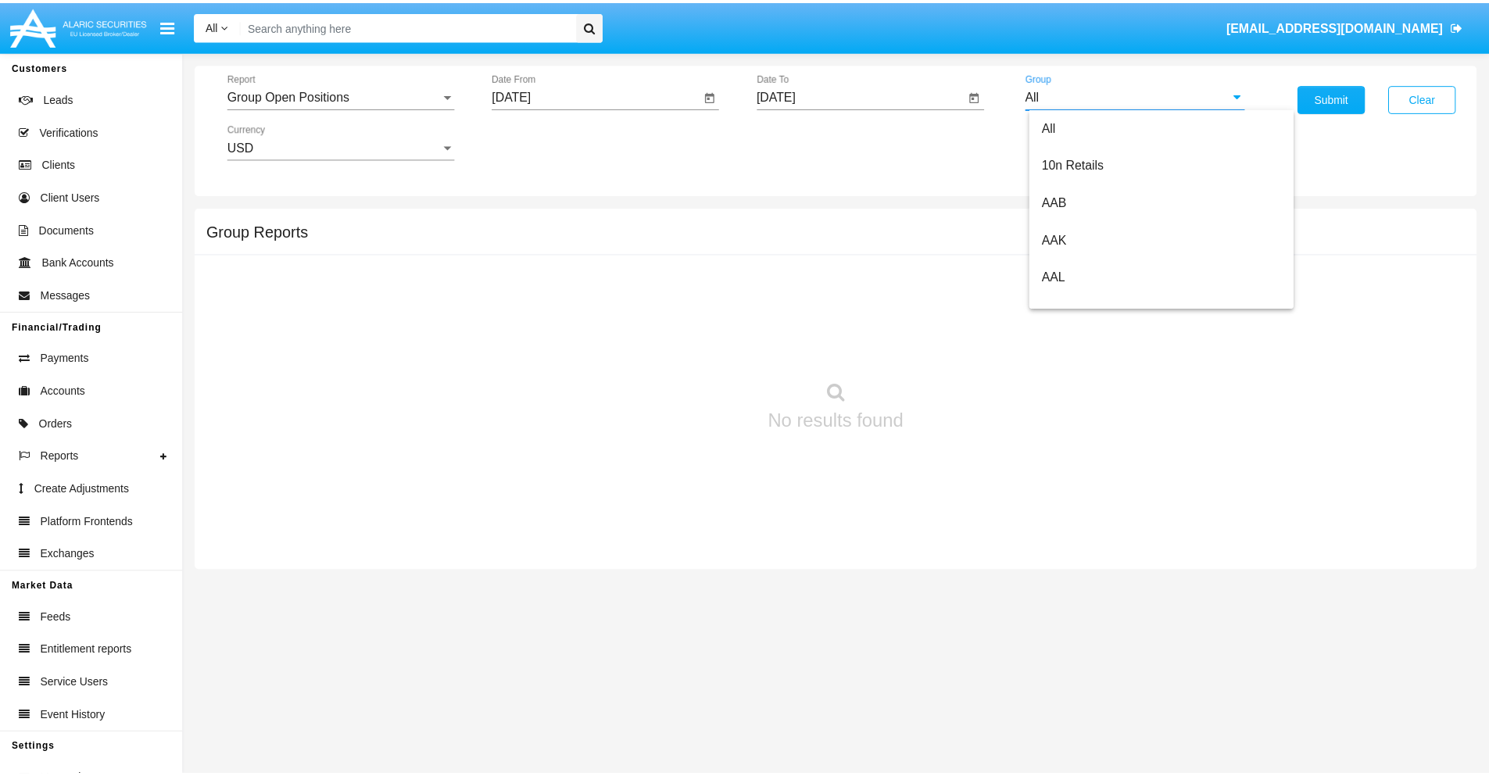
scroll to position [838, 0]
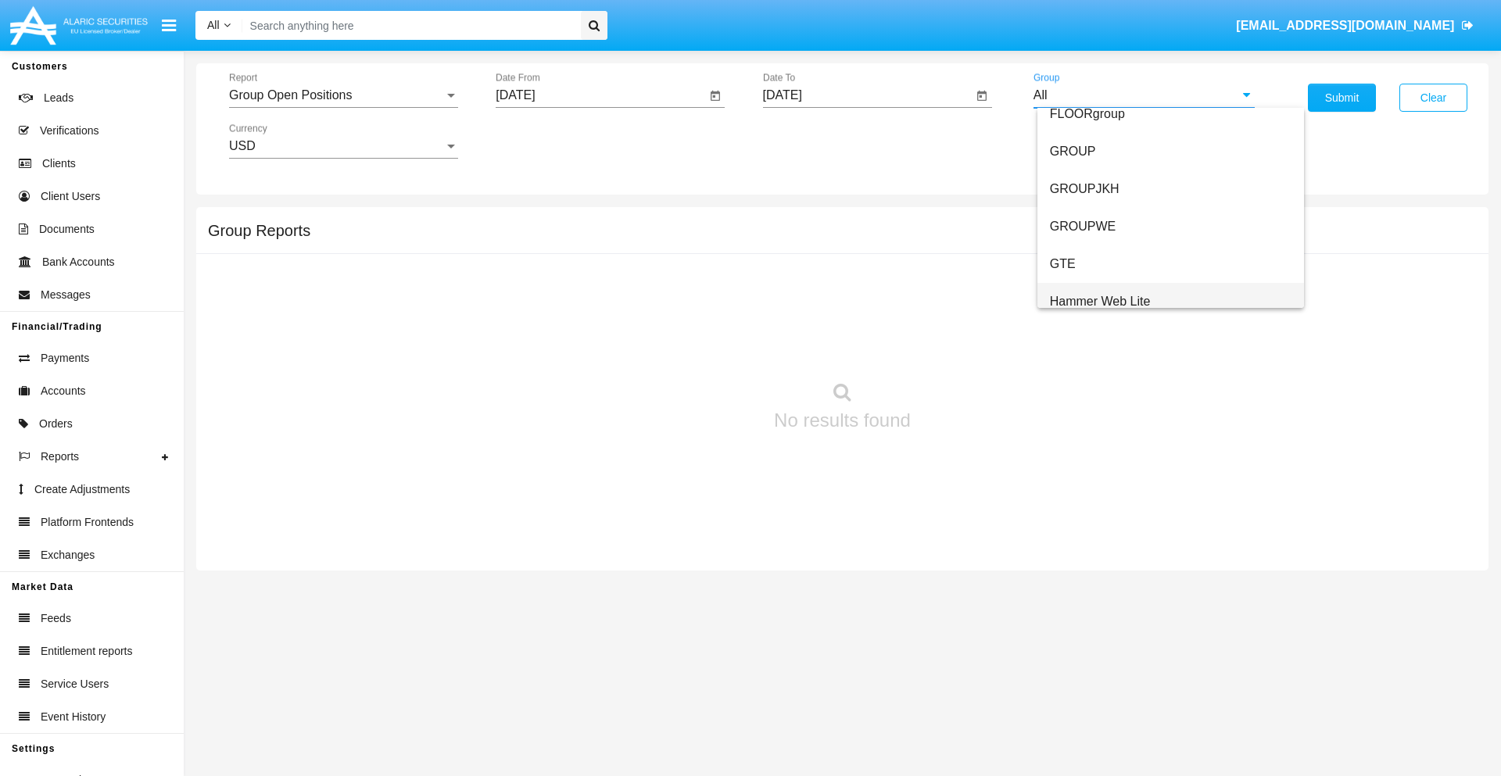
click at [1100, 301] on span "Hammer Web Lite" at bounding box center [1100, 301] width 101 height 13
type input "Hammer Web Lite"
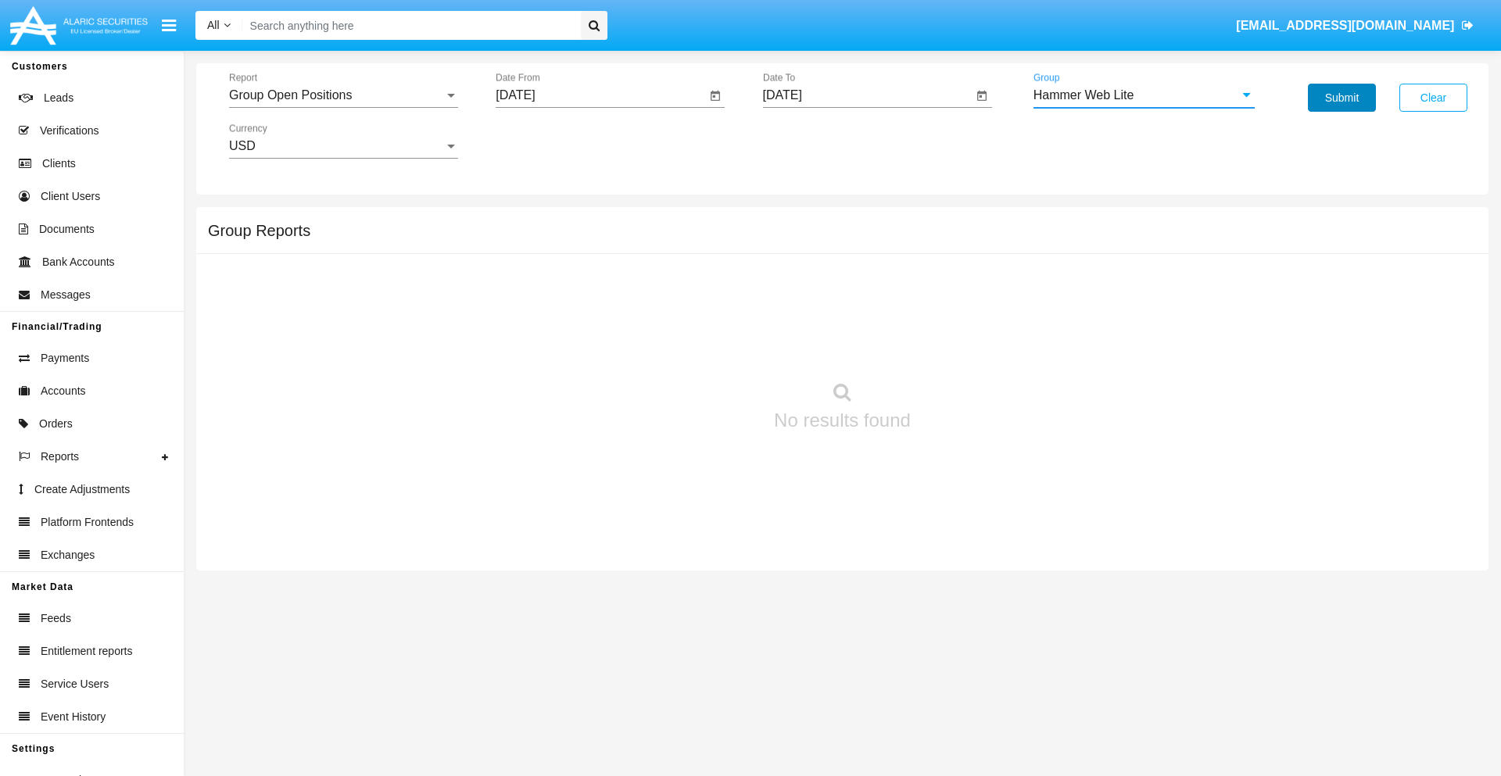
click at [1342, 98] on button "Submit" at bounding box center [1342, 98] width 68 height 28
click at [343, 95] on span "Report" at bounding box center [336, 95] width 215 height 14
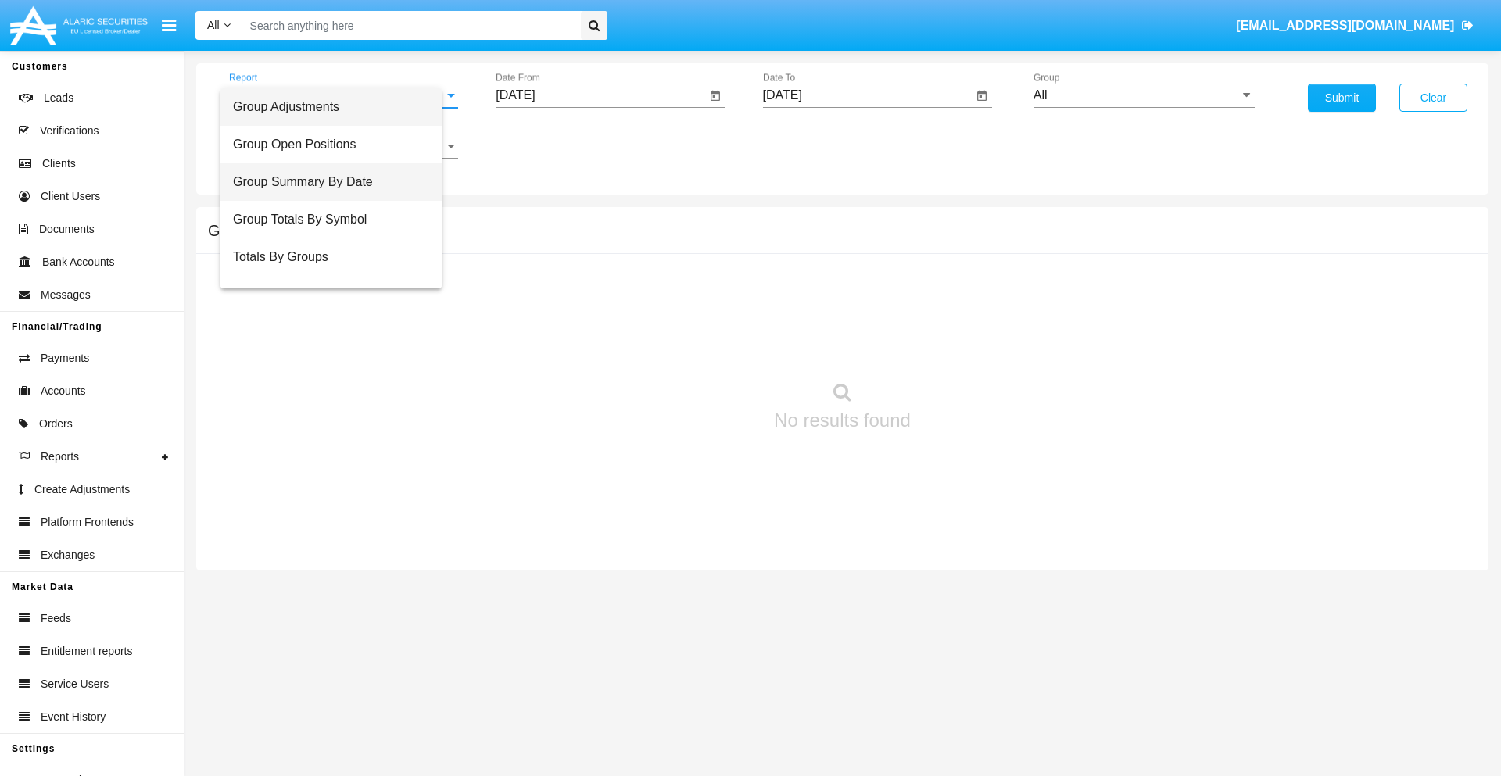
click at [337, 182] on span "Group Summary By Date" at bounding box center [331, 182] width 196 height 38
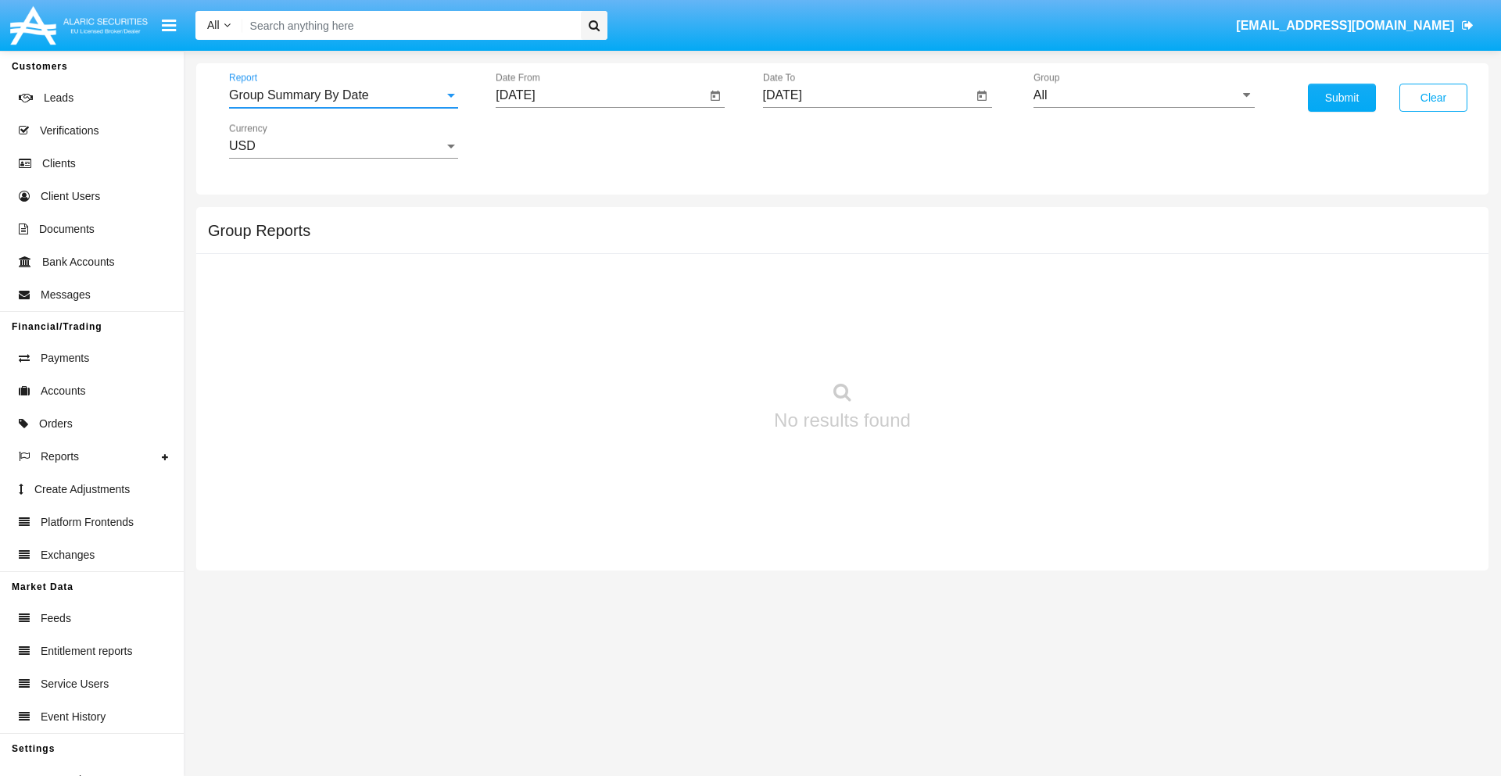
click at [600, 95] on input "[DATE]" at bounding box center [601, 95] width 210 height 14
click at [547, 141] on span "[DATE]" at bounding box center [533, 141] width 34 height 13
click at [697, 346] on div "2025" at bounding box center [697, 346] width 49 height 28
click at [533, 283] on div "SEP" at bounding box center [533, 283] width 49 height 28
click at [709, 239] on div "6" at bounding box center [709, 240] width 28 height 28
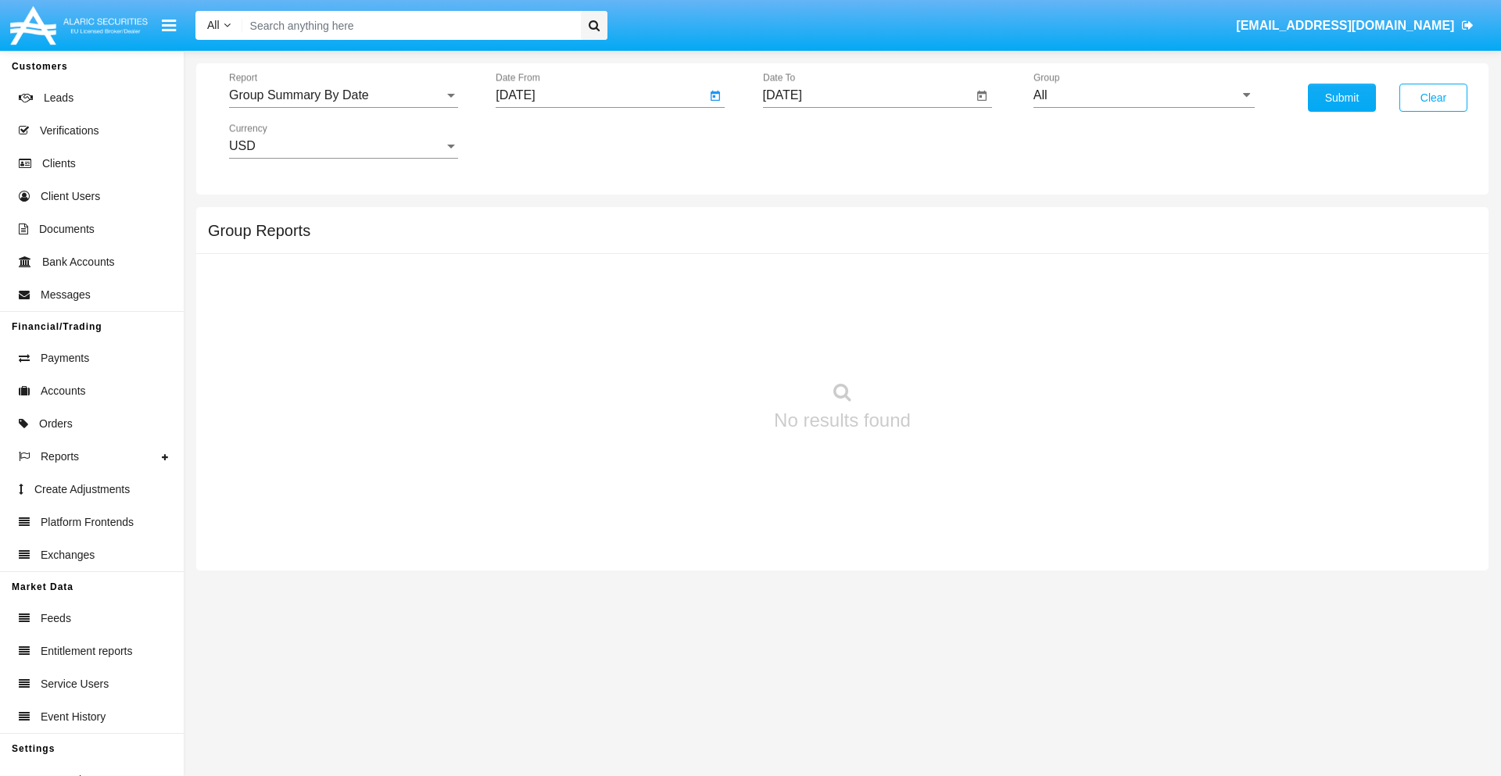
type input "[DATE]"
click at [867, 95] on input "[DATE]" at bounding box center [868, 95] width 210 height 14
click at [814, 141] on span "[DATE]" at bounding box center [800, 141] width 34 height 13
click at [964, 346] on div "2025" at bounding box center [964, 346] width 49 height 28
click at [855, 283] on div "OCT" at bounding box center [854, 283] width 49 height 28
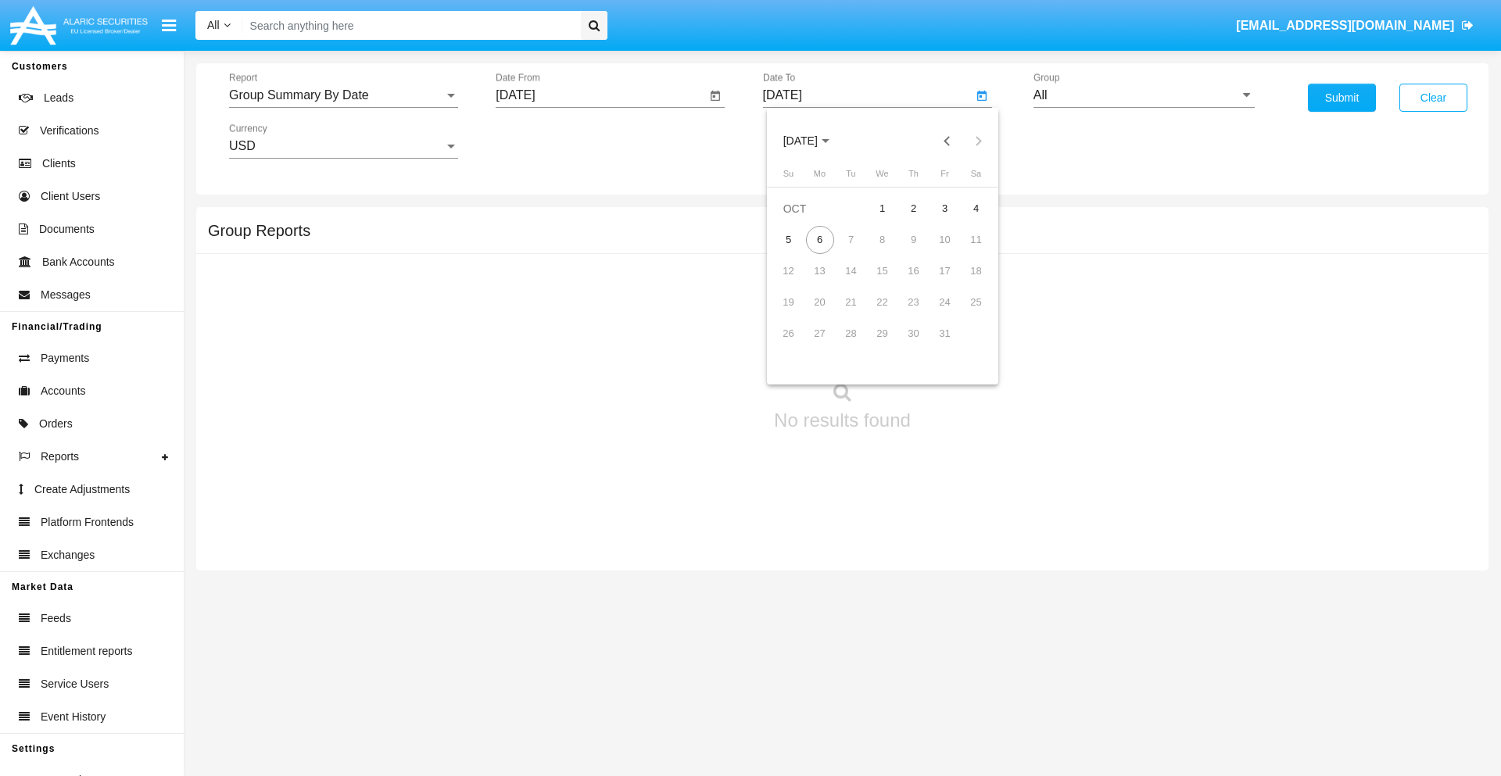
click at [819, 239] on div "6" at bounding box center [820, 240] width 28 height 28
type input "[DATE]"
click at [1144, 95] on input "All" at bounding box center [1144, 95] width 221 height 14
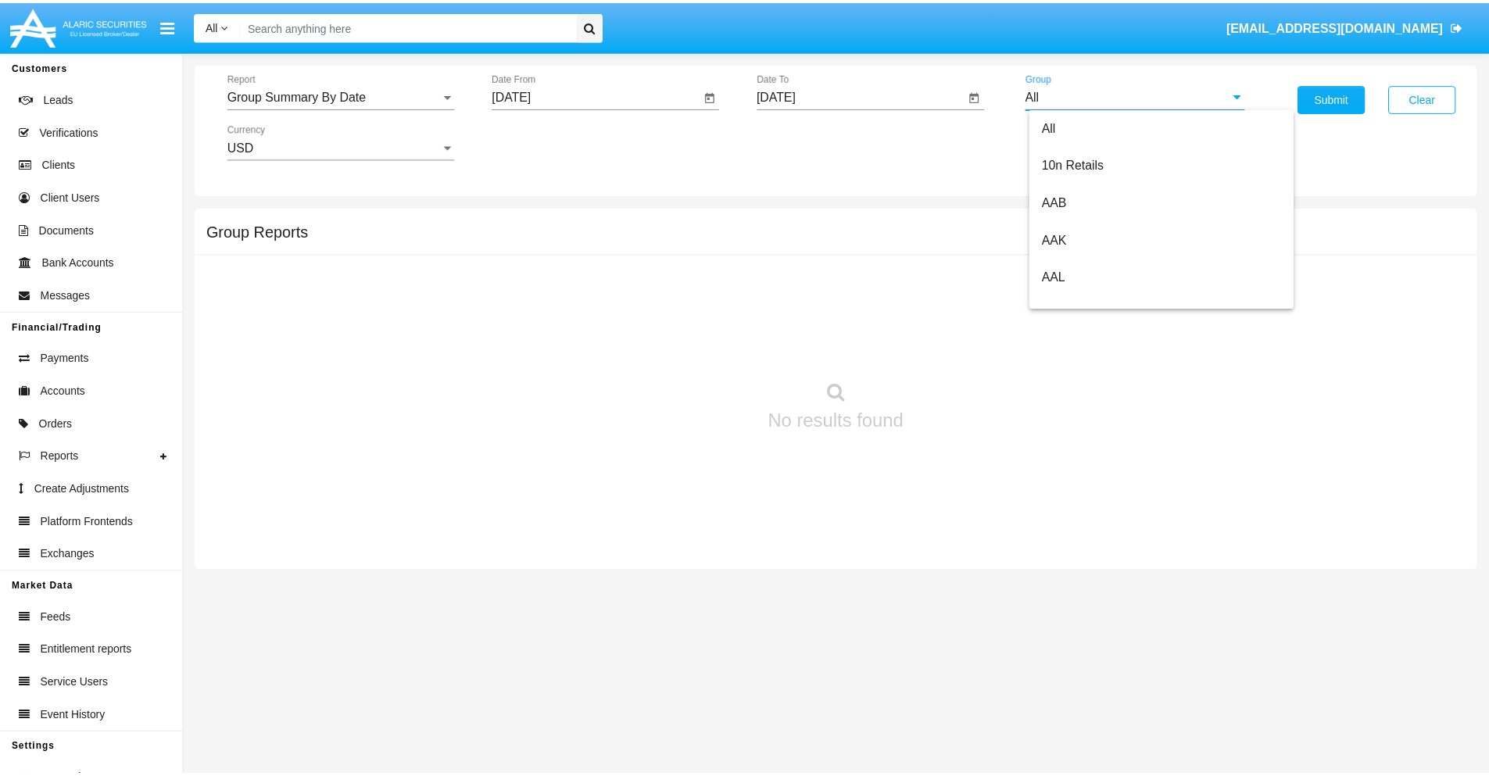
scroll to position [838, 0]
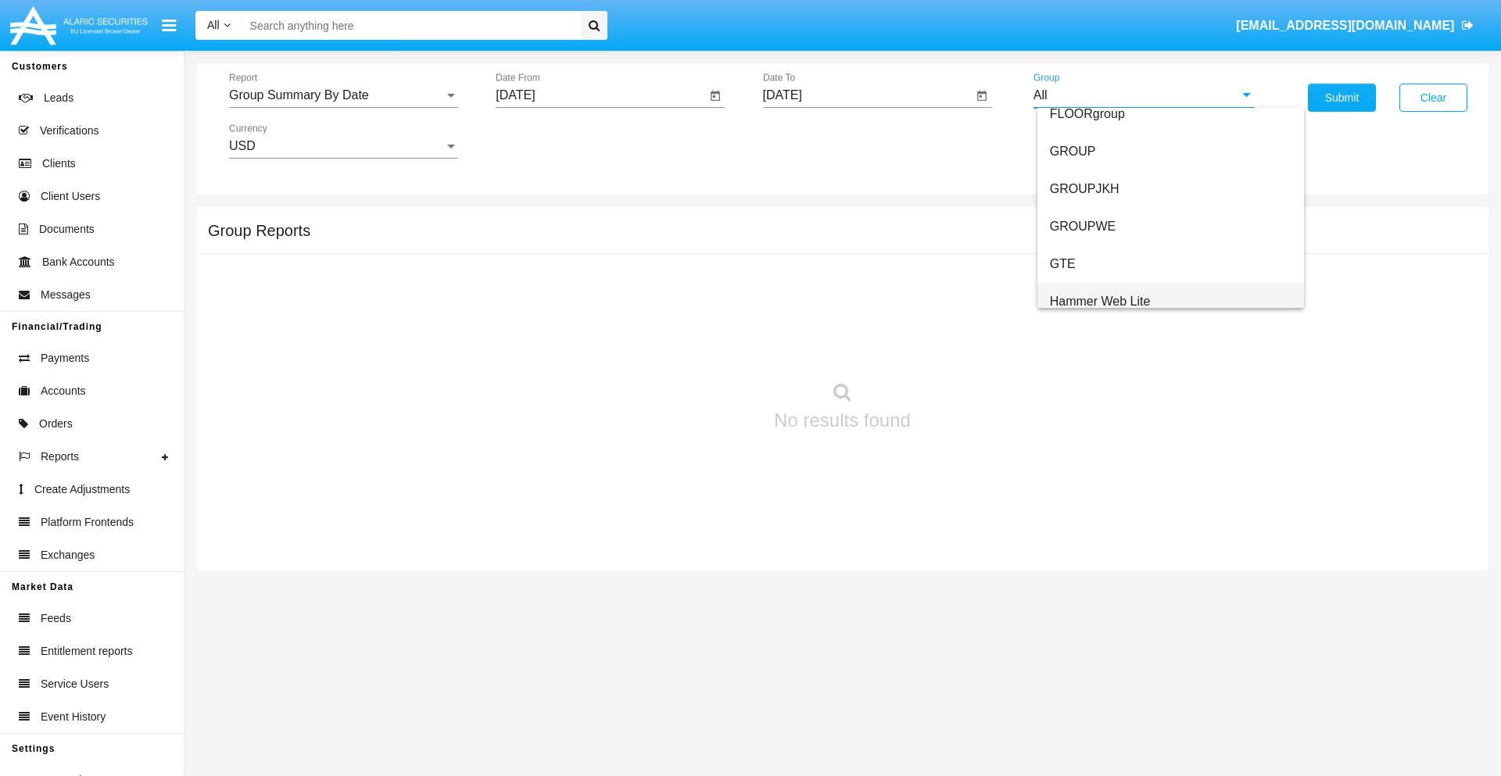
click at [1100, 301] on span "Hammer Web Lite" at bounding box center [1100, 301] width 101 height 13
type input "Hammer Web Lite"
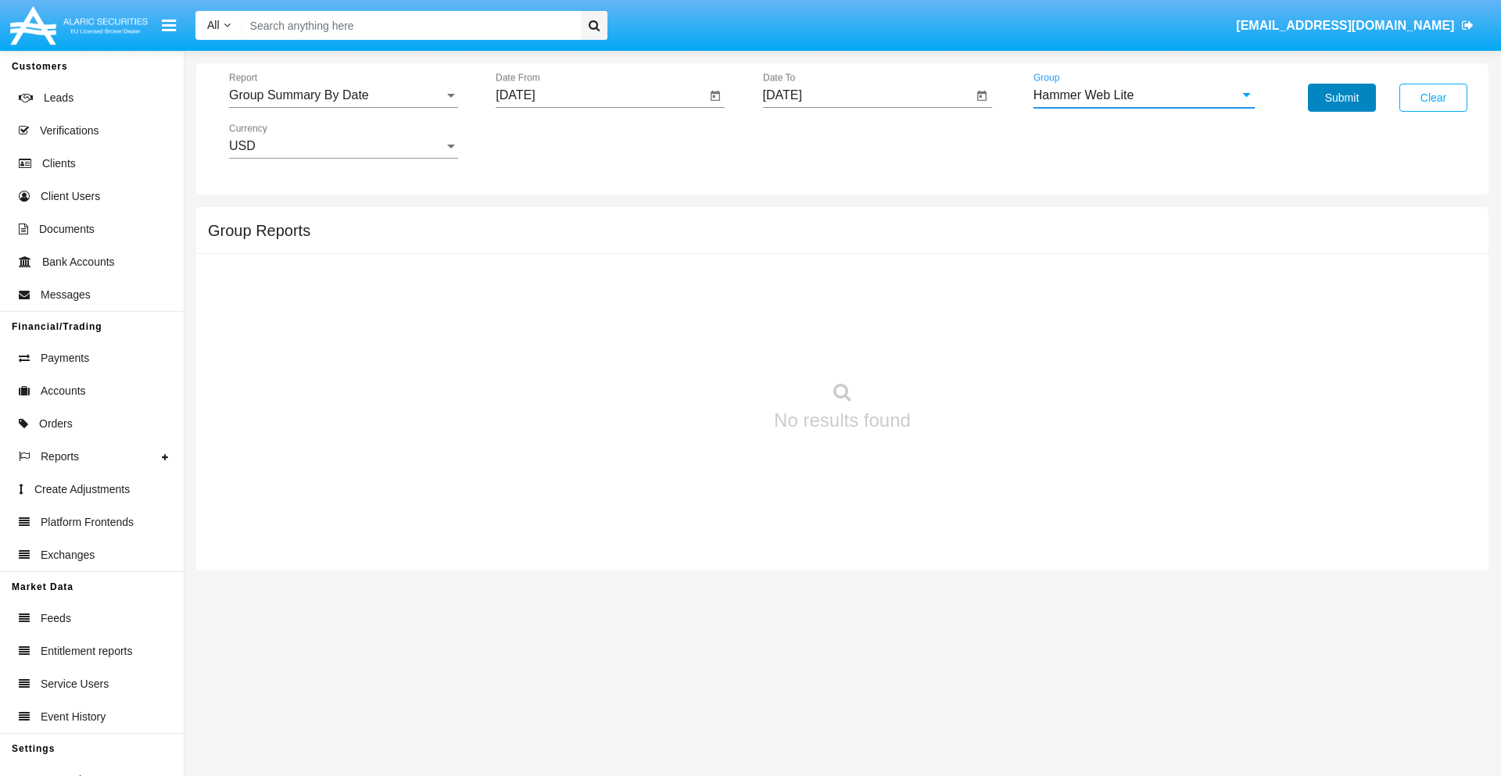
click at [1342, 98] on button "Submit" at bounding box center [1342, 98] width 68 height 28
click at [343, 95] on span "Report" at bounding box center [336, 95] width 215 height 14
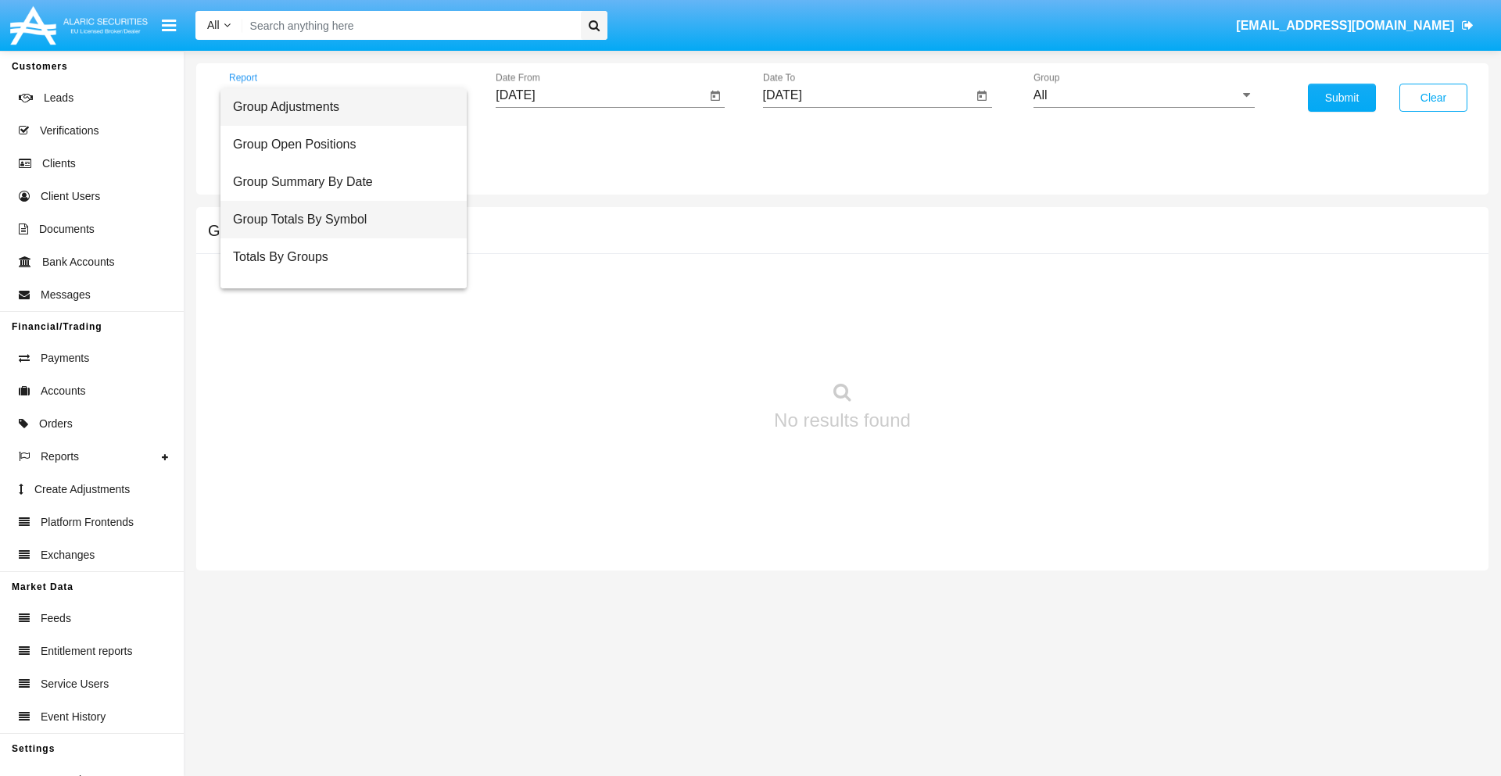
click at [337, 220] on span "Group Totals By Symbol" at bounding box center [343, 220] width 221 height 38
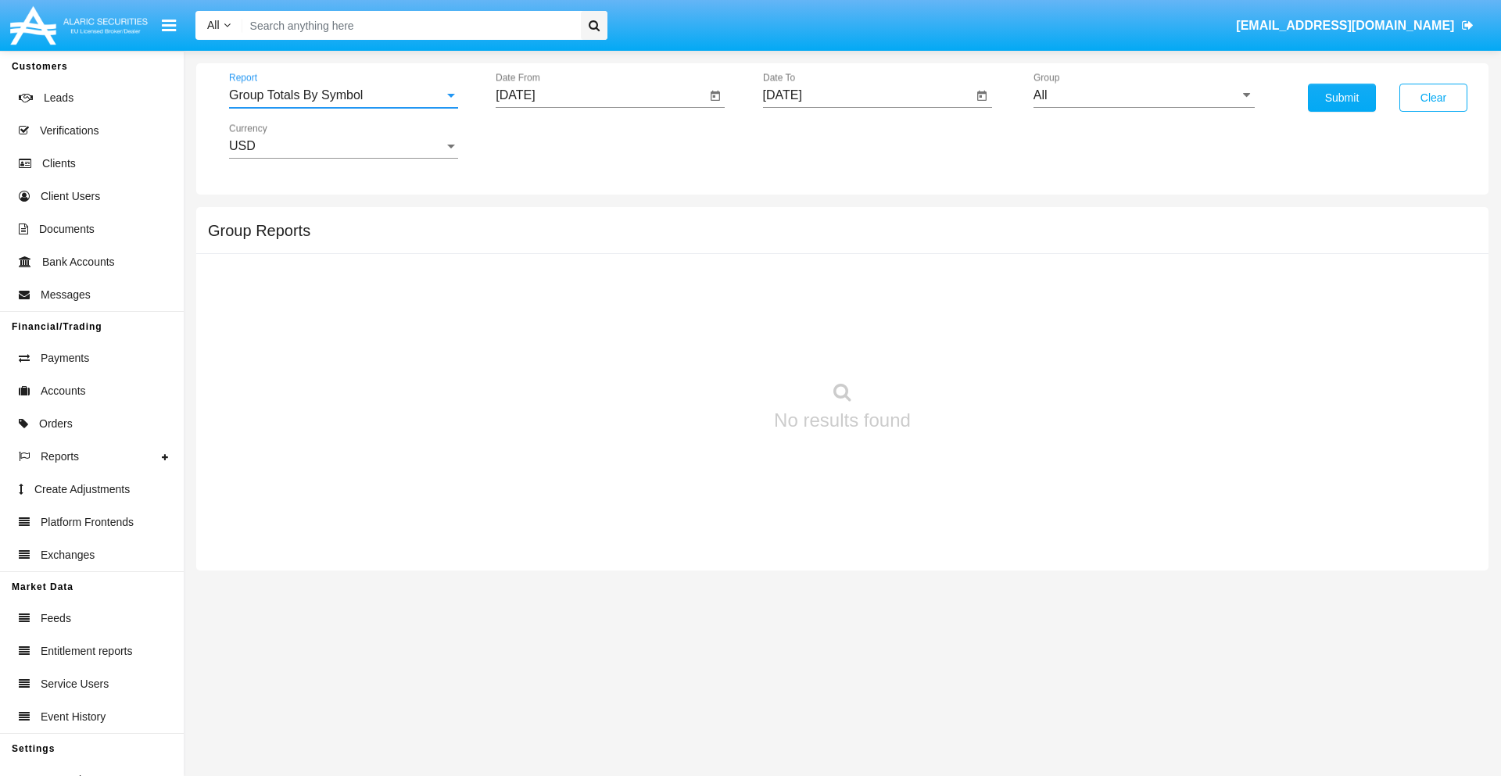
click at [600, 95] on input "[DATE]" at bounding box center [601, 95] width 210 height 14
click at [547, 141] on span "[DATE]" at bounding box center [533, 141] width 34 height 13
click at [697, 346] on div "2025" at bounding box center [697, 346] width 49 height 28
click at [533, 283] on div "SEP" at bounding box center [533, 283] width 49 height 28
click at [709, 239] on div "6" at bounding box center [709, 240] width 28 height 28
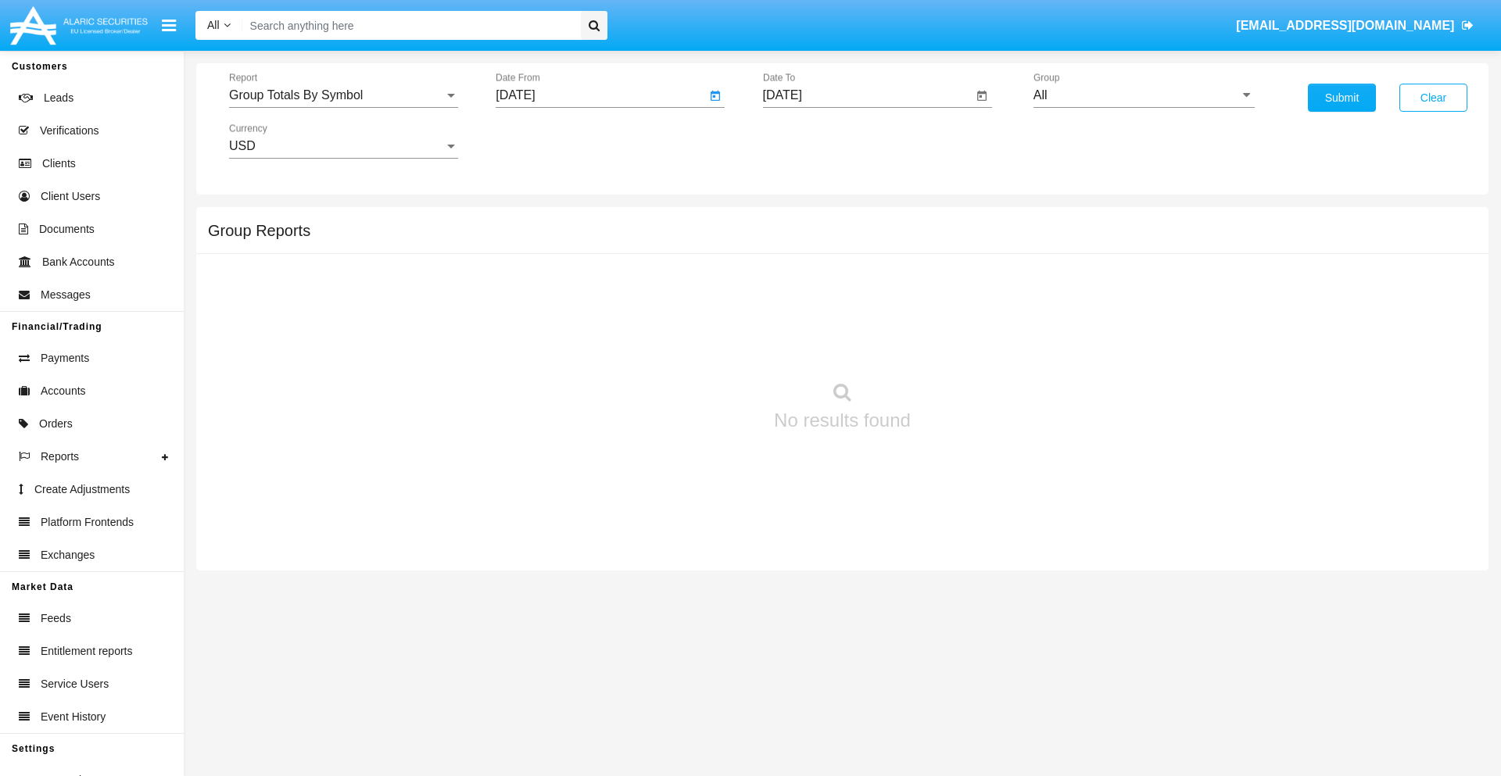
type input "[DATE]"
click at [867, 95] on input "[DATE]" at bounding box center [868, 95] width 210 height 14
click at [814, 141] on span "[DATE]" at bounding box center [800, 141] width 34 height 13
click at [964, 346] on div "2025" at bounding box center [964, 346] width 49 height 28
click at [855, 283] on div "OCT" at bounding box center [854, 283] width 49 height 28
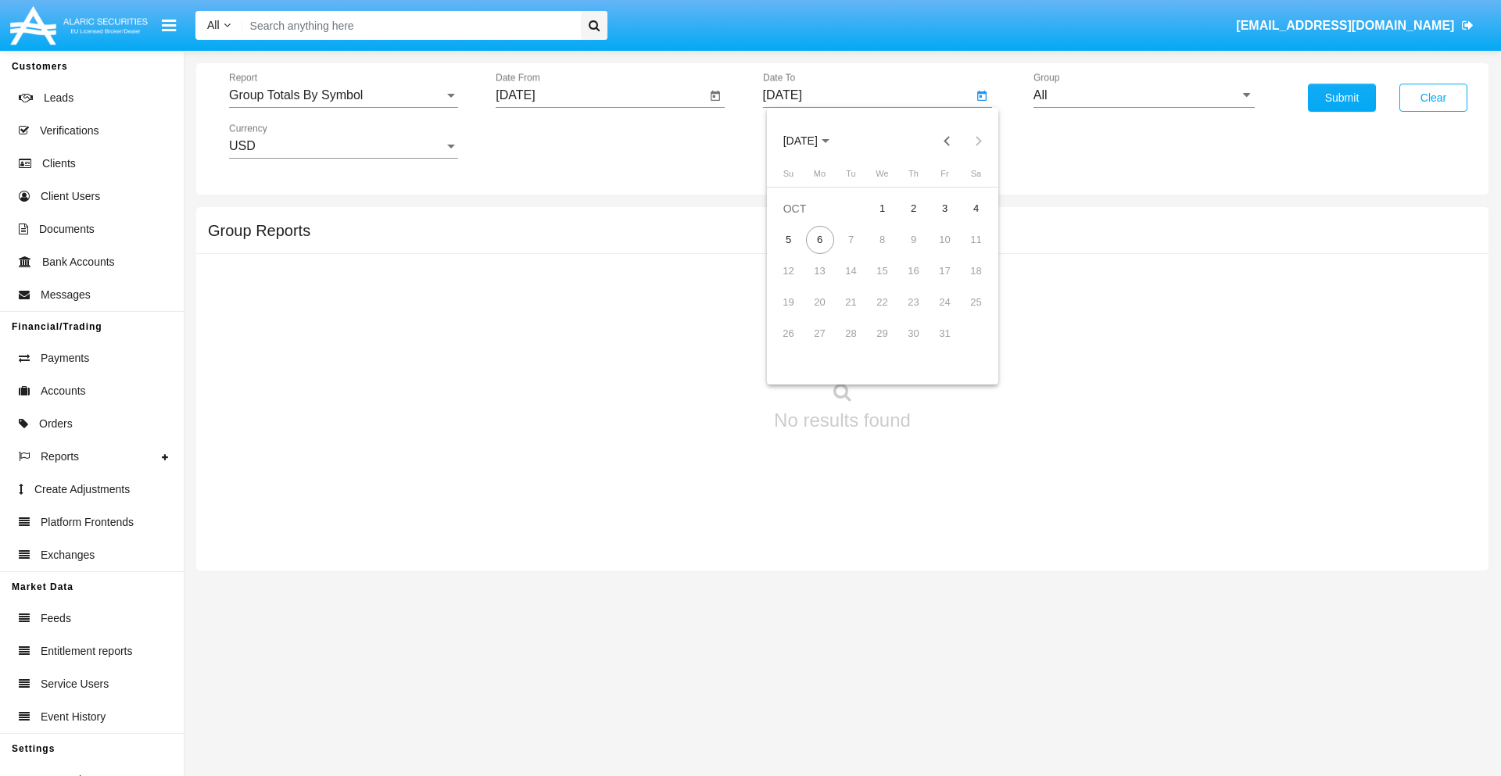
click at [819, 239] on div "6" at bounding box center [820, 240] width 28 height 28
type input "[DATE]"
click at [1144, 95] on input "All" at bounding box center [1144, 95] width 221 height 14
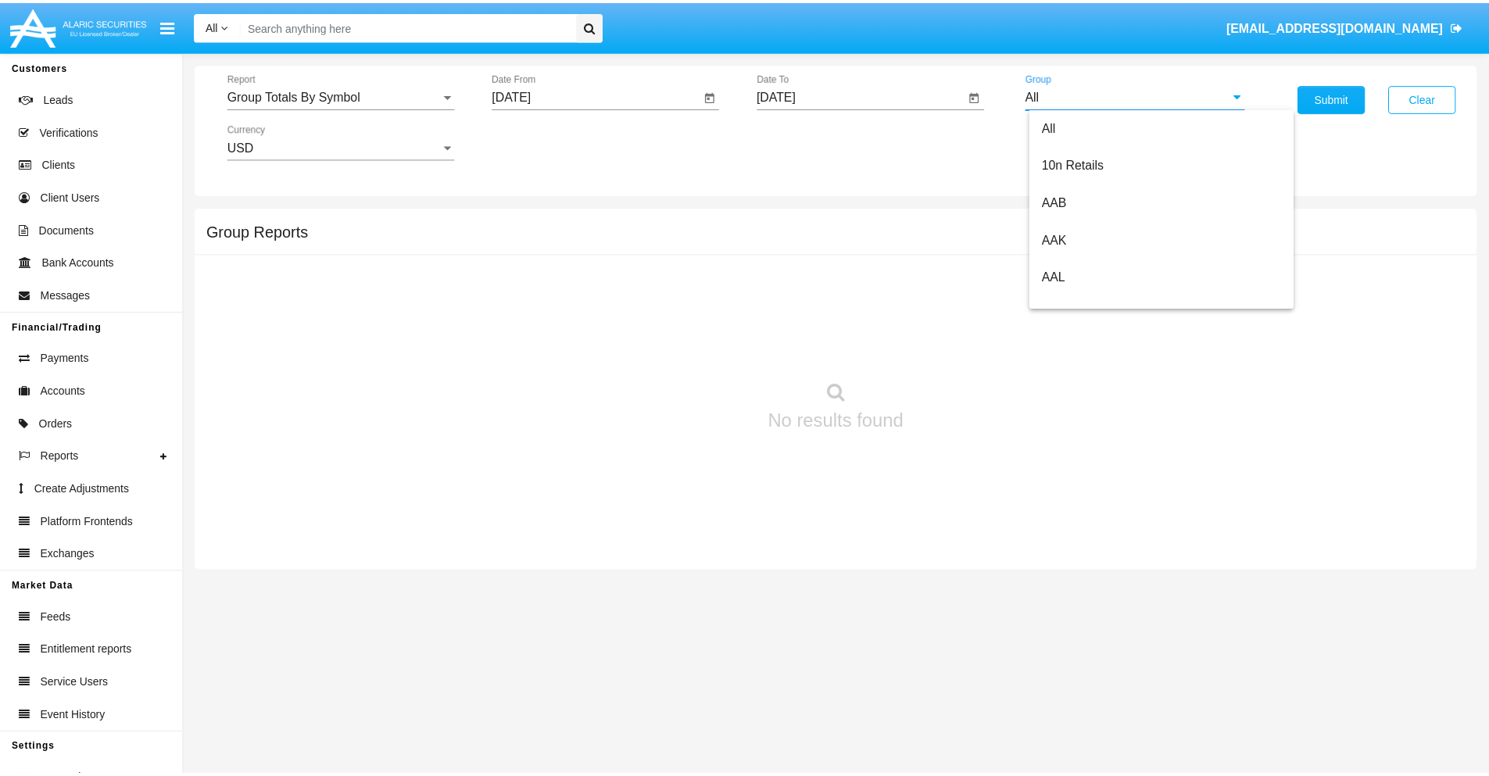
scroll to position [838, 0]
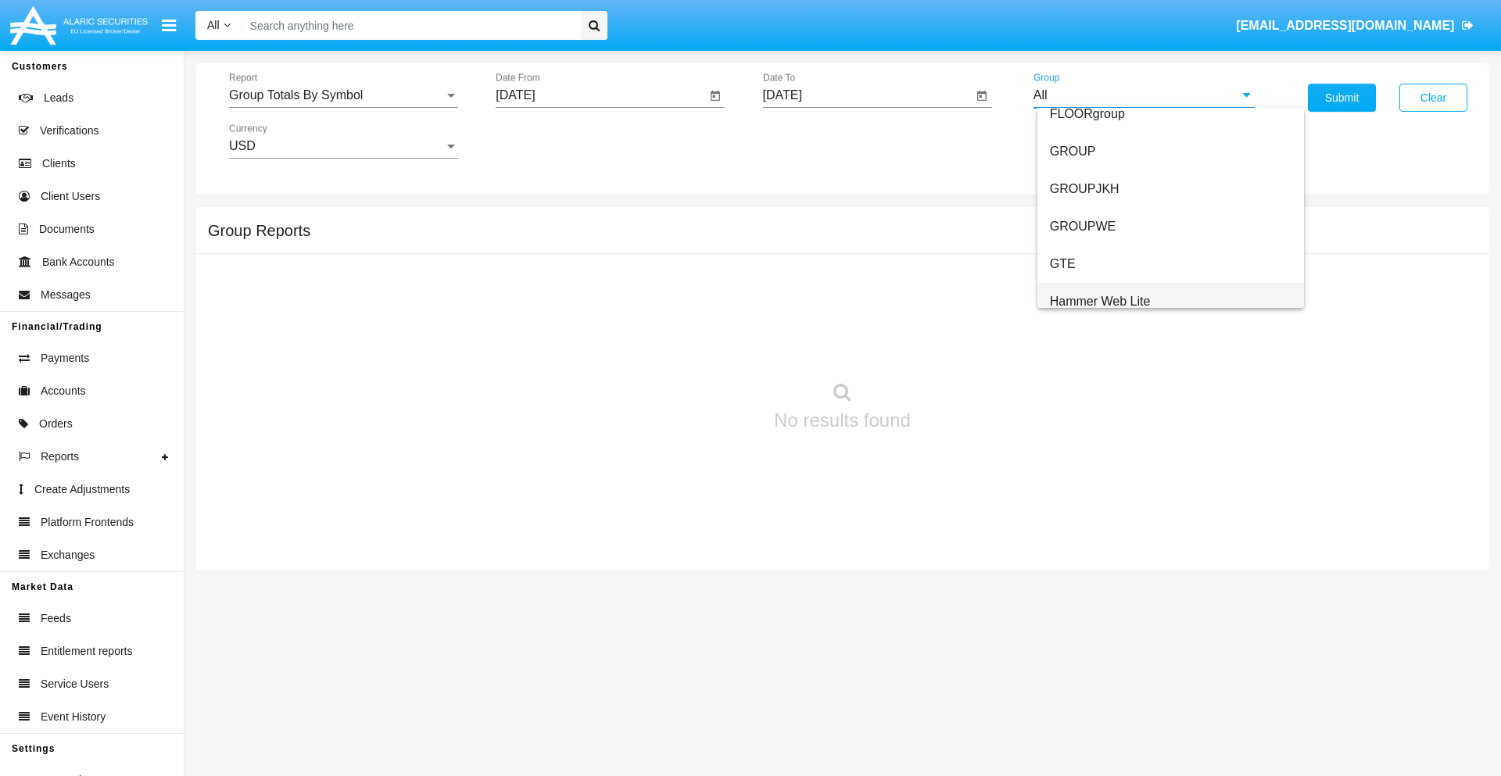
click at [1100, 301] on span "Hammer Web Lite" at bounding box center [1100, 301] width 101 height 13
type input "Hammer Web Lite"
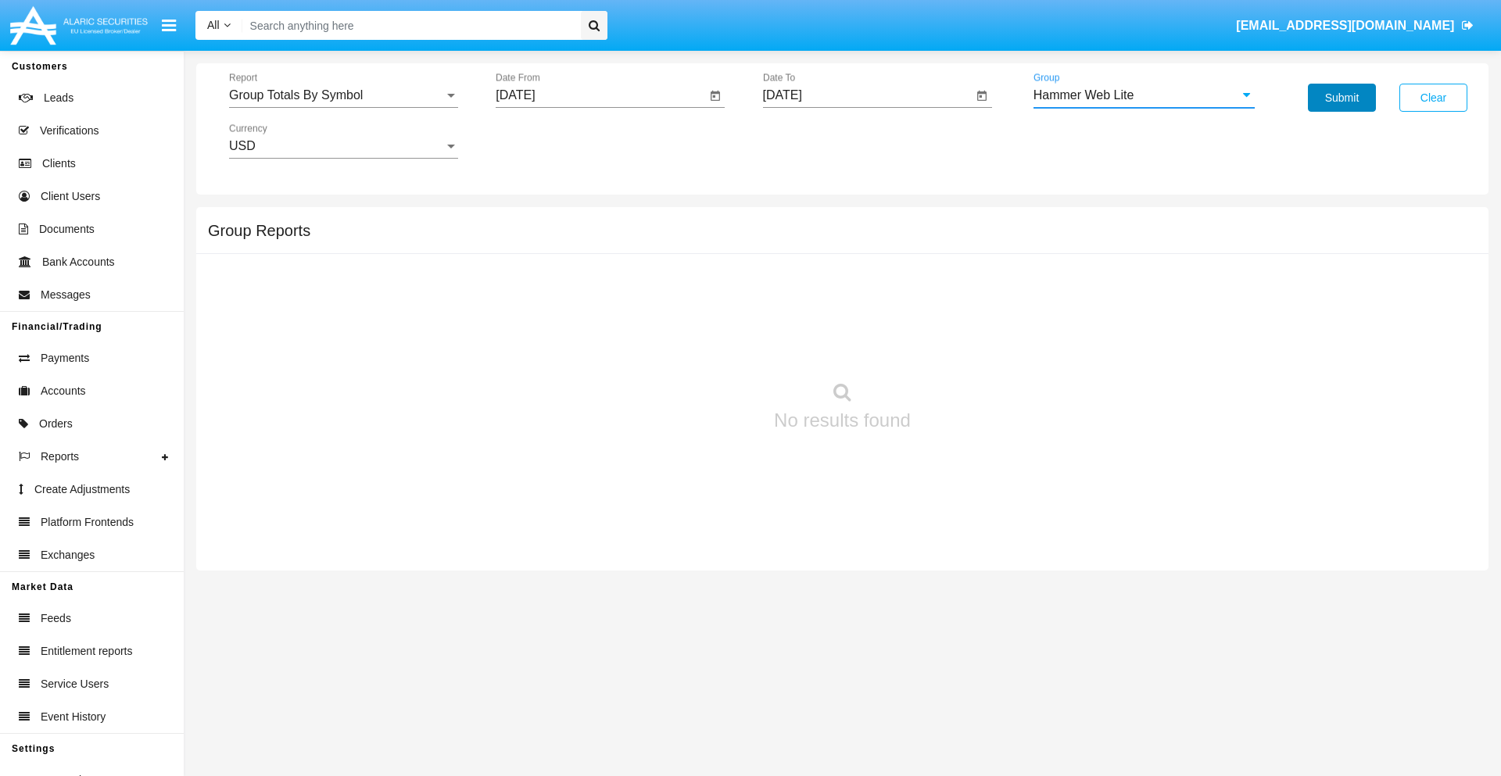
click at [1342, 98] on button "Submit" at bounding box center [1342, 98] width 68 height 28
click at [343, 95] on span "Report" at bounding box center [336, 95] width 215 height 14
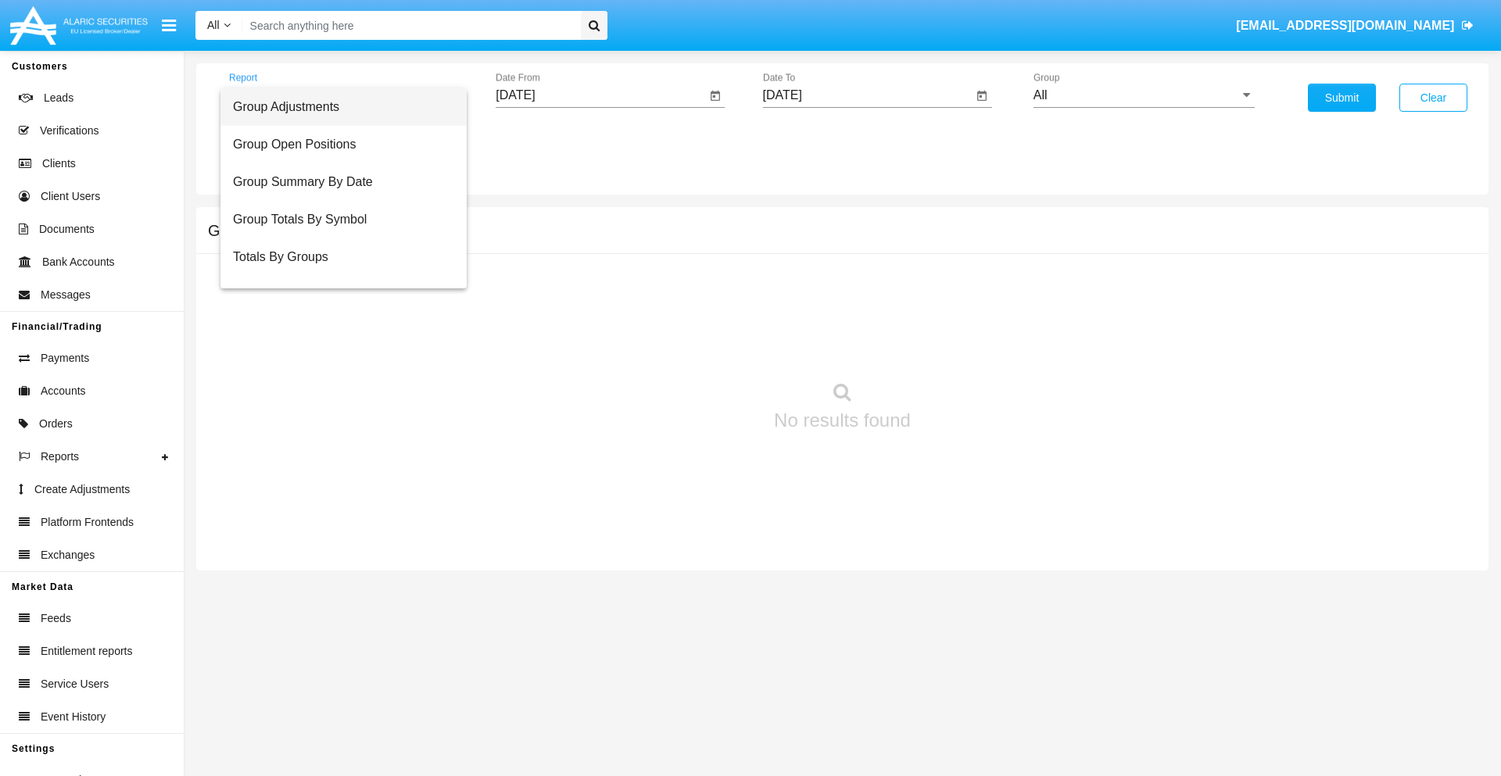
click at [337, 314] on span "Totals By Accounts" at bounding box center [343, 333] width 221 height 38
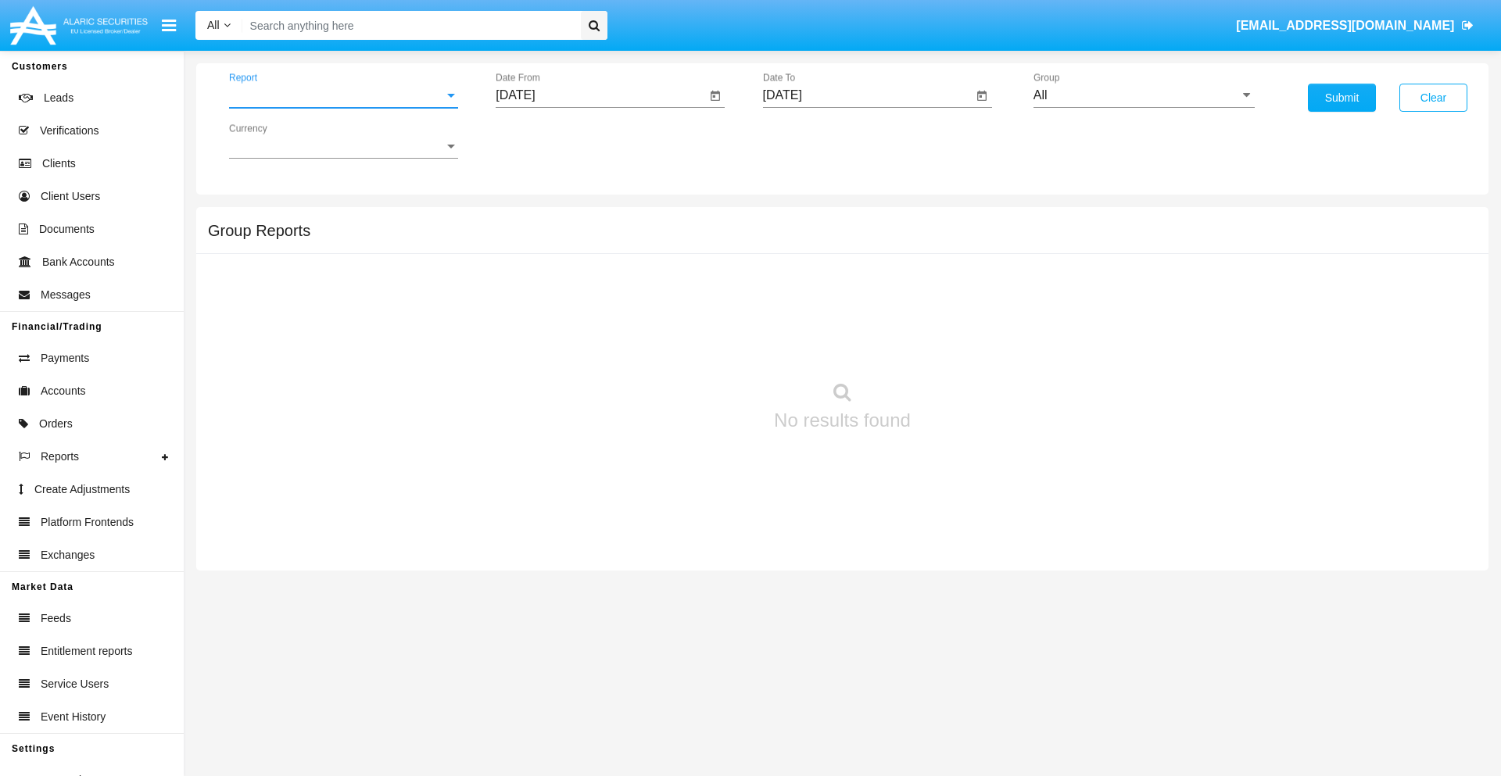
scroll to position [63, 0]
click at [600, 95] on input "[DATE]" at bounding box center [601, 95] width 210 height 14
click at [547, 141] on span "[DATE]" at bounding box center [533, 141] width 34 height 13
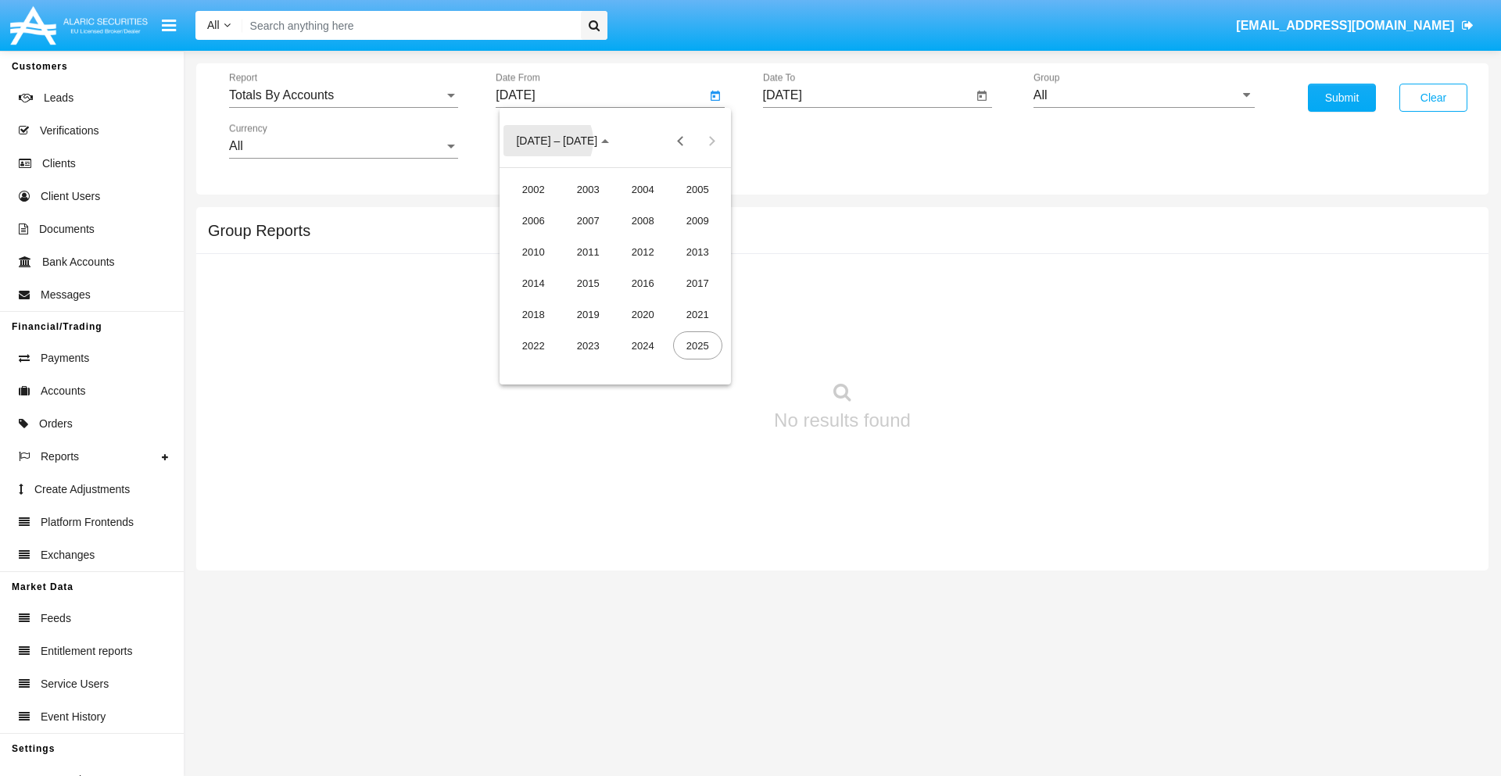
click at [697, 346] on div "2025" at bounding box center [697, 346] width 49 height 28
click at [533, 283] on div "SEP" at bounding box center [533, 283] width 49 height 28
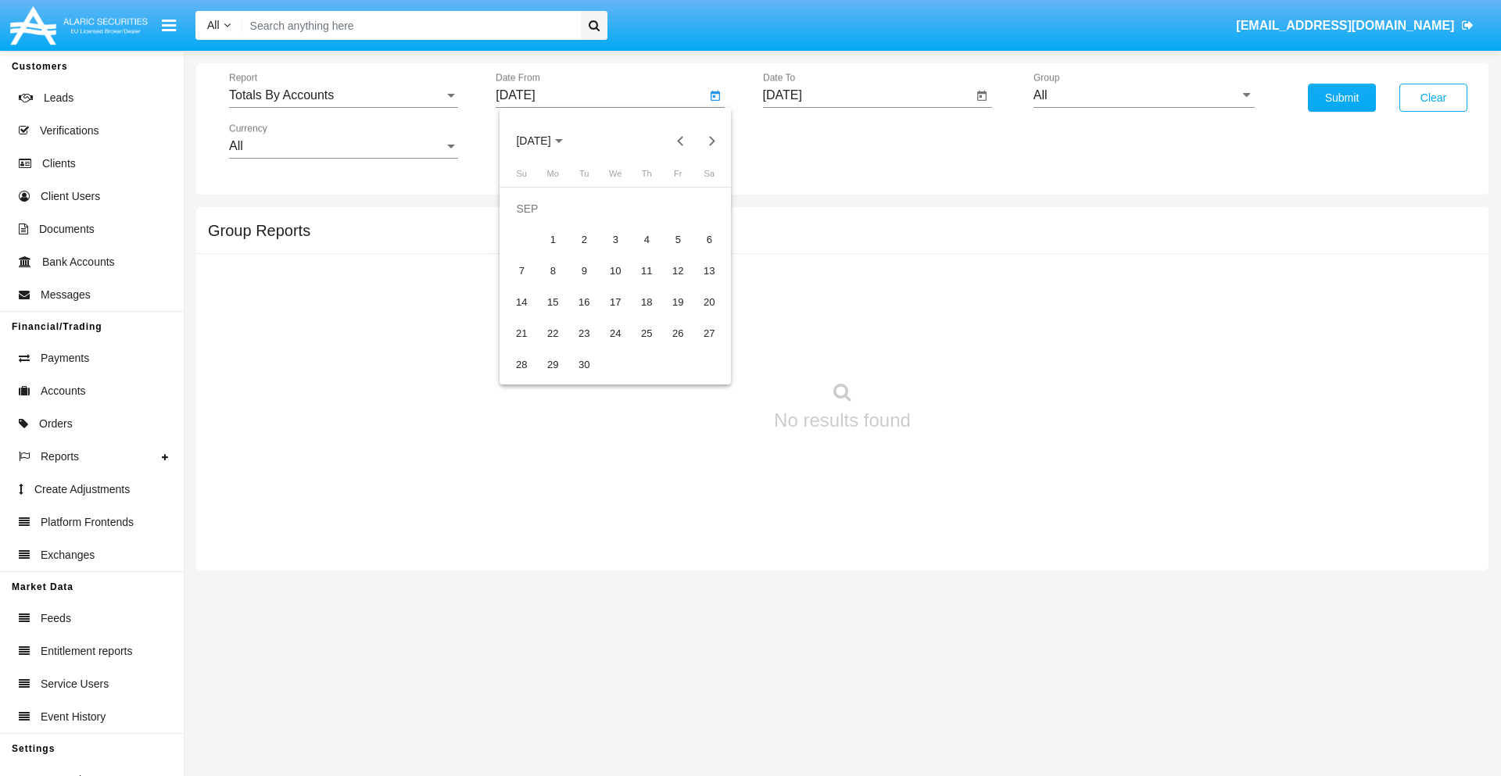
click at [522, 333] on div "21" at bounding box center [521, 334] width 28 height 28
type input "[DATE]"
click at [867, 95] on input "[DATE]" at bounding box center [868, 95] width 210 height 14
click at [814, 141] on span "[DATE]" at bounding box center [800, 141] width 34 height 13
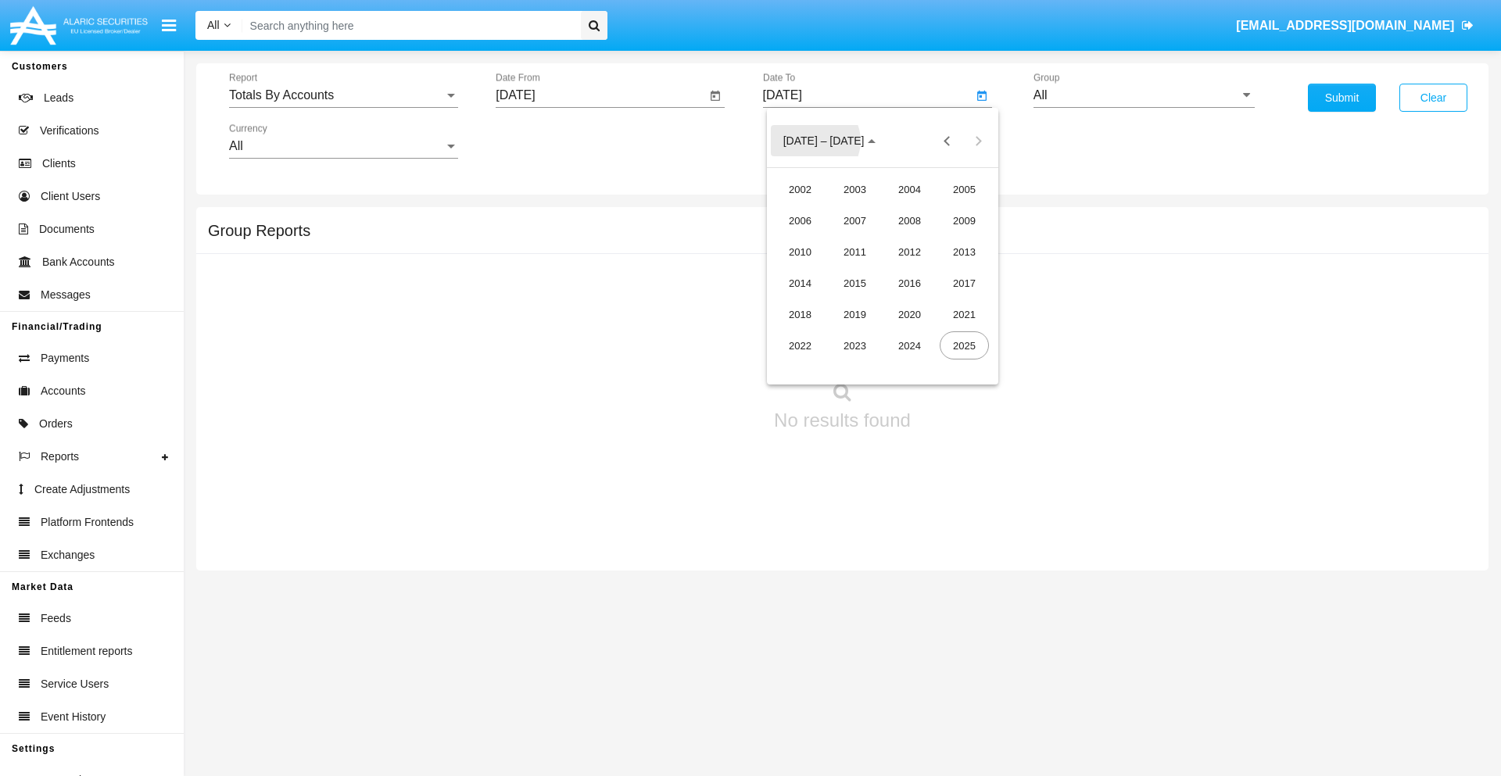
click at [964, 346] on div "2025" at bounding box center [964, 346] width 49 height 28
click at [855, 283] on div "OCT" at bounding box center [854, 283] width 49 height 28
click at [819, 239] on div "6" at bounding box center [820, 240] width 28 height 28
type input "[DATE]"
click at [1144, 95] on input "All" at bounding box center [1144, 95] width 221 height 14
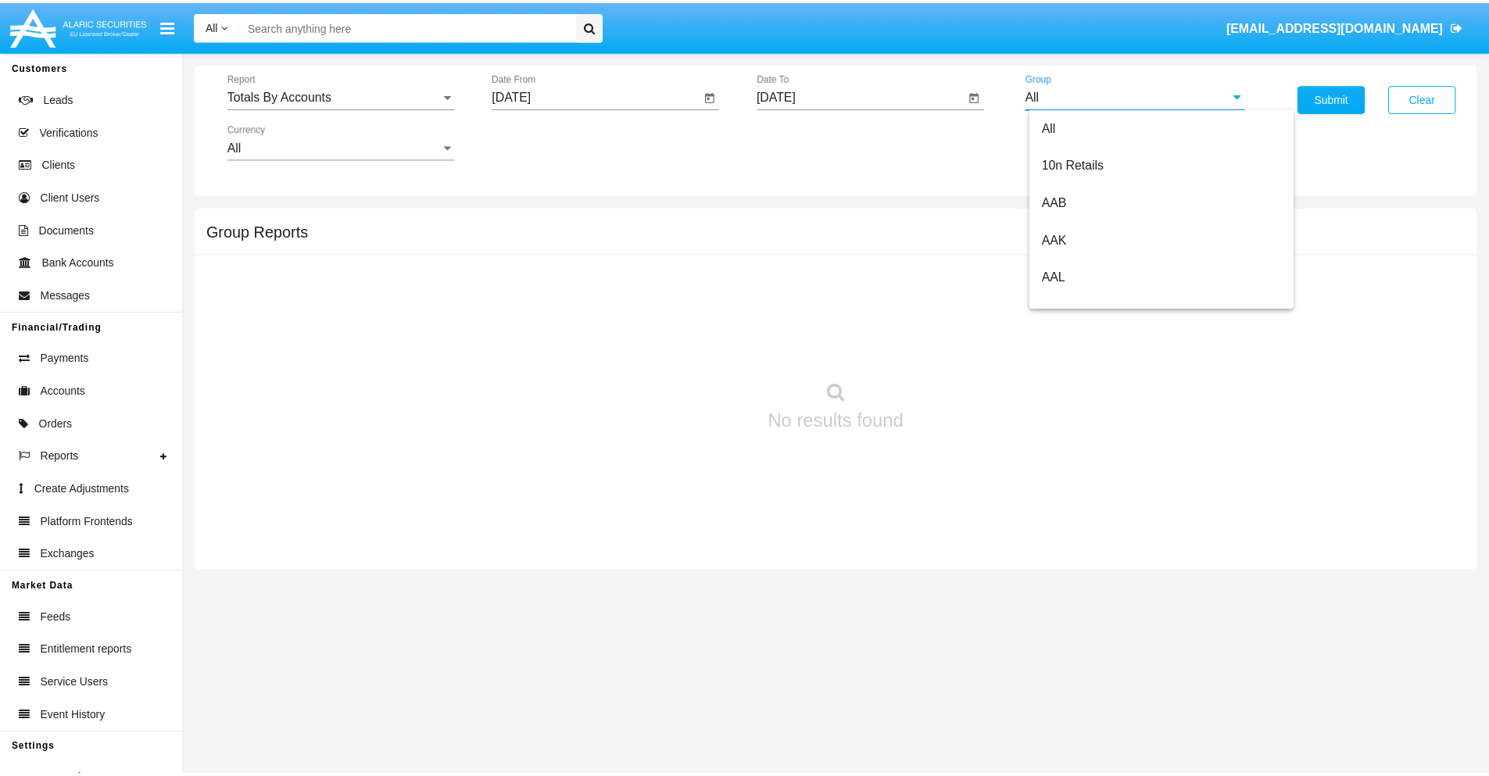
scroll to position [838, 0]
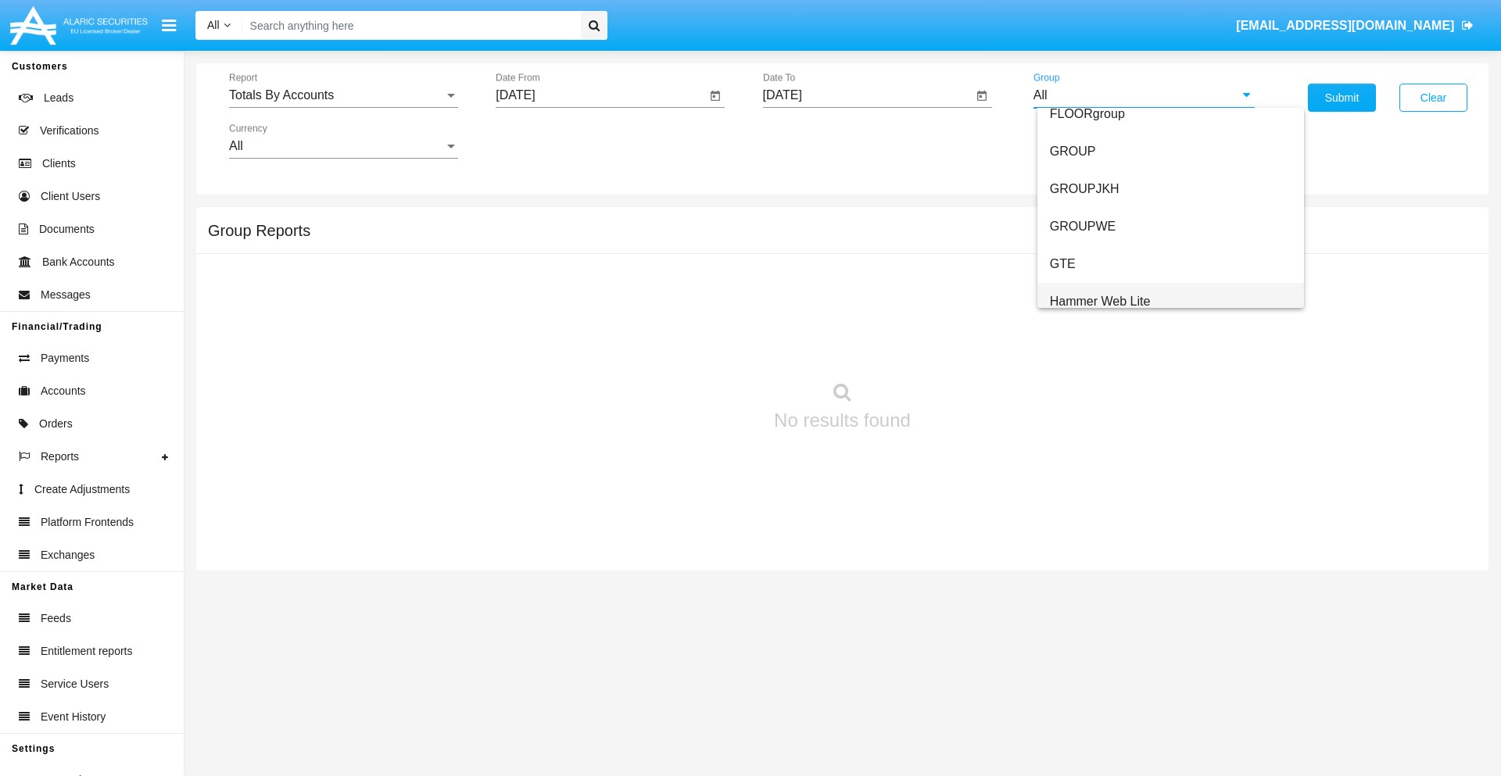
click at [1100, 301] on span "Hammer Web Lite" at bounding box center [1100, 301] width 101 height 13
type input "Hammer Web Lite"
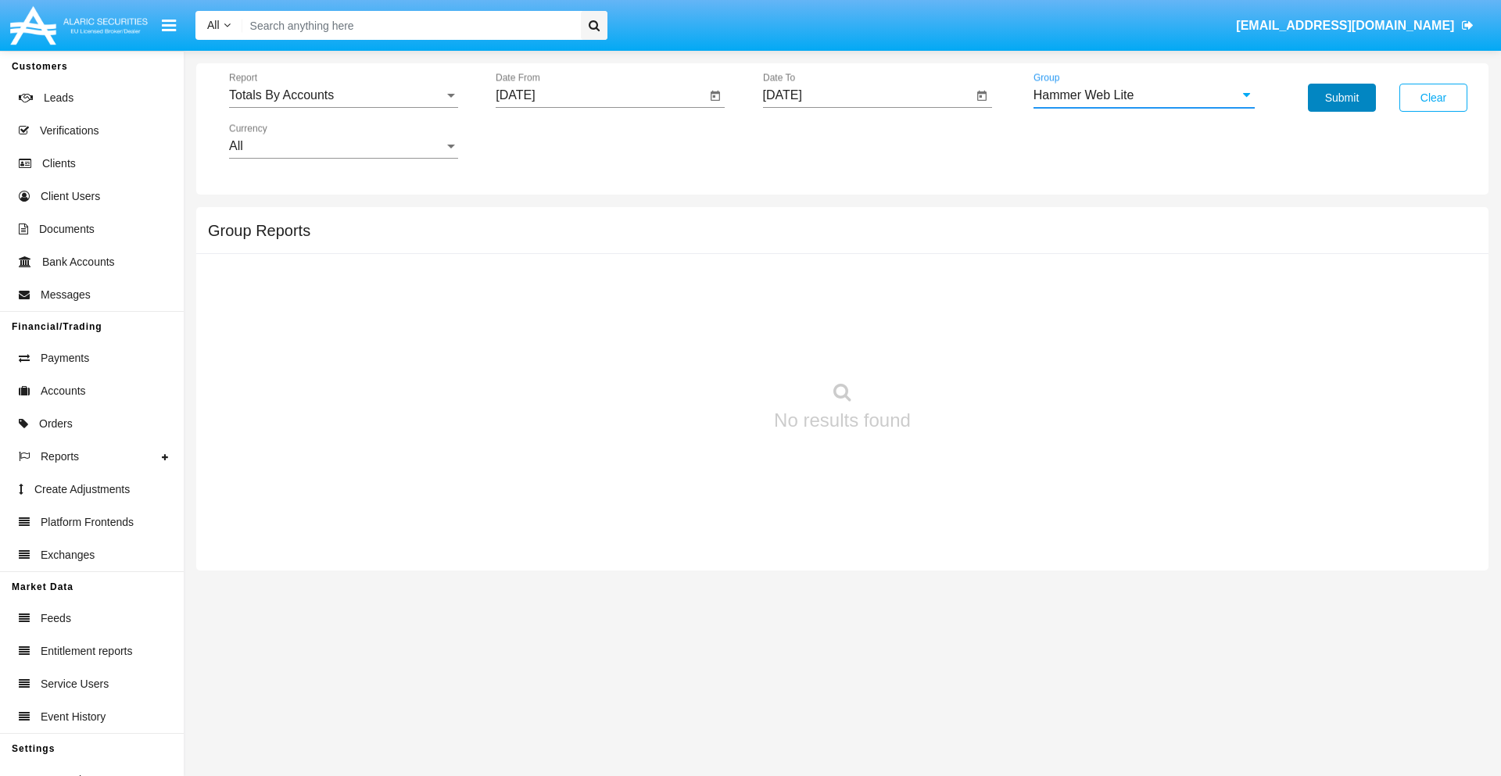
click at [1342, 98] on button "Submit" at bounding box center [1342, 98] width 68 height 28
click at [343, 95] on span "Report" at bounding box center [336, 95] width 215 height 14
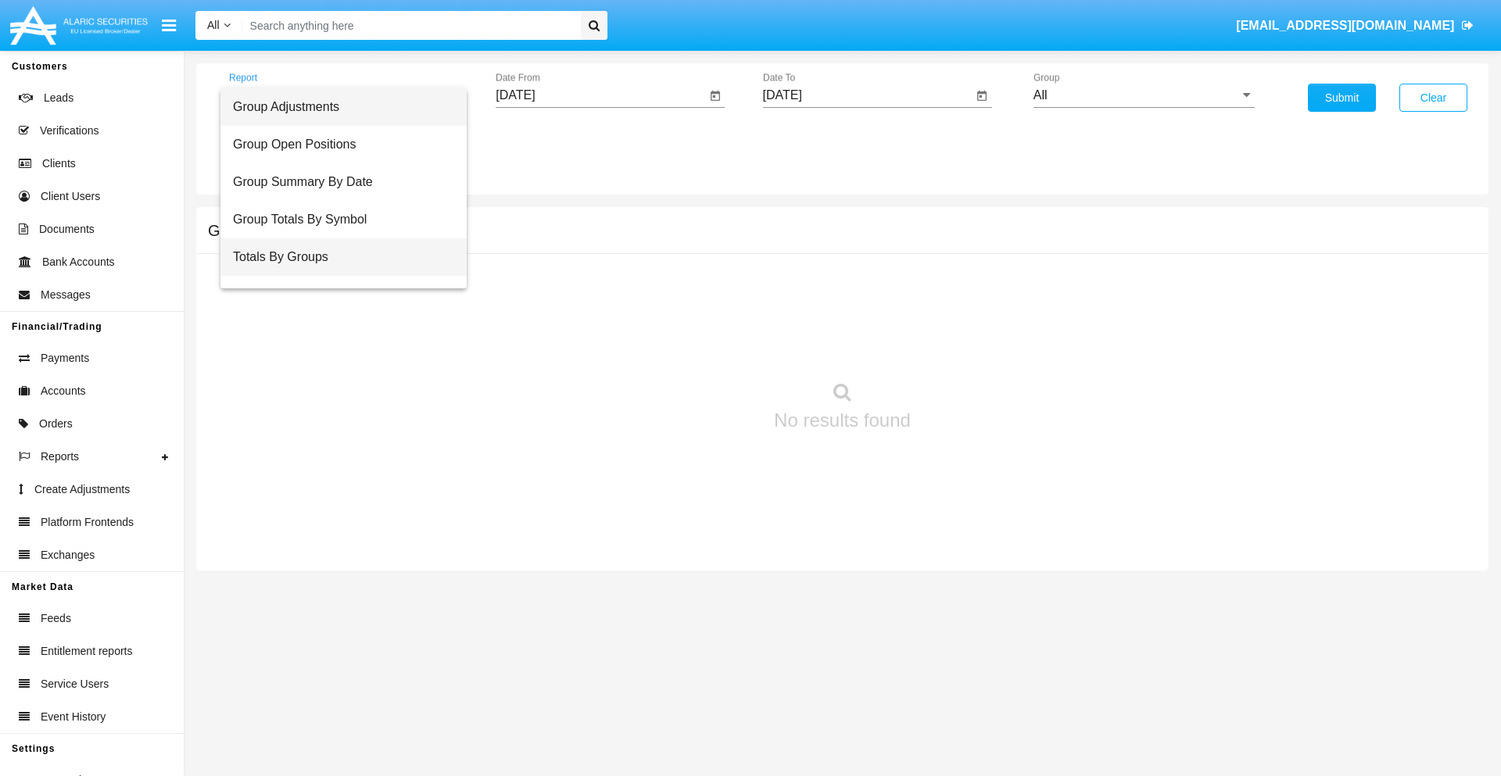
click at [337, 257] on span "Totals By Groups" at bounding box center [343, 257] width 221 height 38
click at [600, 95] on input "[DATE]" at bounding box center [601, 95] width 210 height 14
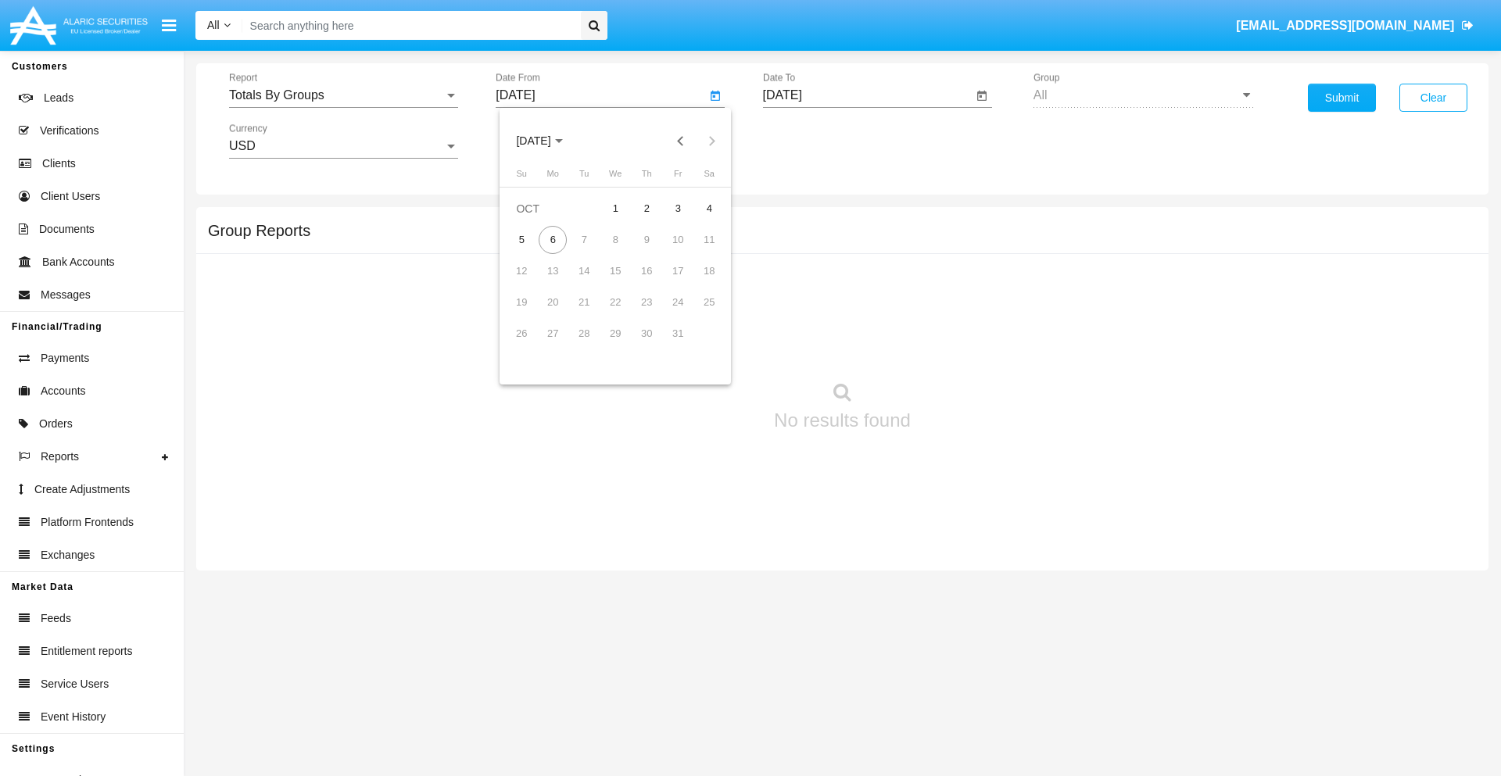
click at [547, 141] on span "OCT 2025" at bounding box center [533, 141] width 34 height 13
click at [697, 346] on div "2025" at bounding box center [697, 346] width 49 height 28
click at [533, 283] on div "SEP" at bounding box center [533, 283] width 49 height 28
click at [522, 333] on div "21" at bounding box center [521, 334] width 28 height 28
type input "09/21/25"
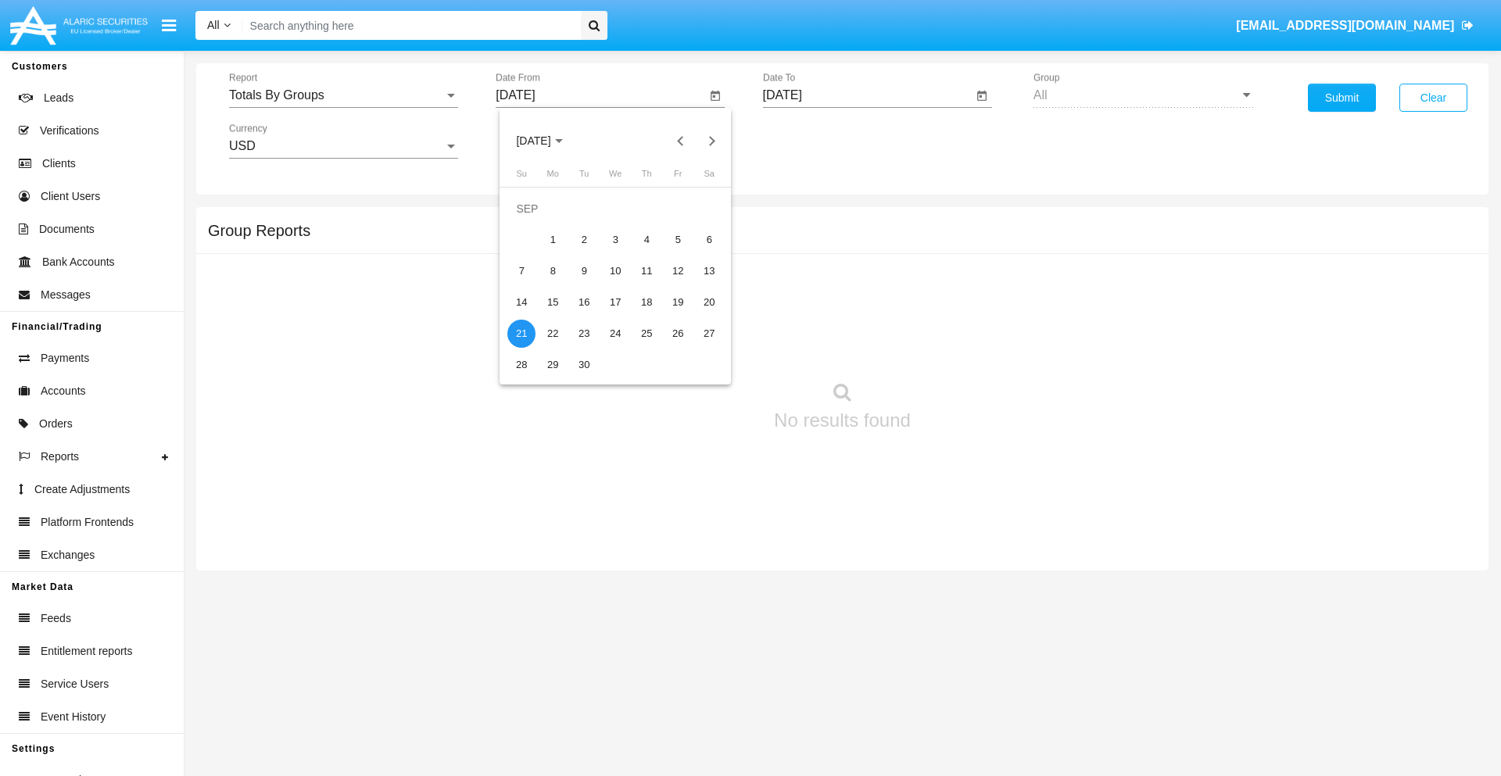
click at [867, 95] on input "10/03/25" at bounding box center [868, 95] width 210 height 14
click at [814, 141] on span "OCT 2025" at bounding box center [800, 141] width 34 height 13
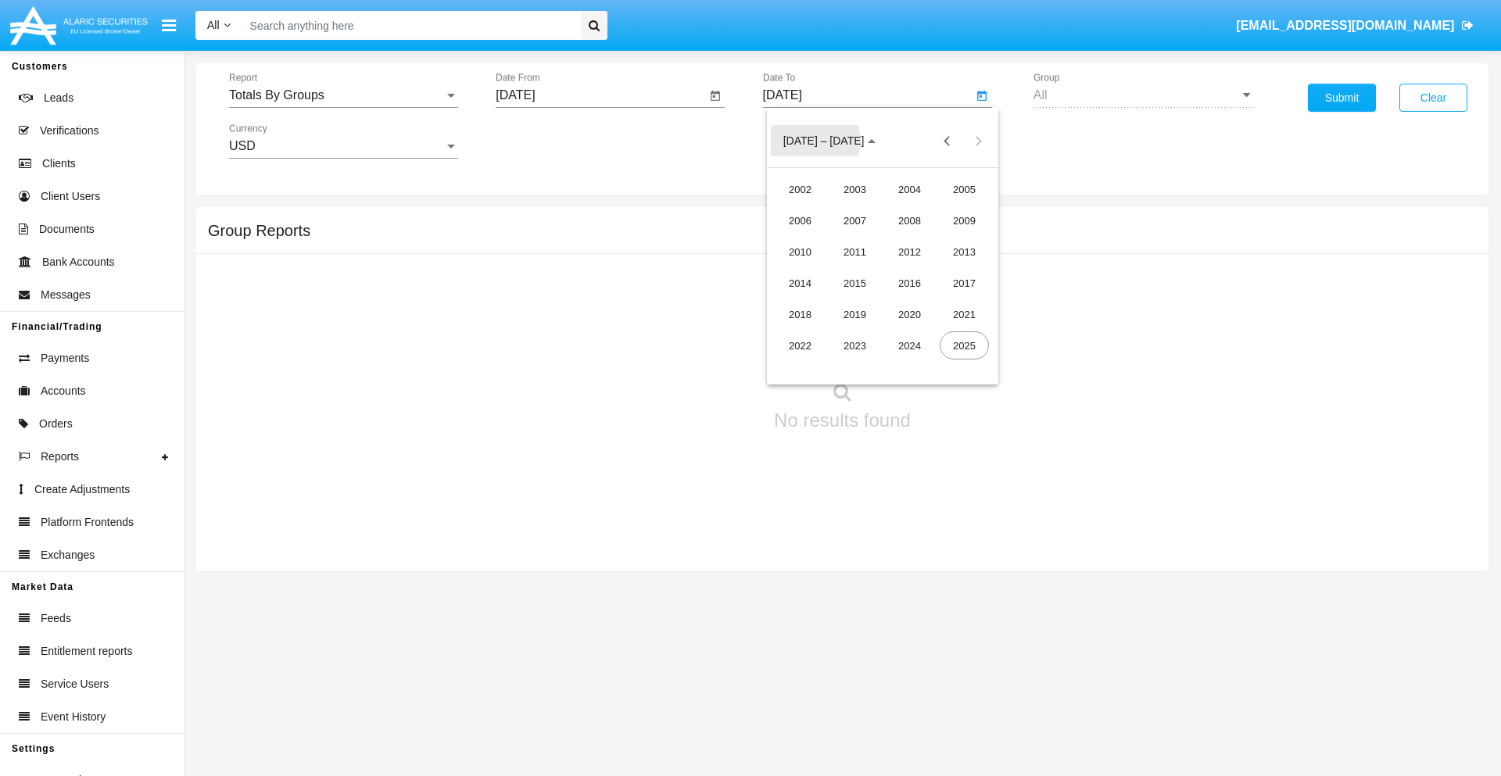
click at [964, 346] on div "2025" at bounding box center [964, 346] width 49 height 28
click at [855, 283] on div "OCT" at bounding box center [854, 283] width 49 height 28
click at [819, 239] on div "6" at bounding box center [820, 240] width 28 height 28
type input "10/06/25"
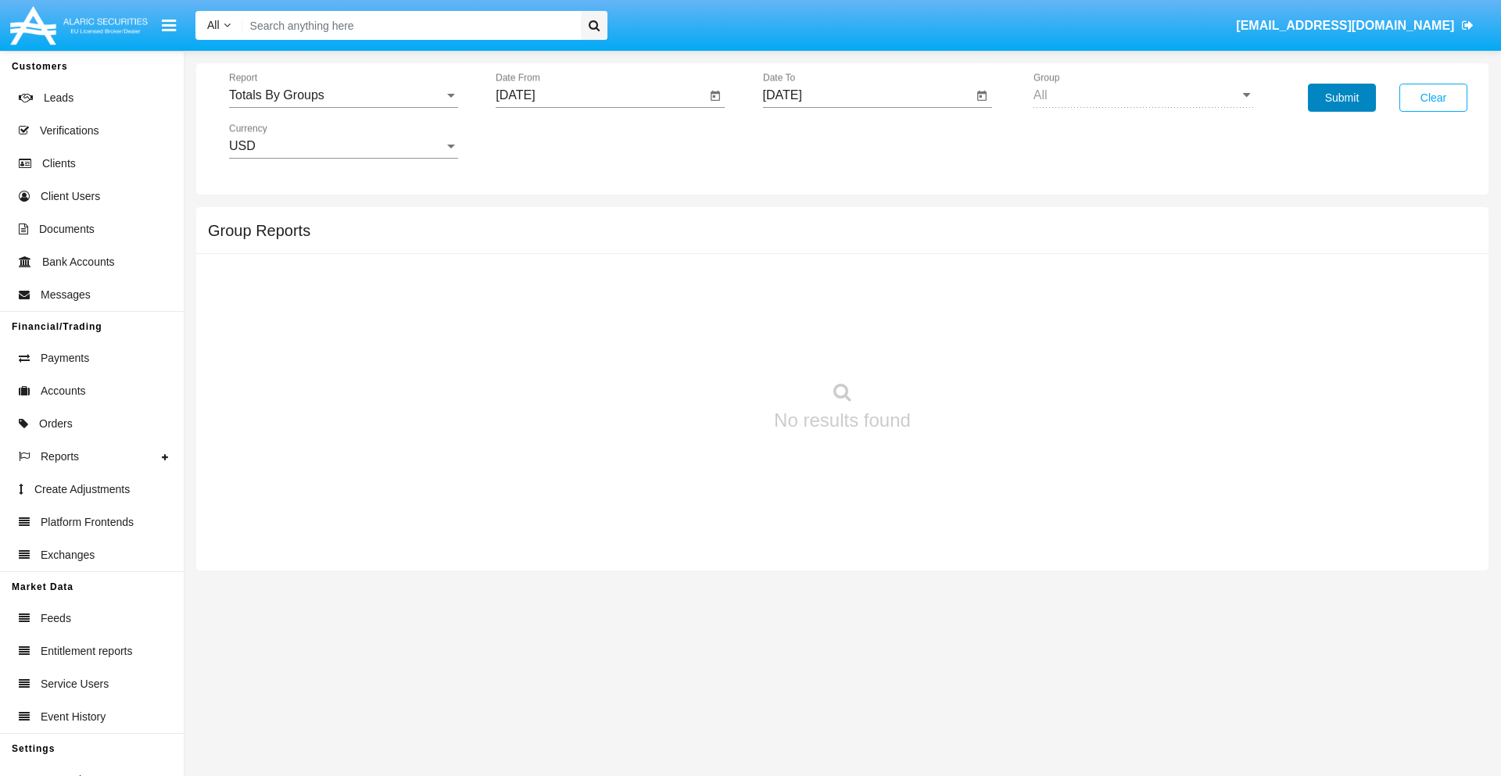
click at [1342, 98] on button "Submit" at bounding box center [1342, 98] width 68 height 28
click at [343, 95] on span "Report" at bounding box center [336, 95] width 215 height 14
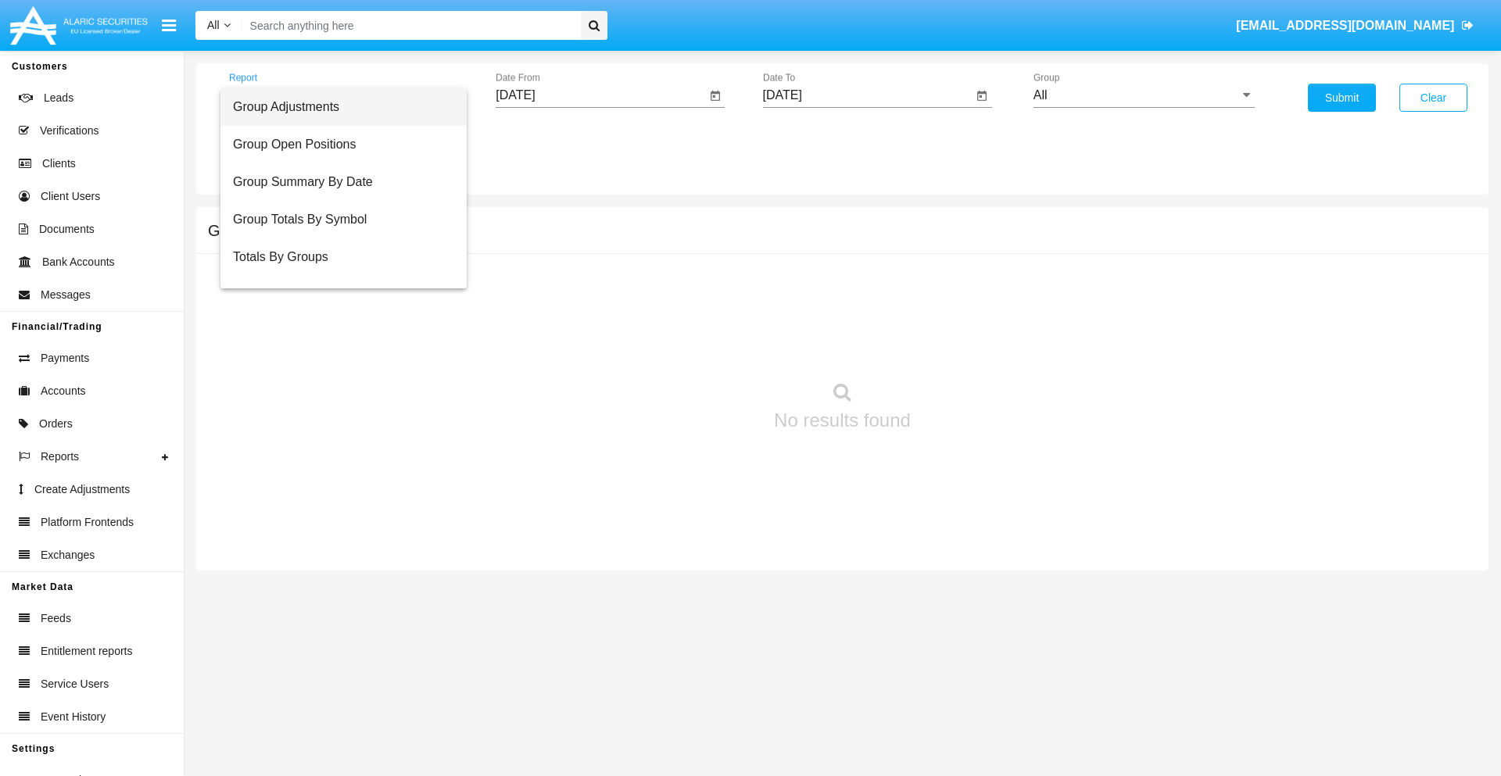
click at [337, 107] on span "Group Adjustments" at bounding box center [343, 107] width 221 height 38
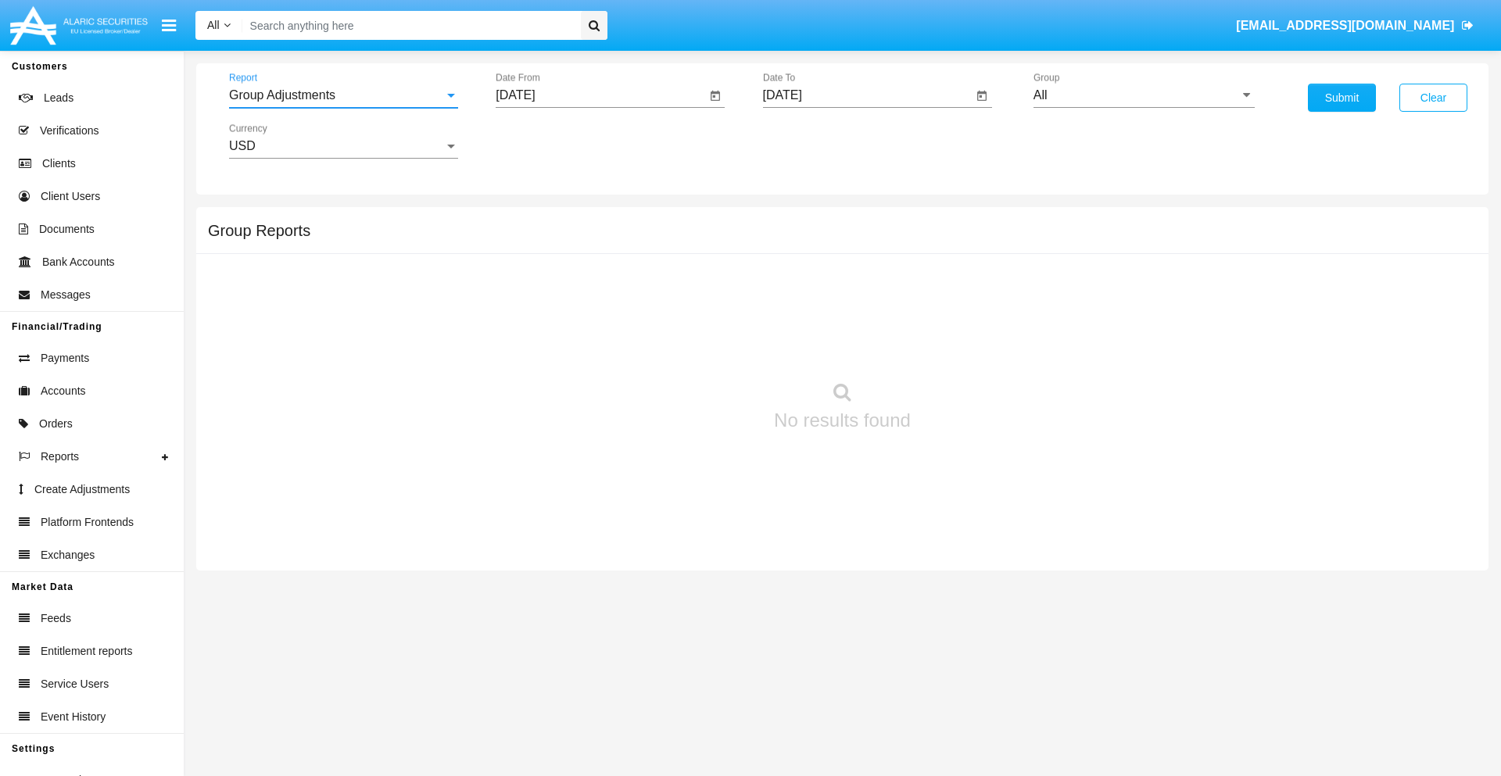
click at [1144, 95] on input "All" at bounding box center [1144, 95] width 221 height 14
click at [1342, 98] on button "Submit" at bounding box center [1342, 98] width 68 height 28
click at [343, 95] on span "Report" at bounding box center [336, 95] width 215 height 14
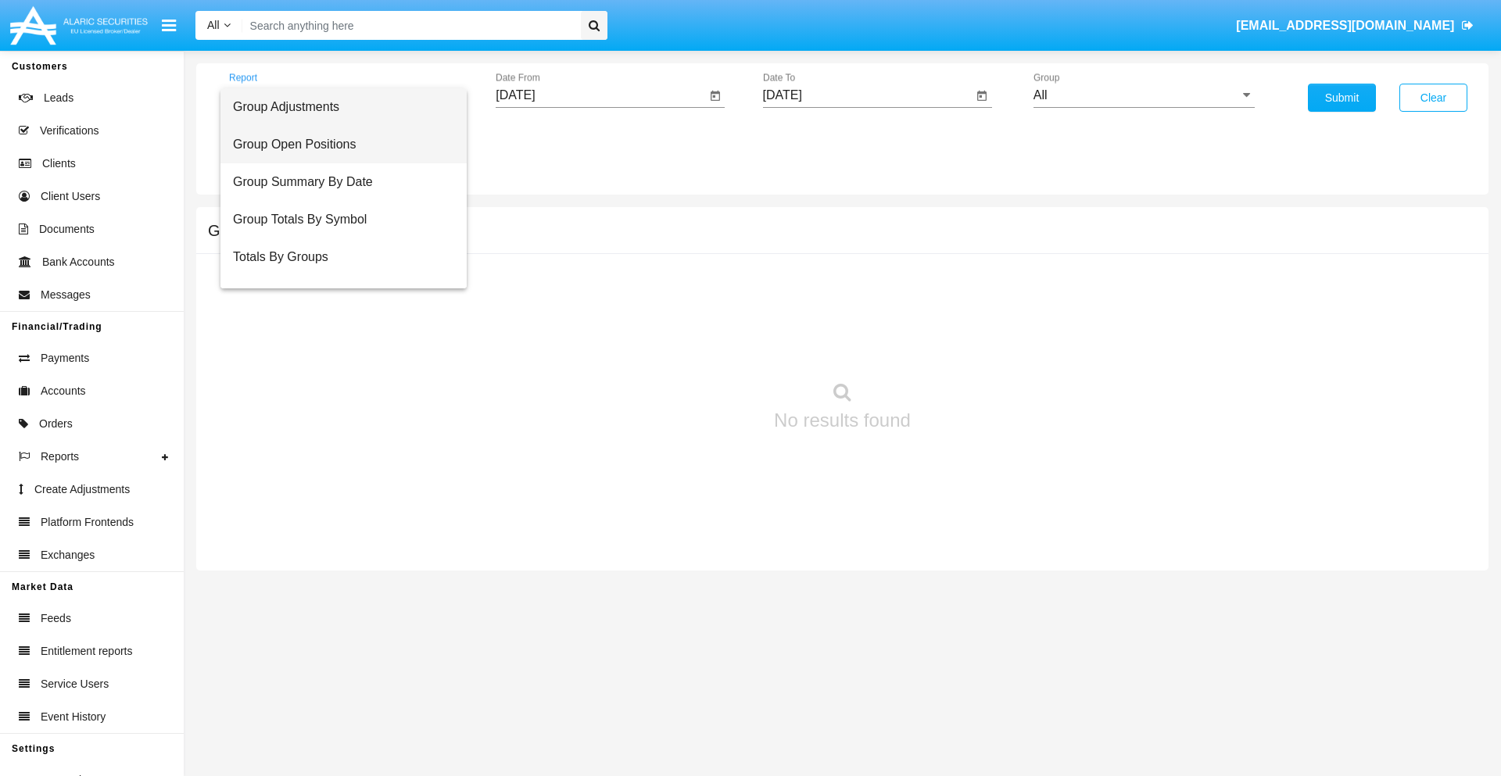
click at [337, 145] on span "Group Open Positions" at bounding box center [343, 145] width 221 height 38
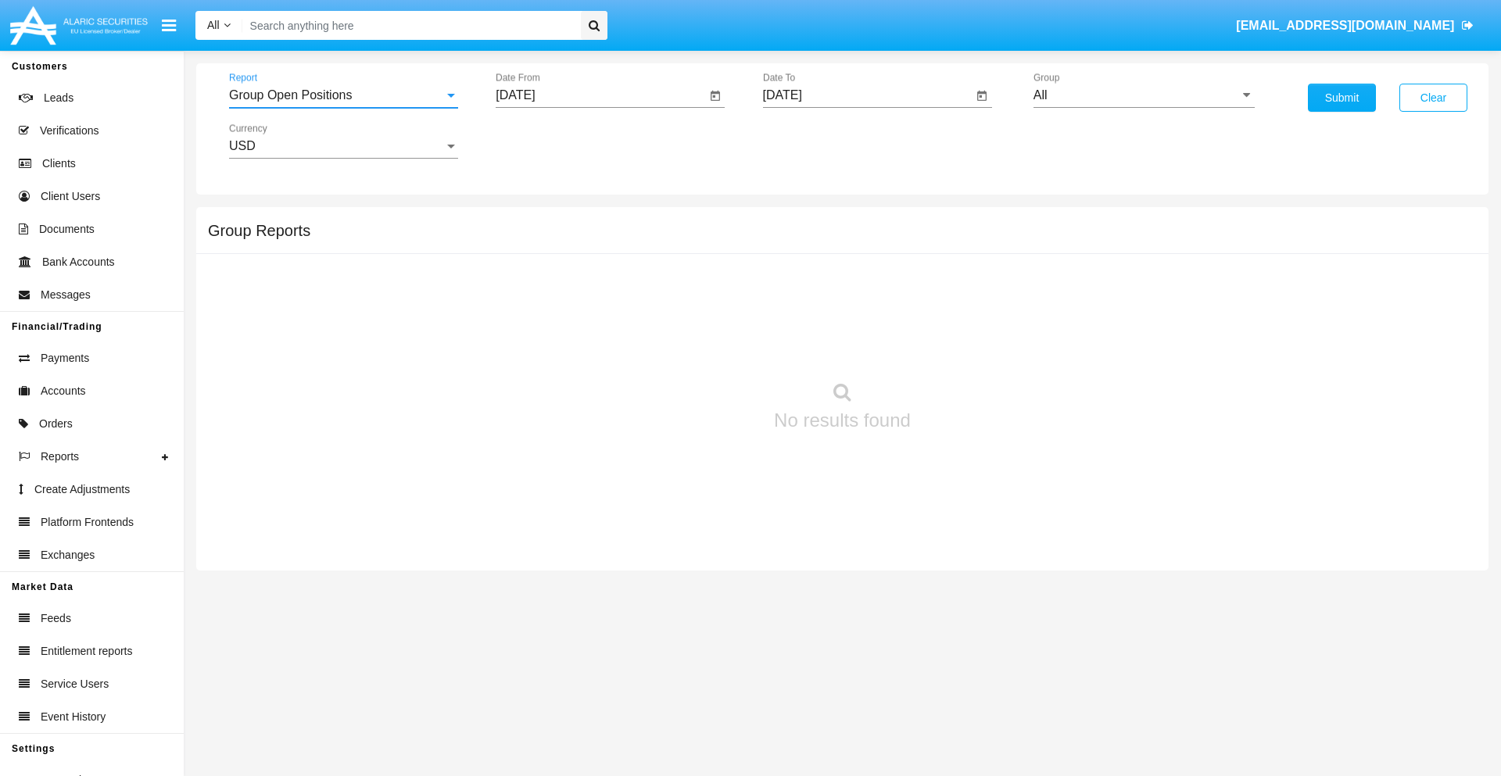
click at [1144, 95] on input "All" at bounding box center [1144, 95] width 221 height 14
click at [1342, 98] on button "Submit" at bounding box center [1342, 98] width 68 height 28
click at [343, 95] on span "Report" at bounding box center [336, 95] width 215 height 14
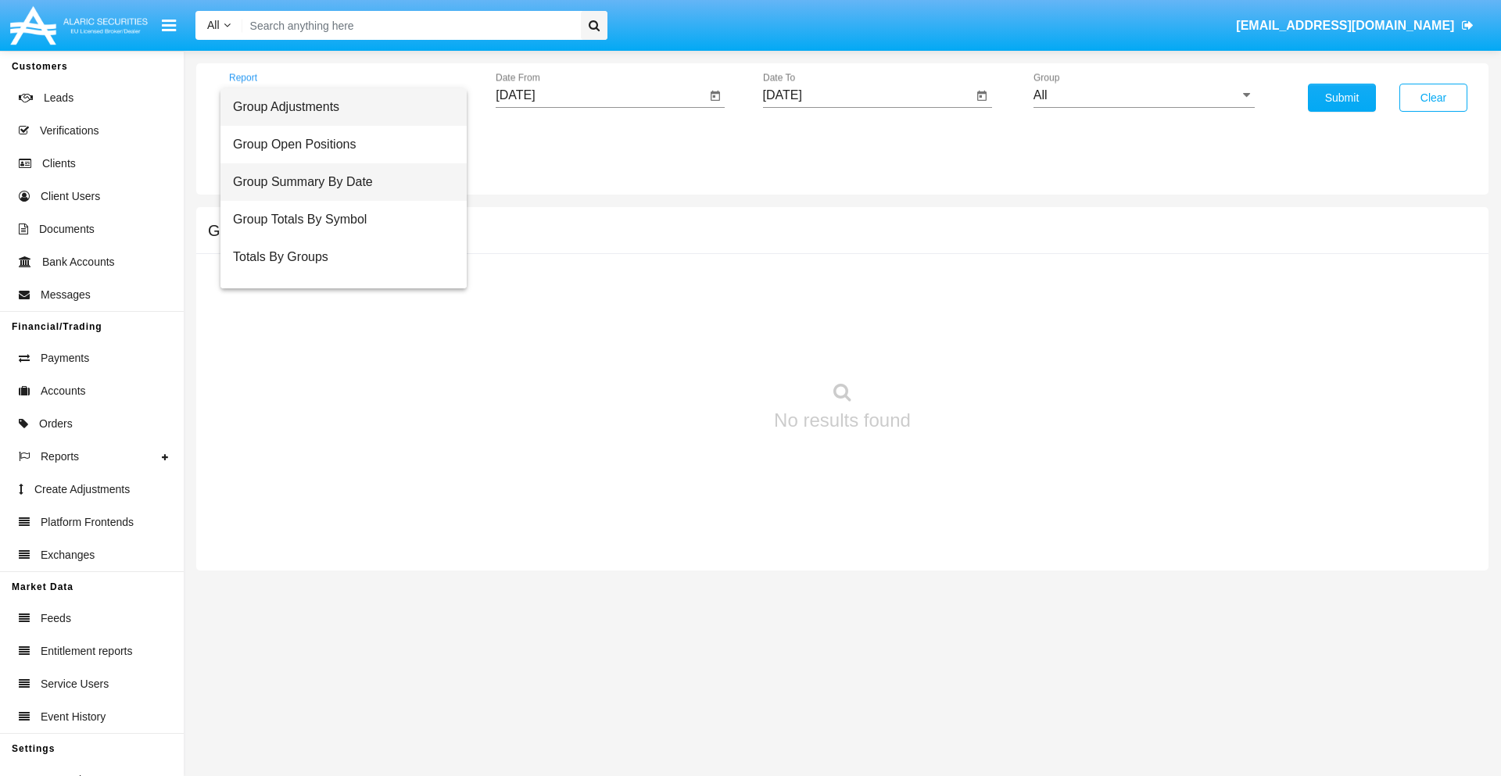
click at [337, 182] on span "Group Summary By Date" at bounding box center [343, 182] width 221 height 38
click at [1144, 95] on input "All" at bounding box center [1144, 95] width 221 height 14
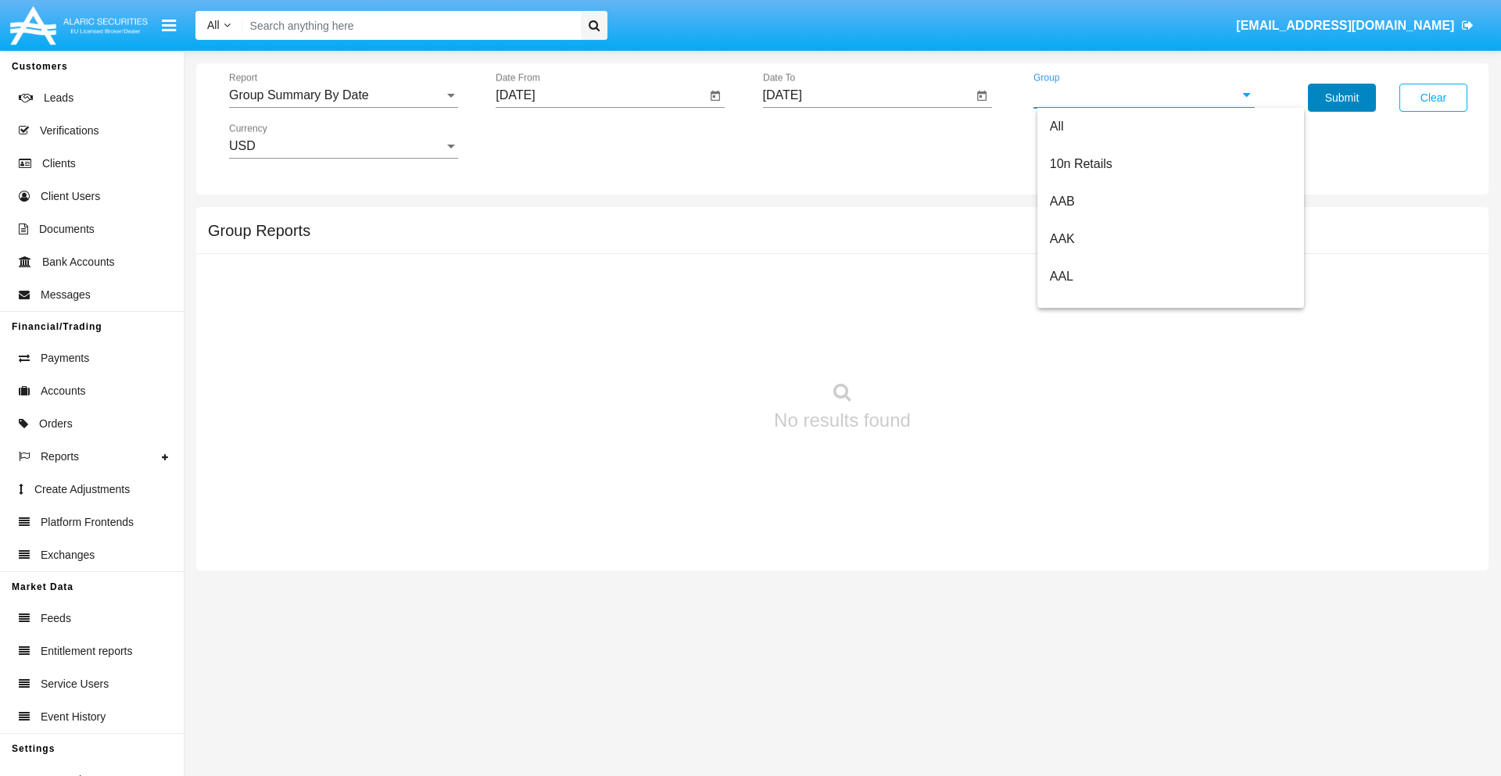
click at [1342, 98] on button "Submit" at bounding box center [1342, 98] width 68 height 28
click at [343, 95] on span "Report" at bounding box center [336, 95] width 215 height 14
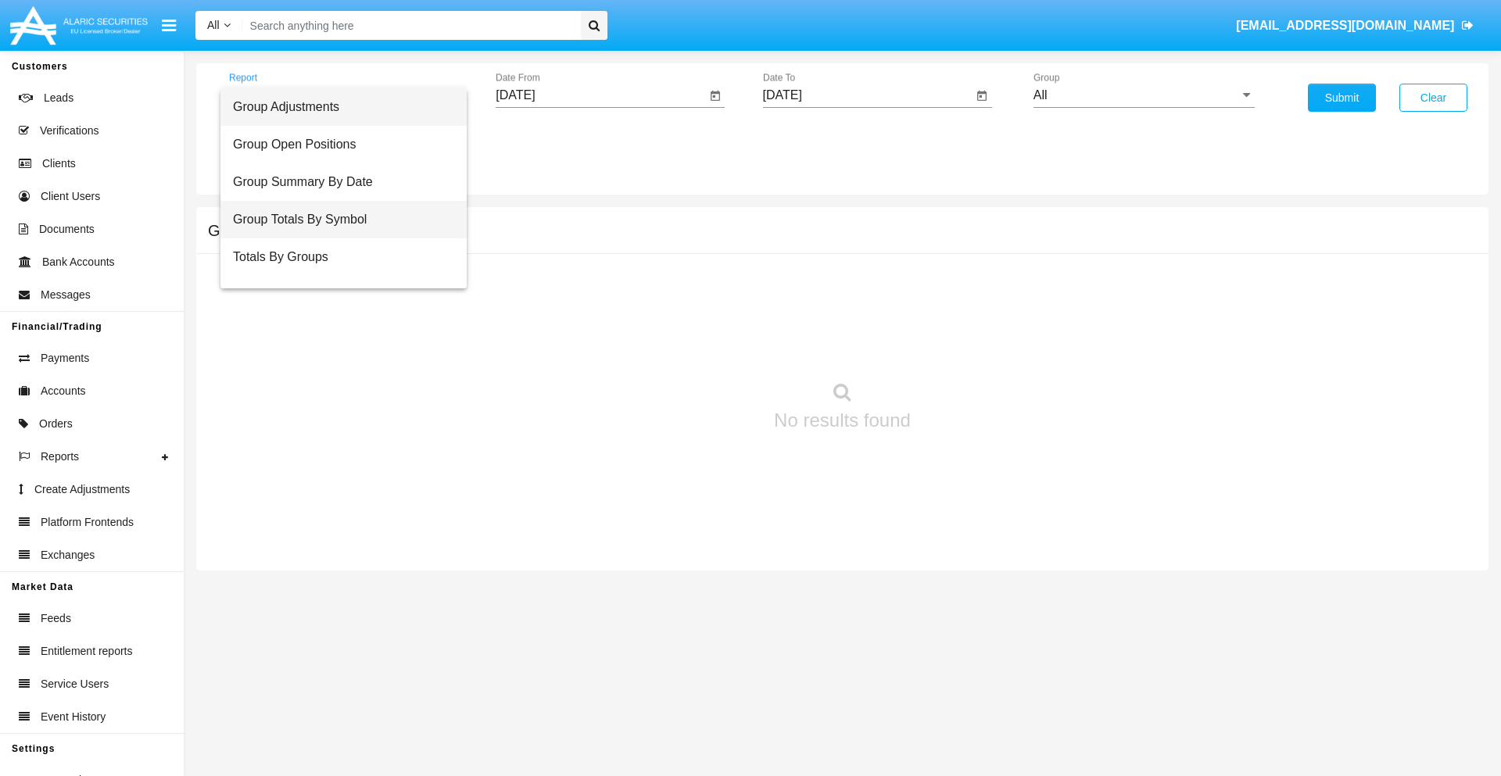
click at [337, 220] on span "Group Totals By Symbol" at bounding box center [343, 220] width 221 height 38
click at [1144, 95] on input "All" at bounding box center [1144, 95] width 221 height 14
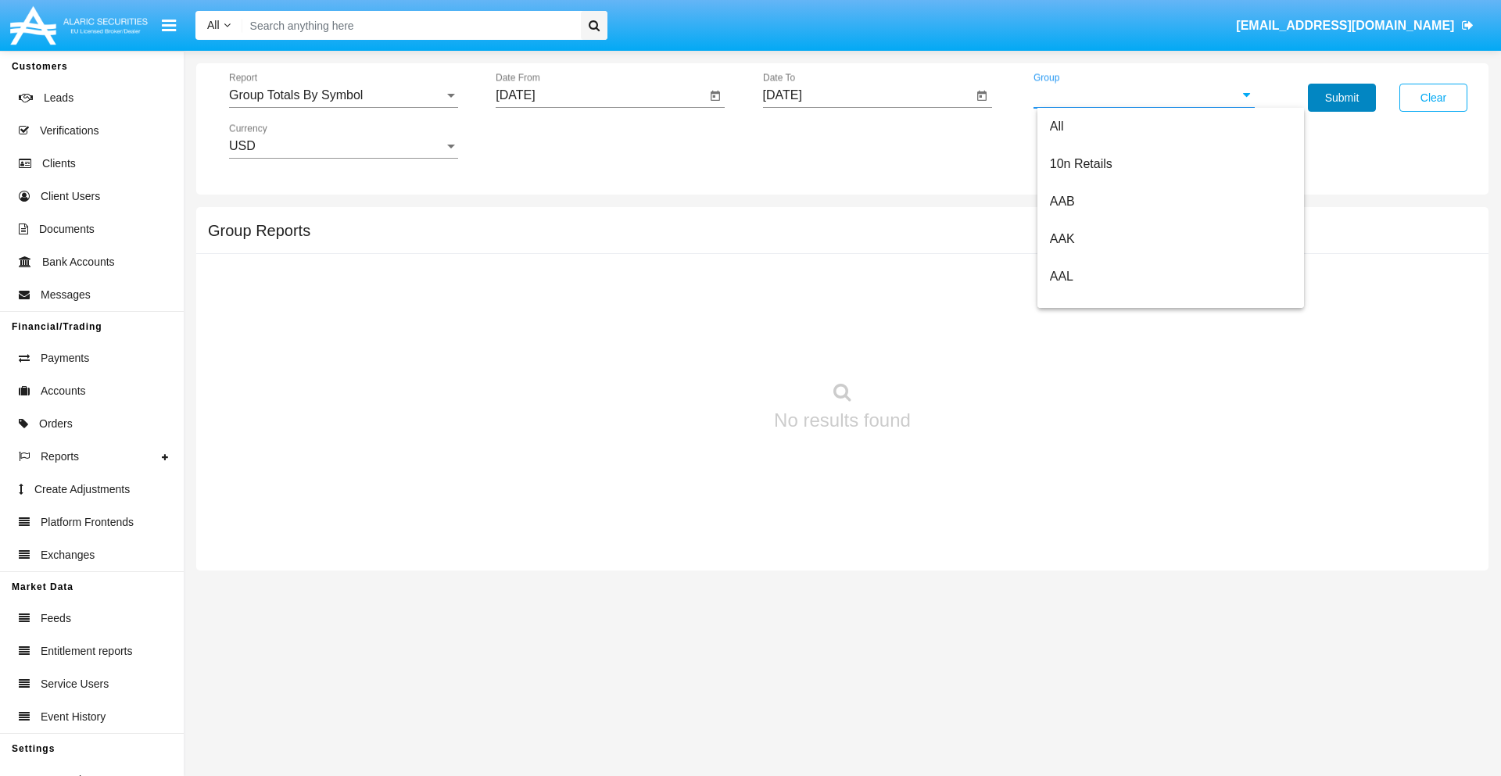
click at [1342, 98] on button "Submit" at bounding box center [1342, 98] width 68 height 28
click at [343, 95] on span "Report" at bounding box center [336, 95] width 215 height 14
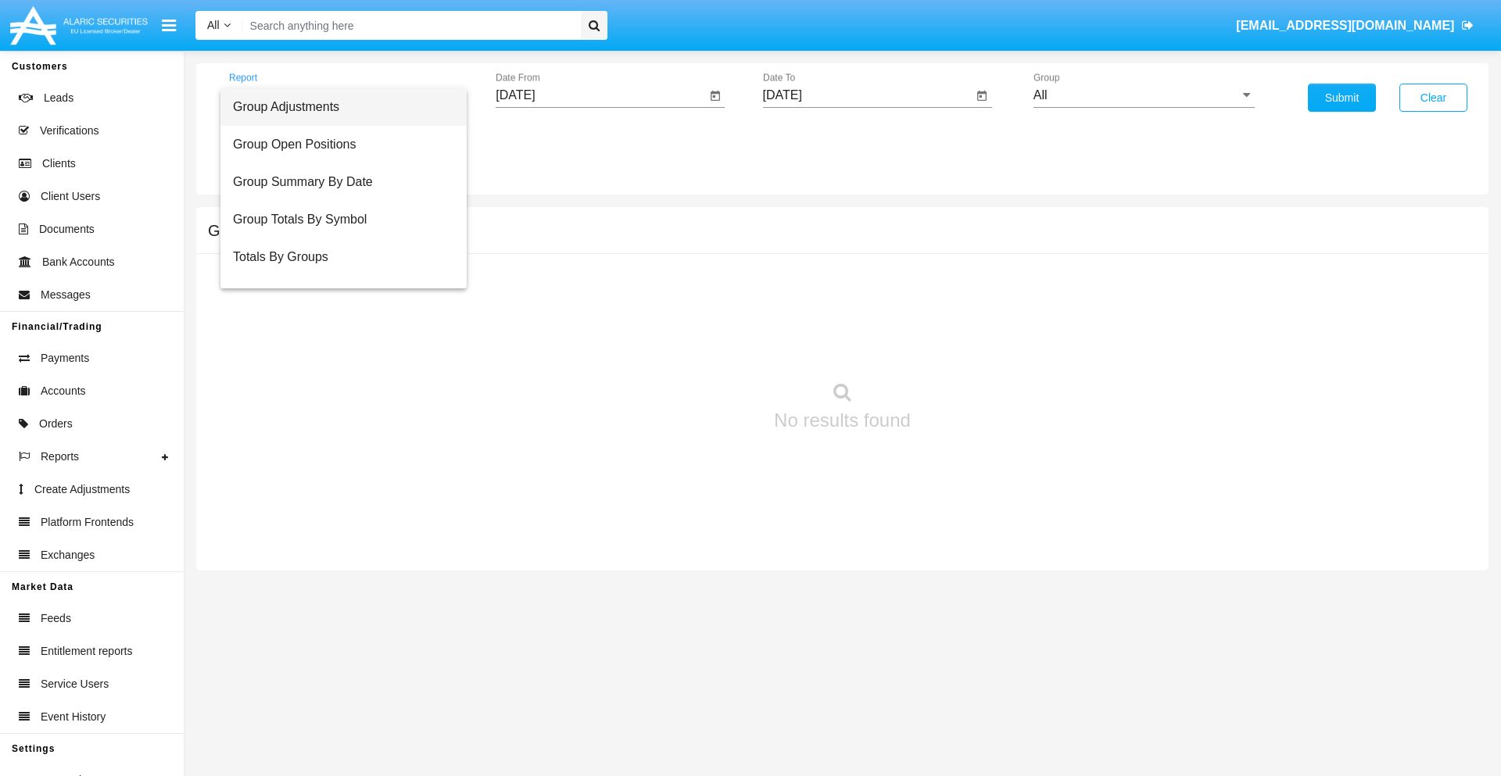
scroll to position [25, 0]
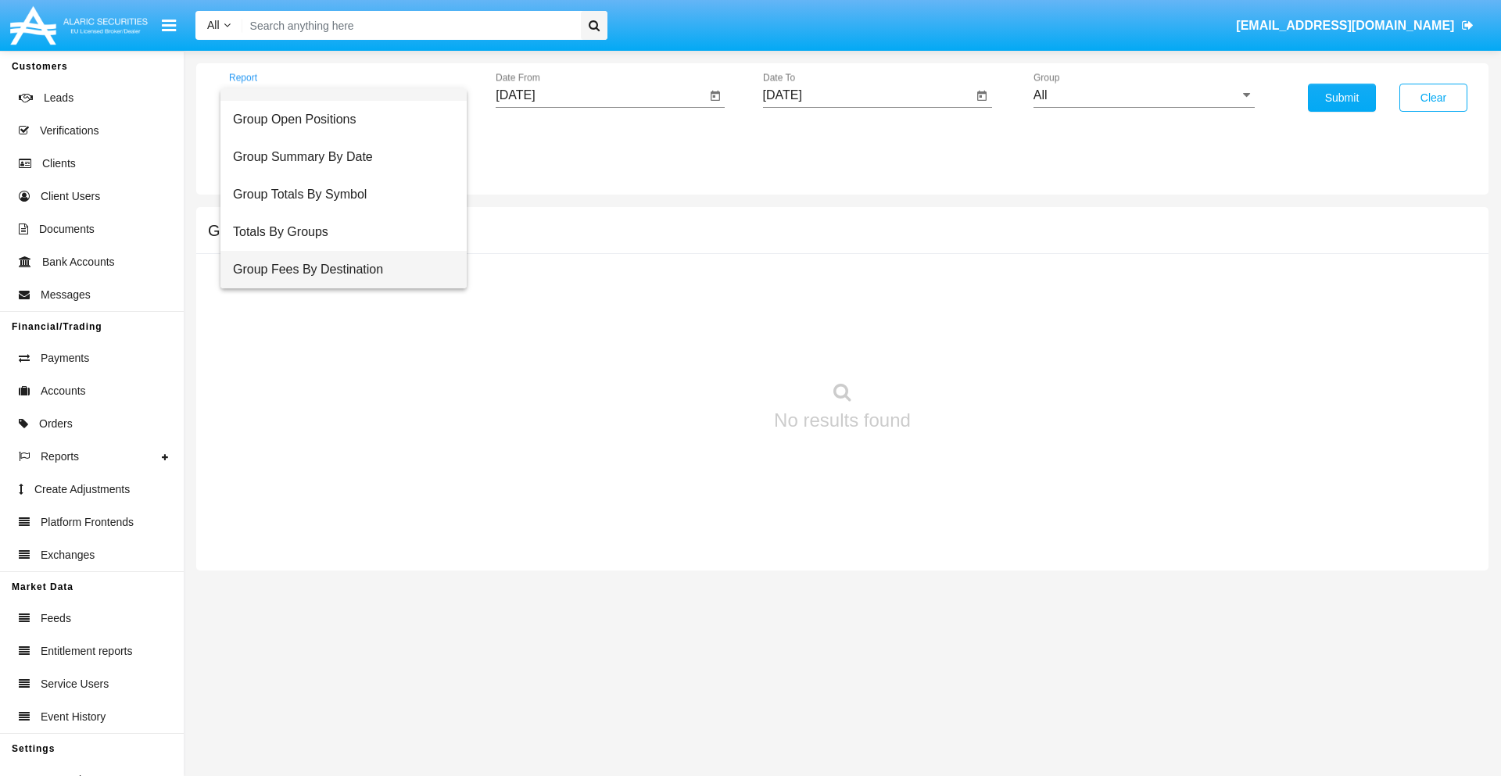
click at [337, 270] on span "Group Fees By Destination" at bounding box center [343, 270] width 221 height 38
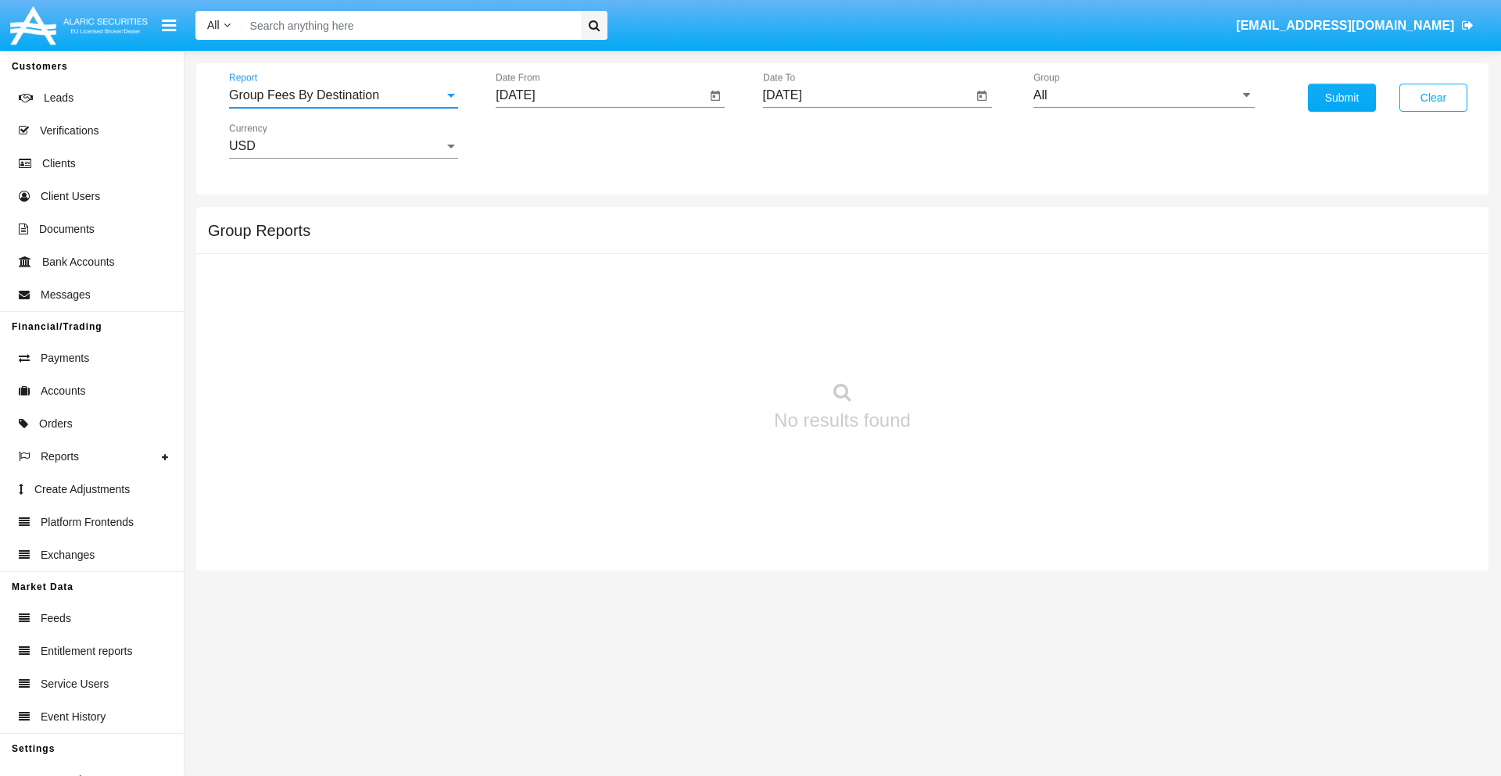
click at [1144, 95] on input "All" at bounding box center [1144, 95] width 221 height 14
click at [1342, 98] on button "Submit" at bounding box center [1342, 98] width 68 height 28
